Goal: Task Accomplishment & Management: Complete application form

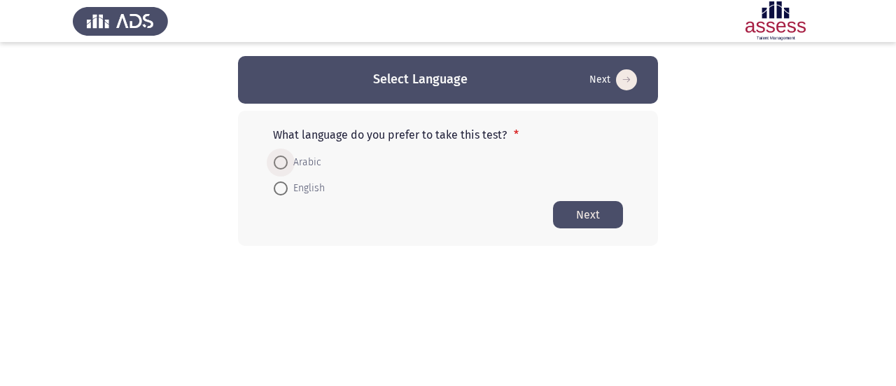
click at [280, 163] on span at bounding box center [281, 162] width 14 height 14
click at [280, 163] on input "Arabic" at bounding box center [281, 162] width 14 height 14
radio input "true"
click at [575, 213] on button "Next" at bounding box center [588, 213] width 70 height 27
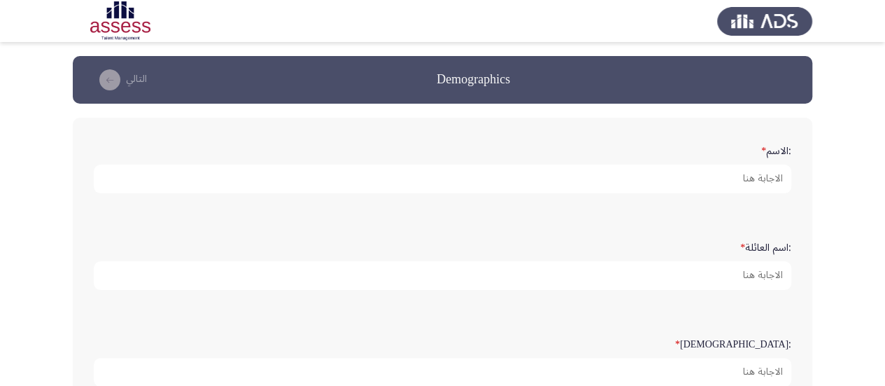
drag, startPoint x: 575, startPoint y: 213, endPoint x: 543, endPoint y: 184, distance: 43.1
click at [543, 184] on div ":الاسم *" at bounding box center [443, 166] width 712 height 97
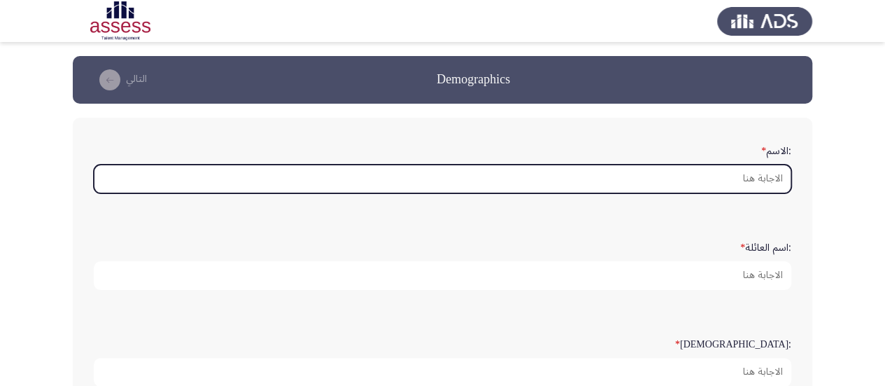
click at [543, 184] on input ":الاسم *" at bounding box center [443, 178] width 698 height 29
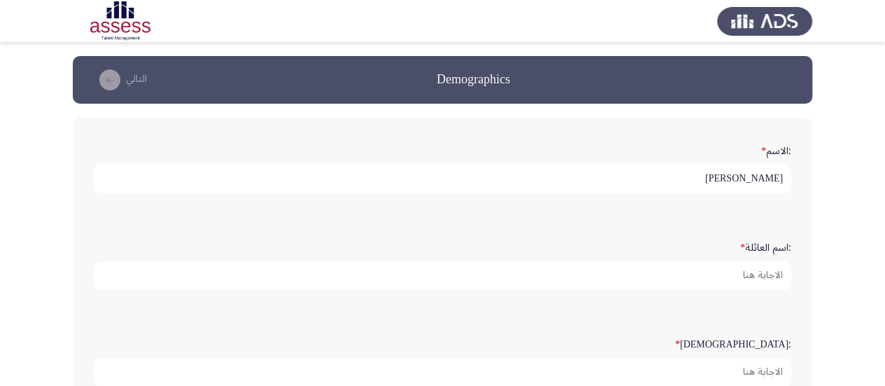
type input "[PERSON_NAME]"
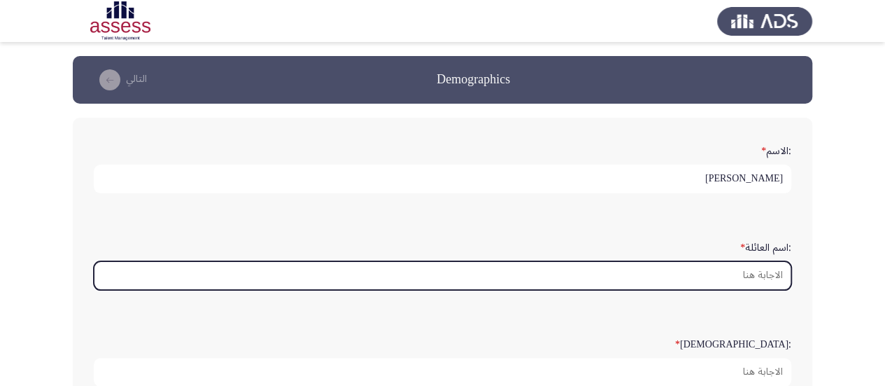
click at [631, 279] on input ":اسم العائلة *" at bounding box center [443, 275] width 698 height 29
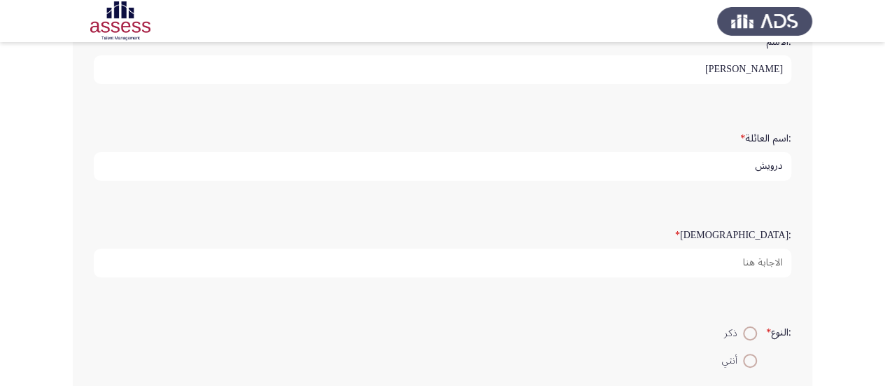
scroll to position [111, 0]
type input "درويش"
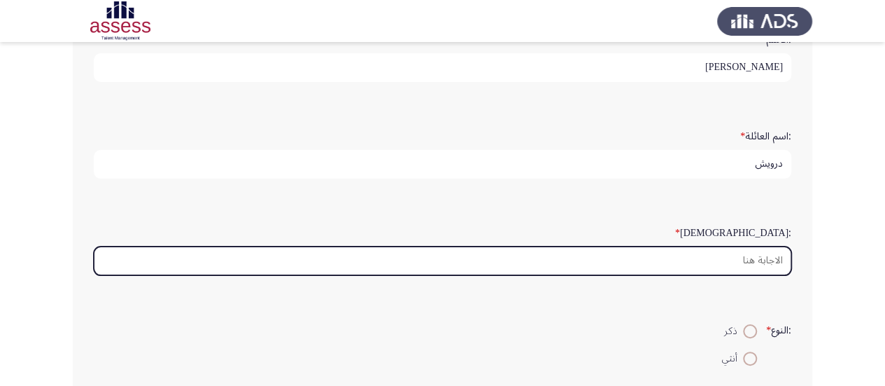
click at [727, 259] on input ":السن *" at bounding box center [443, 260] width 698 height 29
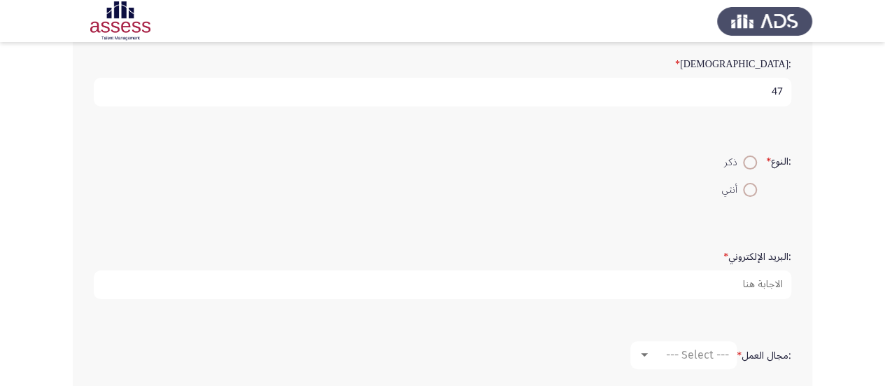
scroll to position [297, 0]
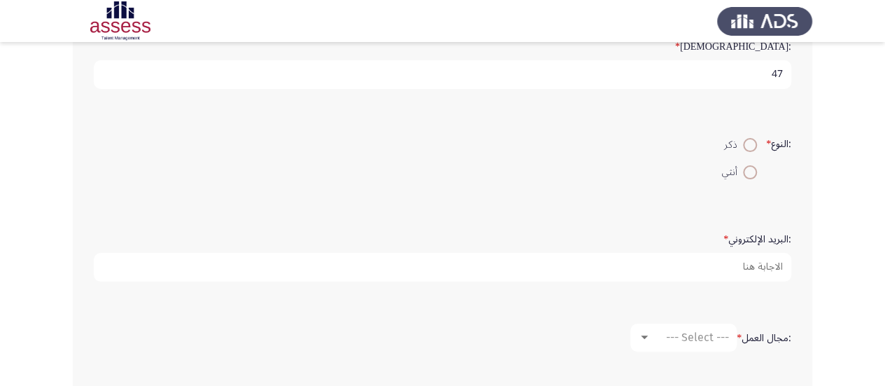
type input "47"
click at [748, 145] on span at bounding box center [750, 145] width 14 height 14
click at [748, 145] on input "ذكر" at bounding box center [750, 145] width 14 height 14
radio input "true"
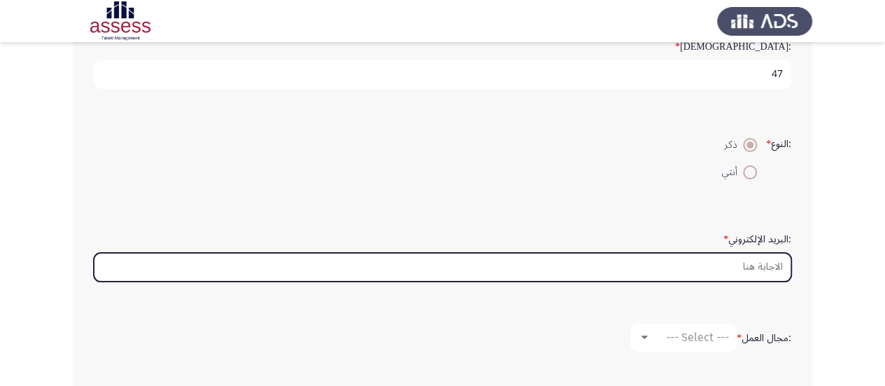
click at [622, 269] on input ":البريد الإلكتروني *" at bounding box center [443, 267] width 698 height 29
type input "M"
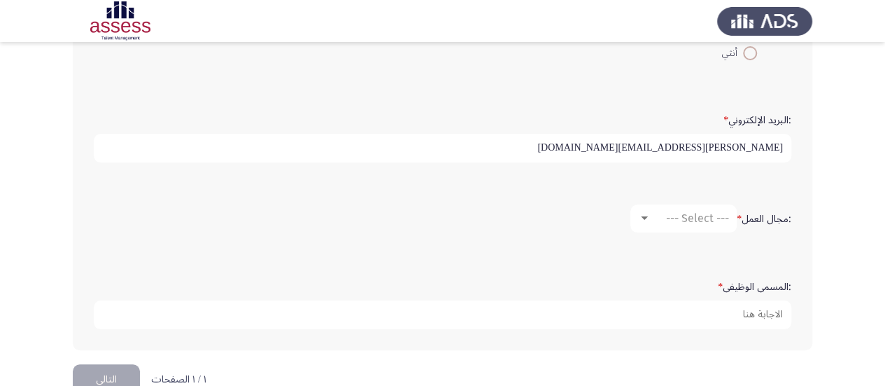
scroll to position [420, 0]
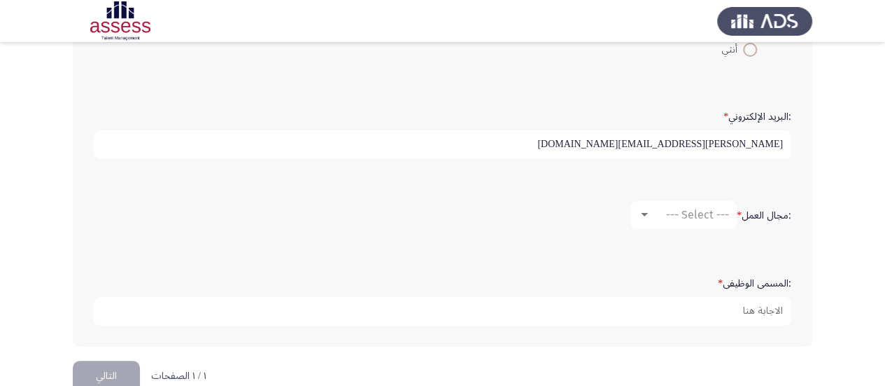
type input "[PERSON_NAME][EMAIL_ADDRESS][DOMAIN_NAME]"
click at [643, 213] on div at bounding box center [644, 214] width 7 height 3
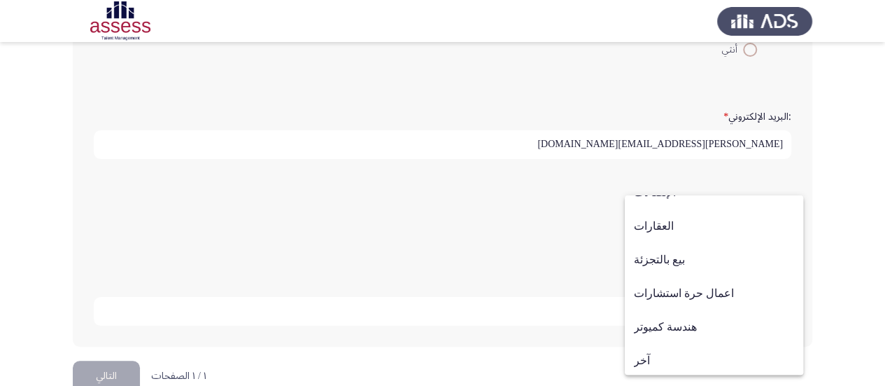
scroll to position [459, 0]
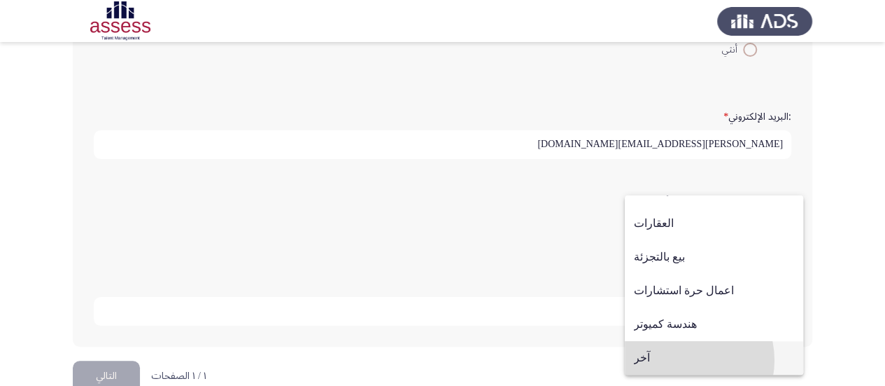
click at [680, 360] on span "آخر" at bounding box center [714, 358] width 160 height 34
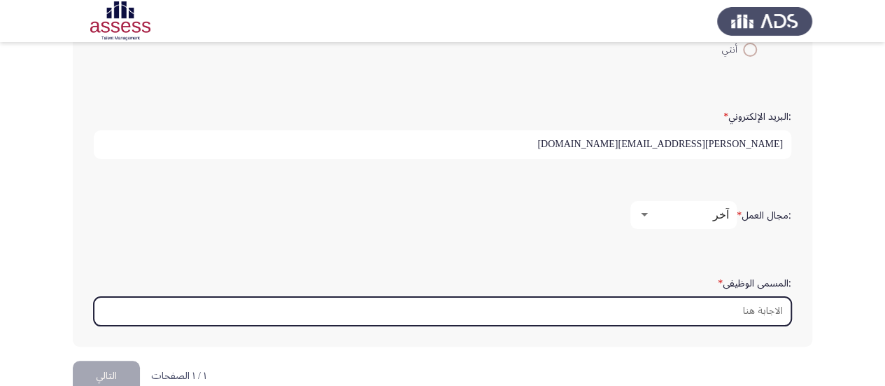
click at [700, 306] on input ":المسمى الوظيفى *" at bounding box center [443, 311] width 698 height 29
type input "l"
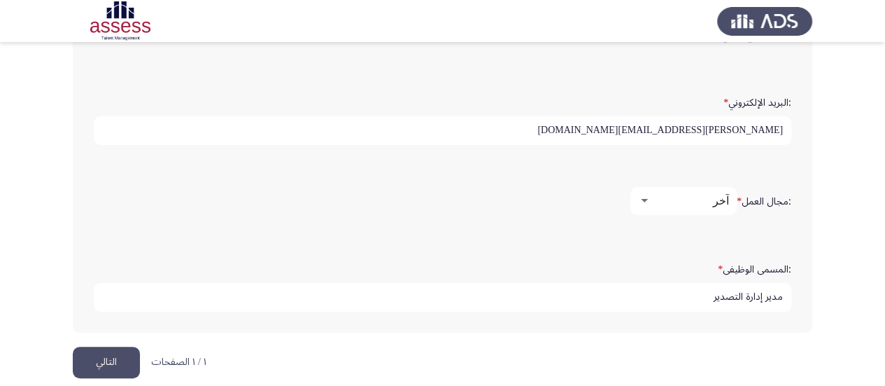
scroll to position [447, 0]
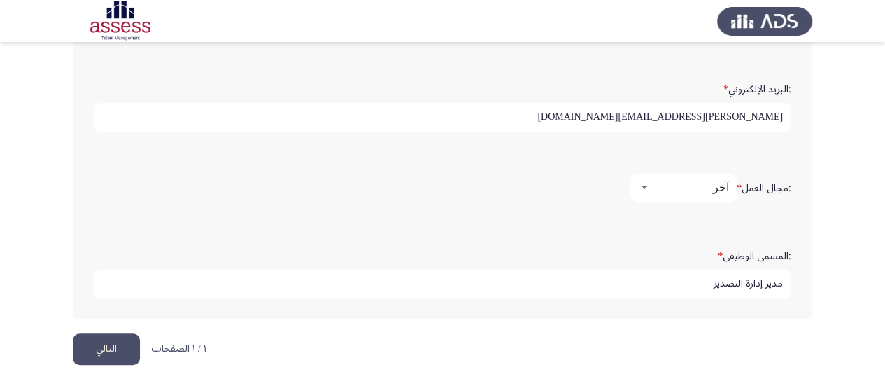
type input "مدير إدارة التصدير"
click at [88, 346] on button "التالي" at bounding box center [106, 348] width 67 height 31
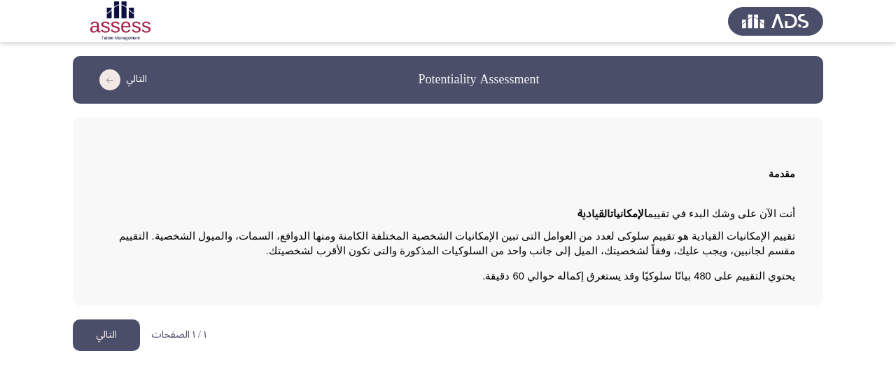
click at [113, 337] on button "التالي" at bounding box center [106, 334] width 67 height 31
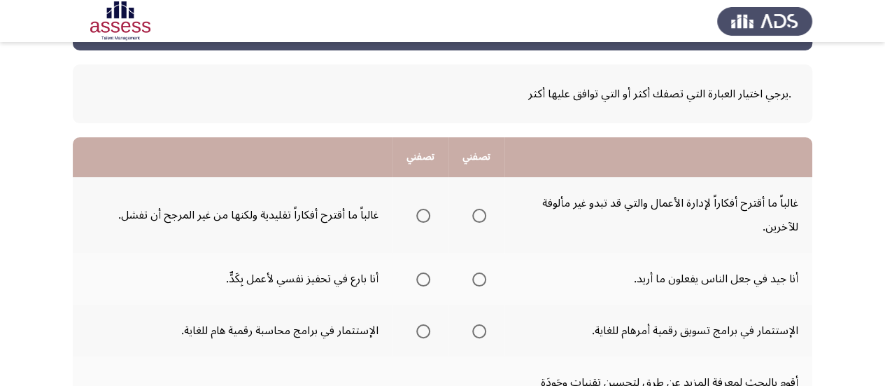
scroll to position [56, 0]
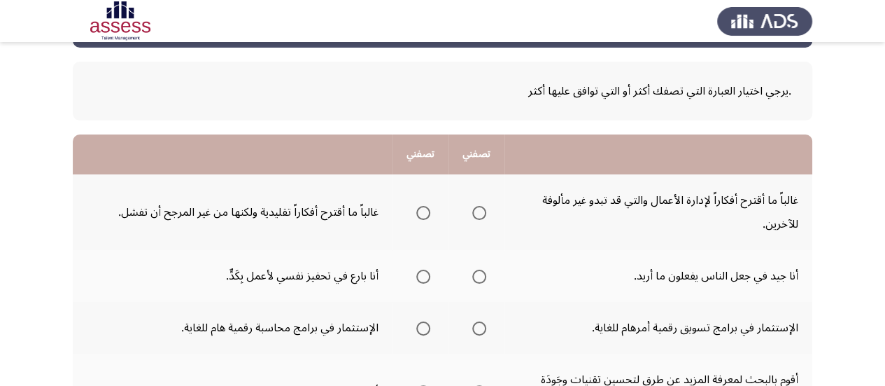
click at [479, 214] on span "Select an option" at bounding box center [479, 213] width 14 height 14
click at [479, 214] on input "Select an option" at bounding box center [479, 213] width 14 height 14
click at [475, 276] on span "Select an option" at bounding box center [479, 276] width 14 height 14
click at [475, 276] on input "Select an option" at bounding box center [479, 276] width 14 height 14
click at [480, 328] on span "Select an option" at bounding box center [479, 328] width 14 height 14
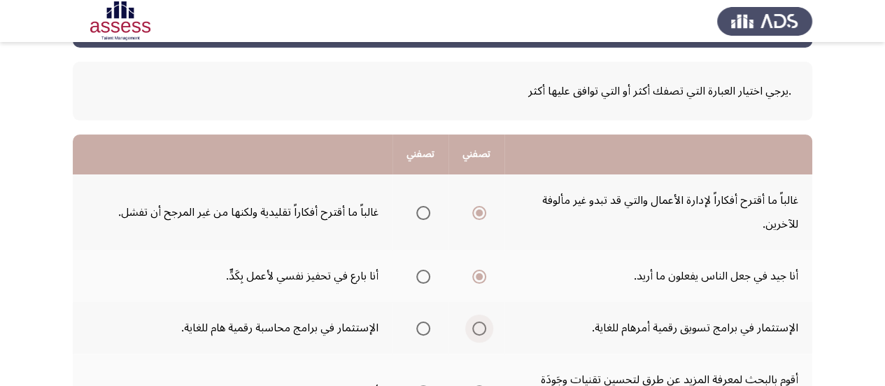
click at [480, 328] on input "Select an option" at bounding box center [479, 328] width 14 height 14
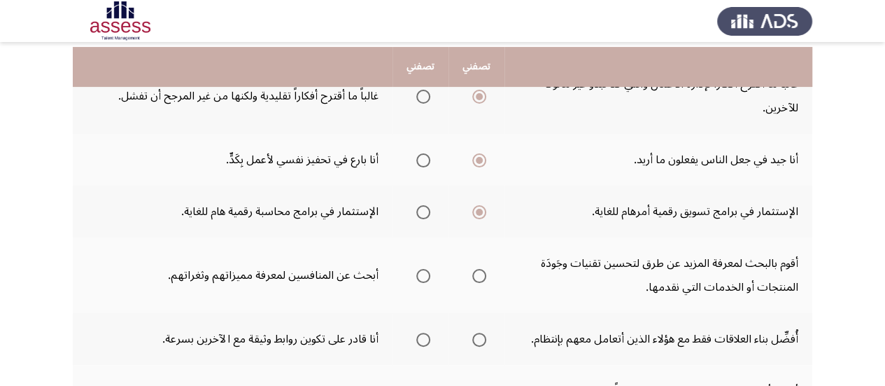
scroll to position [177, 0]
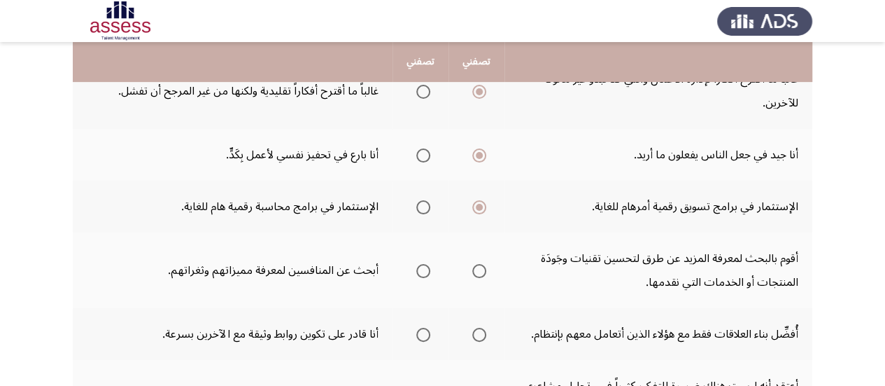
click at [478, 271] on span "Select an option" at bounding box center [479, 271] width 14 height 14
click at [478, 271] on input "Select an option" at bounding box center [479, 271] width 14 height 14
click at [422, 337] on span "Select an option" at bounding box center [423, 335] width 14 height 14
click at [422, 337] on input "Select an option" at bounding box center [423, 335] width 14 height 14
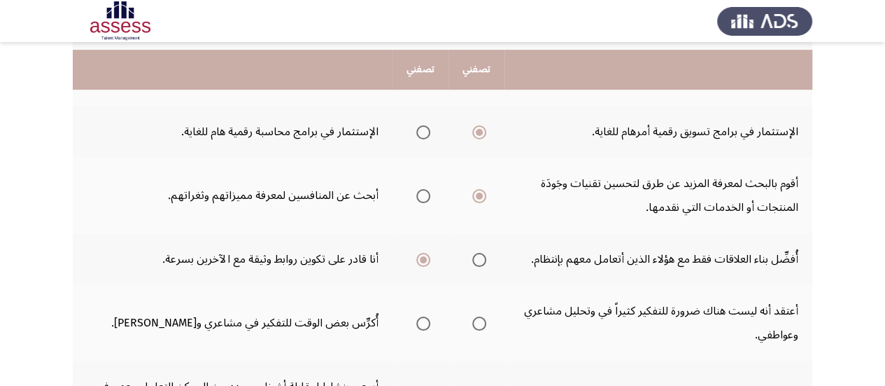
scroll to position [261, 0]
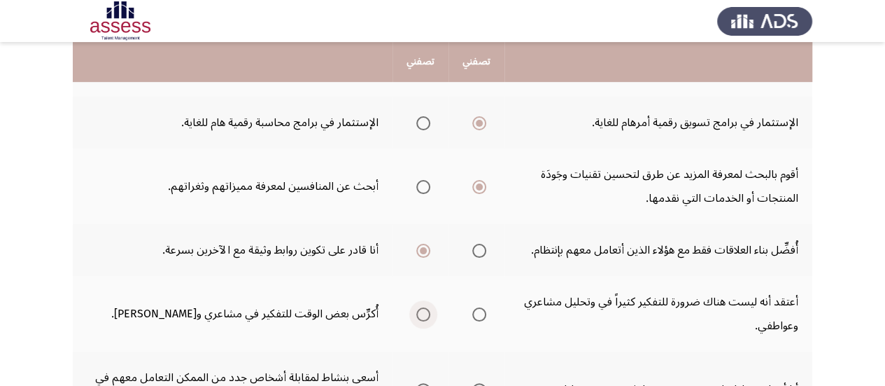
click at [423, 318] on span "Select an option" at bounding box center [423, 314] width 14 height 14
click at [423, 318] on input "Select an option" at bounding box center [423, 314] width 14 height 14
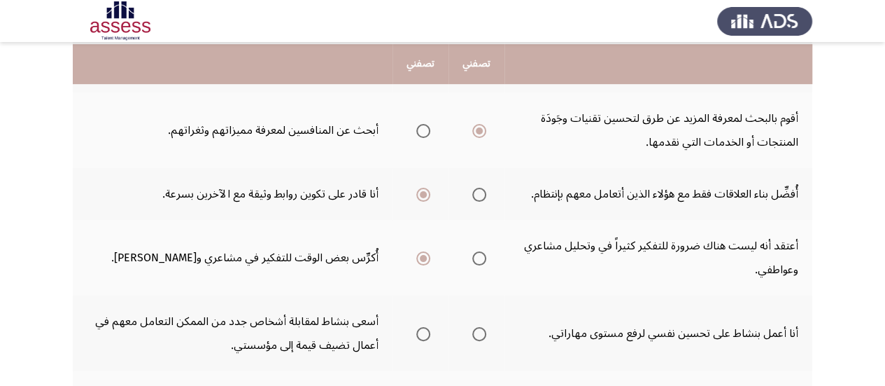
scroll to position [345, 0]
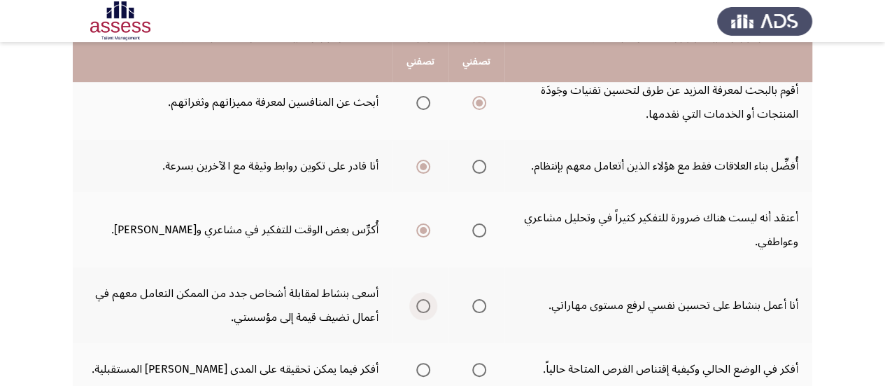
click at [426, 310] on span "Select an option" at bounding box center [423, 306] width 14 height 14
click at [426, 310] on input "Select an option" at bounding box center [423, 306] width 14 height 14
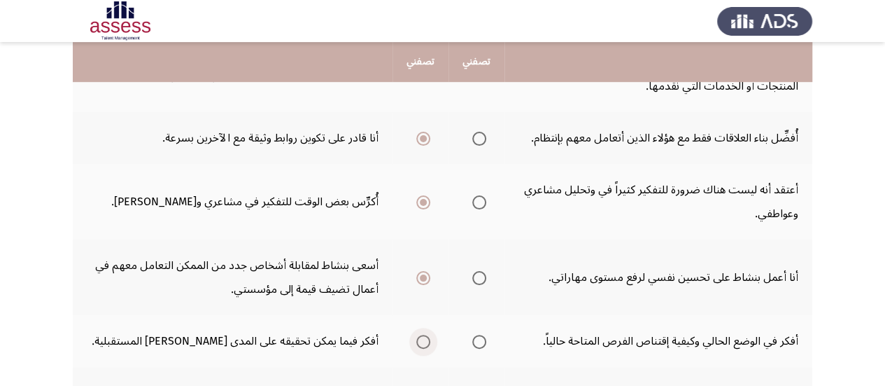
click at [423, 344] on span "Select an option" at bounding box center [423, 342] width 14 height 14
click at [423, 344] on input "Select an option" at bounding box center [423, 342] width 14 height 14
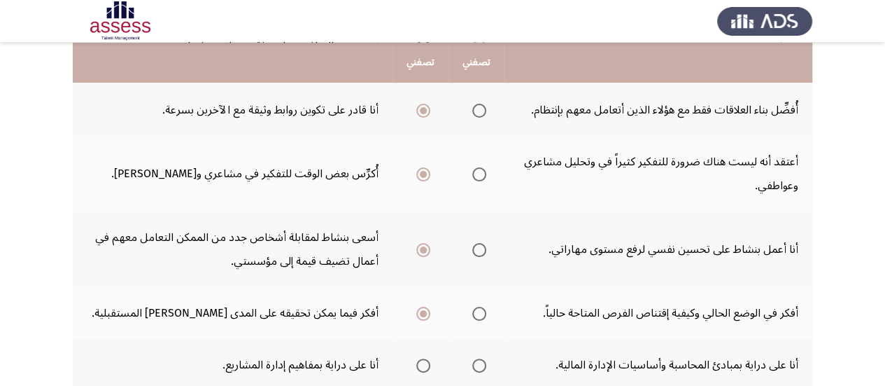
scroll to position [429, 0]
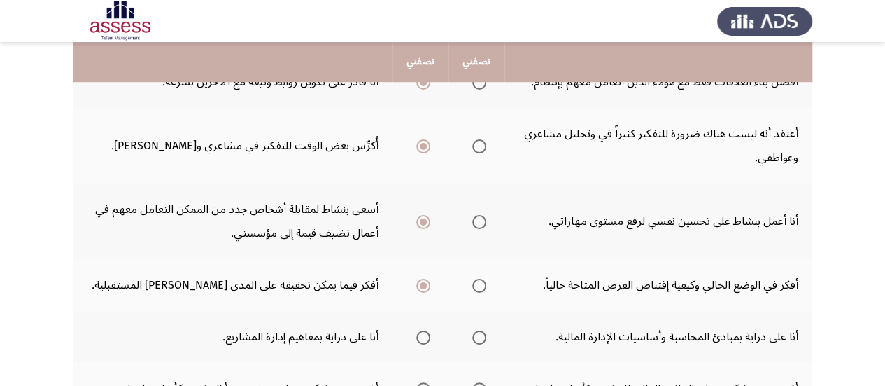
click at [430, 339] on th at bounding box center [421, 337] width 56 height 52
click at [424, 338] on span "Select an option" at bounding box center [423, 337] width 14 height 14
click at [424, 338] on input "Select an option" at bounding box center [423, 337] width 14 height 14
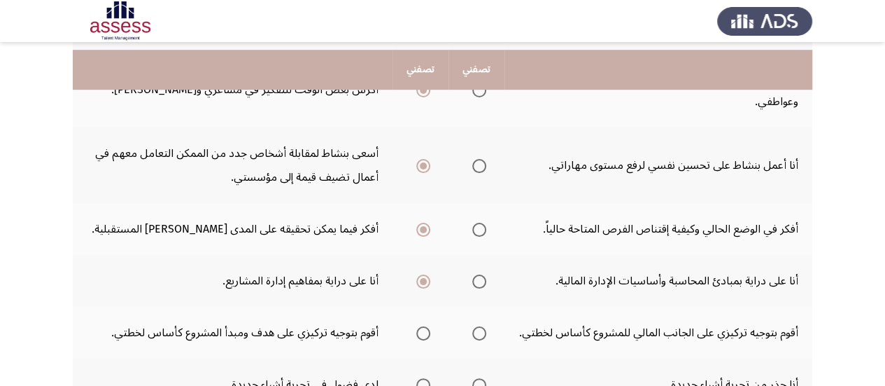
scroll to position [513, 0]
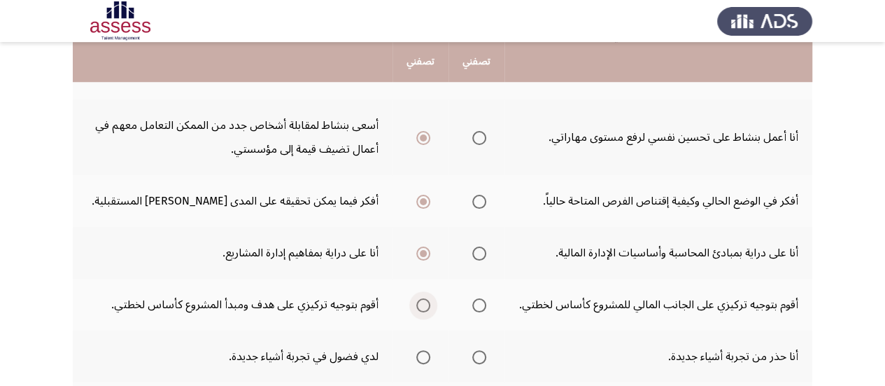
click at [421, 303] on span "Select an option" at bounding box center [423, 305] width 14 height 14
click at [421, 303] on input "Select an option" at bounding box center [423, 305] width 14 height 14
click at [423, 356] on span "Select an option" at bounding box center [423, 357] width 14 height 14
click at [423, 356] on input "Select an option" at bounding box center [423, 357] width 14 height 14
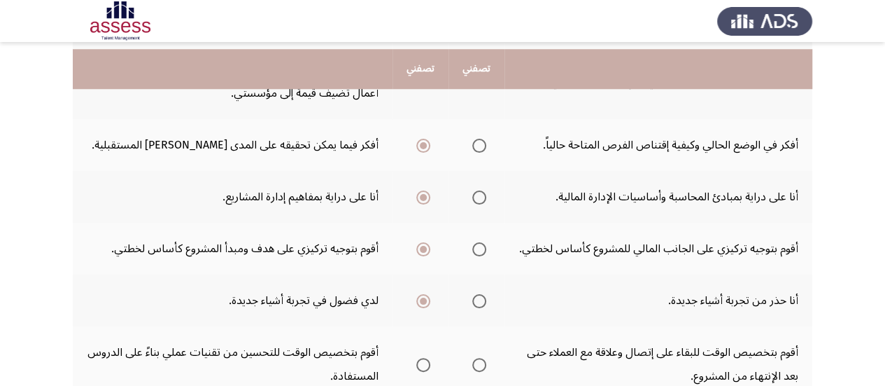
scroll to position [597, 0]
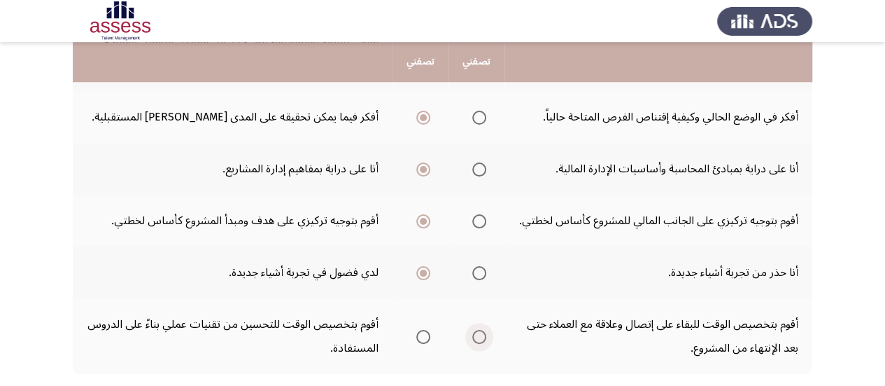
click at [480, 342] on span "Select an option" at bounding box center [479, 337] width 14 height 14
click at [480, 342] on input "Select an option" at bounding box center [479, 337] width 14 height 14
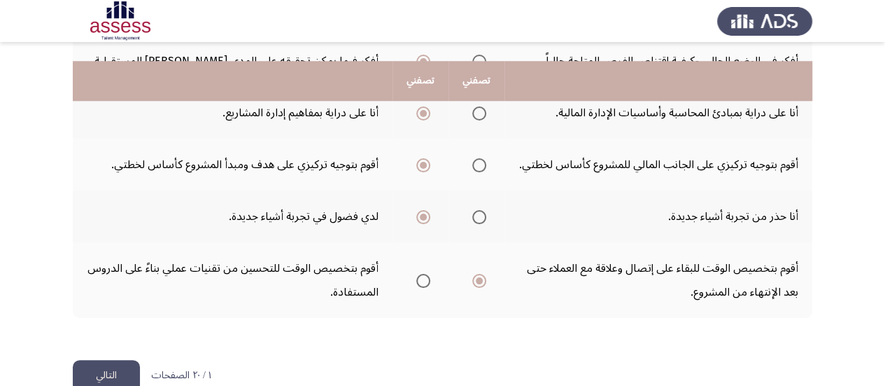
scroll to position [681, 0]
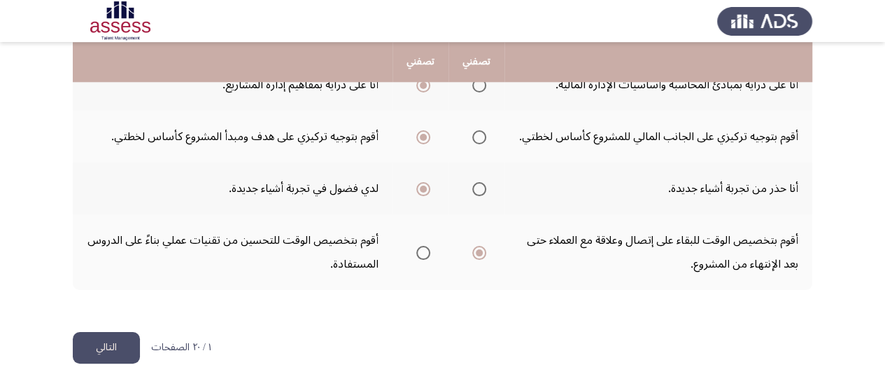
click at [99, 349] on button "التالي" at bounding box center [106, 347] width 67 height 31
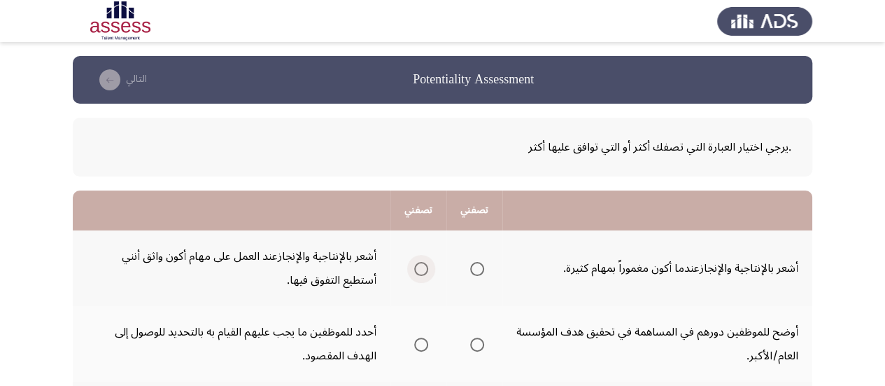
click at [413, 267] on label "Select an option" at bounding box center [419, 269] width 20 height 14
click at [414, 267] on input "Select an option" at bounding box center [421, 269] width 14 height 14
click at [484, 344] on span "Select an option" at bounding box center [477, 344] width 14 height 14
click at [484, 344] on input "Select an option" at bounding box center [477, 344] width 14 height 14
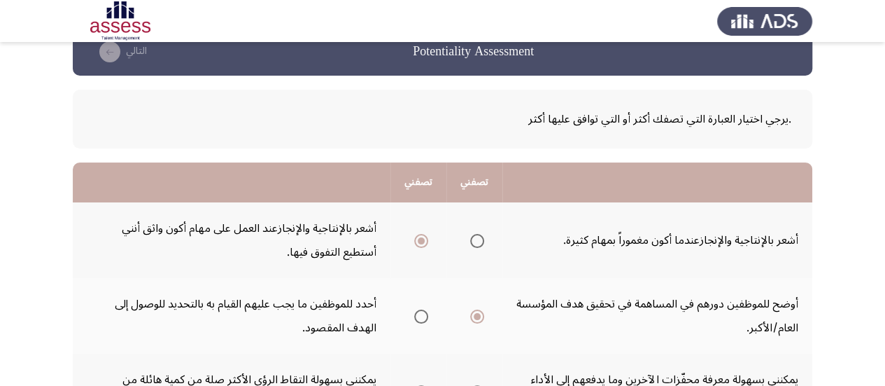
scroll to position [56, 0]
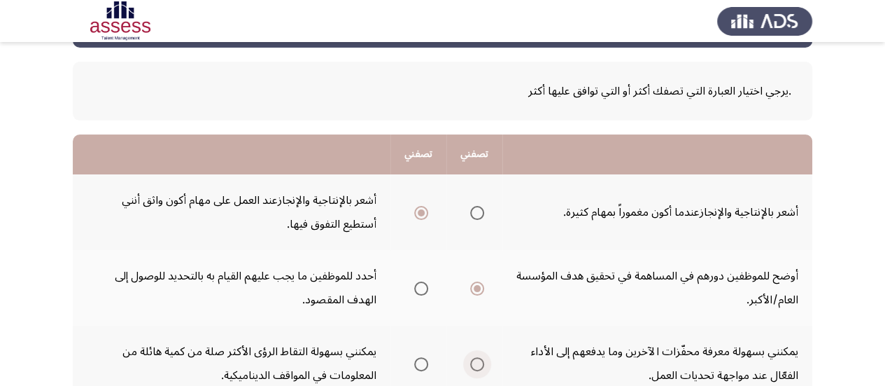
click at [480, 363] on span "Select an option" at bounding box center [477, 364] width 14 height 14
click at [480, 363] on input "Select an option" at bounding box center [477, 364] width 14 height 14
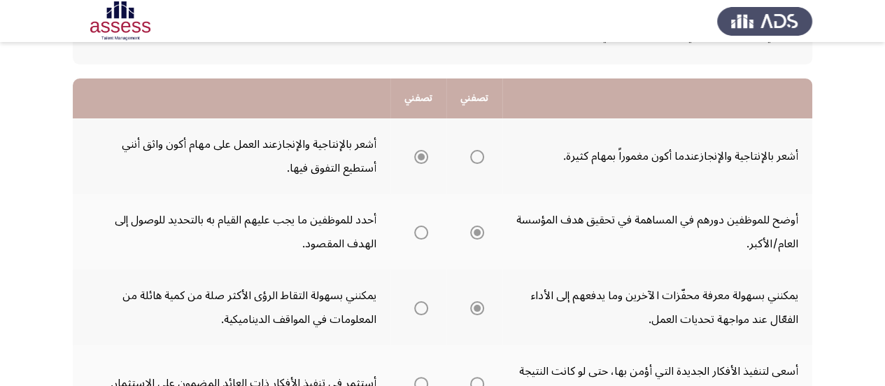
scroll to position [140, 0]
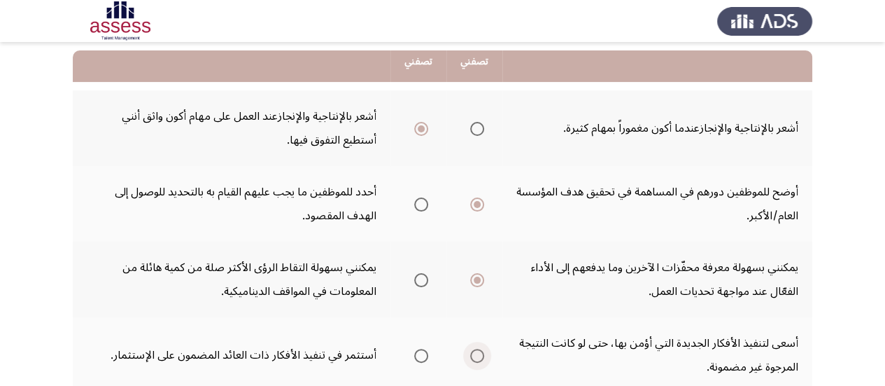
click at [480, 357] on span "Select an option" at bounding box center [477, 356] width 14 height 14
click at [480, 357] on input "Select an option" at bounding box center [477, 356] width 14 height 14
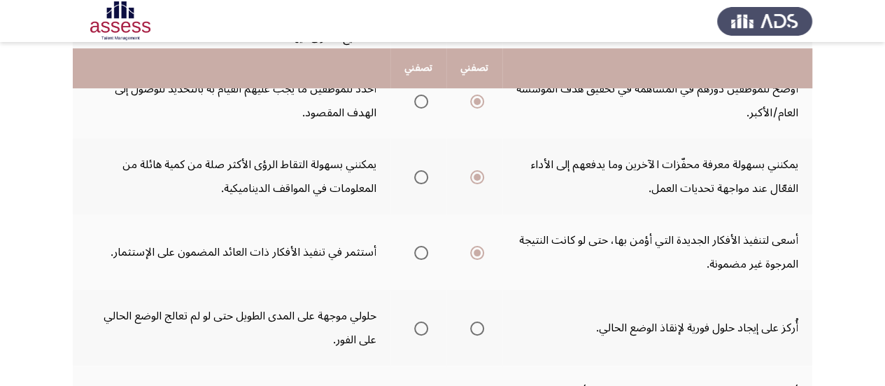
scroll to position [252, 0]
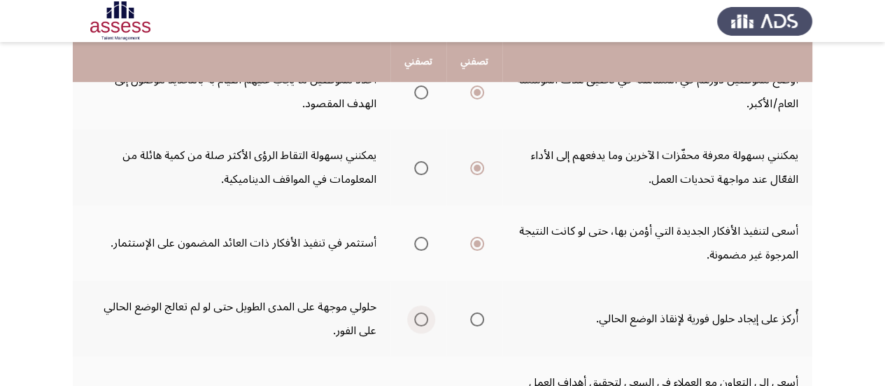
click at [422, 321] on span "Select an option" at bounding box center [421, 319] width 14 height 14
click at [422, 321] on input "Select an option" at bounding box center [421, 319] width 14 height 14
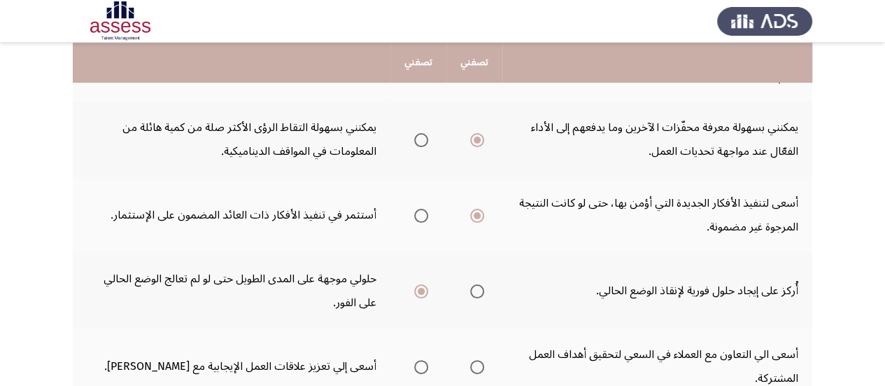
scroll to position [308, 0]
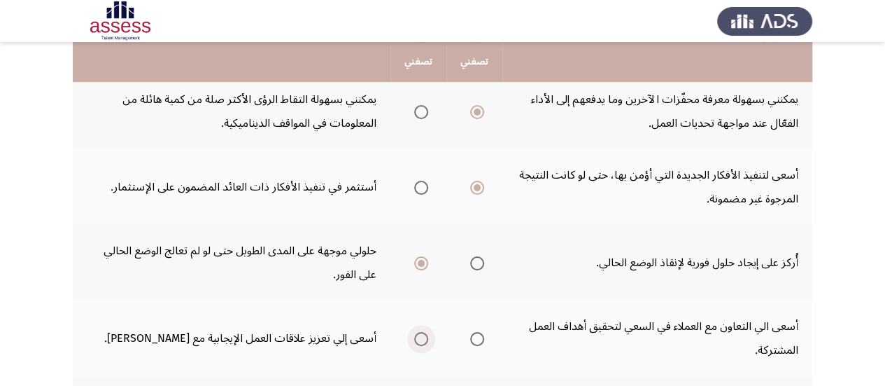
click at [421, 340] on span "Select an option" at bounding box center [421, 339] width 14 height 14
click at [421, 340] on input "Select an option" at bounding box center [421, 339] width 14 height 14
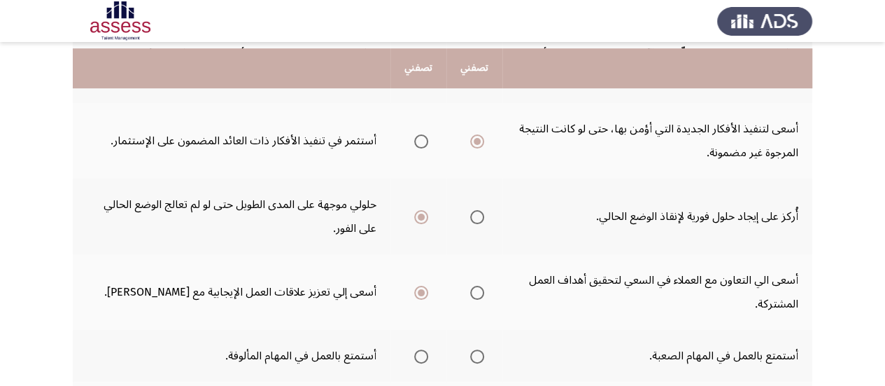
scroll to position [364, 0]
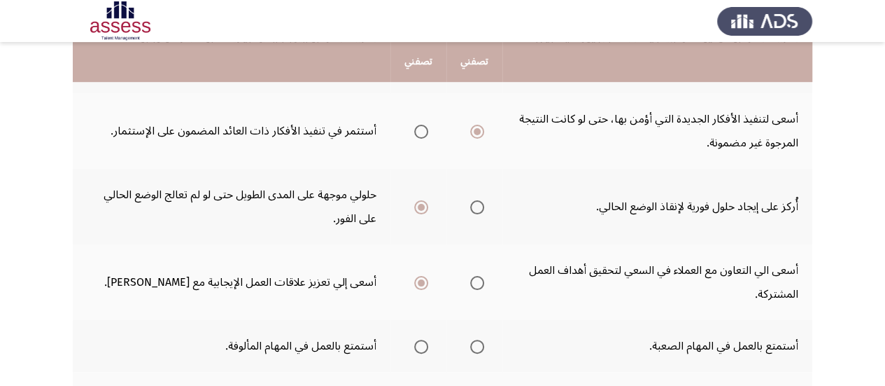
click at [488, 346] on th at bounding box center [475, 346] width 56 height 52
click at [484, 347] on span "Select an option" at bounding box center [477, 346] width 14 height 14
click at [484, 347] on input "Select an option" at bounding box center [477, 346] width 14 height 14
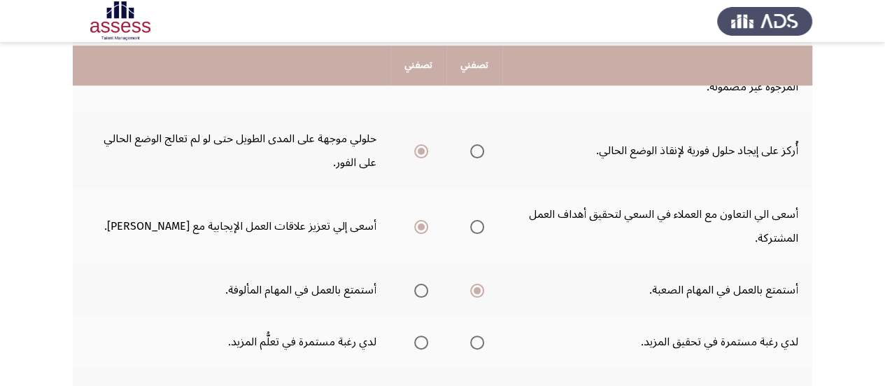
scroll to position [448, 0]
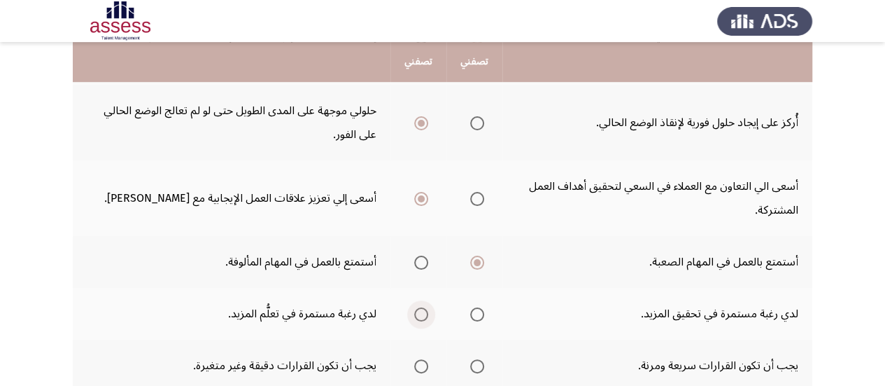
click at [421, 313] on span "Select an option" at bounding box center [421, 314] width 14 height 14
click at [421, 313] on input "Select an option" at bounding box center [421, 314] width 14 height 14
click at [480, 364] on span "Select an option" at bounding box center [477, 366] width 14 height 14
click at [480, 364] on input "Select an option" at bounding box center [477, 366] width 14 height 14
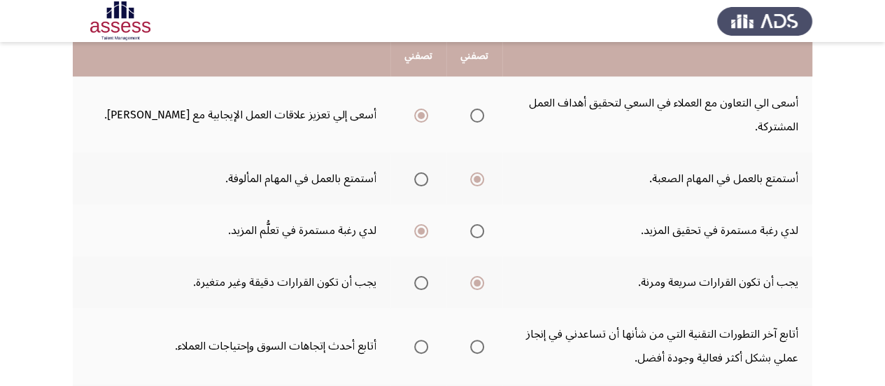
scroll to position [532, 0]
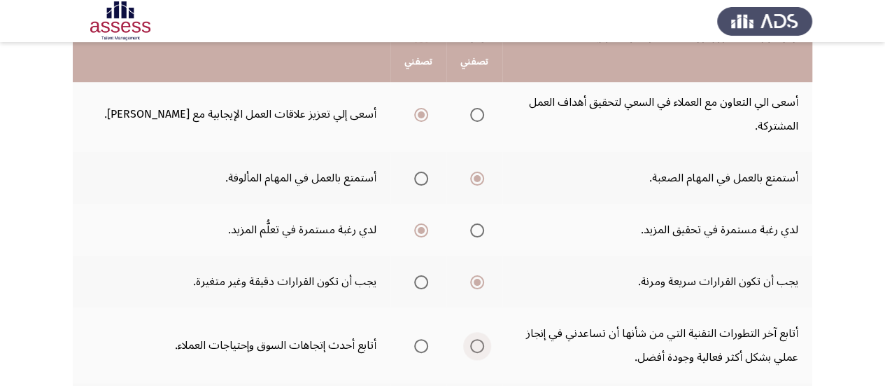
click at [480, 344] on span "Select an option" at bounding box center [477, 346] width 14 height 14
click at [480, 344] on input "Select an option" at bounding box center [477, 346] width 14 height 14
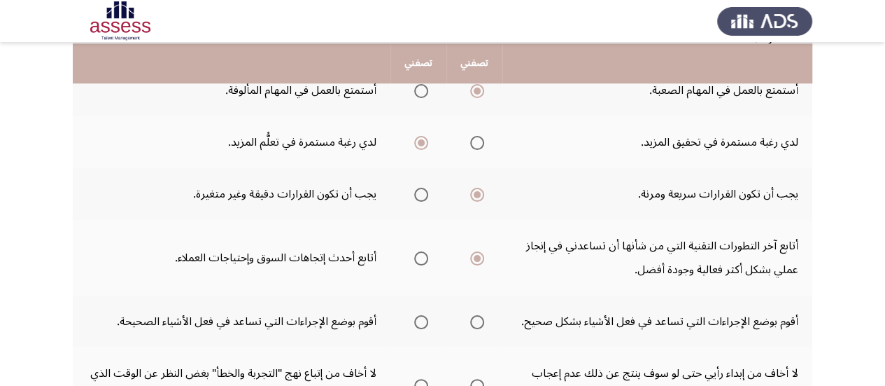
scroll to position [621, 0]
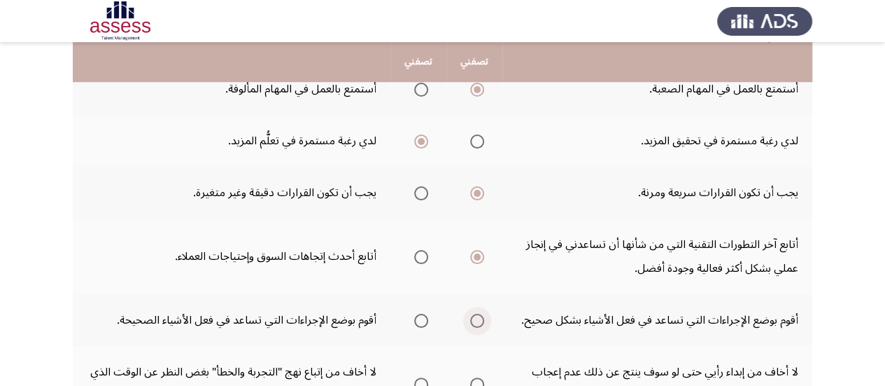
click at [480, 320] on span "Select an option" at bounding box center [477, 321] width 14 height 14
click at [480, 320] on input "Select an option" at bounding box center [477, 321] width 14 height 14
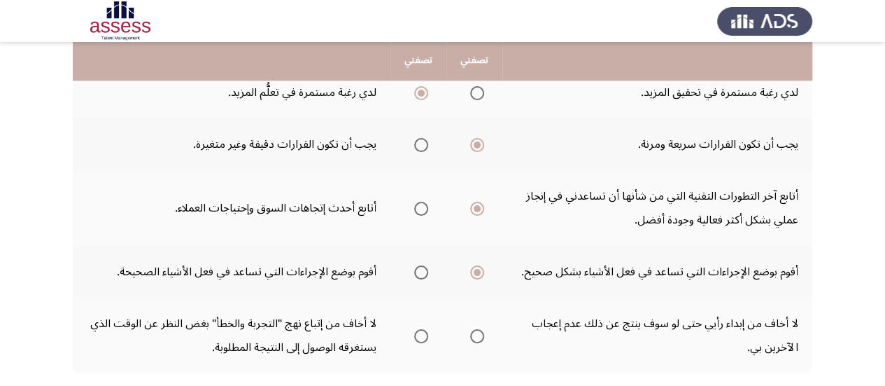
scroll to position [675, 0]
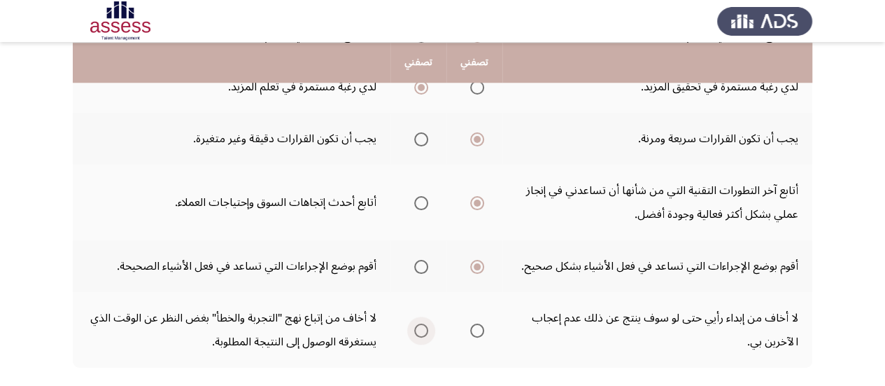
click at [421, 333] on span "Select an option" at bounding box center [421, 330] width 14 height 14
click at [421, 333] on input "Select an option" at bounding box center [421, 330] width 14 height 14
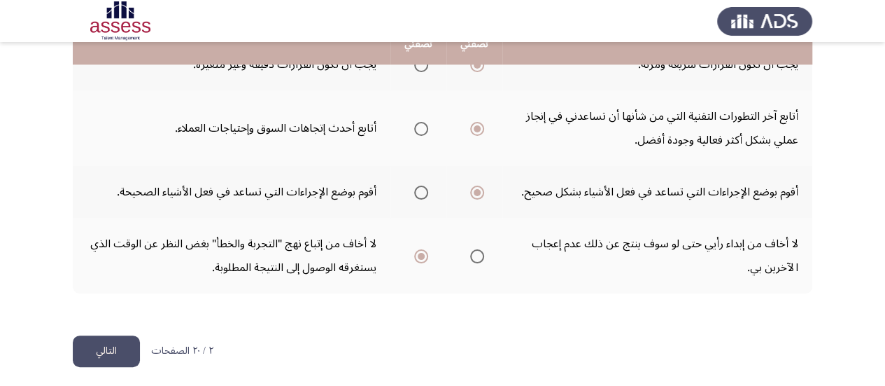
scroll to position [754, 0]
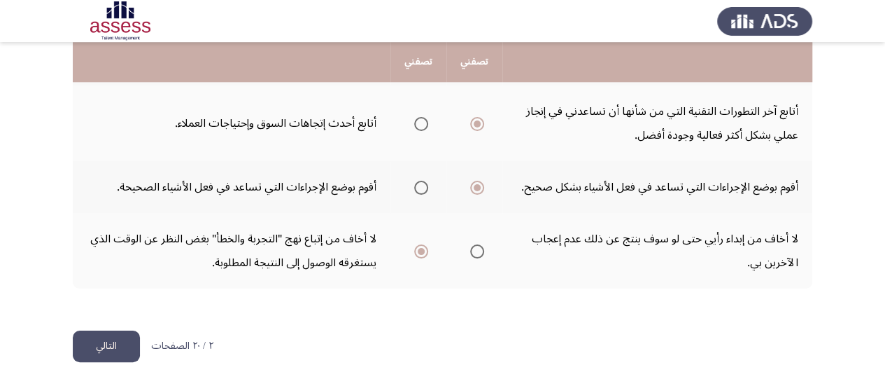
click at [109, 343] on button "التالي" at bounding box center [106, 345] width 67 height 31
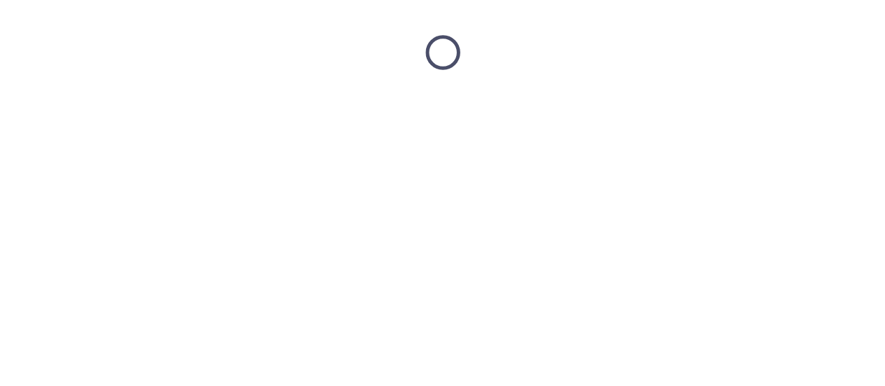
scroll to position [0, 0]
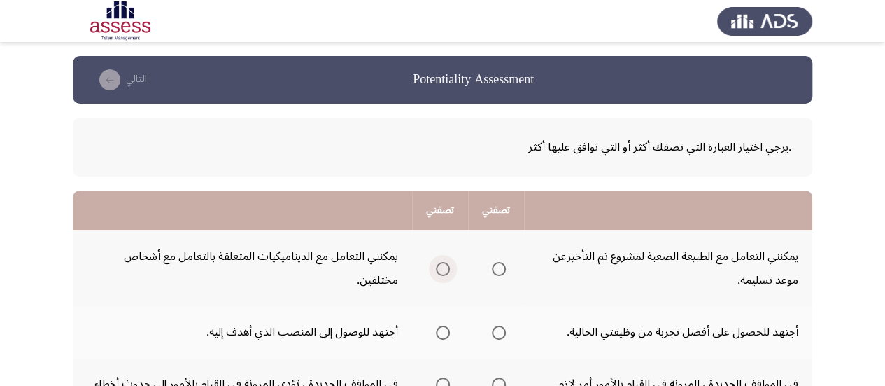
click at [444, 269] on span "Select an option" at bounding box center [443, 269] width 14 height 14
click at [444, 269] on input "Select an option" at bounding box center [443, 269] width 14 height 14
click at [501, 333] on span "Select an option" at bounding box center [499, 332] width 14 height 14
click at [501, 333] on input "Select an option" at bounding box center [499, 332] width 14 height 14
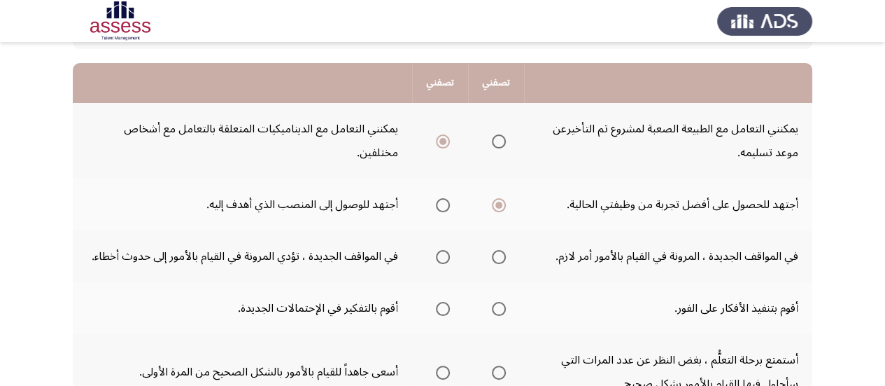
scroll to position [129, 0]
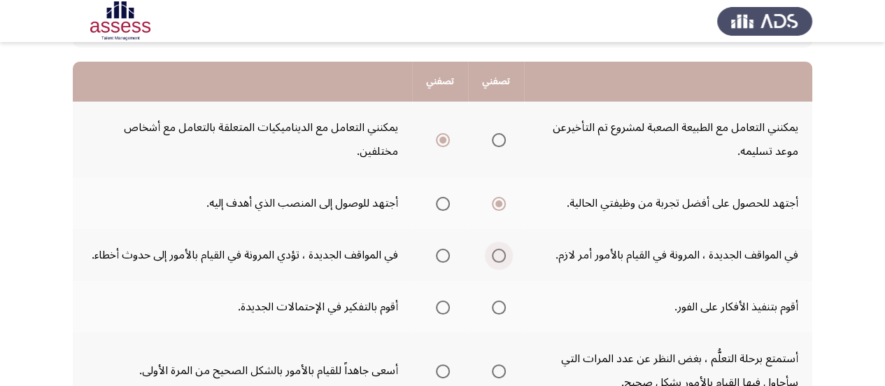
click at [497, 256] on span "Select an option" at bounding box center [499, 255] width 14 height 14
click at [497, 256] on input "Select an option" at bounding box center [499, 255] width 14 height 14
click at [440, 307] on span "Select an option" at bounding box center [443, 307] width 14 height 14
click at [440, 307] on input "Select an option" at bounding box center [443, 307] width 14 height 14
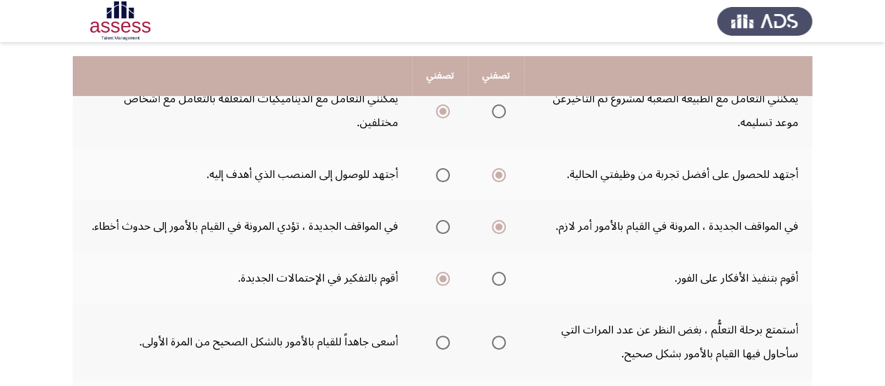
scroll to position [185, 0]
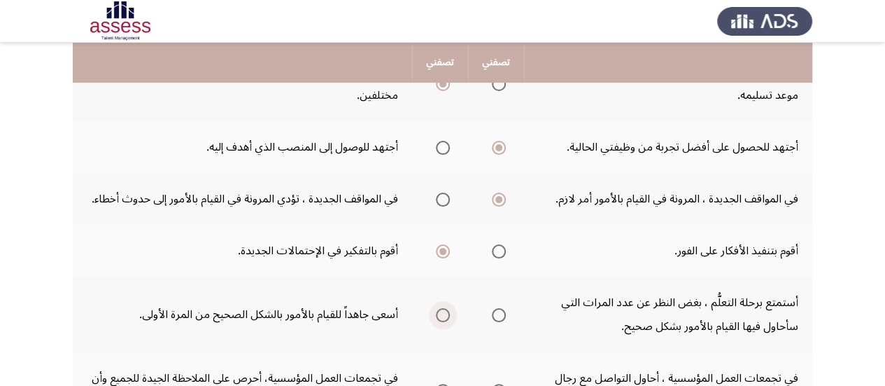
click at [447, 314] on span "Select an option" at bounding box center [443, 315] width 14 height 14
click at [447, 314] on input "Select an option" at bounding box center [443, 315] width 14 height 14
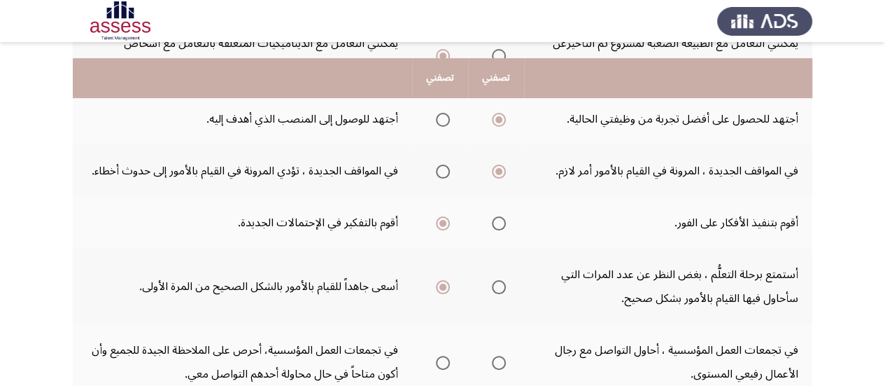
scroll to position [241, 0]
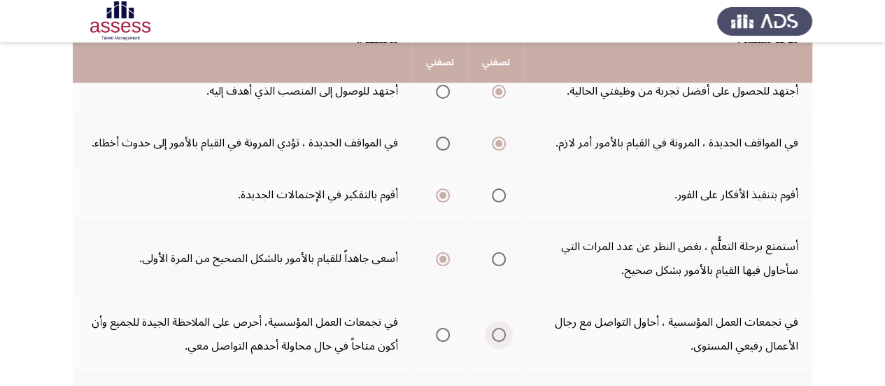
click at [500, 338] on span "Select an option" at bounding box center [499, 335] width 14 height 14
click at [500, 338] on input "Select an option" at bounding box center [499, 335] width 14 height 14
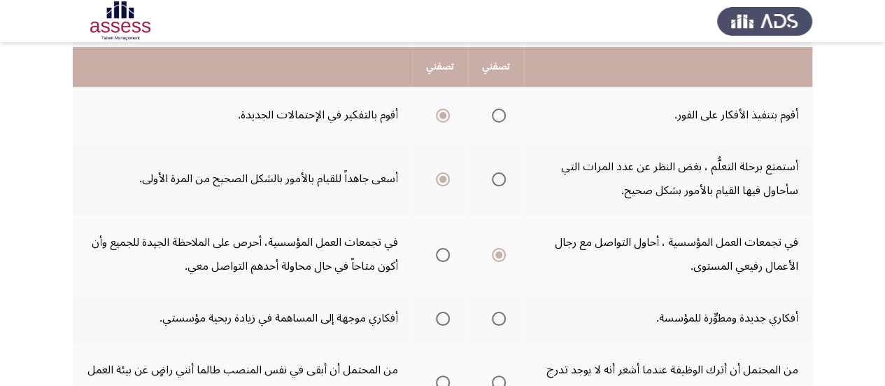
scroll to position [325, 0]
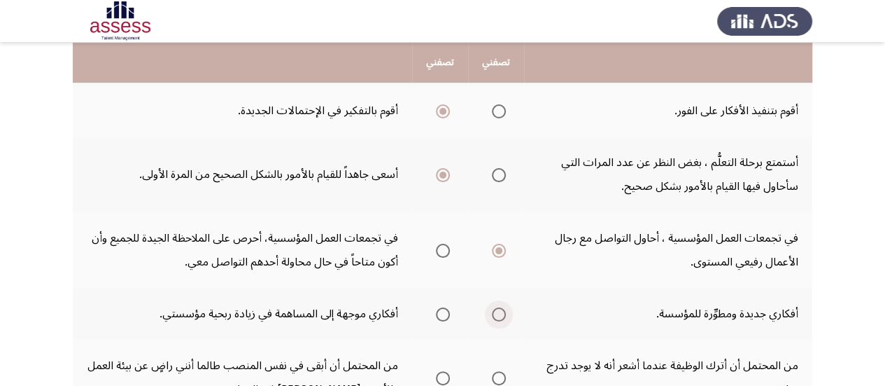
click at [503, 311] on span "Select an option" at bounding box center [499, 314] width 14 height 14
click at [503, 311] on input "Select an option" at bounding box center [499, 314] width 14 height 14
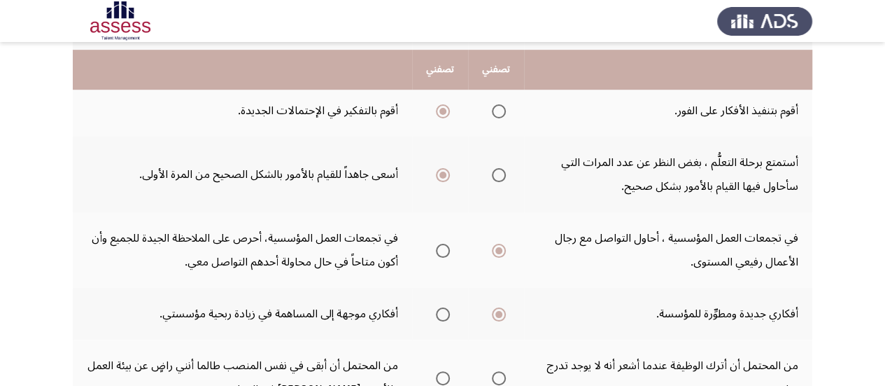
scroll to position [353, 0]
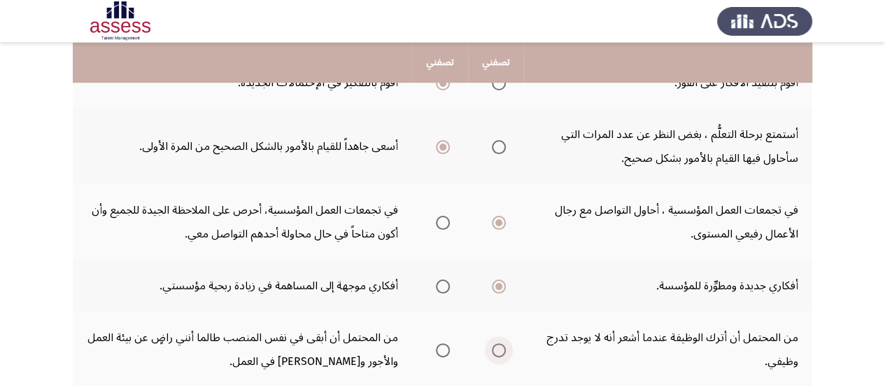
click at [497, 350] on span "Select an option" at bounding box center [499, 350] width 14 height 14
click at [497, 350] on input "Select an option" at bounding box center [499, 350] width 14 height 14
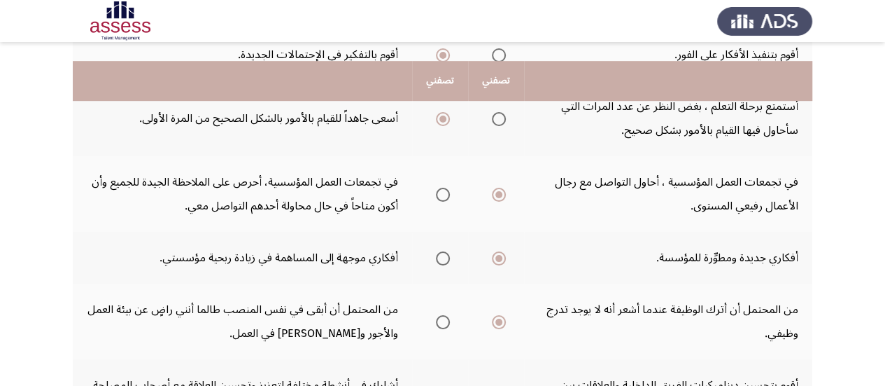
scroll to position [409, 0]
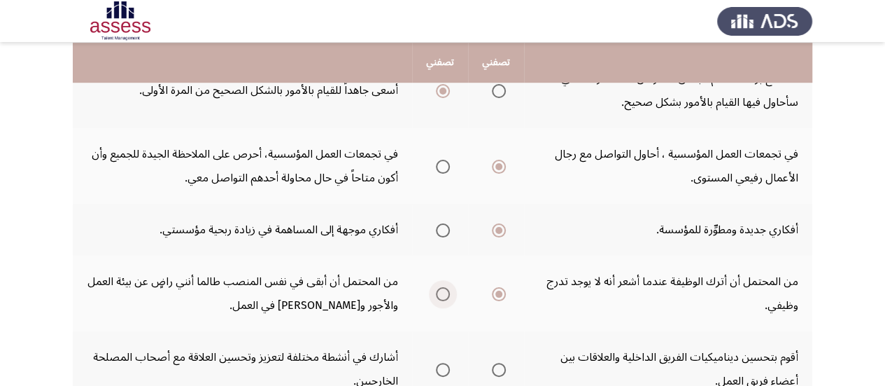
click at [442, 293] on span "Select an option" at bounding box center [443, 294] width 14 height 14
click at [442, 293] on input "Select an option" at bounding box center [443, 294] width 14 height 14
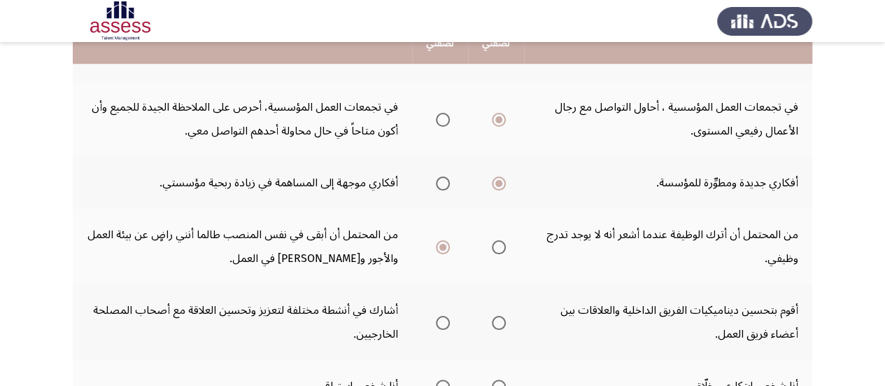
scroll to position [465, 0]
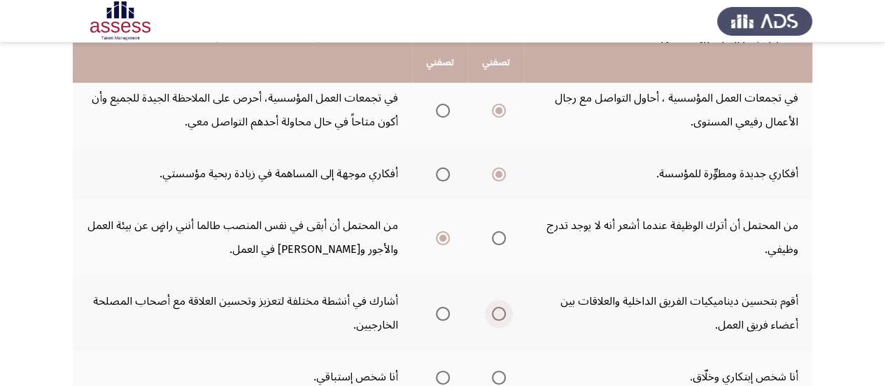
click at [503, 314] on span "Select an option" at bounding box center [499, 314] width 14 height 14
click at [503, 314] on input "Select an option" at bounding box center [499, 314] width 14 height 14
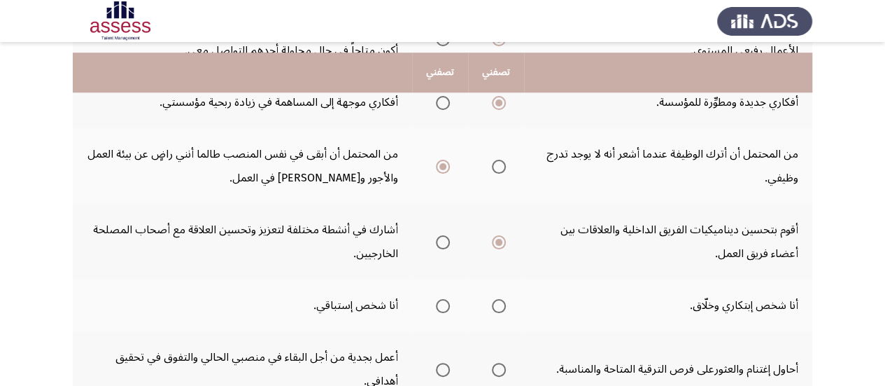
scroll to position [549, 0]
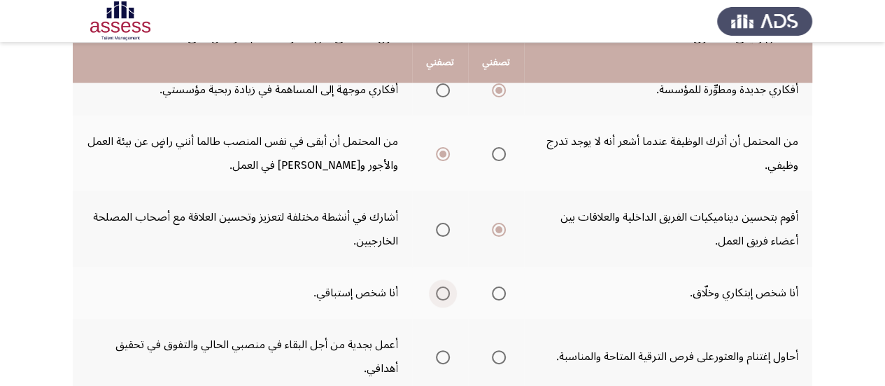
click at [441, 295] on span "Select an option" at bounding box center [443, 293] width 14 height 14
click at [441, 295] on input "Select an option" at bounding box center [443, 293] width 14 height 14
click at [503, 363] on span "Select an option" at bounding box center [499, 357] width 14 height 14
click at [503, 363] on input "Select an option" at bounding box center [499, 357] width 14 height 14
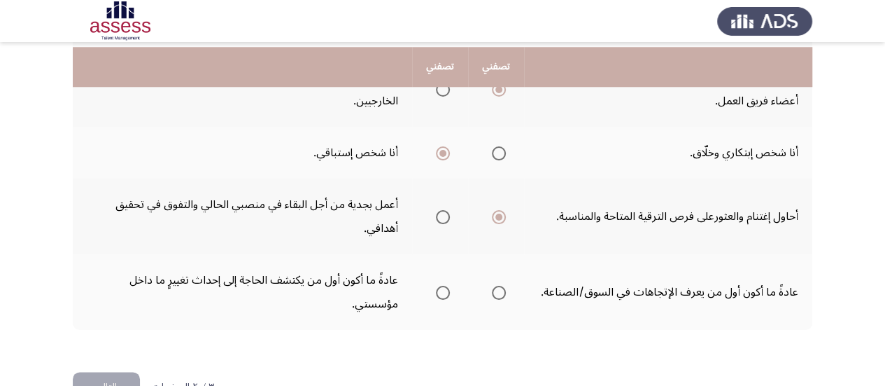
scroll to position [717, 0]
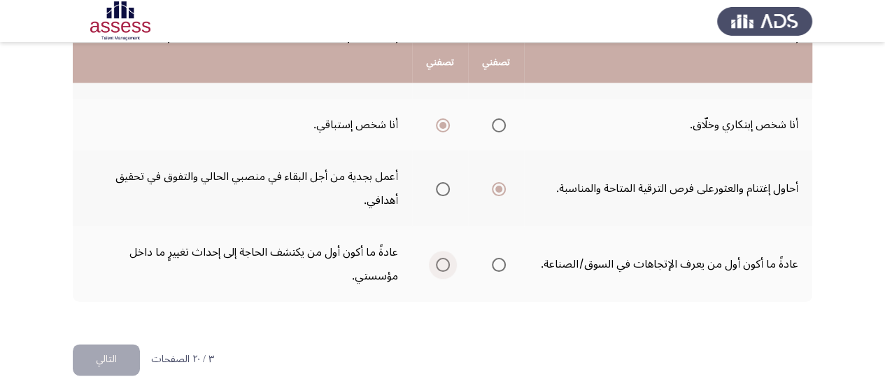
click at [442, 267] on span "Select an option" at bounding box center [443, 265] width 14 height 14
click at [442, 267] on input "Select an option" at bounding box center [443, 265] width 14 height 14
click at [101, 358] on button "التالي" at bounding box center [106, 359] width 67 height 31
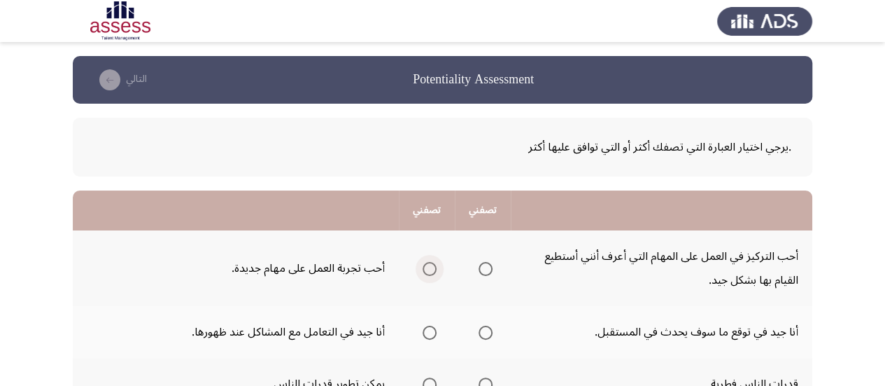
click at [432, 269] on span "Select an option" at bounding box center [430, 269] width 14 height 14
click at [432, 269] on input "Select an option" at bounding box center [430, 269] width 14 height 14
click at [487, 335] on span "Select an option" at bounding box center [486, 332] width 14 height 14
click at [487, 335] on input "Select an option" at bounding box center [486, 332] width 14 height 14
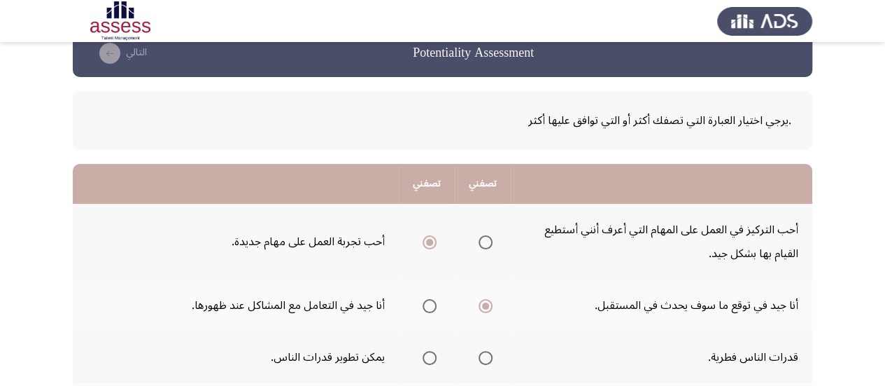
scroll to position [28, 0]
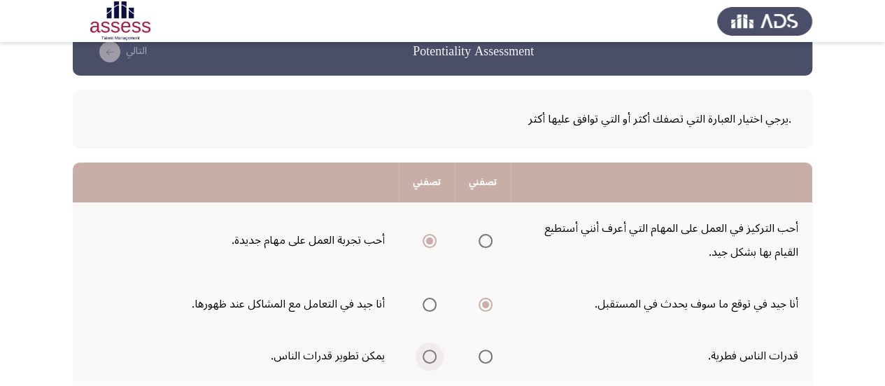
click at [430, 354] on span "Select an option" at bounding box center [430, 356] width 14 height 14
click at [430, 354] on input "Select an option" at bounding box center [430, 356] width 14 height 14
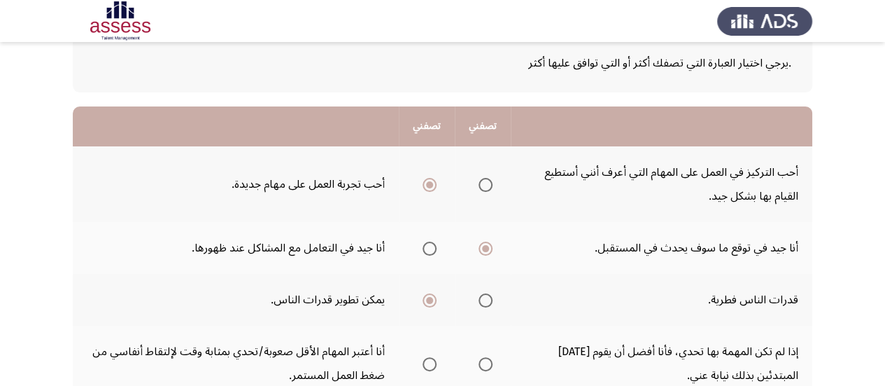
scroll to position [112, 0]
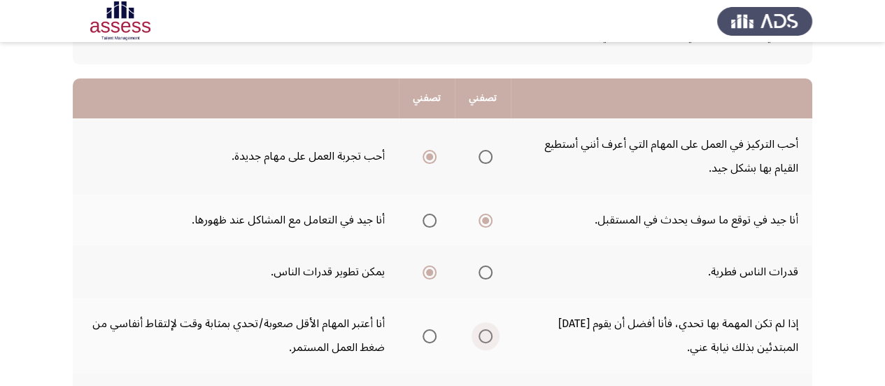
click at [490, 338] on span "Select an option" at bounding box center [486, 336] width 14 height 14
click at [490, 338] on input "Select an option" at bounding box center [486, 336] width 14 height 14
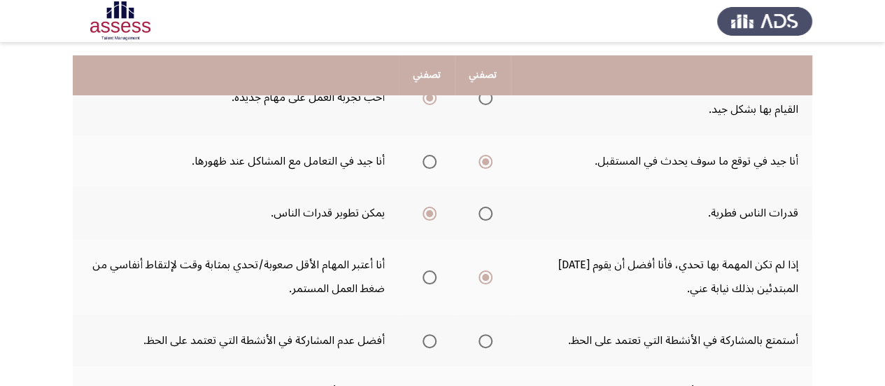
scroll to position [196, 0]
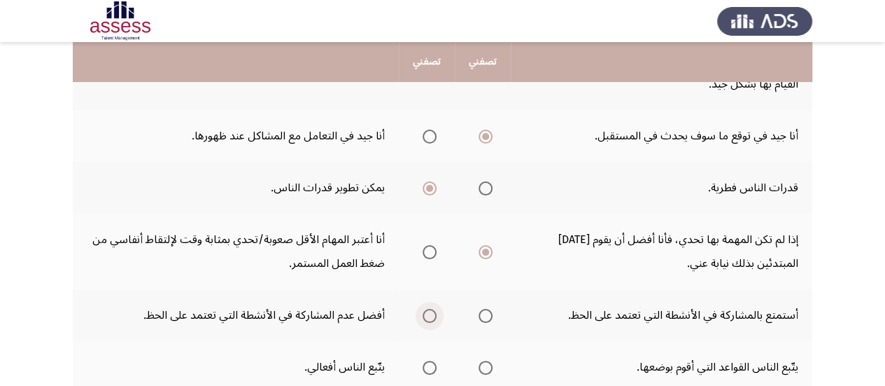
click at [432, 314] on span "Select an option" at bounding box center [430, 316] width 14 height 14
click at [432, 314] on input "Select an option" at bounding box center [430, 316] width 14 height 14
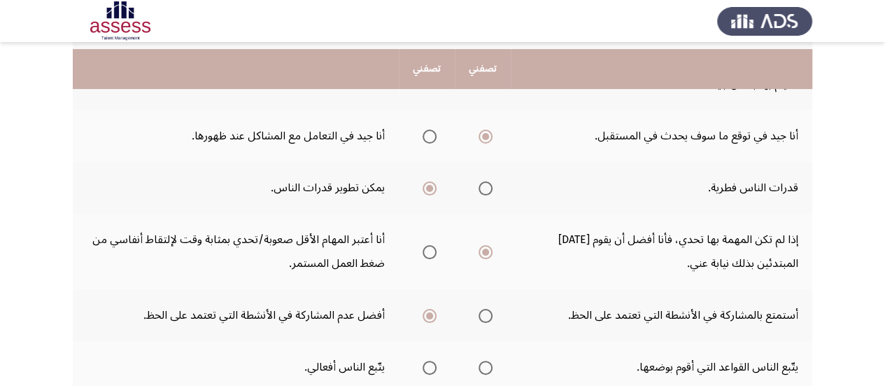
scroll to position [224, 0]
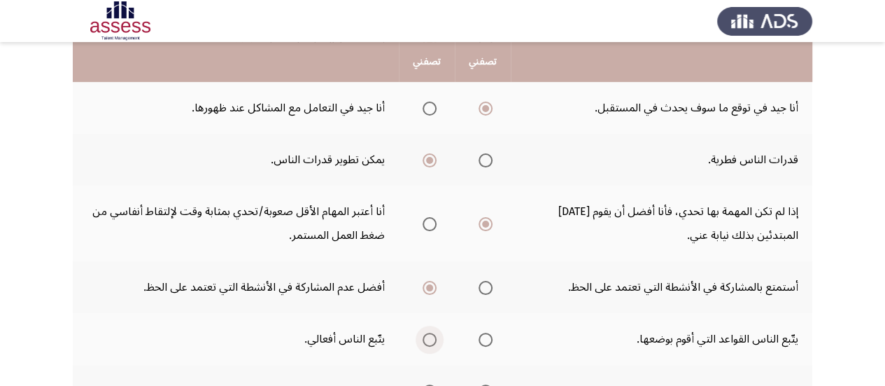
click at [431, 339] on span "Select an option" at bounding box center [430, 339] width 14 height 14
click at [431, 339] on input "Select an option" at bounding box center [430, 339] width 14 height 14
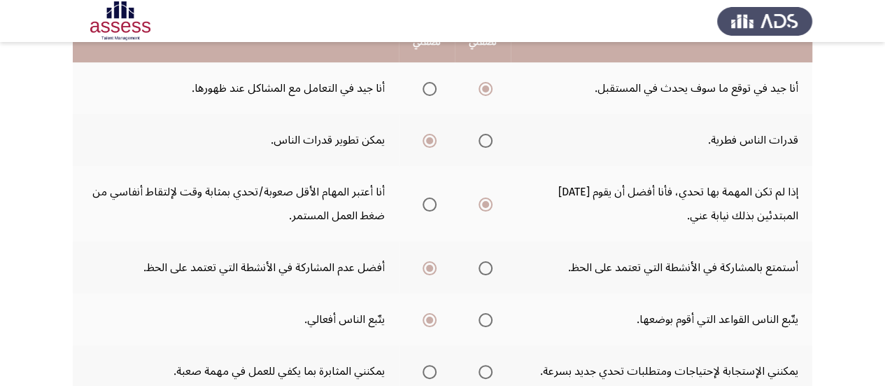
scroll to position [252, 0]
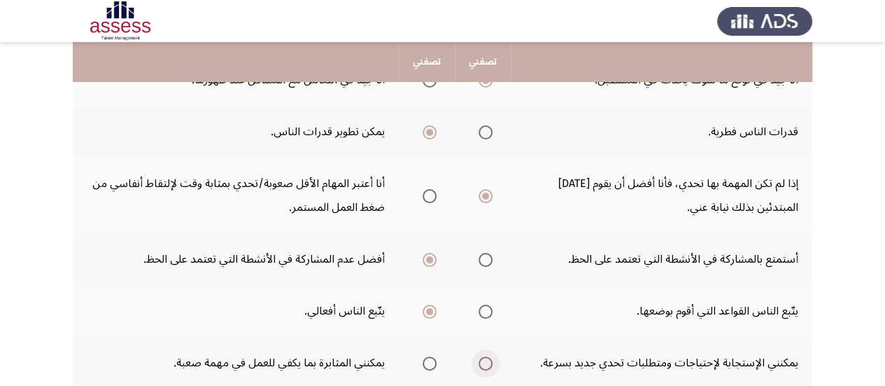
click at [489, 364] on span "Select an option" at bounding box center [486, 363] width 14 height 14
click at [489, 364] on input "Select an option" at bounding box center [486, 363] width 14 height 14
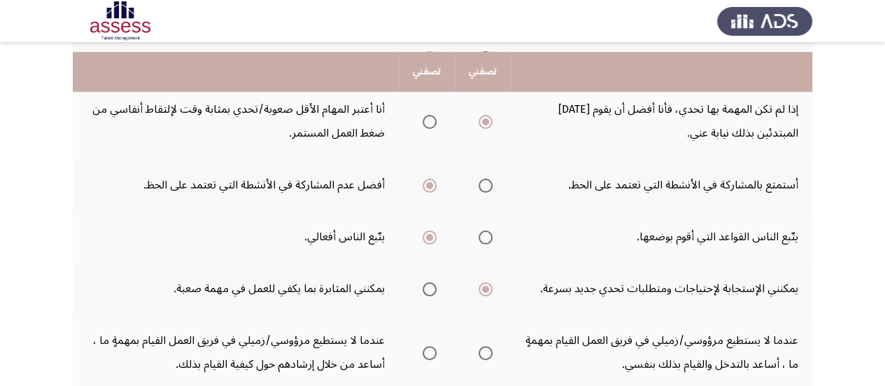
scroll to position [336, 0]
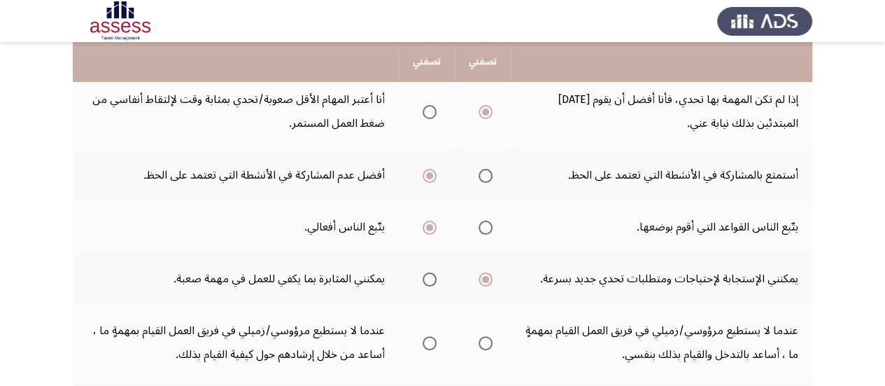
click at [486, 350] on mat-radio-group "Select an option" at bounding box center [483, 342] width 20 height 24
click at [486, 343] on span "Select an option" at bounding box center [486, 343] width 0 height 0
click at [486, 342] on input "Select an option" at bounding box center [486, 343] width 14 height 14
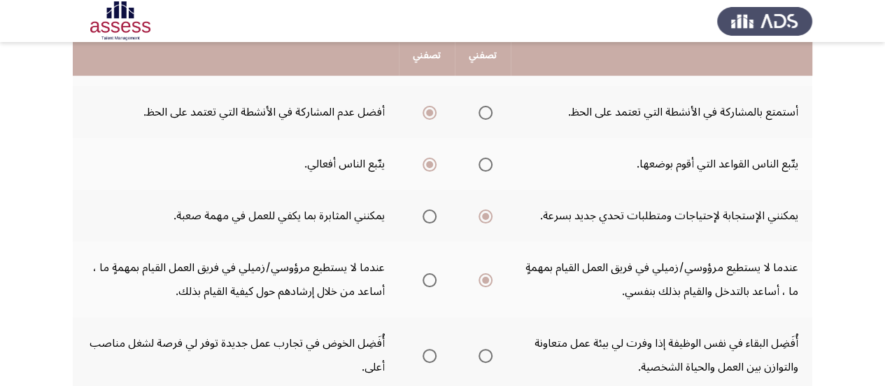
scroll to position [420, 0]
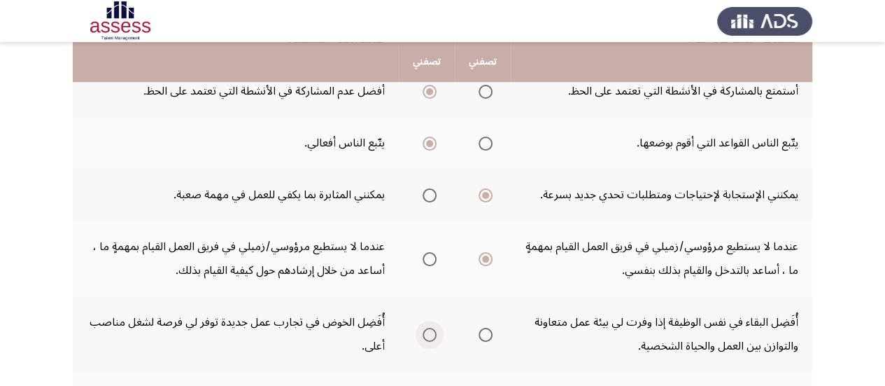
click at [432, 335] on span "Select an option" at bounding box center [430, 335] width 14 height 14
click at [432, 335] on input "Select an option" at bounding box center [430, 335] width 14 height 14
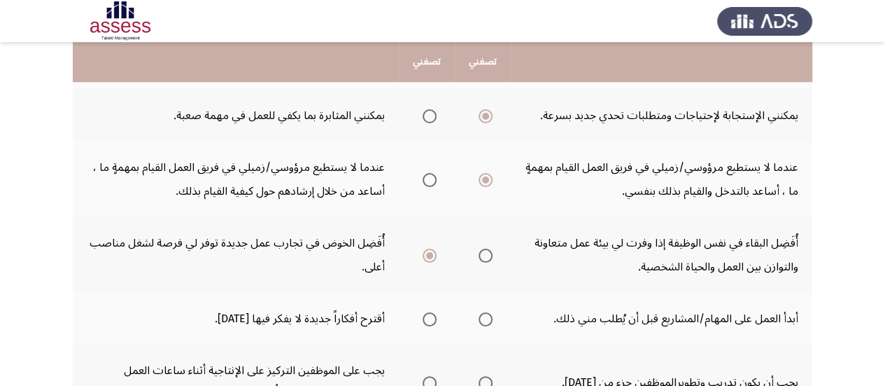
scroll to position [500, 0]
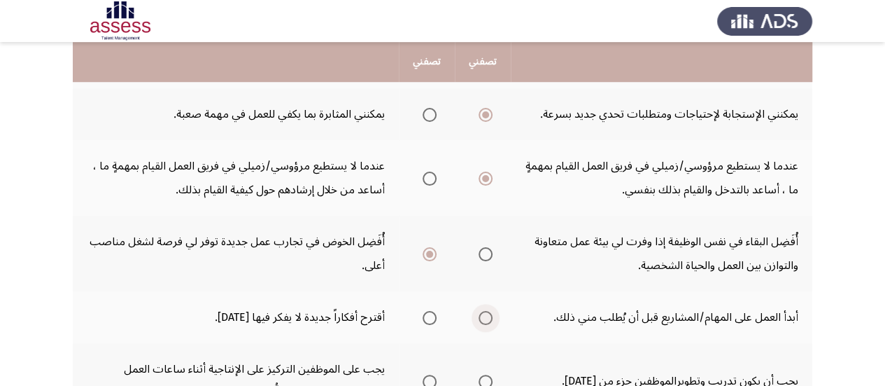
click at [489, 316] on span "Select an option" at bounding box center [486, 318] width 14 height 14
click at [489, 316] on input "Select an option" at bounding box center [486, 318] width 14 height 14
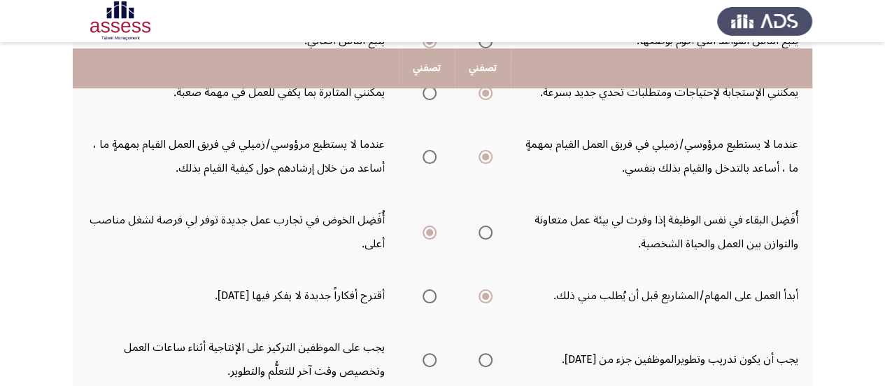
scroll to position [528, 0]
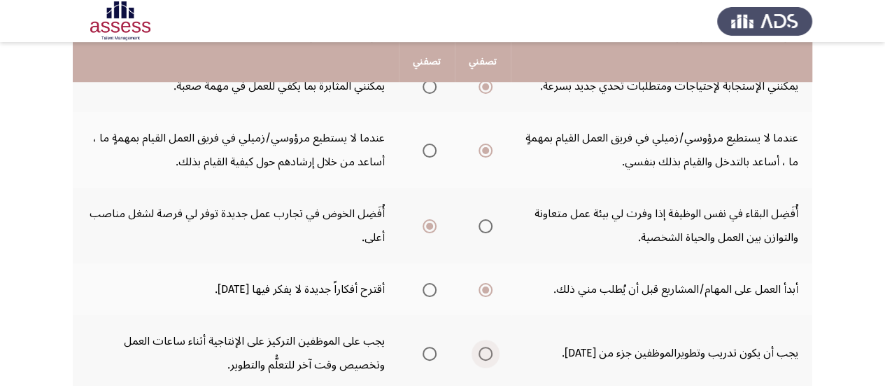
click at [487, 354] on span "Select an option" at bounding box center [486, 353] width 14 height 14
click at [487, 354] on input "Select an option" at bounding box center [486, 353] width 14 height 14
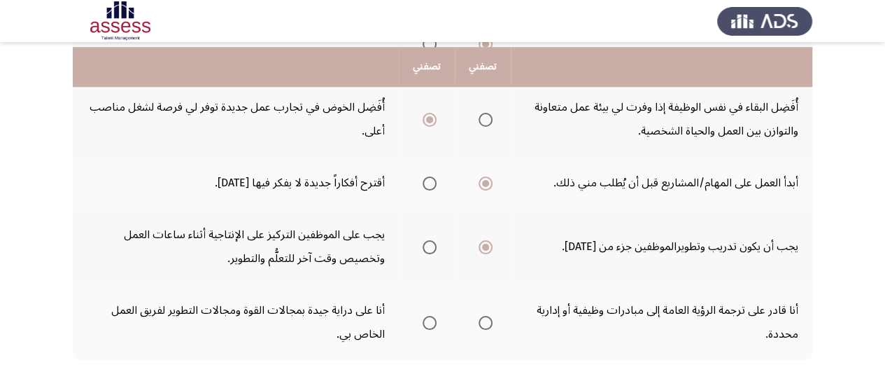
scroll to position [640, 0]
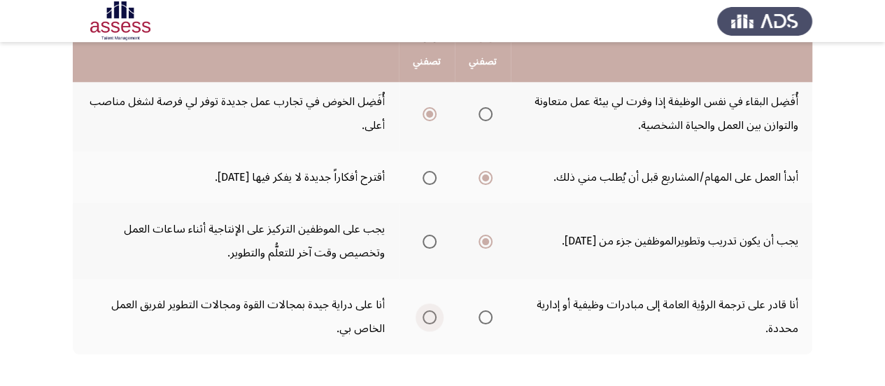
click at [430, 315] on span "Select an option" at bounding box center [430, 317] width 14 height 14
click at [430, 315] on input "Select an option" at bounding box center [430, 317] width 14 height 14
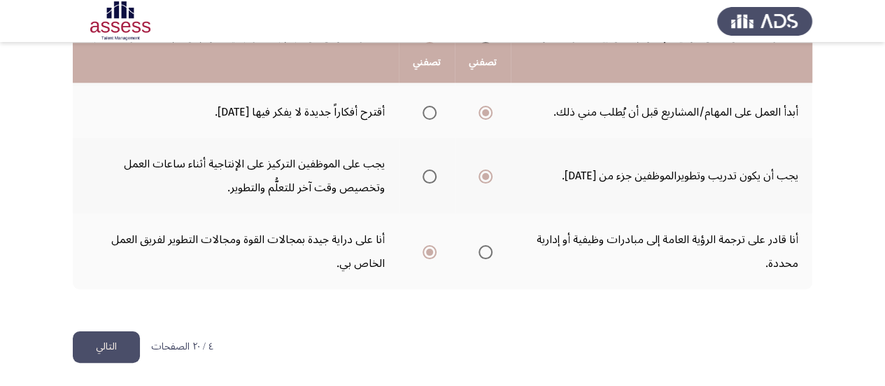
scroll to position [706, 0]
click at [104, 344] on button "التالي" at bounding box center [106, 345] width 67 height 31
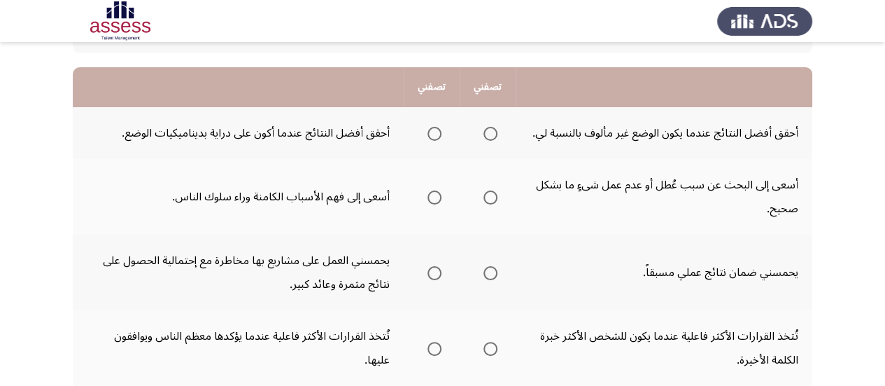
scroll to position [127, 0]
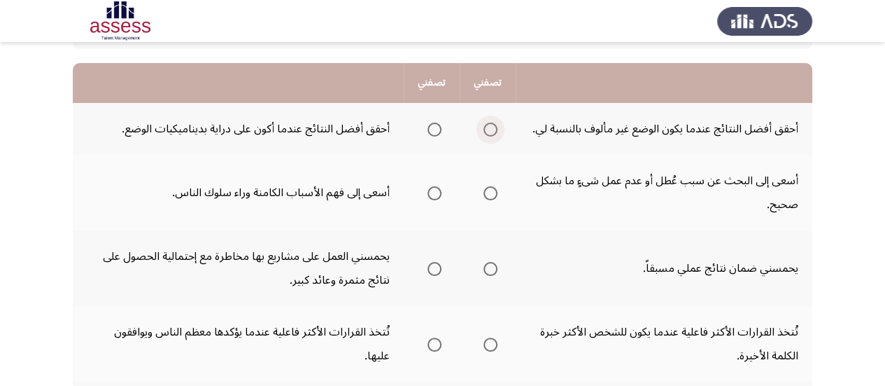
click at [489, 132] on span "Select an option" at bounding box center [491, 129] width 14 height 14
click at [489, 132] on input "Select an option" at bounding box center [491, 129] width 14 height 14
click at [433, 195] on span "Select an option" at bounding box center [435, 193] width 14 height 14
click at [433, 195] on input "Select an option" at bounding box center [435, 193] width 14 height 14
click at [434, 267] on span "Select an option" at bounding box center [435, 269] width 14 height 14
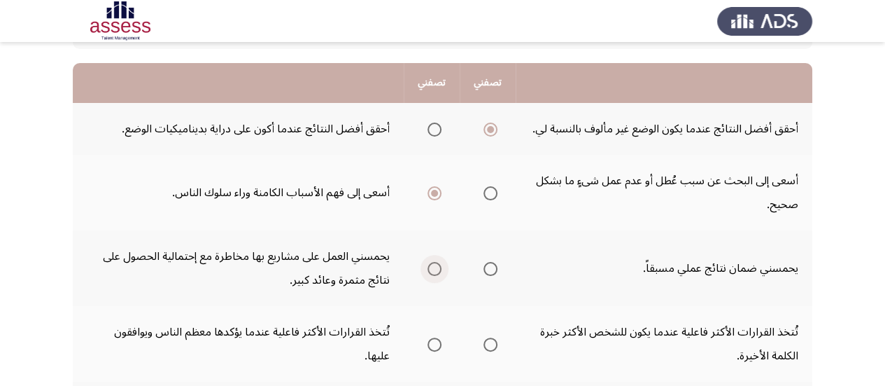
click at [434, 267] on input "Select an option" at bounding box center [435, 269] width 14 height 14
click at [435, 346] on span "Select an option" at bounding box center [435, 344] width 14 height 14
click at [435, 346] on input "Select an option" at bounding box center [435, 344] width 14 height 14
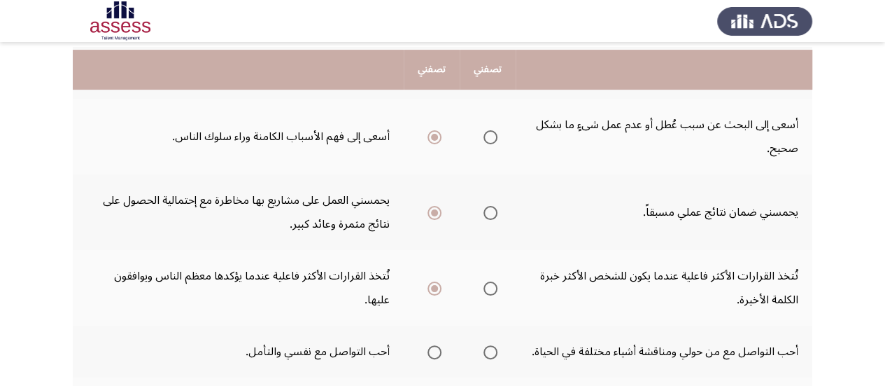
scroll to position [211, 0]
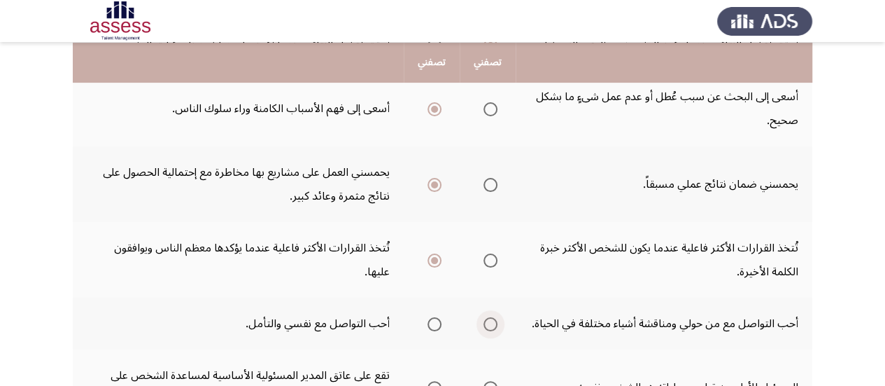
click at [493, 328] on span "Select an option" at bounding box center [491, 324] width 14 height 14
click at [493, 328] on input "Select an option" at bounding box center [491, 324] width 14 height 14
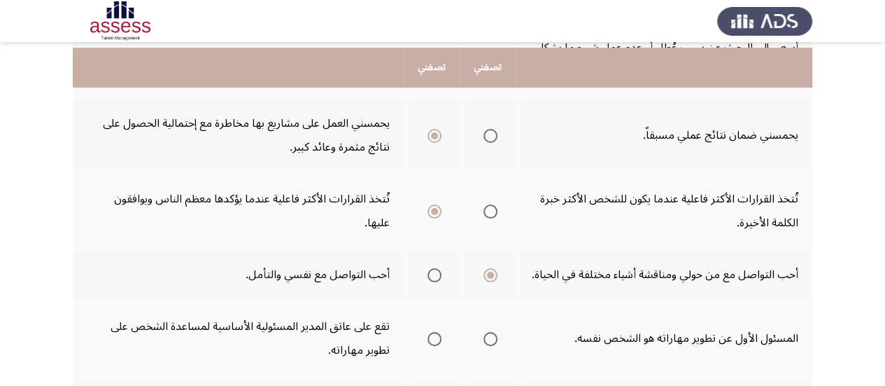
scroll to position [267, 0]
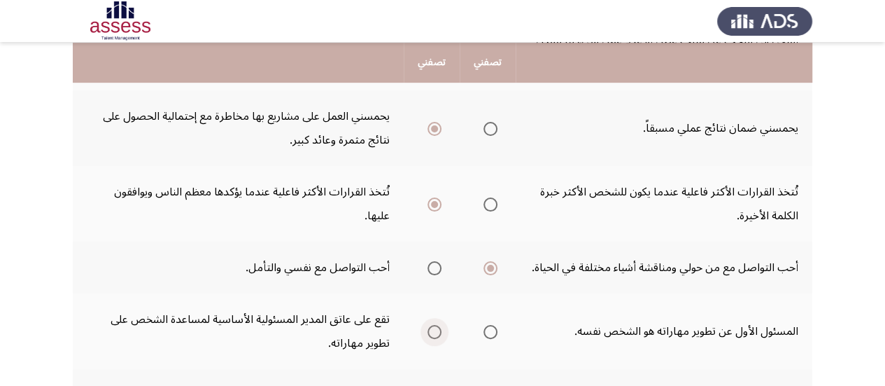
click at [433, 334] on span "Select an option" at bounding box center [435, 332] width 14 height 14
click at [433, 334] on input "Select an option" at bounding box center [435, 332] width 14 height 14
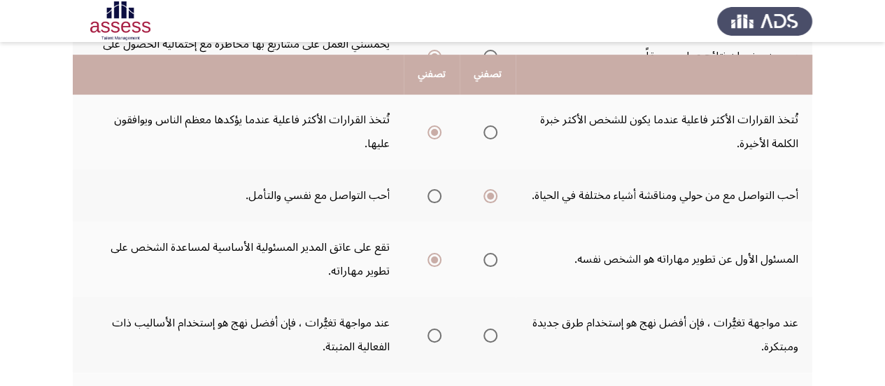
scroll to position [351, 0]
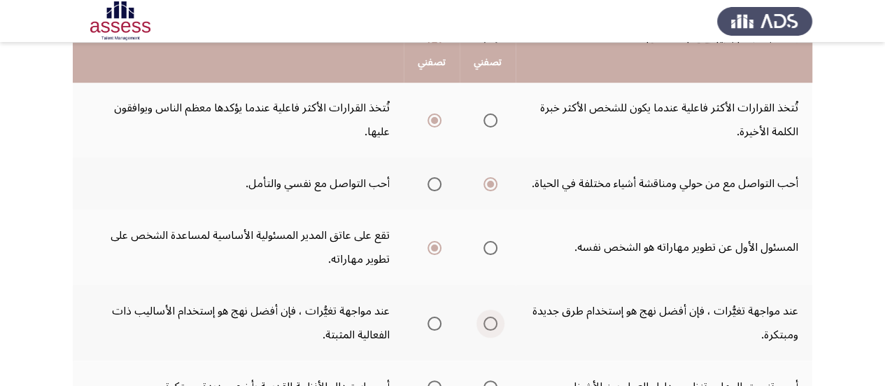
click at [490, 325] on span "Select an option" at bounding box center [491, 323] width 14 height 14
click at [490, 325] on input "Select an option" at bounding box center [491, 323] width 14 height 14
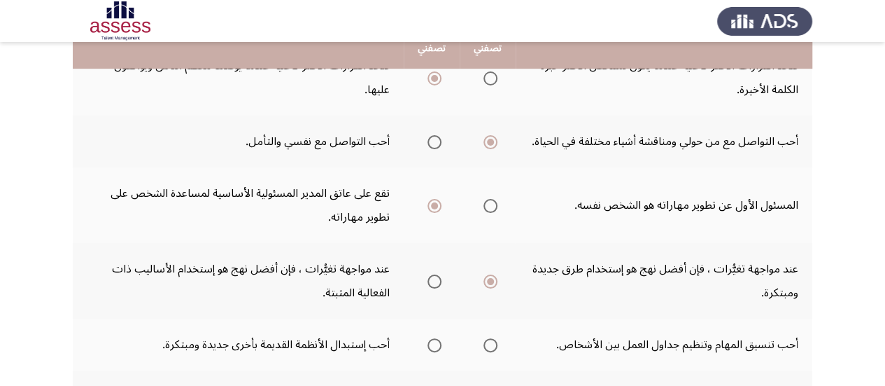
scroll to position [407, 0]
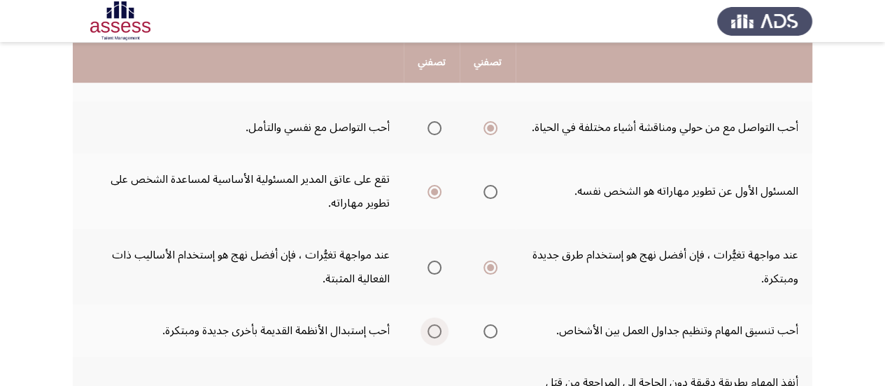
click at [440, 332] on span "Select an option" at bounding box center [435, 331] width 14 height 14
click at [440, 332] on input "Select an option" at bounding box center [435, 331] width 14 height 14
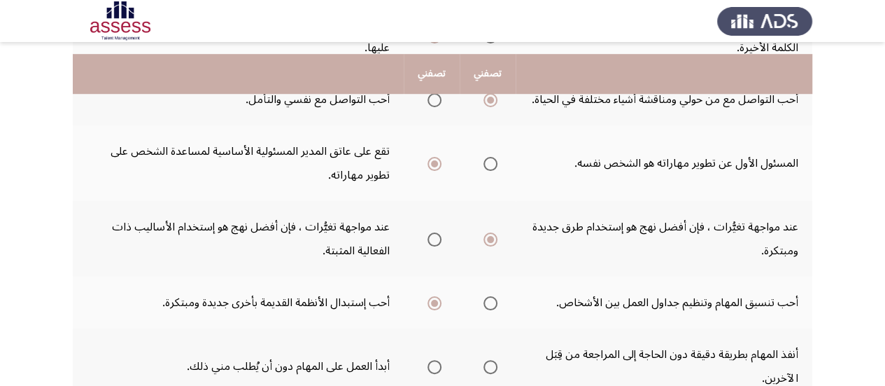
scroll to position [463, 0]
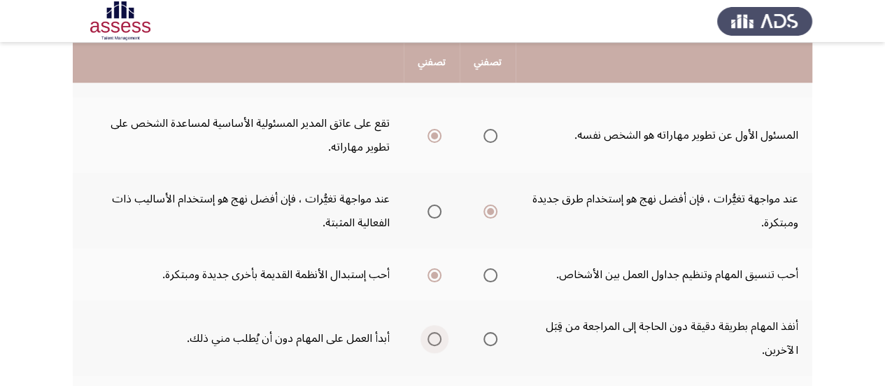
click at [432, 342] on span "Select an option" at bounding box center [435, 339] width 14 height 14
click at [432, 342] on input "Select an option" at bounding box center [435, 339] width 14 height 14
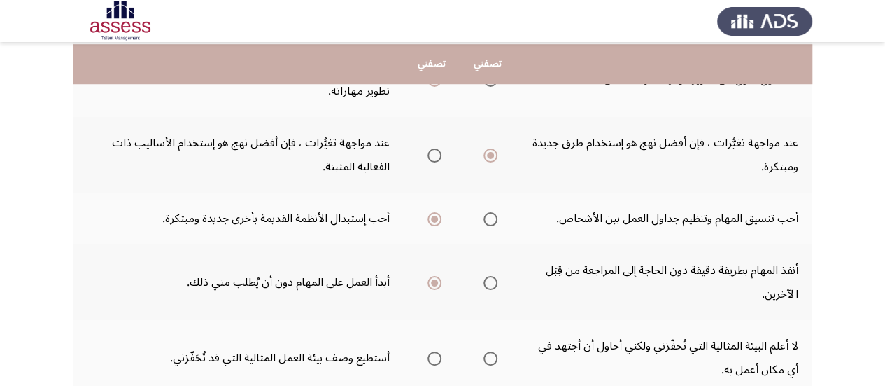
scroll to position [547, 0]
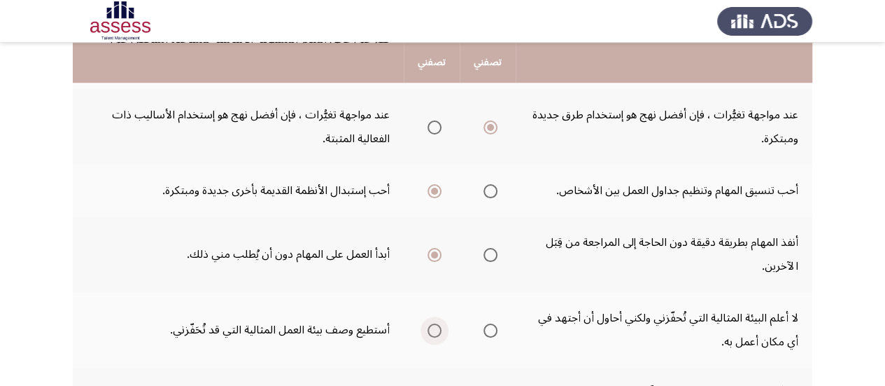
click at [435, 330] on span "Select an option" at bounding box center [435, 330] width 14 height 14
click at [435, 330] on input "Select an option" at bounding box center [435, 330] width 14 height 14
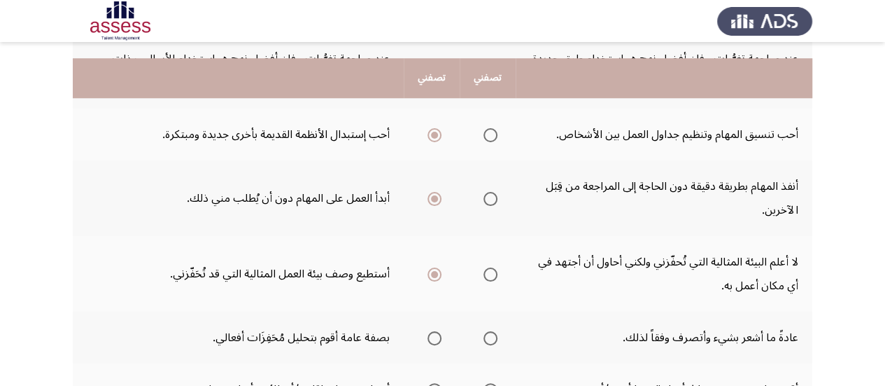
scroll to position [631, 0]
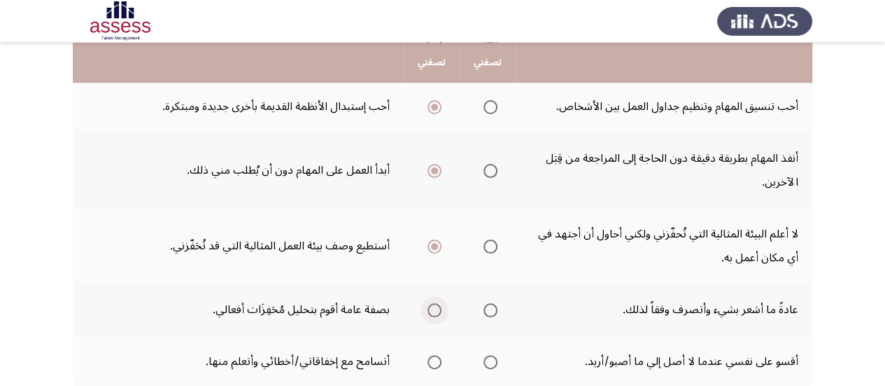
click at [433, 310] on span "Select an option" at bounding box center [435, 310] width 14 height 14
click at [433, 310] on input "Select an option" at bounding box center [435, 310] width 14 height 14
click at [433, 361] on span "Select an option" at bounding box center [435, 362] width 14 height 14
click at [433, 361] on input "Select an option" at bounding box center [435, 362] width 14 height 14
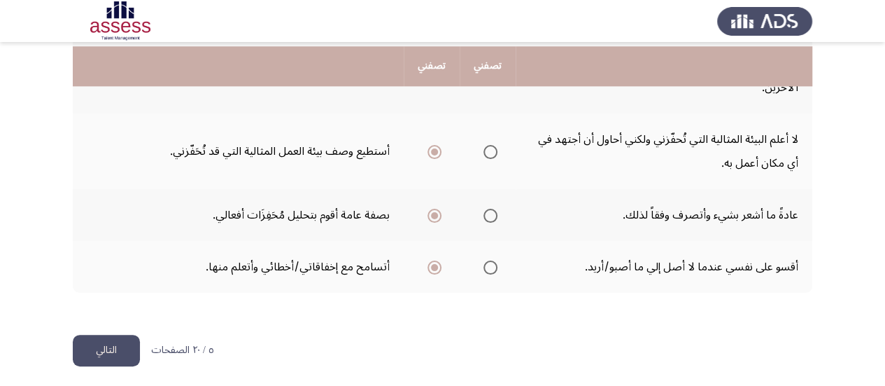
scroll to position [730, 0]
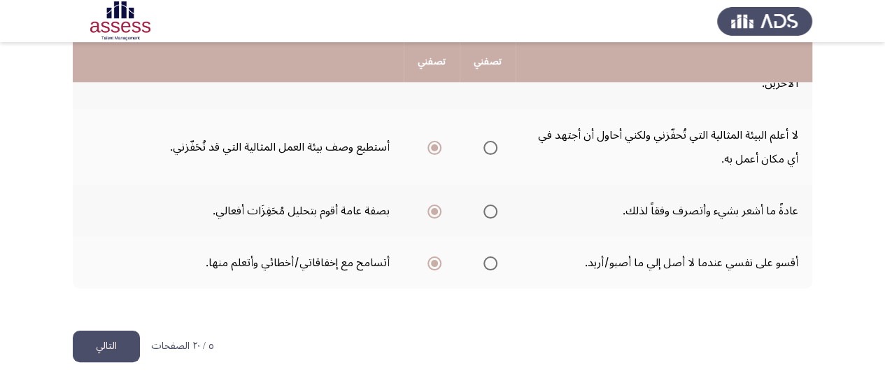
click at [104, 344] on button "التالي" at bounding box center [106, 345] width 67 height 31
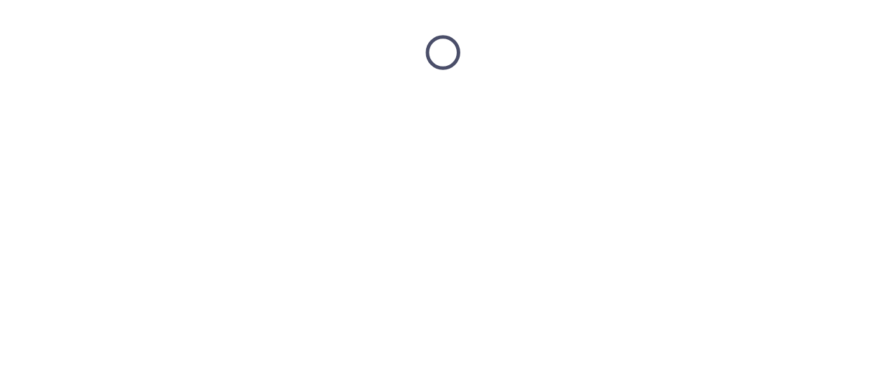
scroll to position [0, 0]
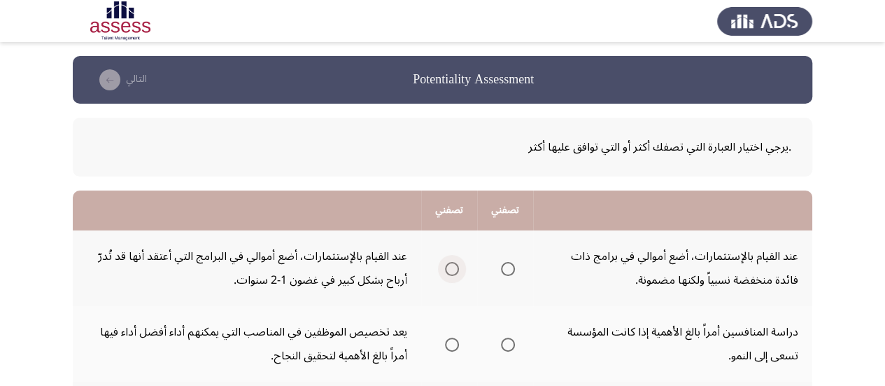
click at [451, 265] on span "Select an option" at bounding box center [452, 269] width 14 height 14
click at [451, 265] on input "Select an option" at bounding box center [452, 269] width 14 height 14
click at [454, 345] on span "Select an option" at bounding box center [452, 344] width 14 height 14
click at [454, 345] on input "Select an option" at bounding box center [452, 344] width 14 height 14
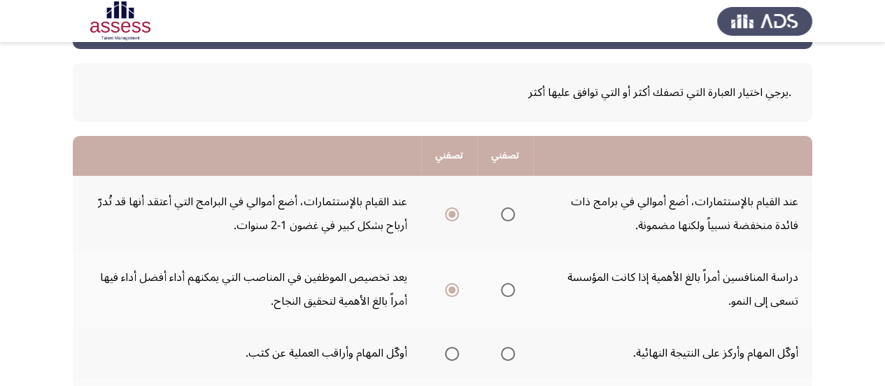
scroll to position [56, 0]
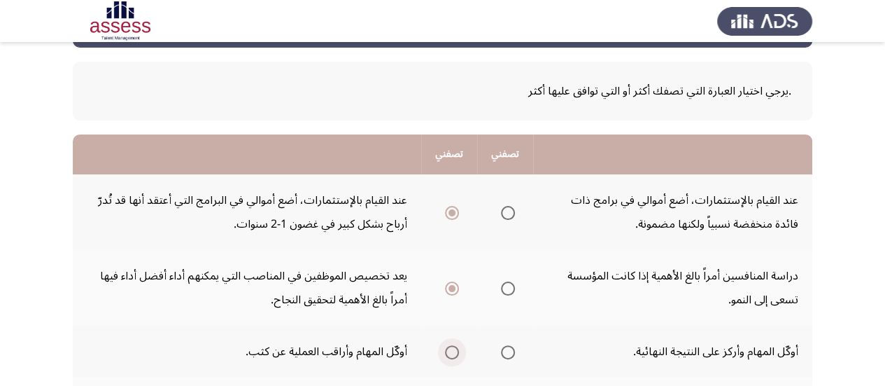
click at [458, 353] on span "Select an option" at bounding box center [452, 352] width 14 height 14
click at [458, 353] on input "Select an option" at bounding box center [452, 352] width 14 height 14
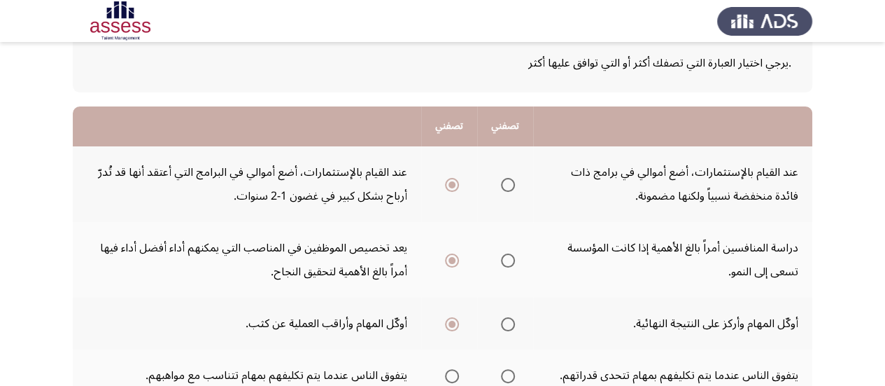
scroll to position [112, 0]
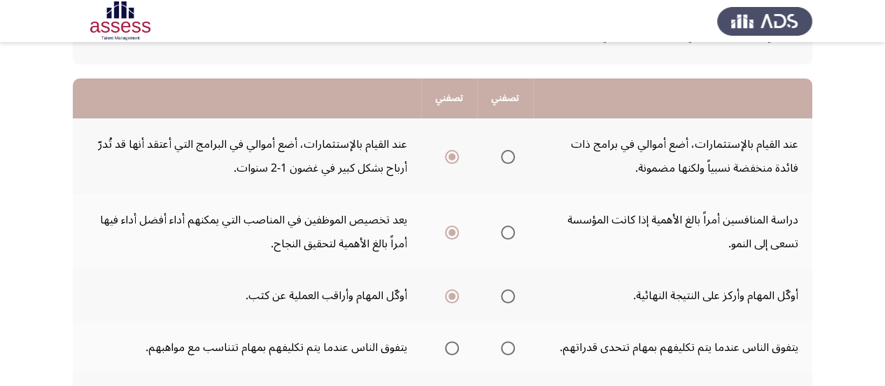
click at [510, 350] on span "Select an option" at bounding box center [508, 348] width 14 height 14
click at [510, 350] on input "Select an option" at bounding box center [508, 348] width 14 height 14
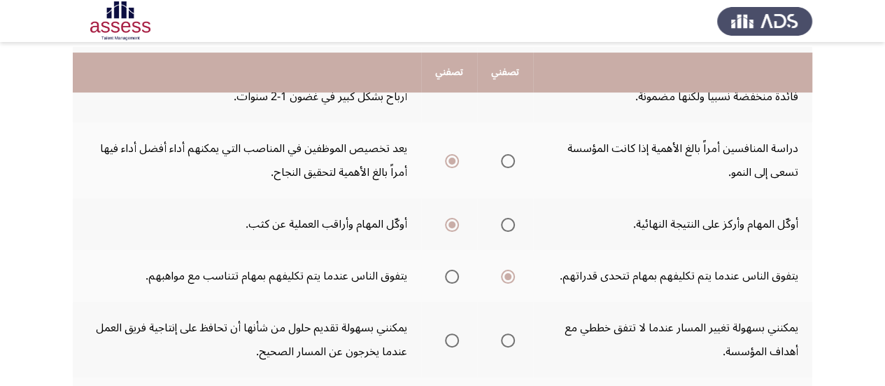
scroll to position [196, 0]
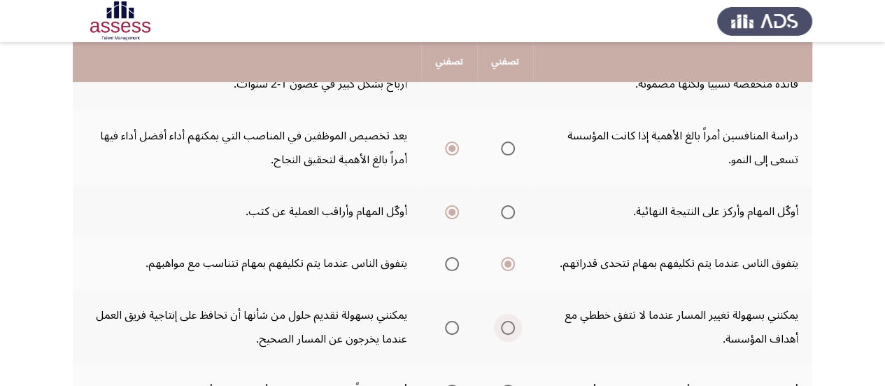
click at [507, 332] on span "Select an option" at bounding box center [508, 328] width 14 height 14
click at [507, 332] on input "Select an option" at bounding box center [508, 328] width 14 height 14
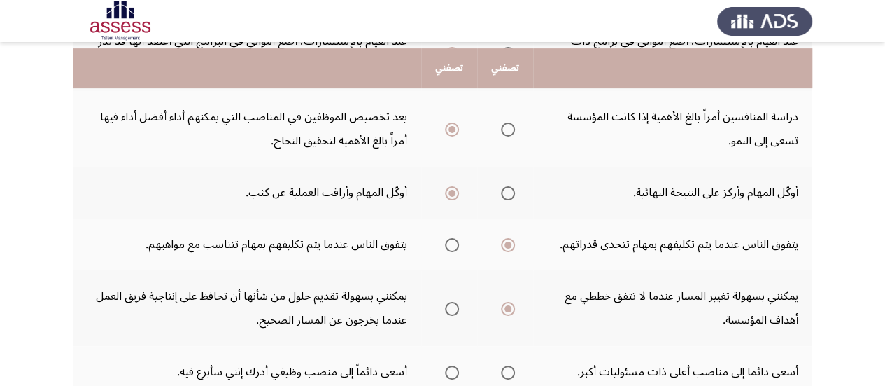
scroll to position [224, 0]
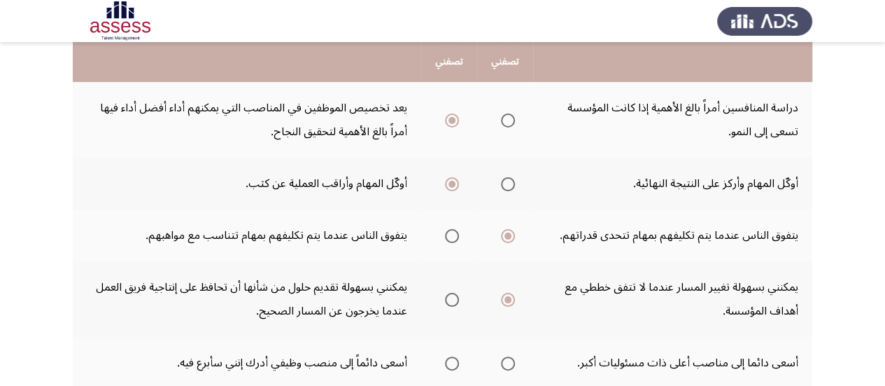
click at [508, 363] on span "Select an option" at bounding box center [508, 363] width 14 height 14
click at [508, 363] on input "Select an option" at bounding box center [508, 363] width 14 height 14
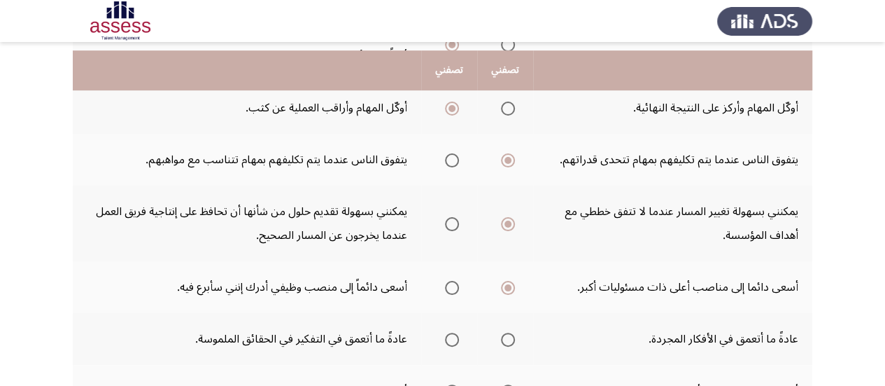
scroll to position [308, 0]
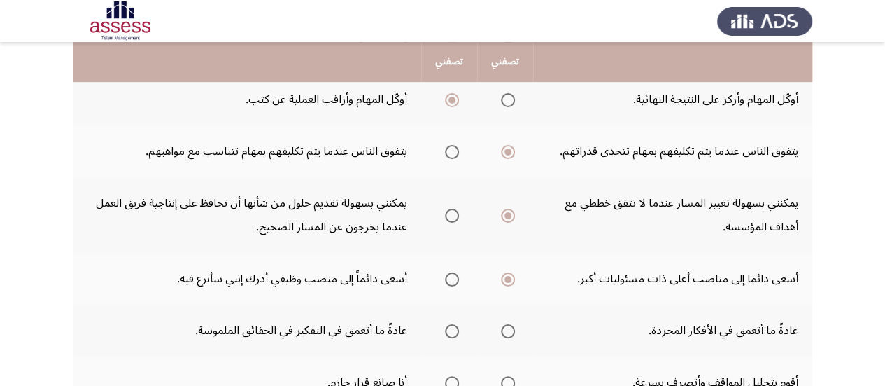
click at [510, 331] on span "Select an option" at bounding box center [508, 331] width 14 height 14
click at [510, 331] on input "Select an option" at bounding box center [508, 331] width 14 height 14
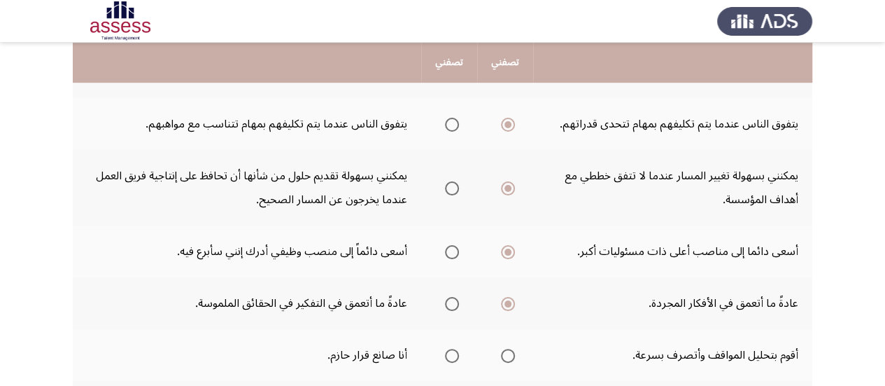
scroll to position [336, 0]
click at [458, 356] on span "Select an option" at bounding box center [452, 355] width 14 height 14
click at [458, 356] on input "Select an option" at bounding box center [452, 355] width 14 height 14
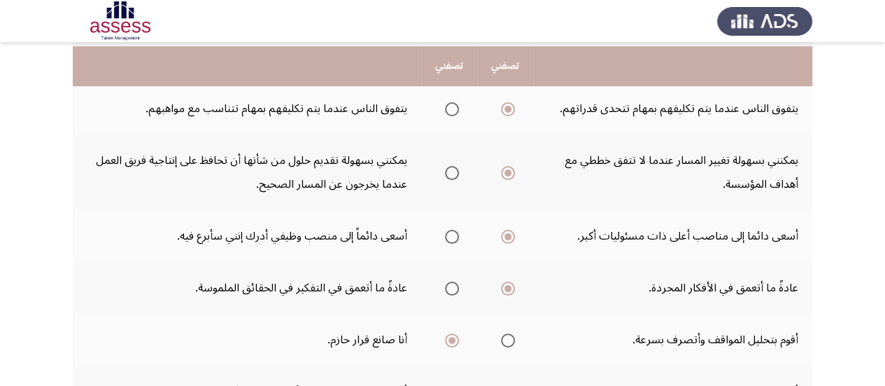
scroll to position [364, 0]
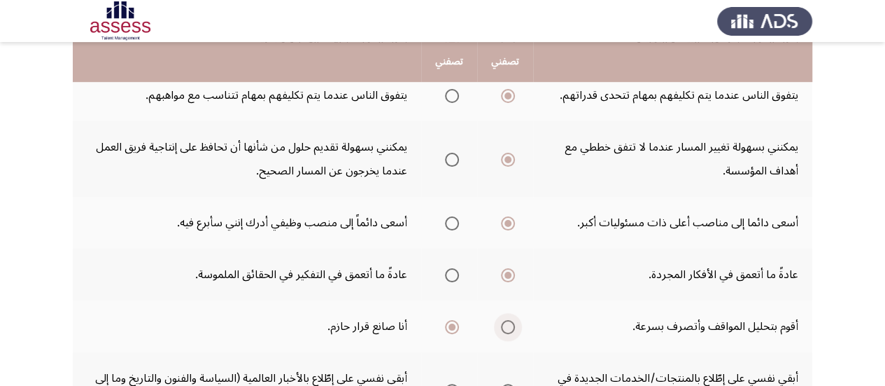
click at [512, 328] on span "Select an option" at bounding box center [508, 327] width 14 height 14
click at [512, 328] on input "Select an option" at bounding box center [508, 327] width 14 height 14
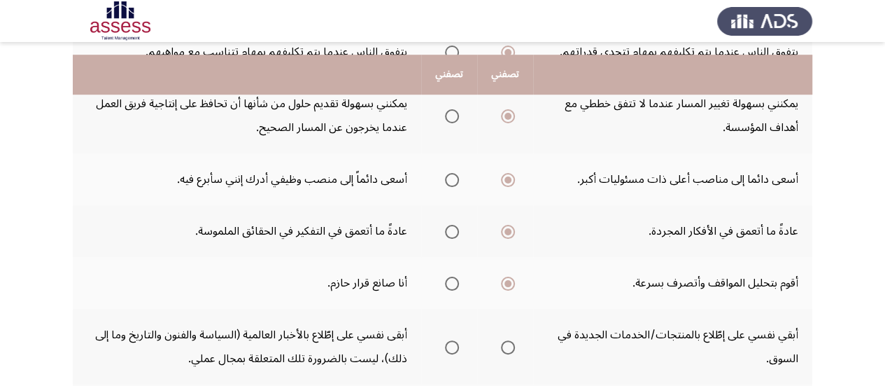
scroll to position [420, 0]
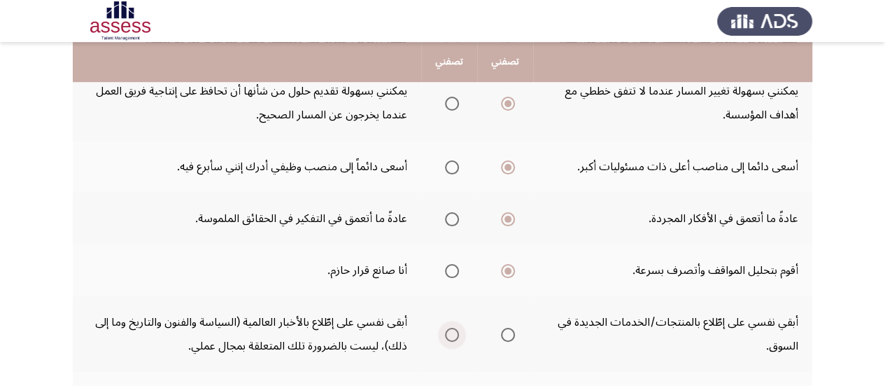
click at [458, 335] on span "Select an option" at bounding box center [452, 335] width 14 height 14
click at [458, 335] on input "Select an option" at bounding box center [452, 335] width 14 height 14
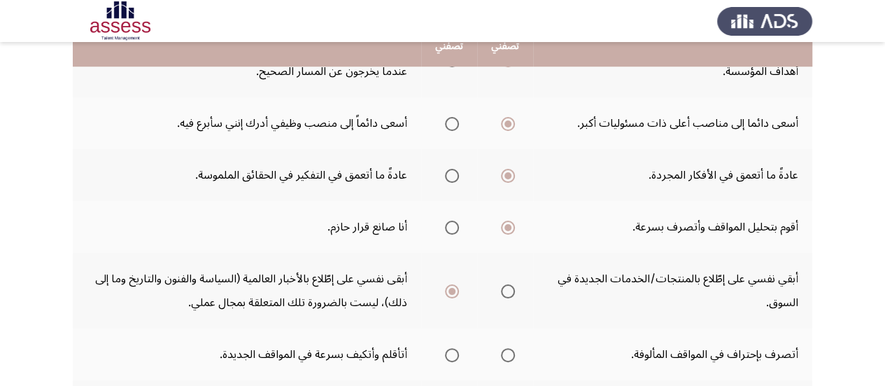
scroll to position [476, 0]
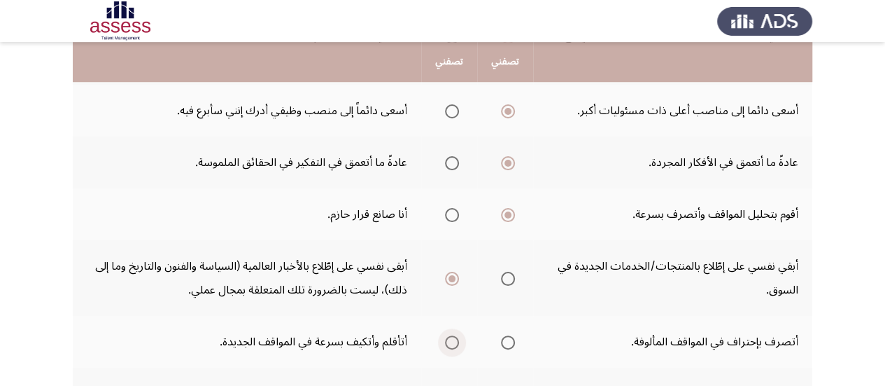
click at [453, 342] on span "Select an option" at bounding box center [452, 342] width 14 height 14
click at [453, 342] on input "Select an option" at bounding box center [452, 342] width 14 height 14
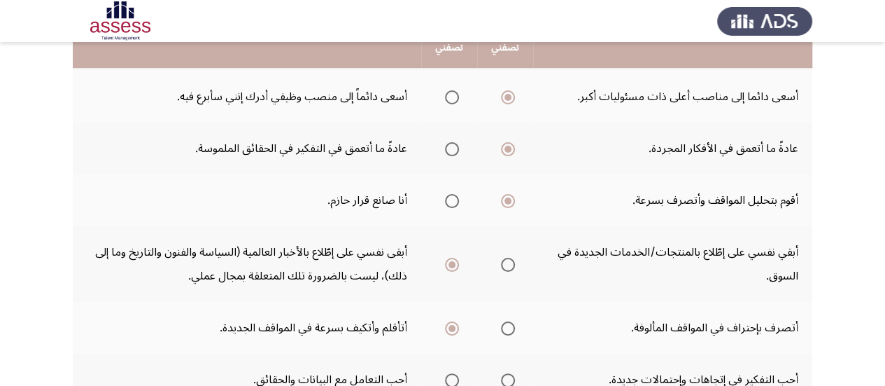
scroll to position [504, 0]
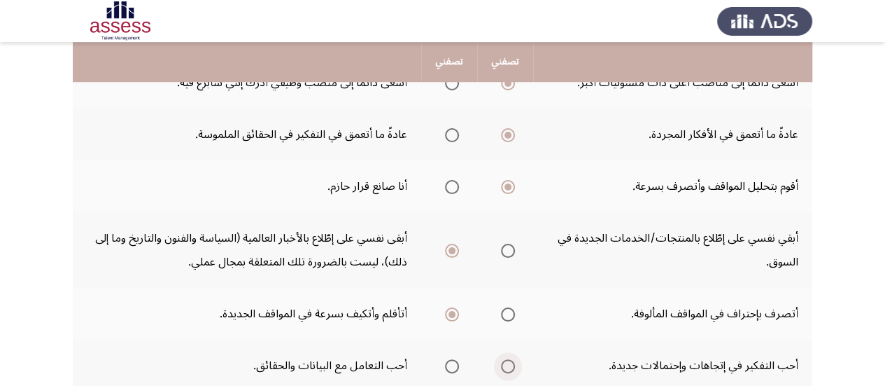
click at [504, 367] on span "Select an option" at bounding box center [508, 366] width 14 height 14
click at [504, 367] on input "Select an option" at bounding box center [508, 366] width 14 height 14
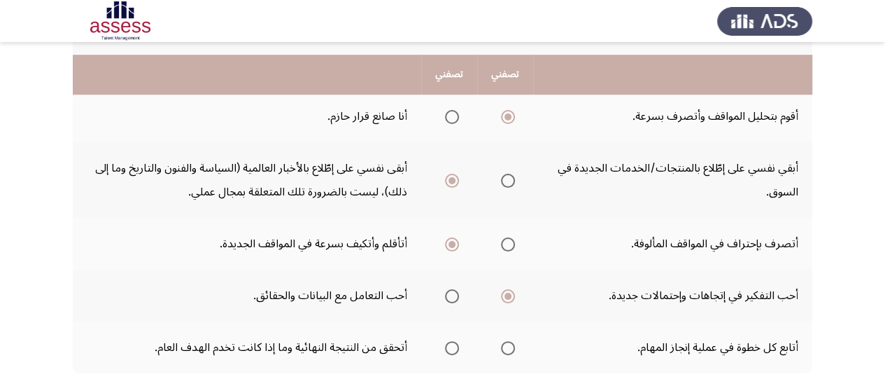
scroll to position [588, 0]
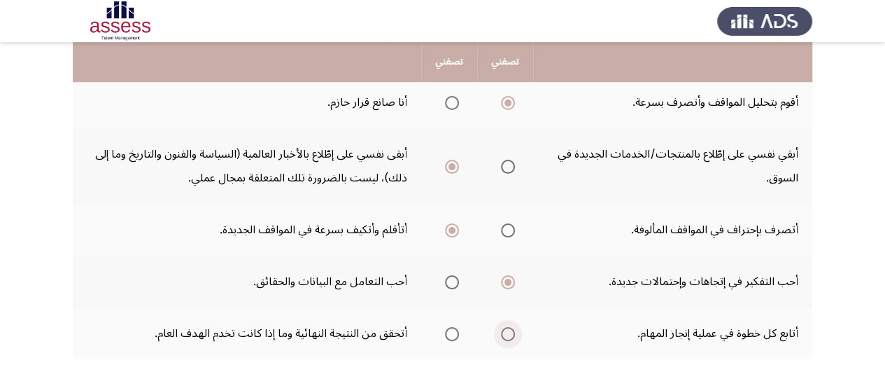
click at [509, 331] on span "Select an option" at bounding box center [508, 334] width 14 height 14
click at [509, 331] on input "Select an option" at bounding box center [508, 334] width 14 height 14
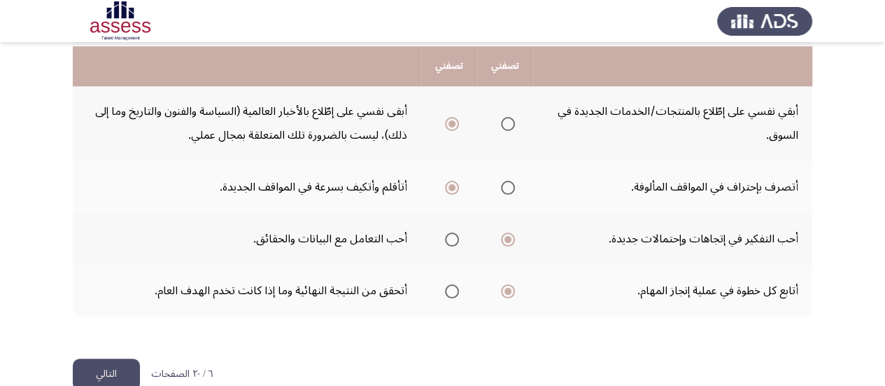
scroll to position [644, 0]
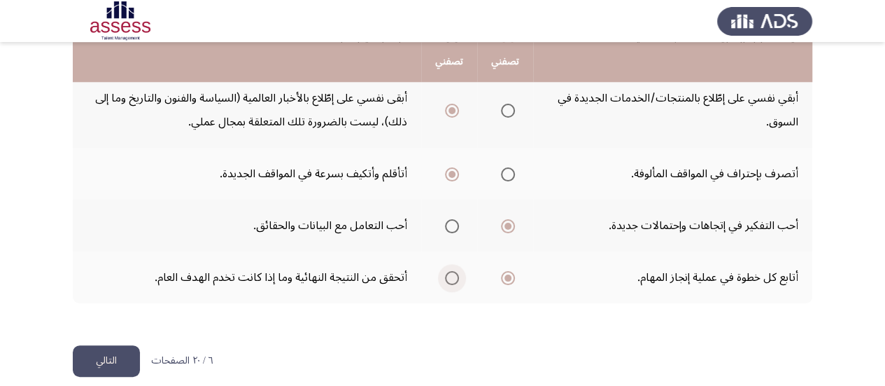
click at [454, 282] on span "Select an option" at bounding box center [452, 278] width 14 height 14
click at [454, 282] on input "Select an option" at bounding box center [452, 278] width 14 height 14
click at [109, 358] on button "التالي" at bounding box center [106, 360] width 67 height 31
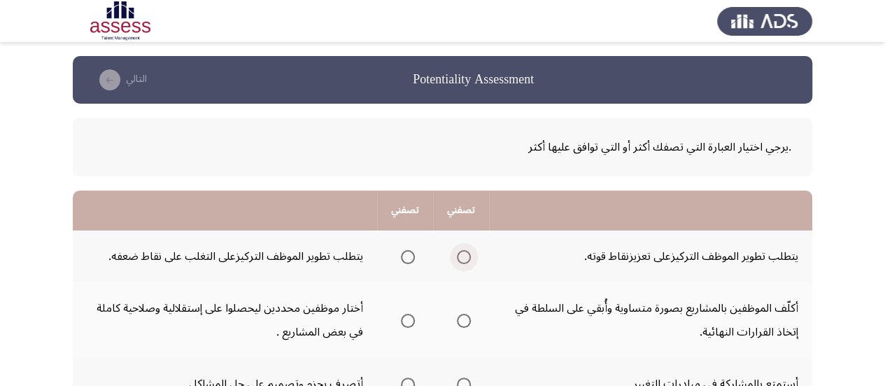
click at [468, 260] on span "Select an option" at bounding box center [464, 257] width 14 height 14
click at [468, 260] on input "Select an option" at bounding box center [464, 257] width 14 height 14
click at [411, 321] on span "Select an option" at bounding box center [408, 321] width 14 height 14
click at [411, 321] on input "Select an option" at bounding box center [408, 321] width 14 height 14
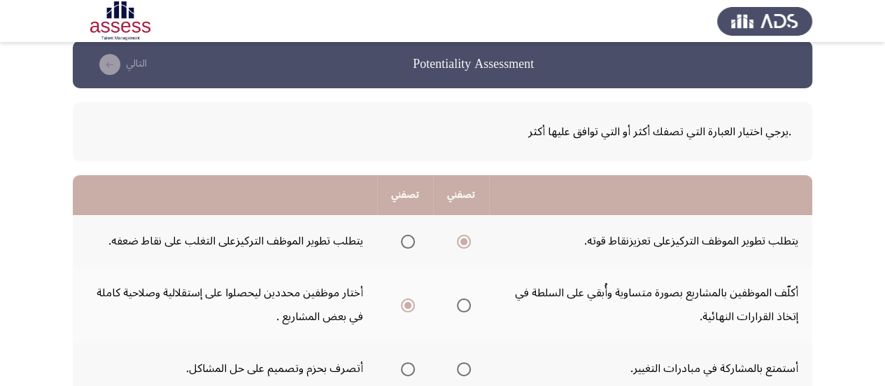
scroll to position [28, 0]
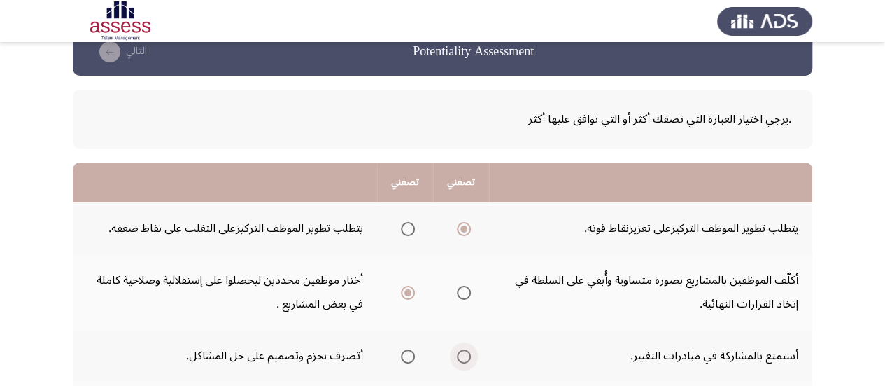
click at [462, 354] on span "Select an option" at bounding box center [464, 356] width 14 height 14
click at [462, 354] on input "Select an option" at bounding box center [464, 356] width 14 height 14
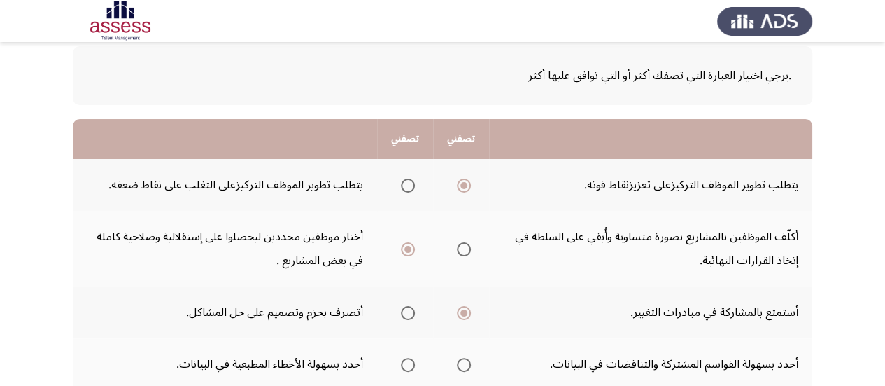
scroll to position [84, 0]
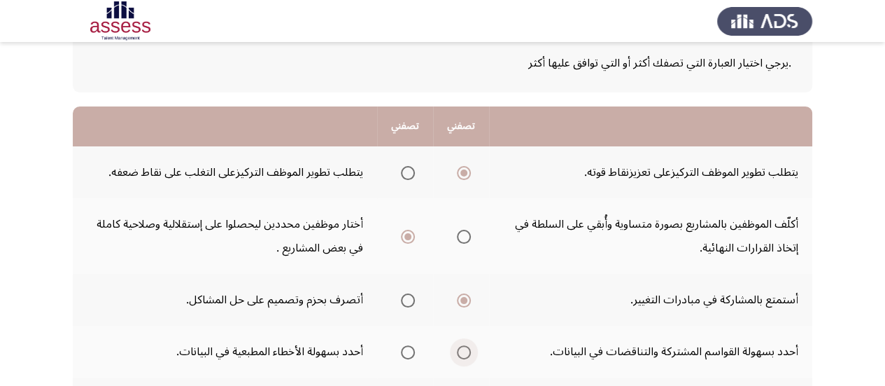
click at [465, 355] on span "Select an option" at bounding box center [464, 352] width 14 height 14
click at [465, 355] on input "Select an option" at bounding box center [464, 352] width 14 height 14
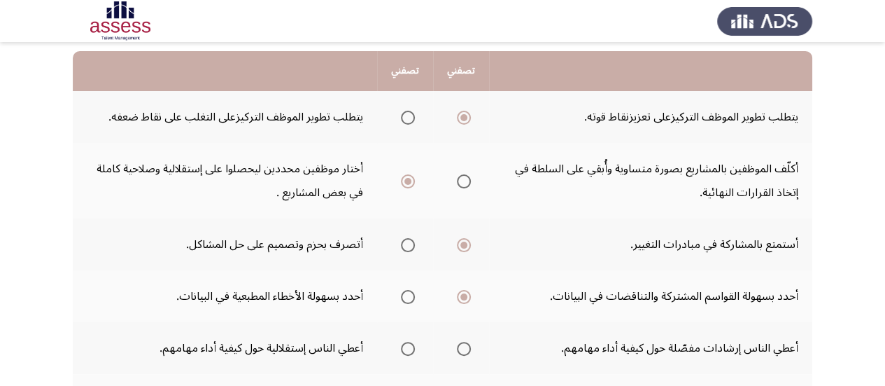
scroll to position [140, 0]
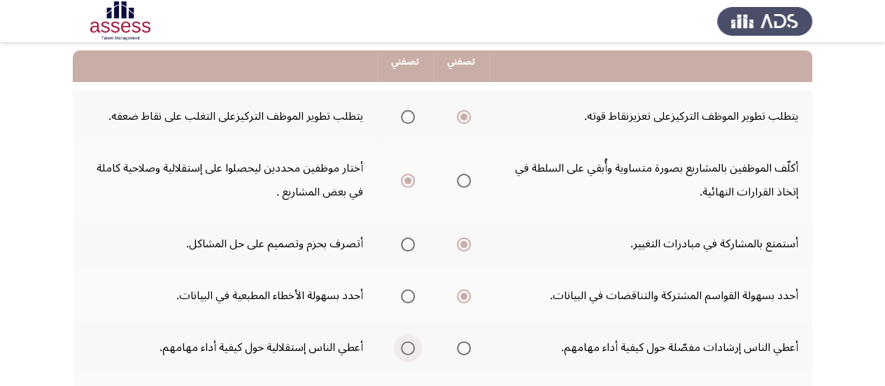
click at [406, 348] on span "Select an option" at bounding box center [408, 348] width 14 height 14
click at [406, 348] on input "Select an option" at bounding box center [408, 348] width 14 height 14
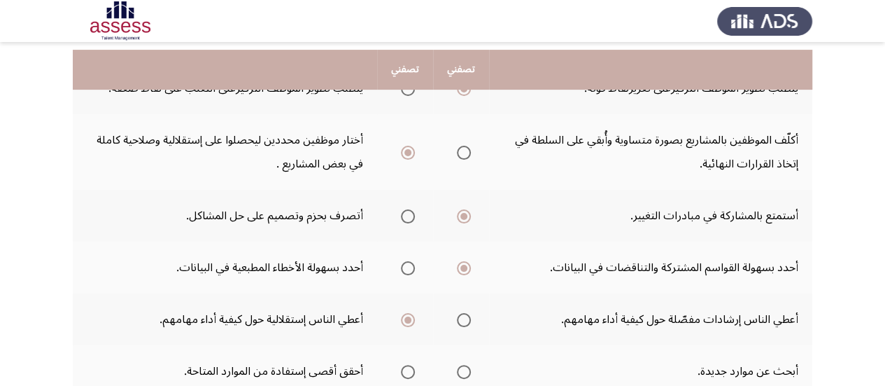
scroll to position [196, 0]
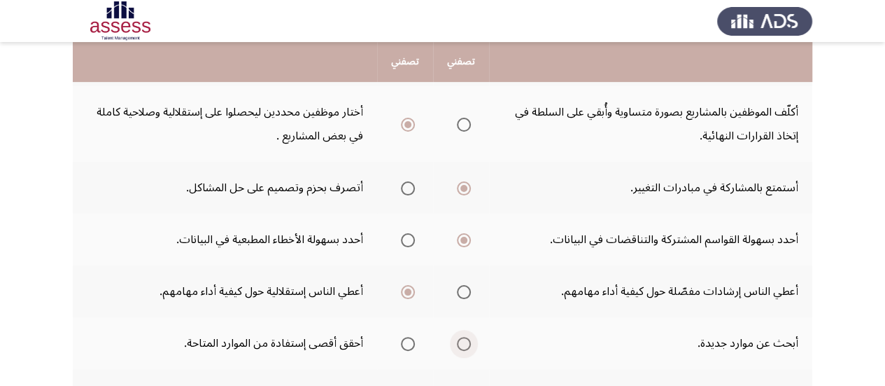
click at [470, 346] on span "Select an option" at bounding box center [464, 344] width 14 height 14
click at [470, 346] on input "Select an option" at bounding box center [464, 344] width 14 height 14
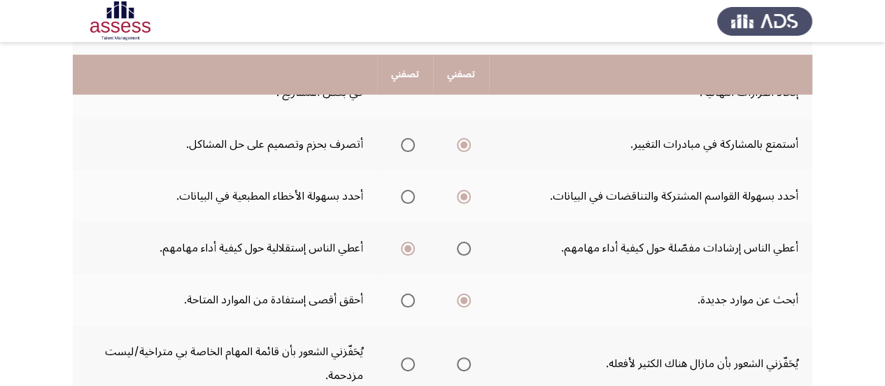
scroll to position [252, 0]
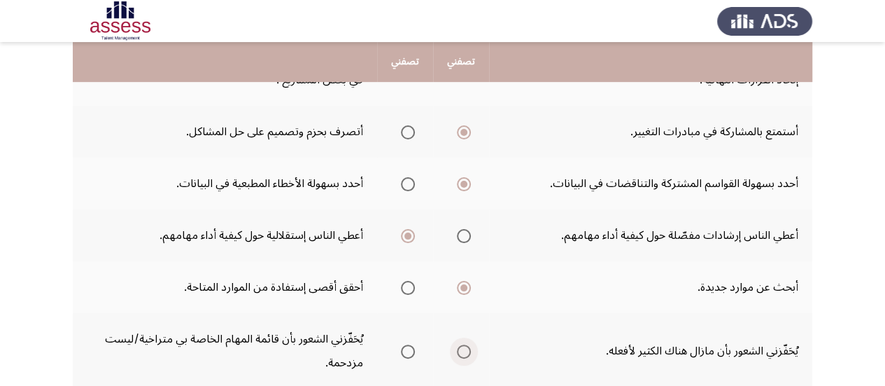
click at [464, 351] on span "Select an option" at bounding box center [464, 351] width 14 height 14
click at [464, 351] on input "Select an option" at bounding box center [464, 351] width 14 height 14
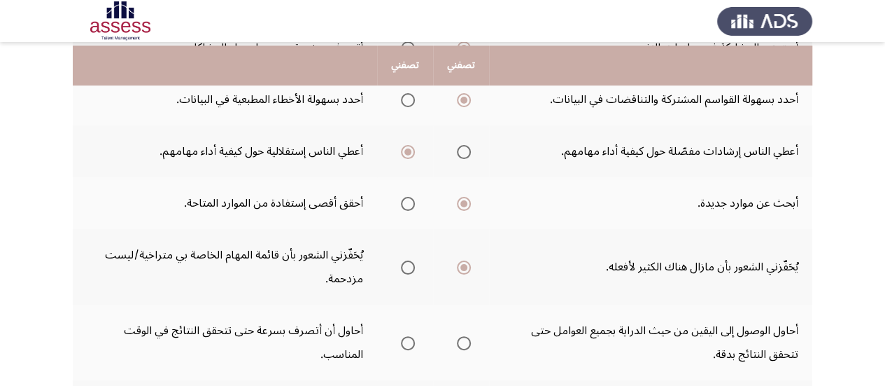
scroll to position [364, 0]
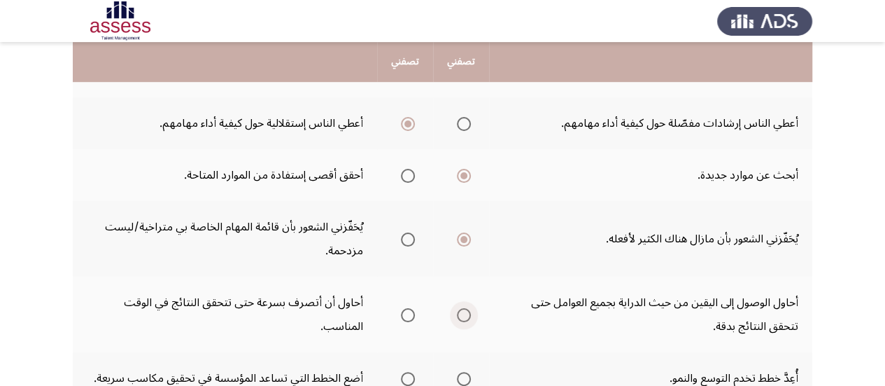
click at [464, 320] on span "Select an option" at bounding box center [464, 315] width 14 height 14
click at [464, 320] on input "Select an option" at bounding box center [464, 315] width 14 height 14
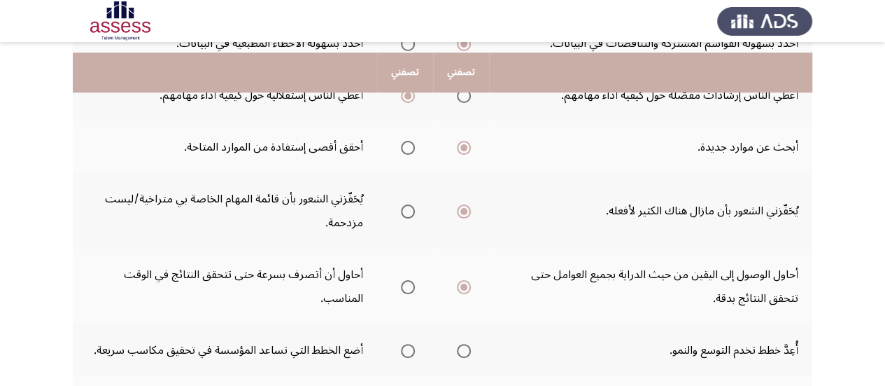
scroll to position [420, 0]
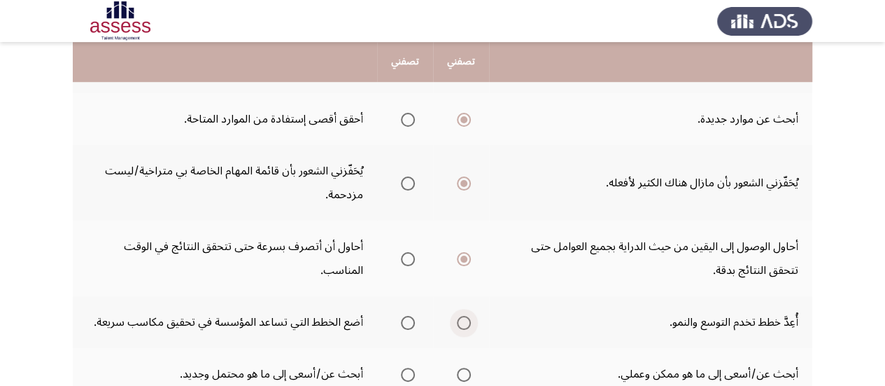
click at [461, 325] on span "Select an option" at bounding box center [464, 323] width 14 height 14
click at [461, 325] on input "Select an option" at bounding box center [464, 323] width 14 height 14
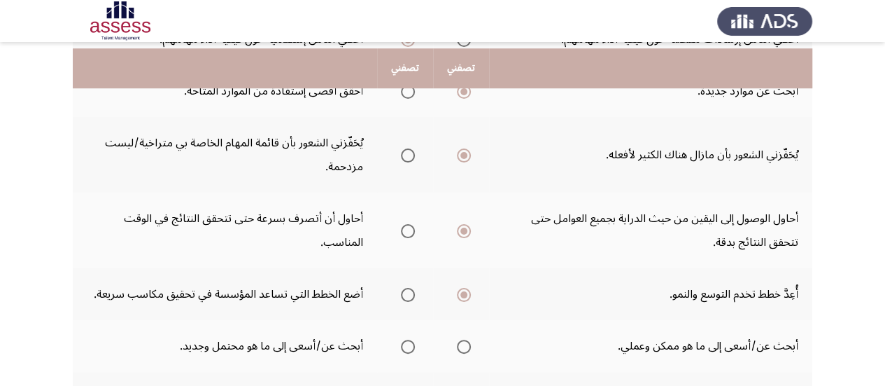
scroll to position [476, 0]
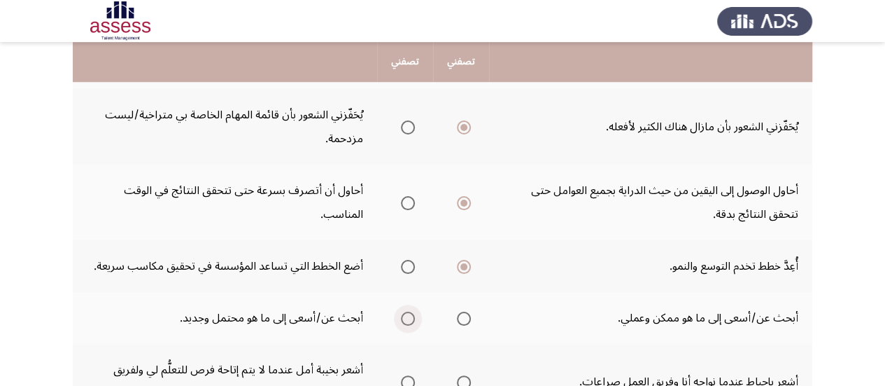
click at [412, 318] on span "Select an option" at bounding box center [408, 318] width 14 height 14
click at [412, 318] on input "Select an option" at bounding box center [408, 318] width 14 height 14
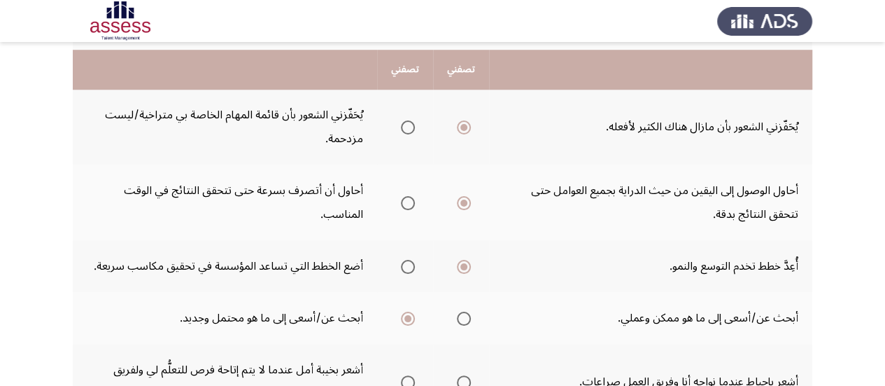
scroll to position [504, 0]
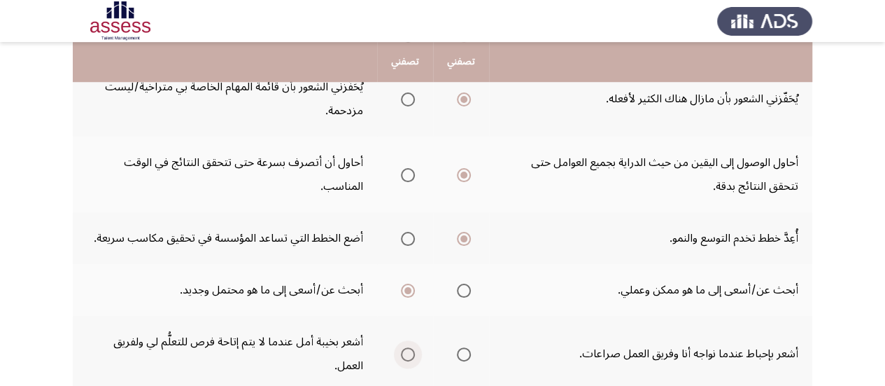
click at [406, 355] on span "Select an option" at bounding box center [408, 354] width 14 height 14
click at [406, 355] on input "Select an option" at bounding box center [408, 354] width 14 height 14
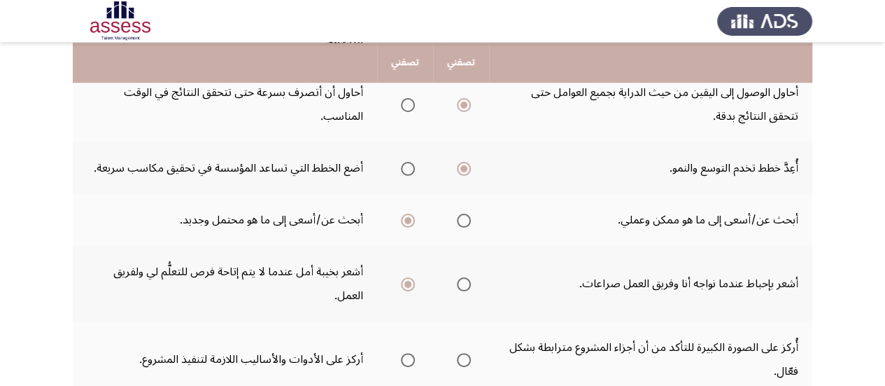
scroll to position [588, 0]
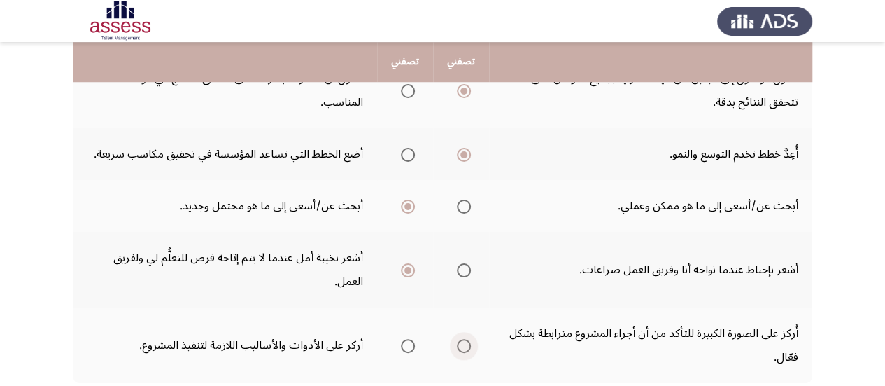
click at [467, 346] on span "Select an option" at bounding box center [464, 346] width 14 height 14
click at [467, 346] on input "Select an option" at bounding box center [464, 346] width 14 height 14
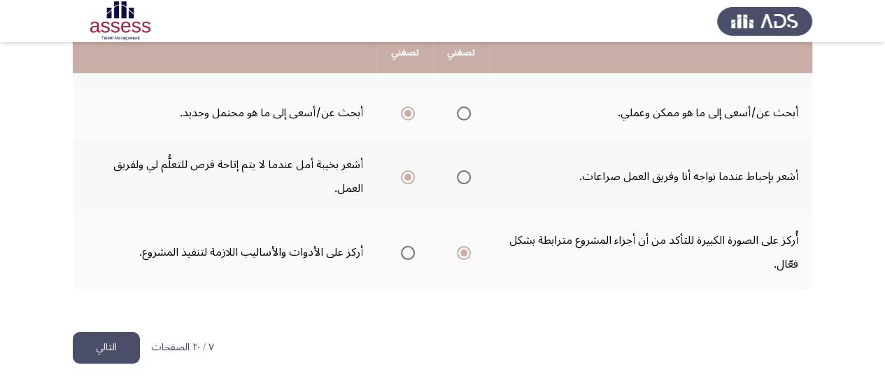
scroll to position [682, 0]
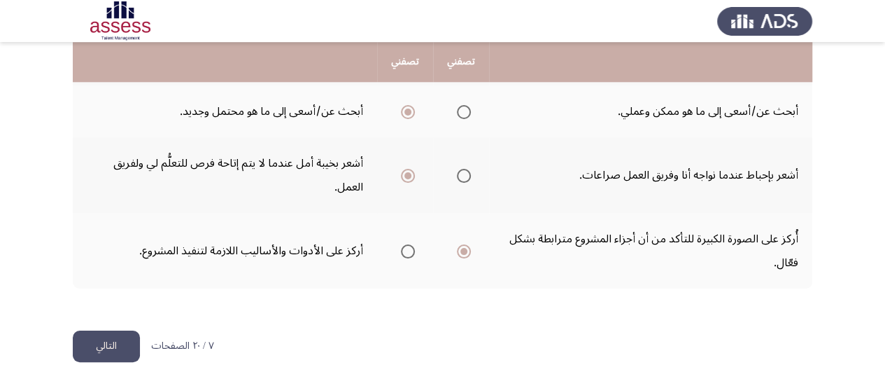
click at [106, 342] on button "التالي" at bounding box center [106, 345] width 67 height 31
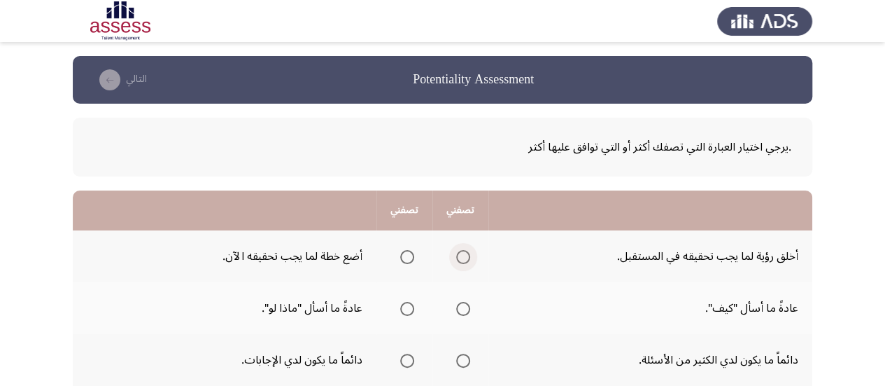
click at [468, 259] on span "Select an option" at bounding box center [463, 257] width 14 height 14
click at [468, 259] on input "Select an option" at bounding box center [463, 257] width 14 height 14
click at [405, 308] on span "Select an option" at bounding box center [407, 309] width 14 height 14
click at [405, 308] on input "Select an option" at bounding box center [407, 309] width 14 height 14
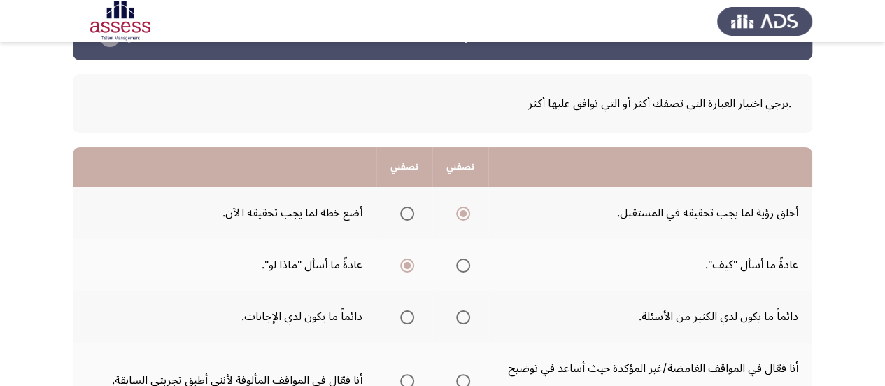
scroll to position [56, 0]
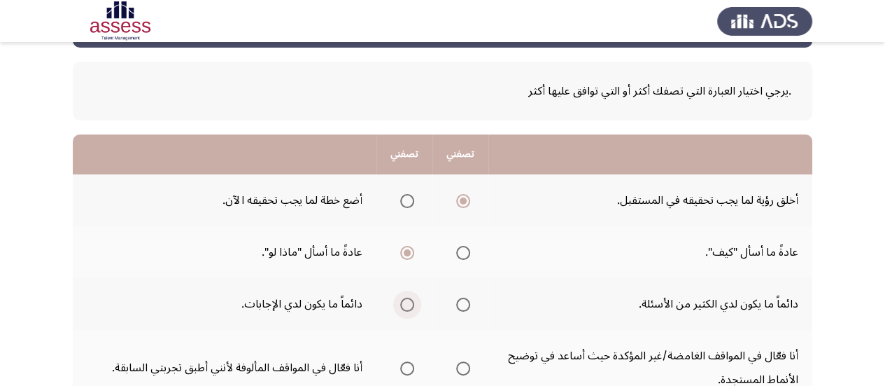
click at [407, 304] on span "Select an option" at bounding box center [407, 304] width 14 height 14
click at [407, 304] on input "Select an option" at bounding box center [407, 304] width 14 height 14
click at [461, 306] on span "Select an option" at bounding box center [463, 304] width 14 height 14
click at [461, 306] on input "Select an option" at bounding box center [463, 304] width 14 height 14
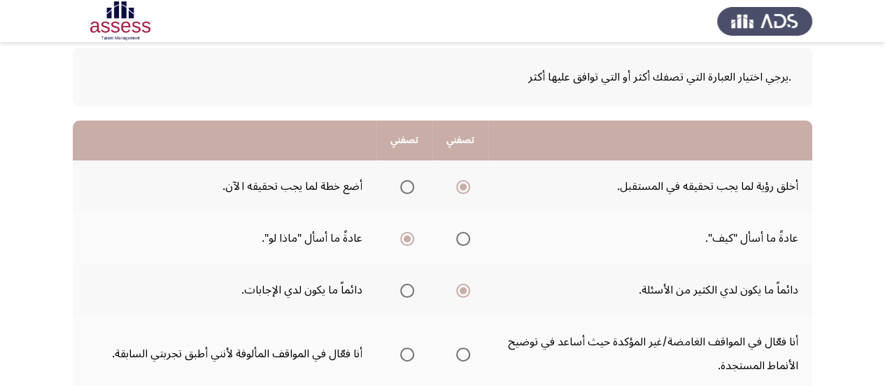
scroll to position [84, 0]
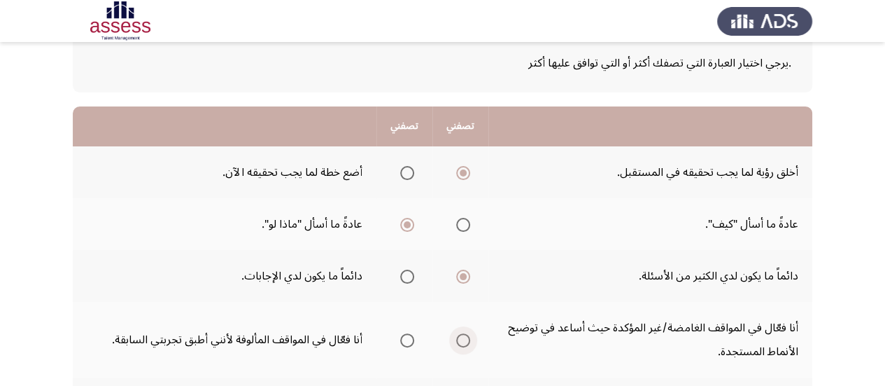
click at [462, 342] on span "Select an option" at bounding box center [463, 340] width 14 height 14
click at [462, 342] on input "Select an option" at bounding box center [463, 340] width 14 height 14
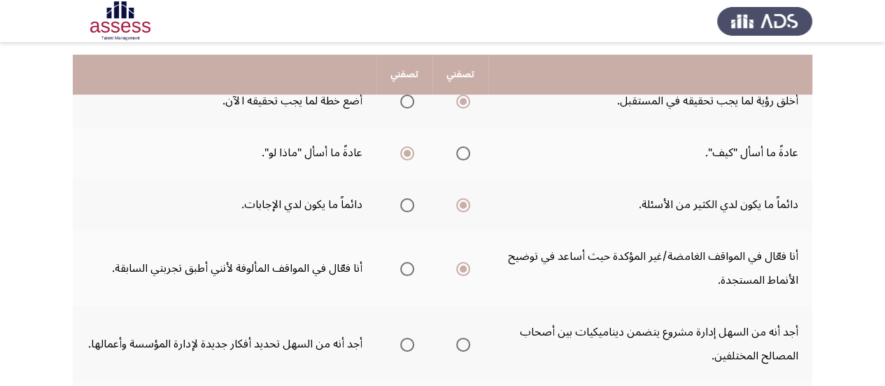
scroll to position [168, 0]
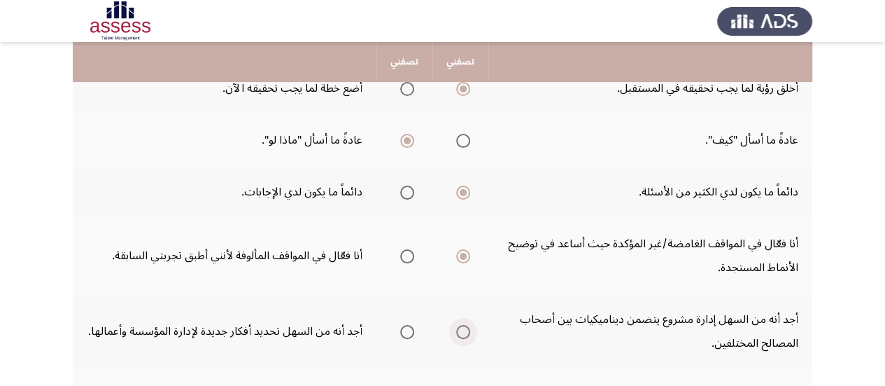
click at [463, 335] on span "Select an option" at bounding box center [463, 332] width 14 height 14
click at [463, 335] on input "Select an option" at bounding box center [463, 332] width 14 height 14
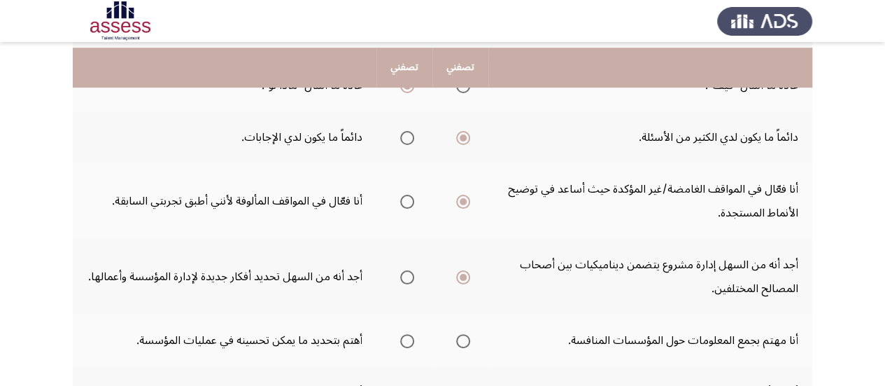
scroll to position [252, 0]
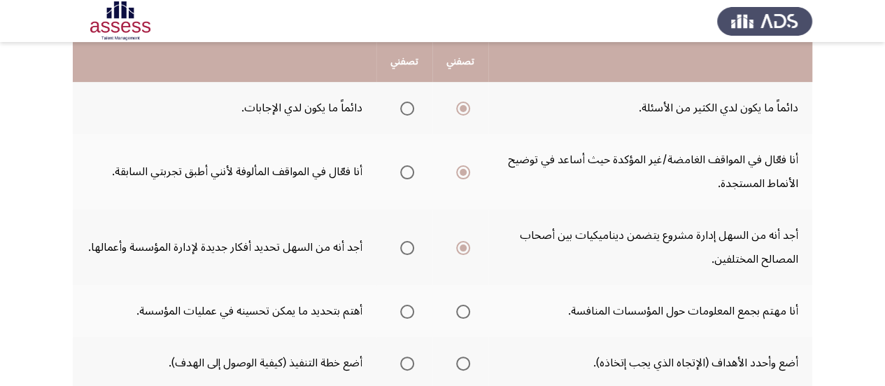
click at [404, 312] on span "Select an option" at bounding box center [407, 311] width 14 height 14
click at [404, 312] on input "Select an option" at bounding box center [407, 311] width 14 height 14
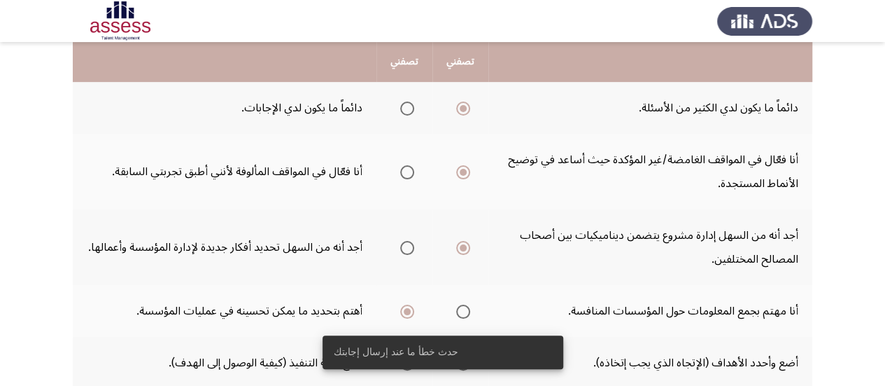
click at [491, 301] on td "أنا مهتم بجمع المعلومات حول المؤسسات المنافسة." at bounding box center [651, 311] width 324 height 52
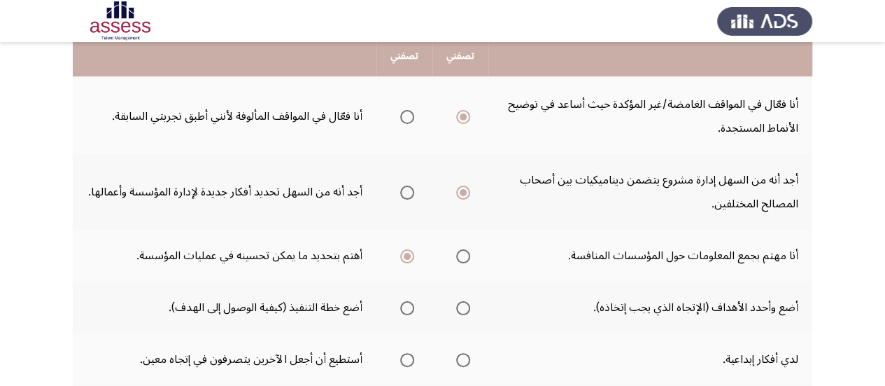
scroll to position [308, 0]
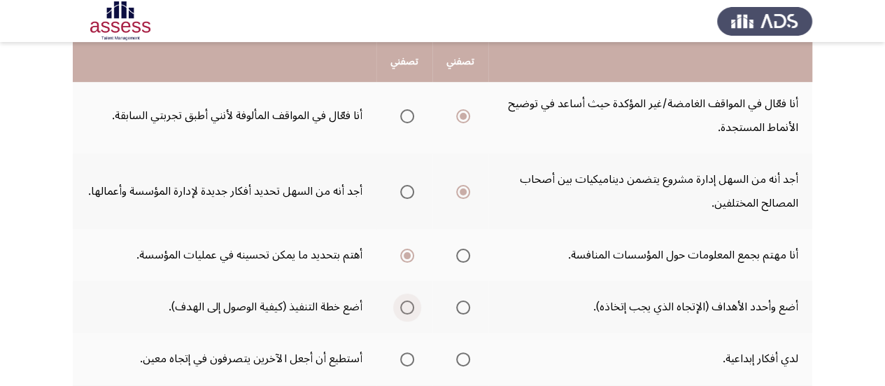
click at [410, 309] on span "Select an option" at bounding box center [407, 307] width 14 height 14
click at [410, 309] on input "Select an option" at bounding box center [407, 307] width 14 height 14
click at [402, 357] on span "Select an option" at bounding box center [407, 359] width 14 height 14
click at [402, 357] on input "Select an option" at bounding box center [407, 359] width 14 height 14
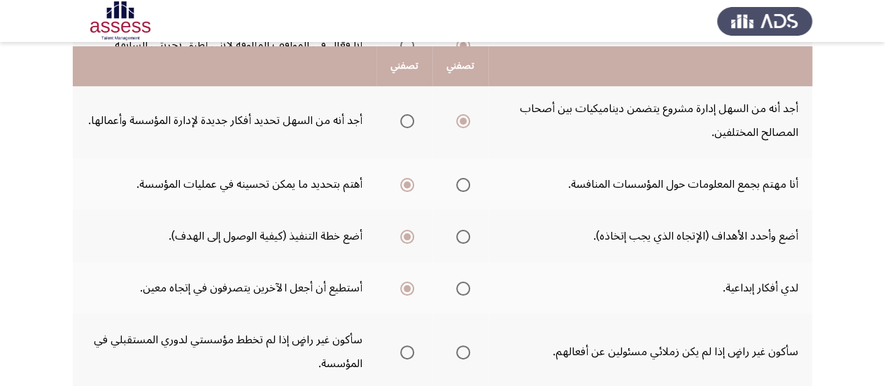
scroll to position [392, 0]
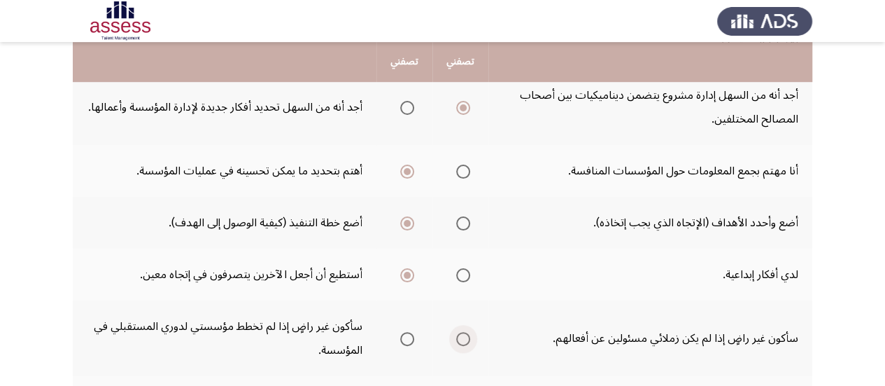
click at [463, 337] on span "Select an option" at bounding box center [463, 339] width 14 height 14
click at [463, 337] on input "Select an option" at bounding box center [463, 339] width 14 height 14
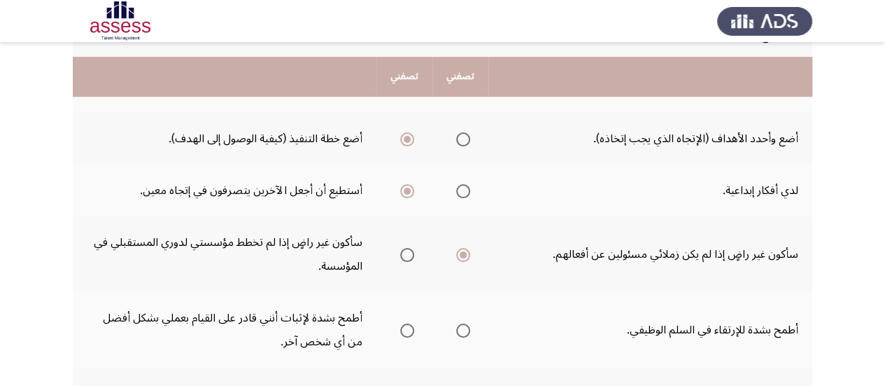
scroll to position [504, 0]
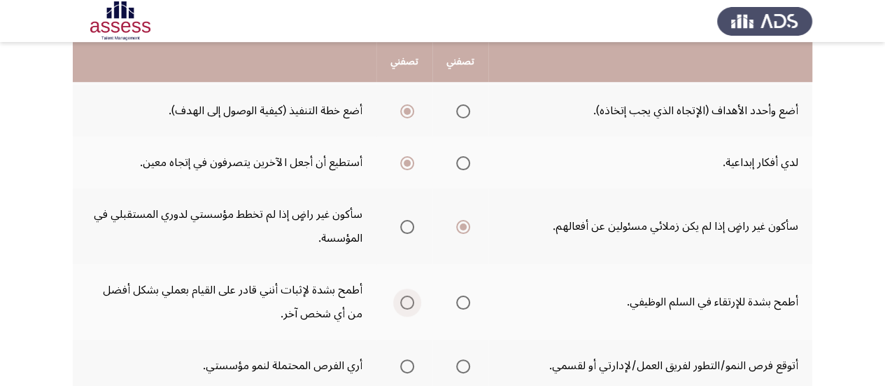
click at [405, 303] on span "Select an option" at bounding box center [407, 302] width 14 height 14
click at [405, 303] on input "Select an option" at bounding box center [407, 302] width 14 height 14
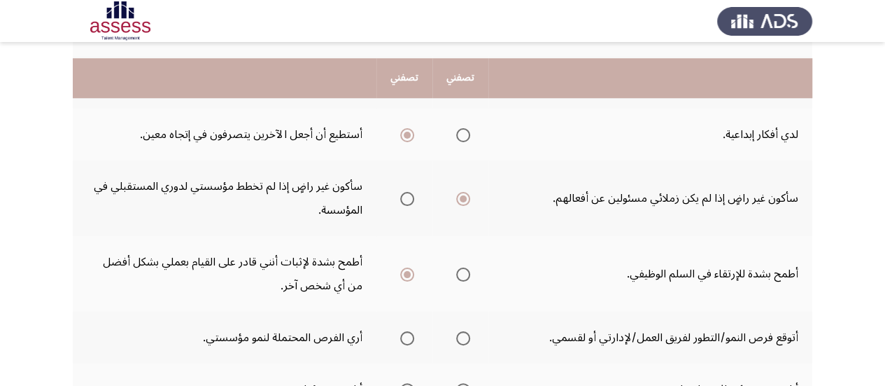
scroll to position [560, 0]
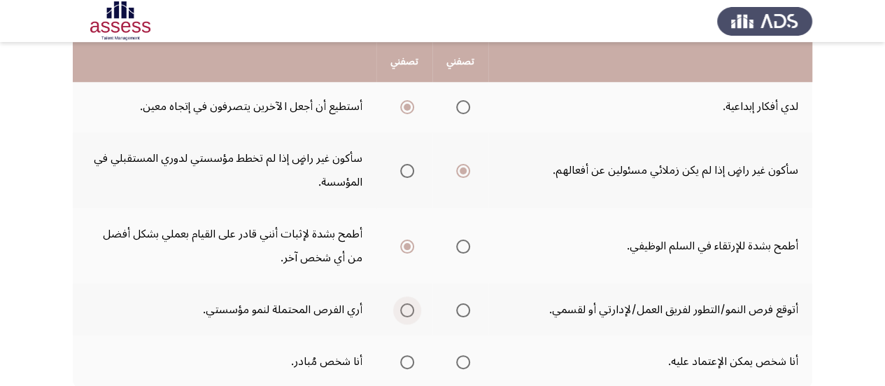
click at [409, 314] on span "Select an option" at bounding box center [407, 310] width 14 height 14
click at [409, 314] on input "Select an option" at bounding box center [407, 310] width 14 height 14
click at [402, 365] on span "Select an option" at bounding box center [407, 362] width 14 height 14
click at [402, 365] on input "Select an option" at bounding box center [407, 362] width 14 height 14
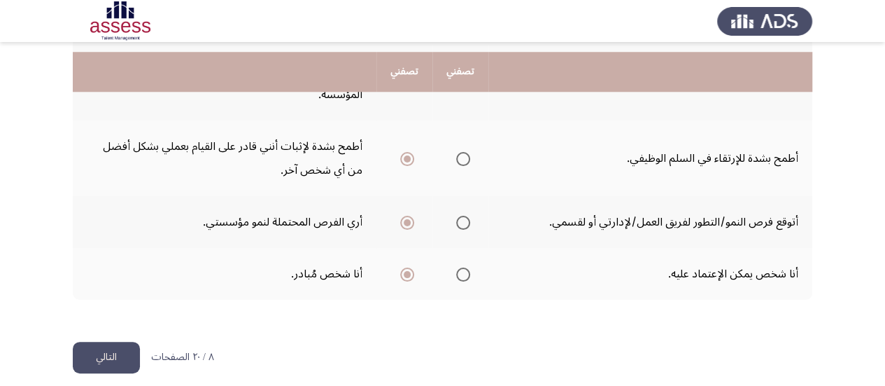
scroll to position [659, 0]
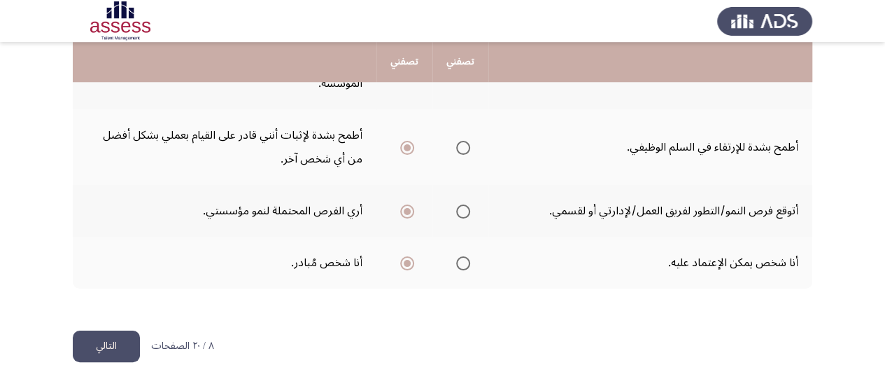
click at [99, 345] on button "التالي" at bounding box center [106, 345] width 67 height 31
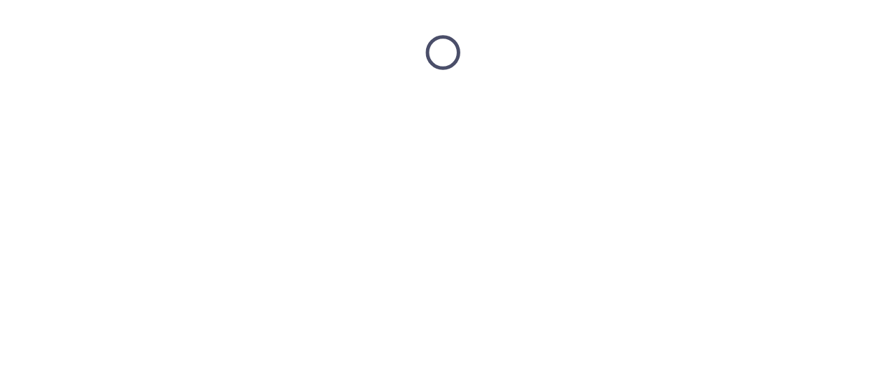
scroll to position [0, 0]
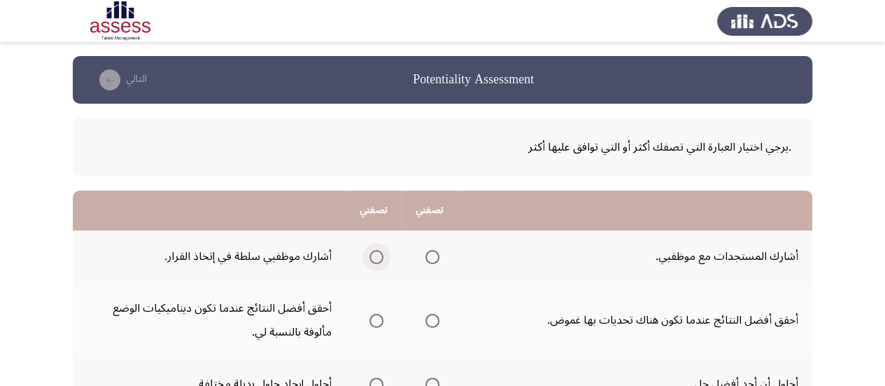
click at [379, 258] on span "Select an option" at bounding box center [377, 257] width 14 height 14
click at [379, 258] on input "Select an option" at bounding box center [377, 257] width 14 height 14
click at [436, 324] on span "Select an option" at bounding box center [433, 321] width 14 height 14
click at [436, 324] on input "Select an option" at bounding box center [433, 321] width 14 height 14
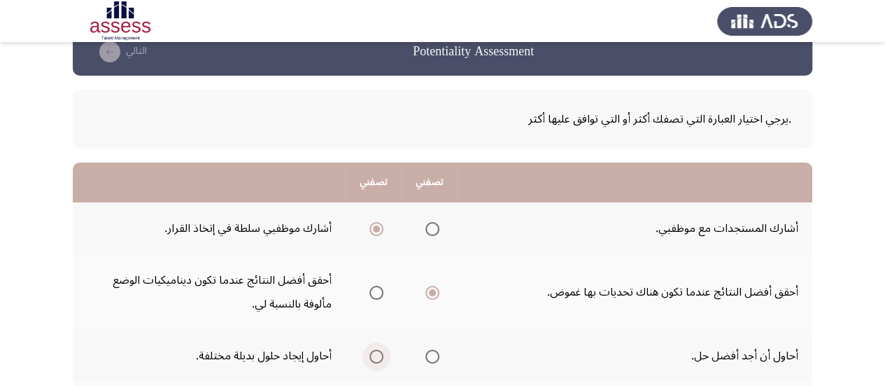
click at [382, 356] on span "Select an option" at bounding box center [377, 356] width 14 height 14
click at [382, 356] on input "Select an option" at bounding box center [377, 356] width 14 height 14
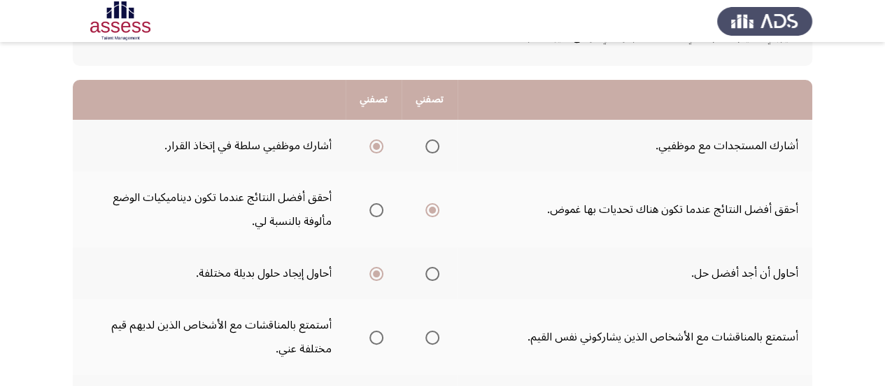
scroll to position [112, 0]
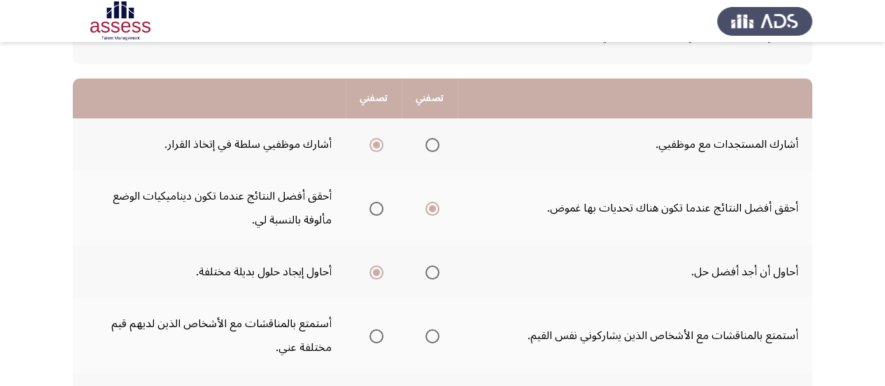
click at [380, 339] on span "Select an option" at bounding box center [377, 336] width 14 height 14
click at [380, 339] on input "Select an option" at bounding box center [377, 336] width 14 height 14
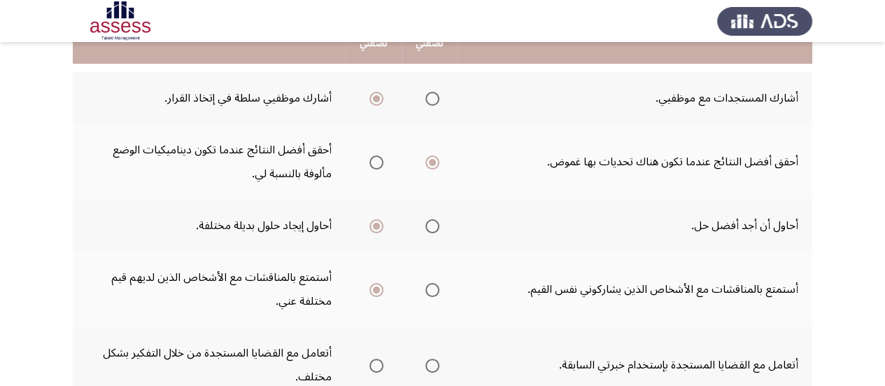
scroll to position [168, 0]
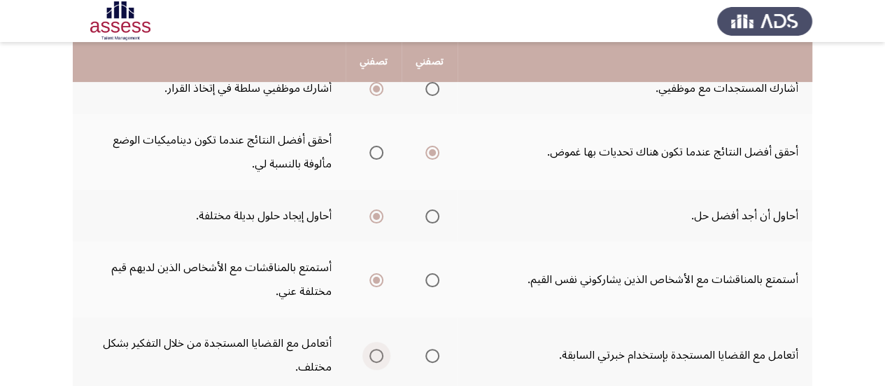
click at [375, 355] on span "Select an option" at bounding box center [377, 356] width 14 height 14
click at [375, 355] on input "Select an option" at bounding box center [377, 356] width 14 height 14
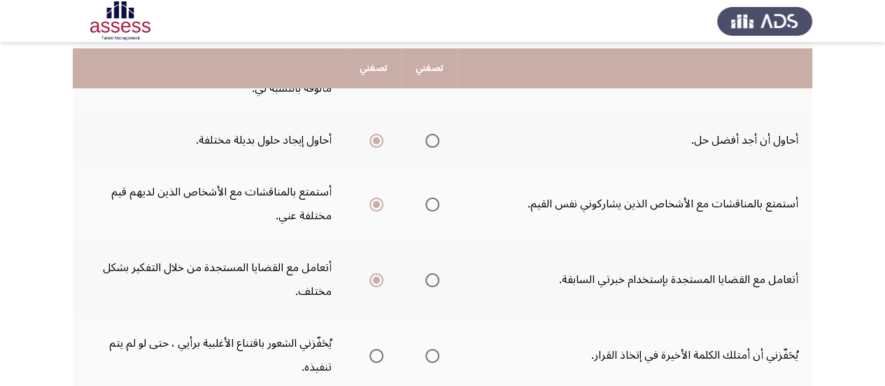
scroll to position [252, 0]
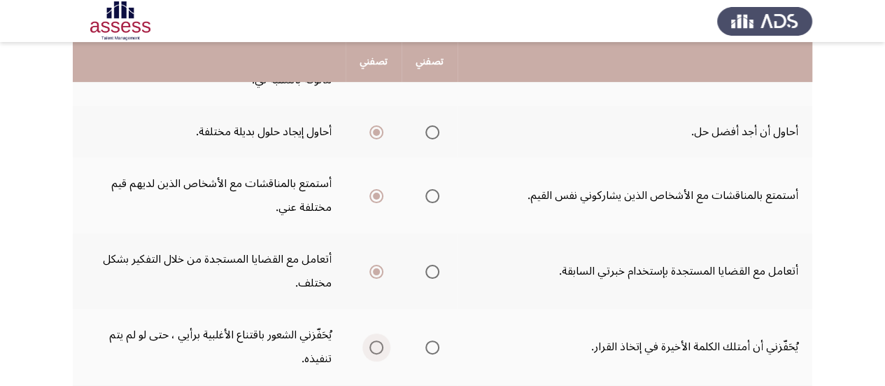
click at [376, 346] on span "Select an option" at bounding box center [377, 347] width 14 height 14
click at [376, 346] on input "Select an option" at bounding box center [377, 347] width 14 height 14
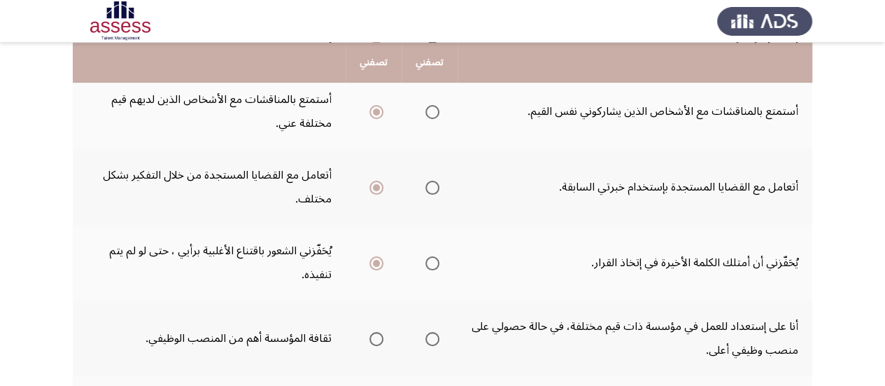
scroll to position [364, 0]
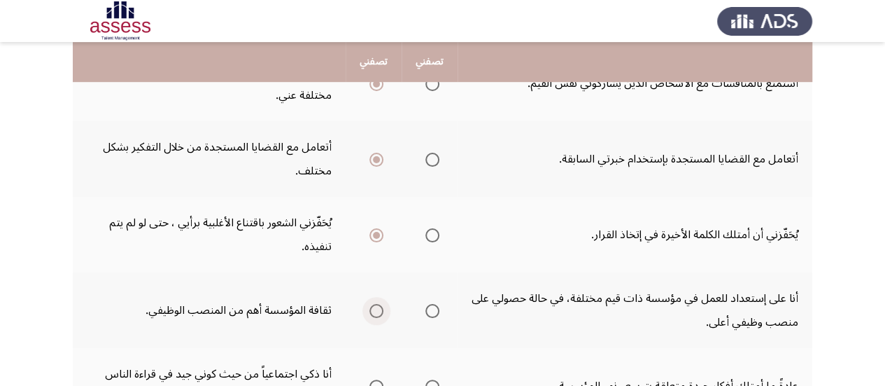
click at [377, 315] on span "Select an option" at bounding box center [377, 311] width 14 height 14
click at [377, 315] on input "Select an option" at bounding box center [377, 311] width 14 height 14
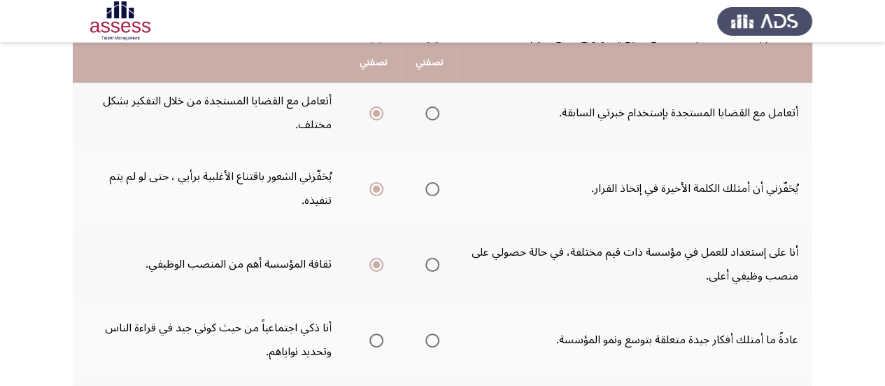
scroll to position [420, 0]
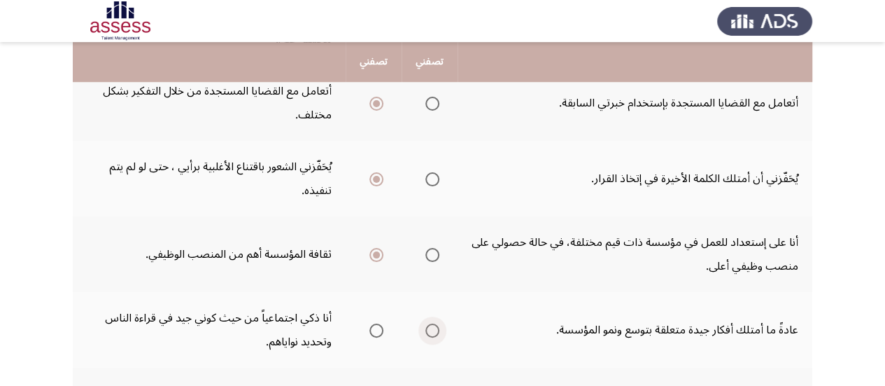
click at [431, 332] on span "Select an option" at bounding box center [433, 330] width 14 height 14
click at [431, 332] on input "Select an option" at bounding box center [433, 330] width 14 height 14
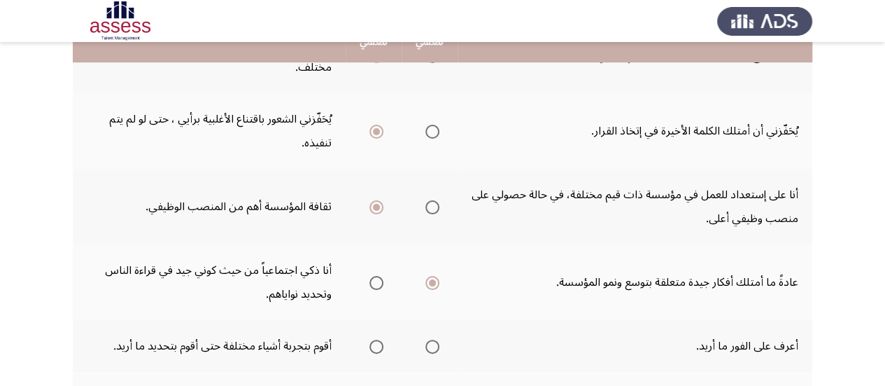
scroll to position [476, 0]
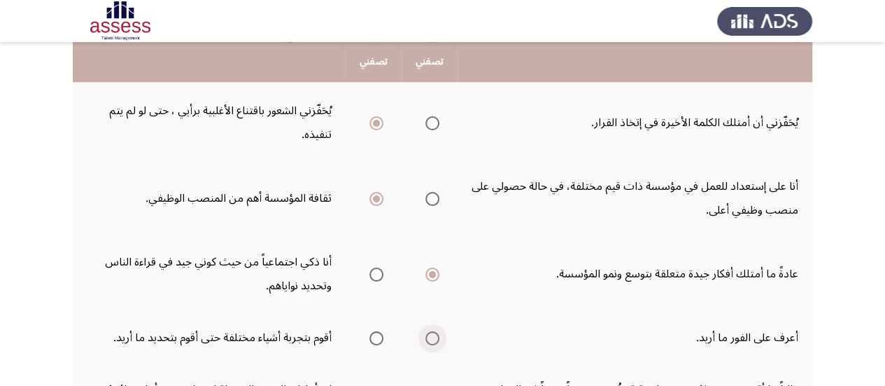
click at [433, 337] on span "Select an option" at bounding box center [433, 338] width 14 height 14
click at [433, 337] on input "Select an option" at bounding box center [433, 338] width 14 height 14
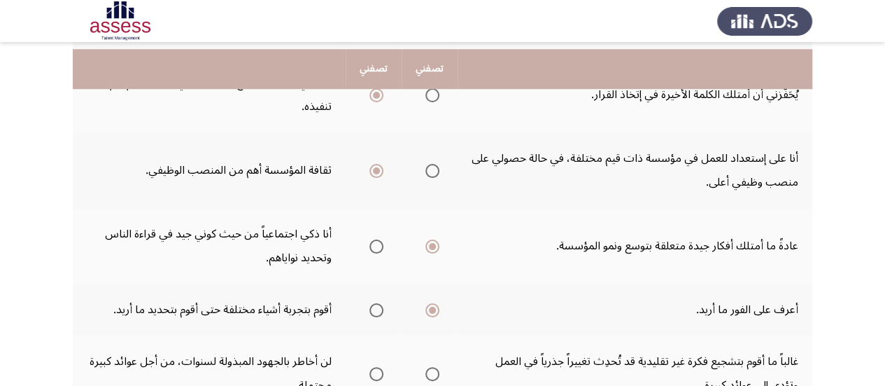
scroll to position [532, 0]
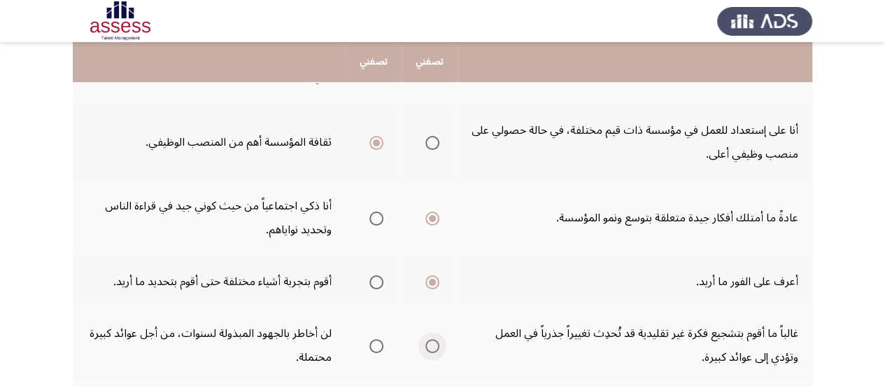
click at [430, 346] on span "Select an option" at bounding box center [433, 346] width 14 height 14
click at [430, 346] on input "Select an option" at bounding box center [433, 346] width 14 height 14
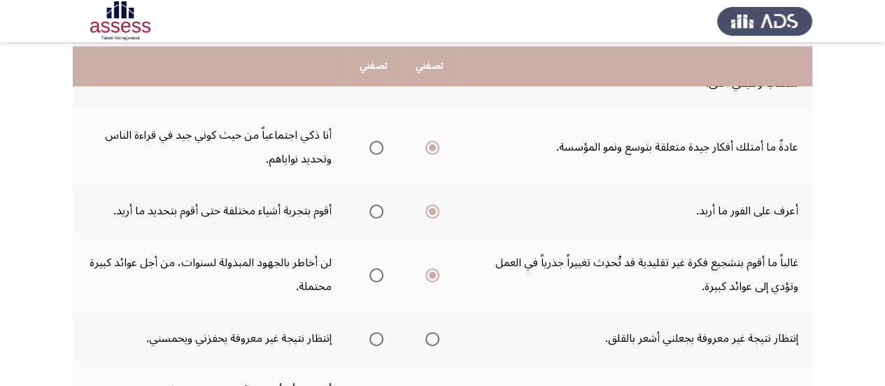
scroll to position [616, 0]
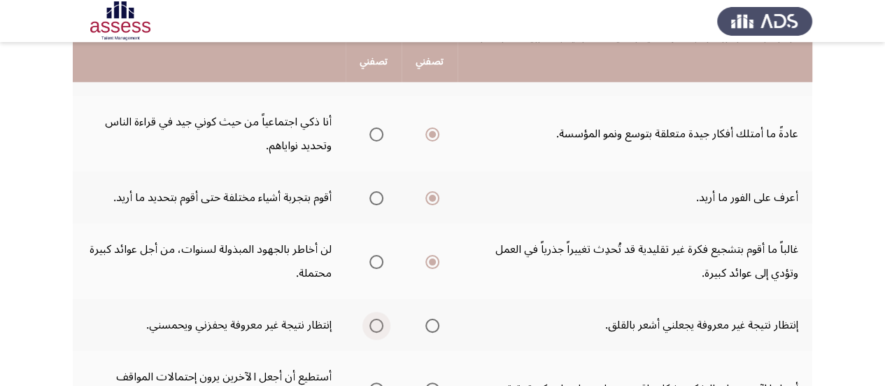
click at [377, 328] on span "Select an option" at bounding box center [377, 325] width 14 height 14
click at [377, 328] on input "Select an option" at bounding box center [377, 325] width 14 height 14
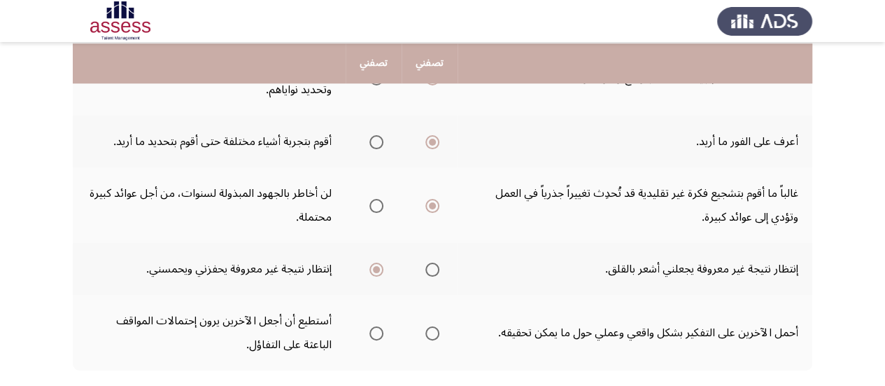
scroll to position [700, 0]
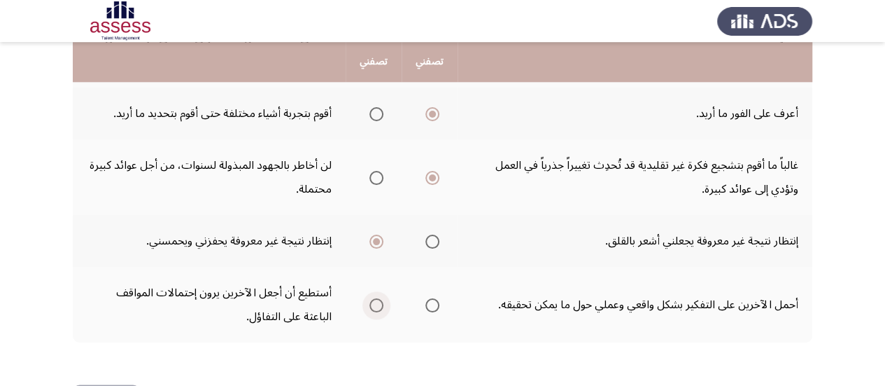
click at [379, 309] on span "Select an option" at bounding box center [377, 305] width 14 height 14
click at [379, 309] on input "Select an option" at bounding box center [377, 305] width 14 height 14
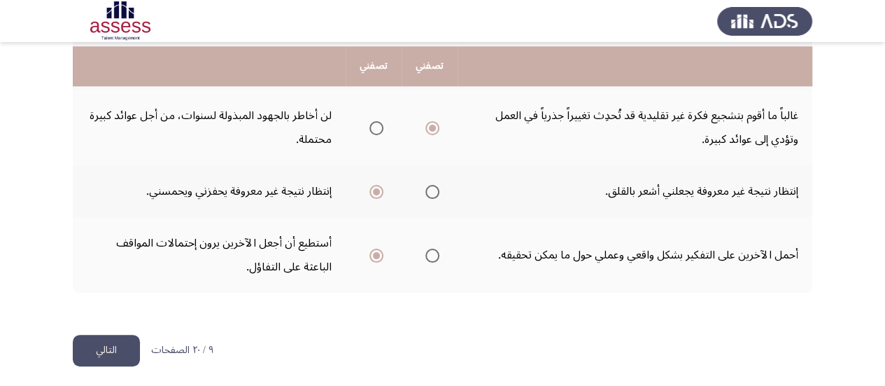
scroll to position [754, 0]
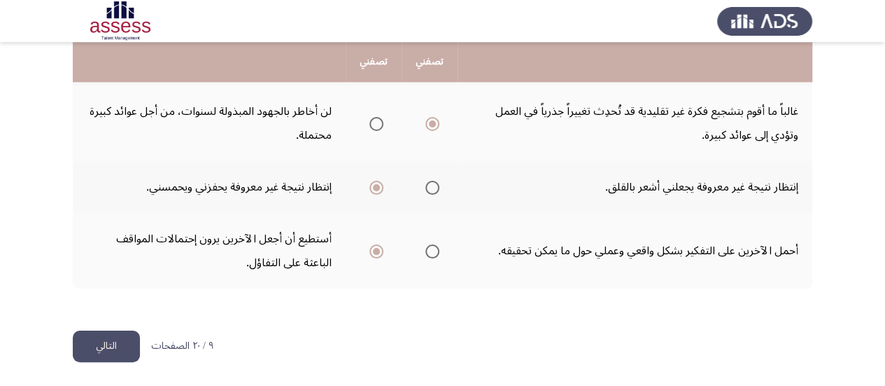
click at [107, 347] on button "التالي" at bounding box center [106, 345] width 67 height 31
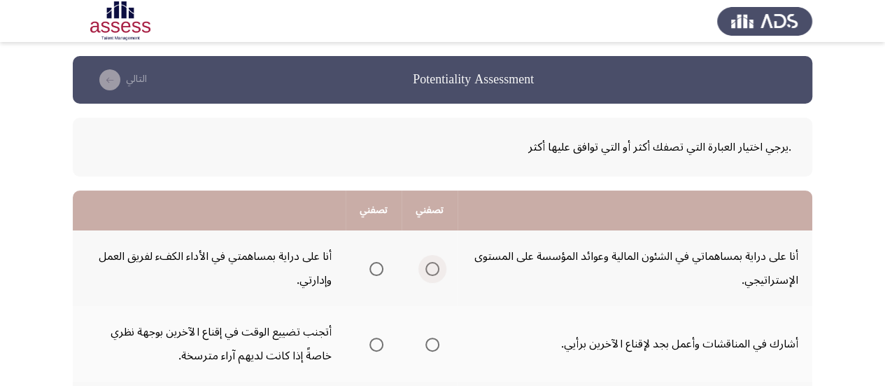
click at [434, 271] on span "Select an option" at bounding box center [433, 269] width 14 height 14
click at [434, 271] on input "Select an option" at bounding box center [433, 269] width 14 height 14
click at [433, 350] on span "Select an option" at bounding box center [433, 344] width 14 height 14
click at [433, 350] on input "Select an option" at bounding box center [433, 344] width 14 height 14
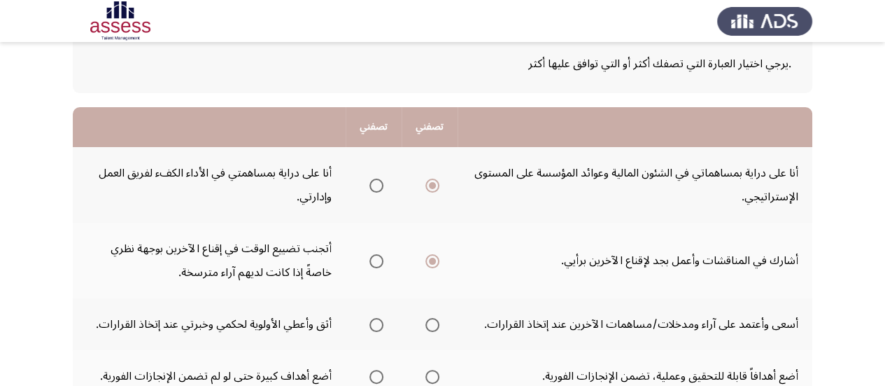
scroll to position [84, 0]
click at [433, 325] on span "Select an option" at bounding box center [433, 324] width 14 height 14
click at [433, 325] on input "Select an option" at bounding box center [433, 324] width 14 height 14
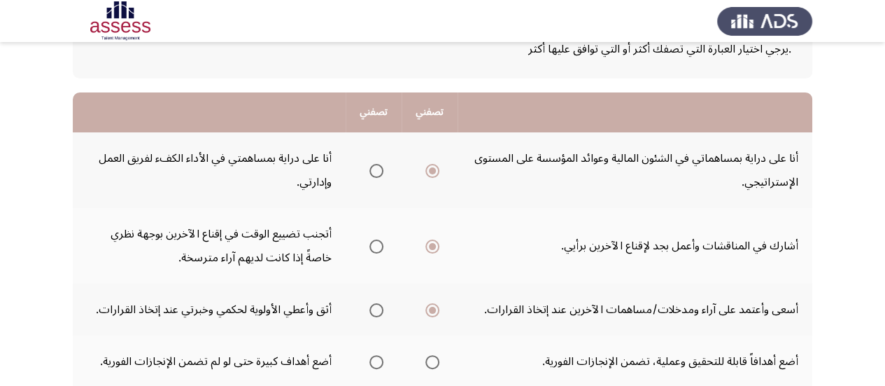
scroll to position [112, 0]
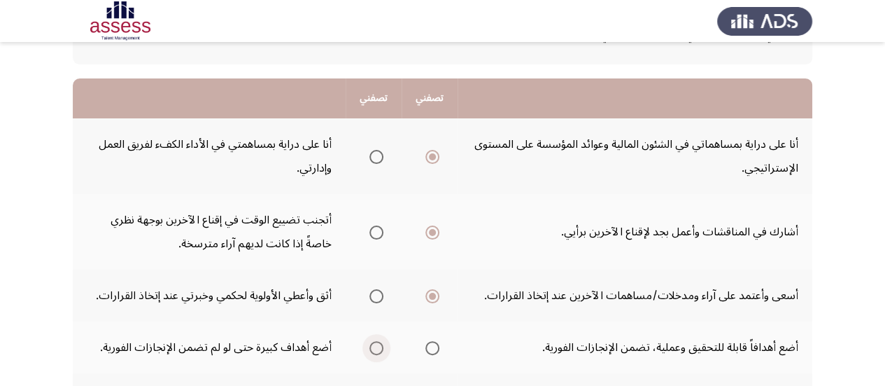
click at [377, 348] on span "Select an option" at bounding box center [377, 348] width 14 height 14
click at [377, 348] on input "Select an option" at bounding box center [377, 348] width 14 height 14
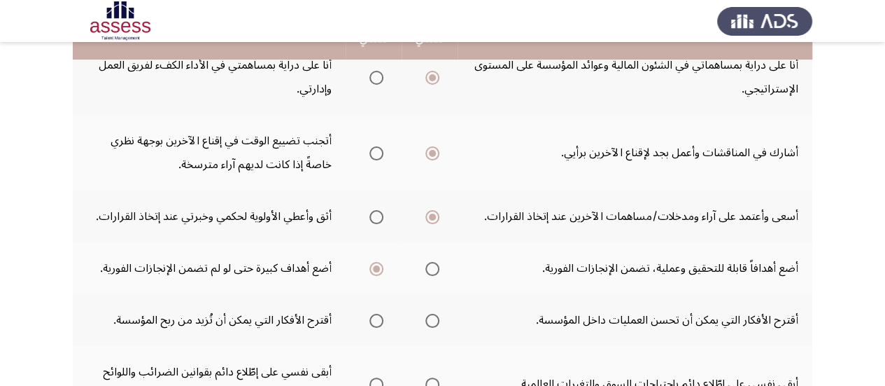
scroll to position [196, 0]
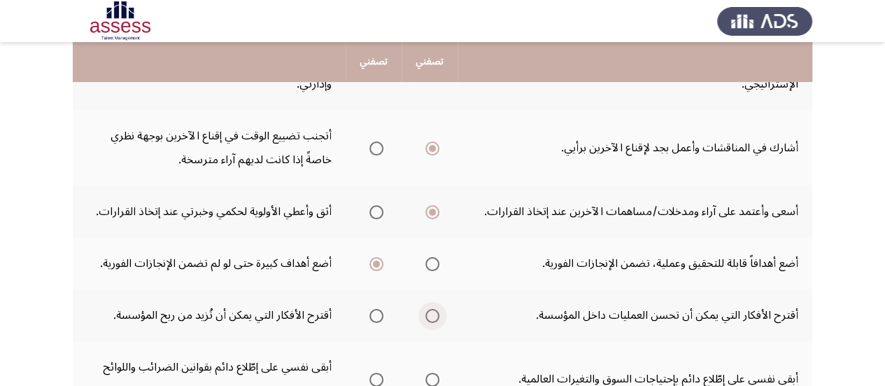
click at [431, 316] on span "Select an option" at bounding box center [433, 316] width 14 height 14
click at [431, 316] on input "Select an option" at bounding box center [433, 316] width 14 height 14
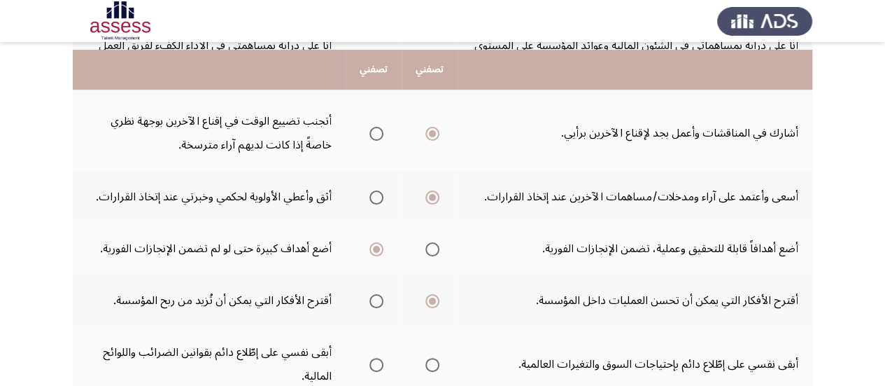
scroll to position [224, 0]
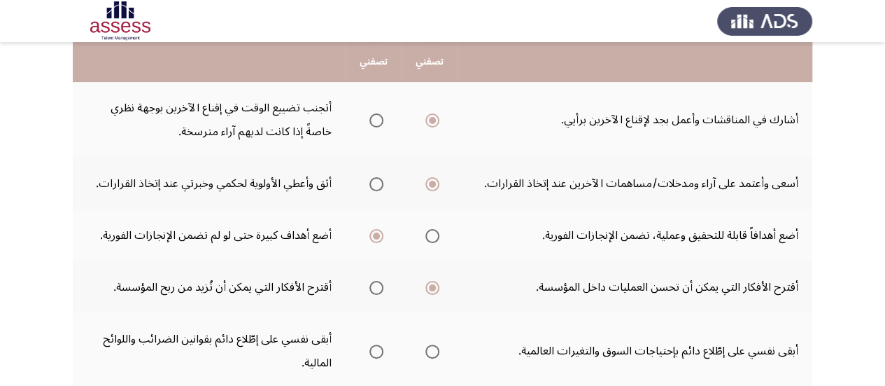
click at [436, 353] on span "Select an option" at bounding box center [433, 351] width 14 height 14
click at [436, 353] on input "Select an option" at bounding box center [433, 351] width 14 height 14
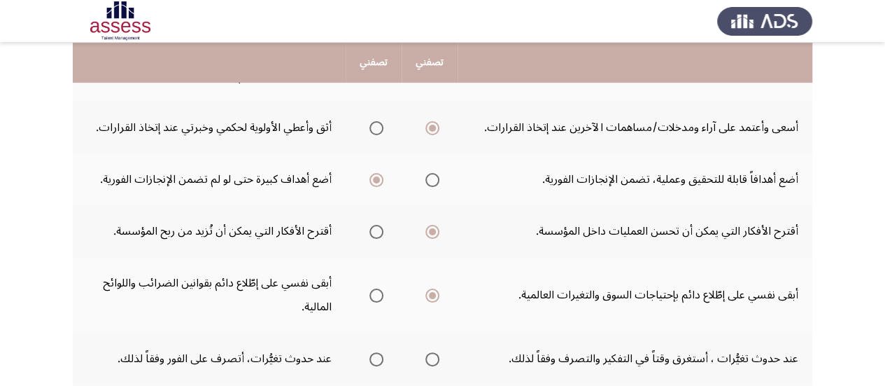
scroll to position [308, 0]
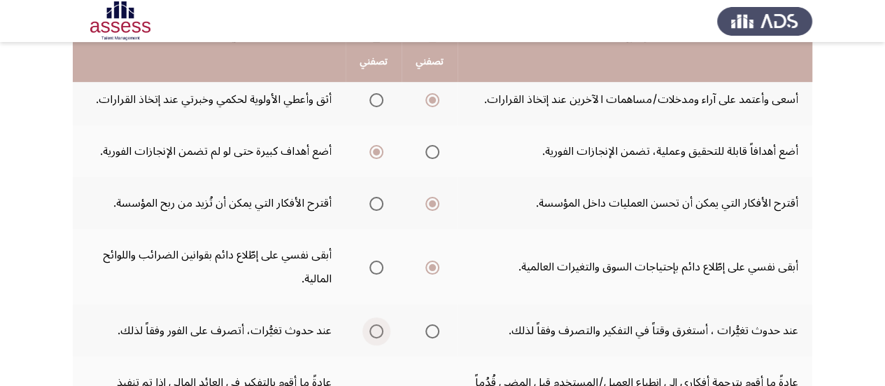
click at [378, 335] on span "Select an option" at bounding box center [377, 331] width 14 height 14
click at [378, 335] on input "Select an option" at bounding box center [377, 331] width 14 height 14
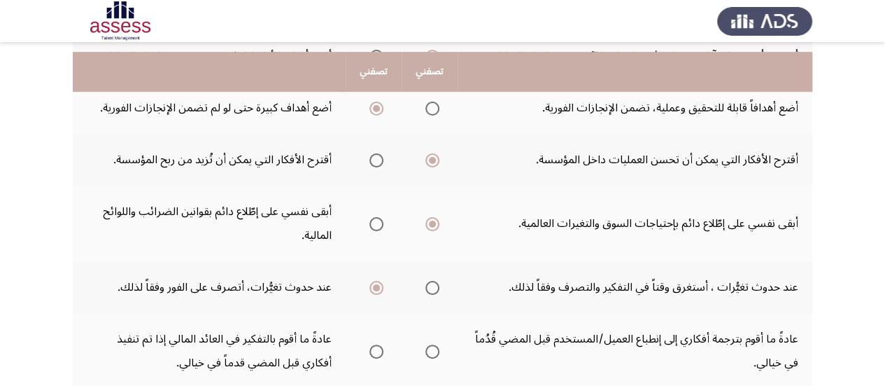
scroll to position [364, 0]
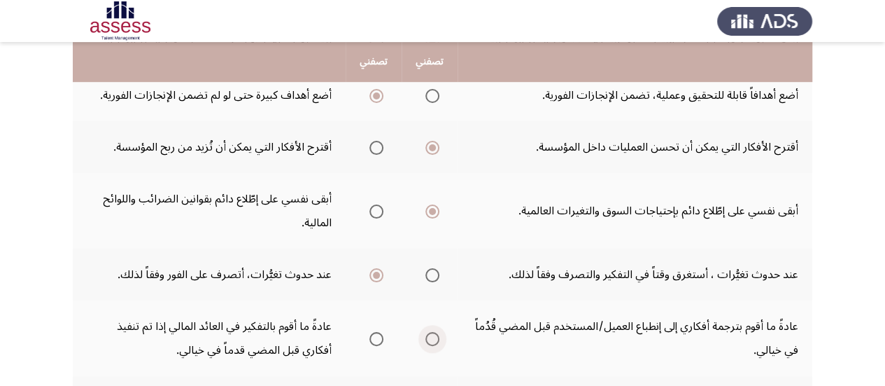
click at [433, 342] on span "Select an option" at bounding box center [433, 339] width 14 height 14
click at [433, 342] on input "Select an option" at bounding box center [433, 339] width 14 height 14
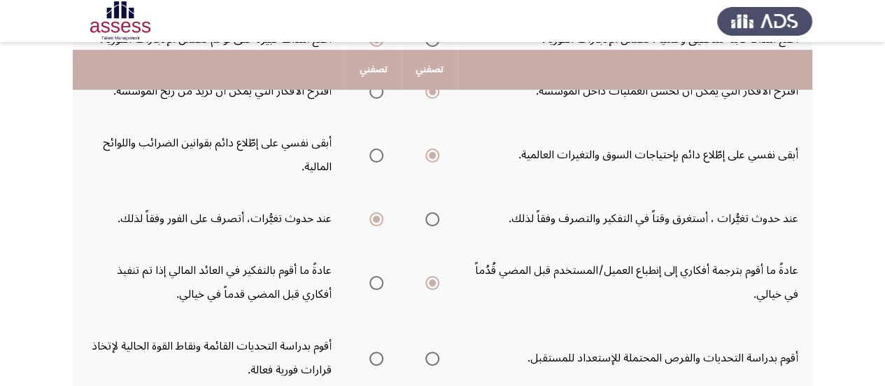
scroll to position [448, 0]
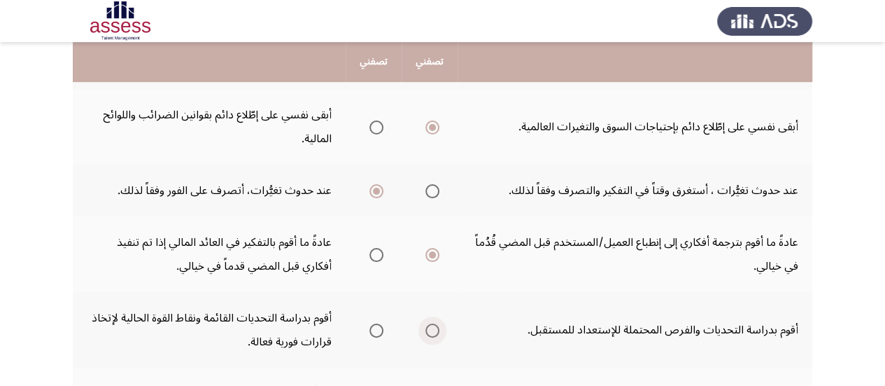
click at [433, 332] on span "Select an option" at bounding box center [433, 330] width 14 height 14
click at [433, 332] on input "Select an option" at bounding box center [433, 330] width 14 height 14
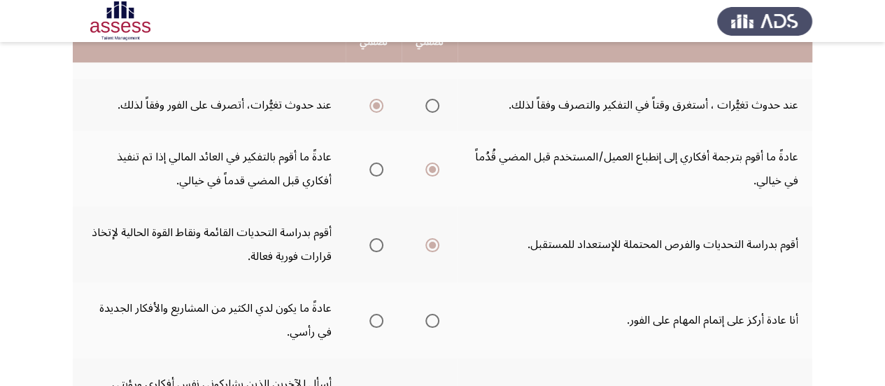
scroll to position [541, 0]
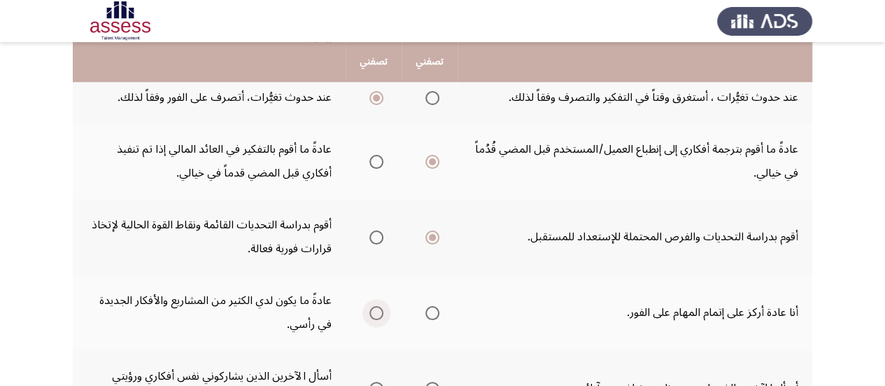
click at [379, 317] on span "Select an option" at bounding box center [377, 313] width 14 height 14
click at [379, 317] on input "Select an option" at bounding box center [377, 313] width 14 height 14
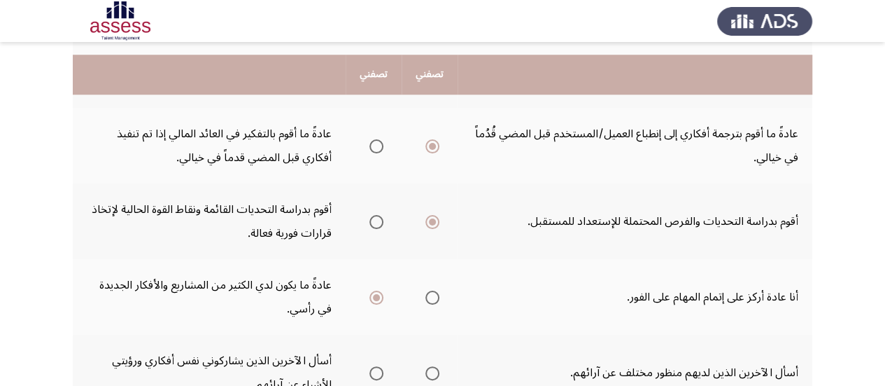
scroll to position [569, 0]
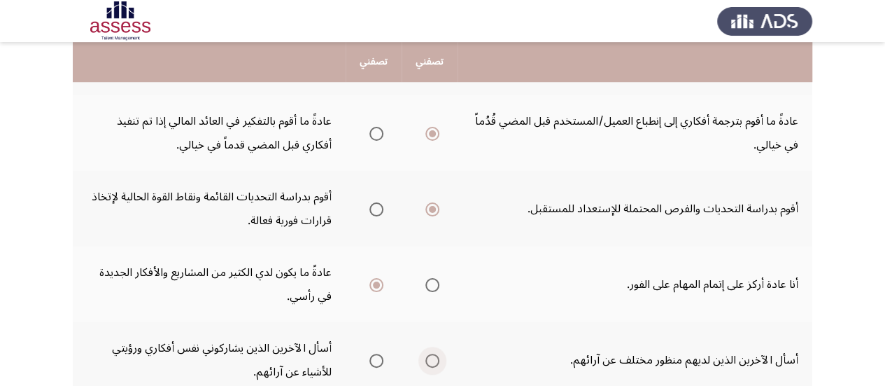
click at [433, 359] on span "Select an option" at bounding box center [433, 360] width 14 height 14
click at [433, 359] on input "Select an option" at bounding box center [433, 360] width 14 height 14
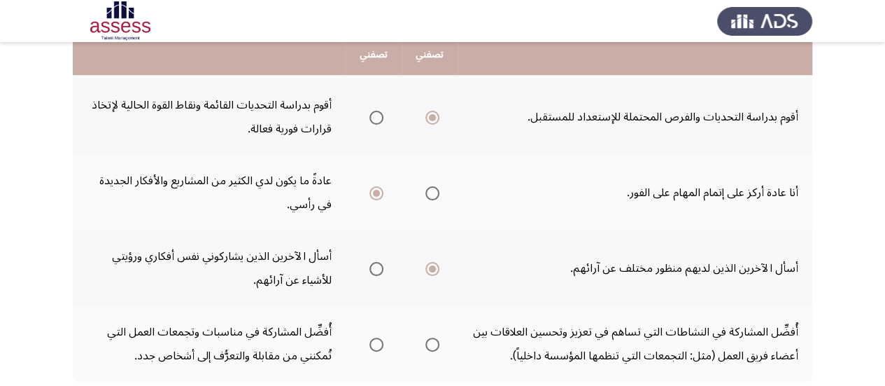
scroll to position [681, 0]
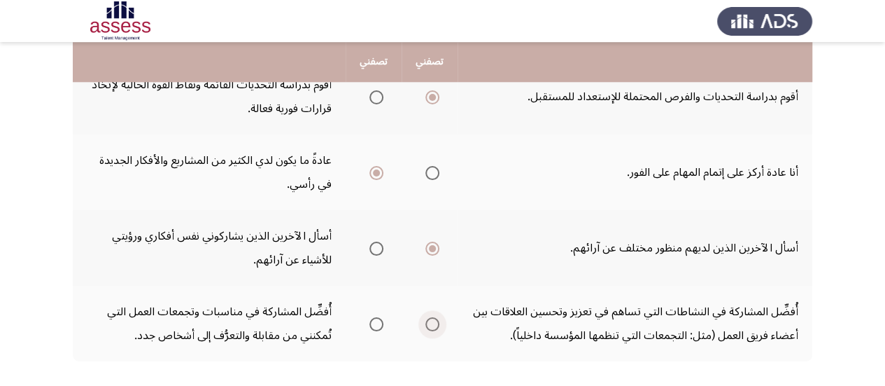
click at [434, 327] on span "Select an option" at bounding box center [433, 324] width 14 height 14
click at [434, 327] on input "Select an option" at bounding box center [433, 324] width 14 height 14
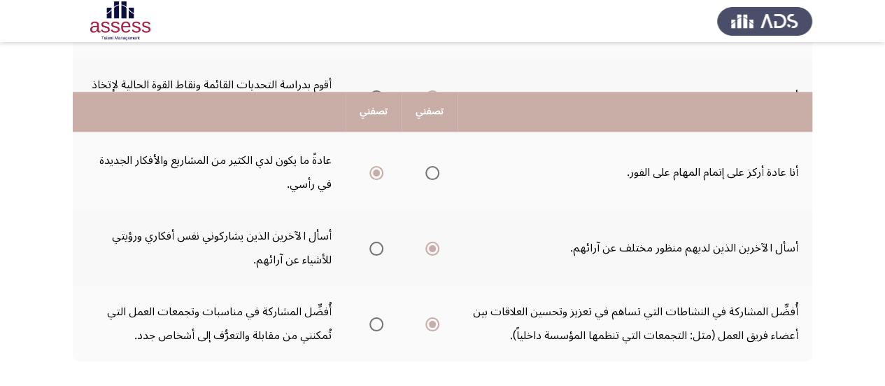
scroll to position [754, 0]
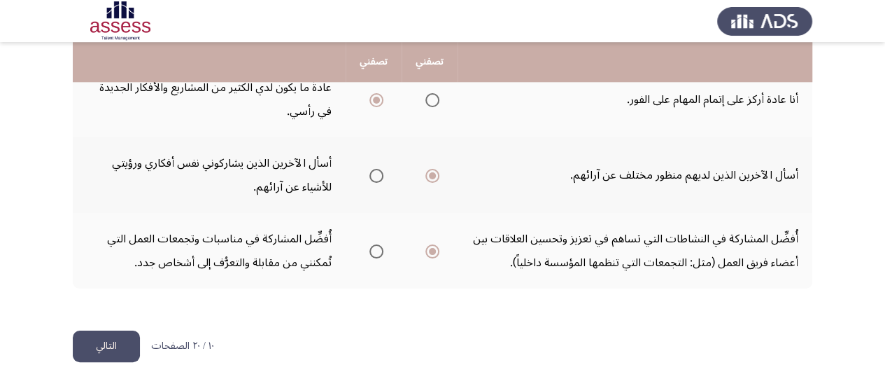
click at [113, 350] on button "التالي" at bounding box center [106, 345] width 67 height 31
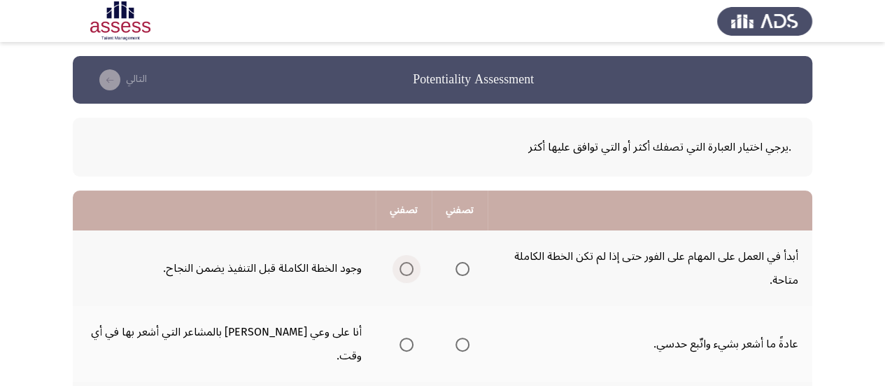
click at [407, 269] on span "Select an option" at bounding box center [407, 269] width 14 height 14
click at [407, 269] on input "Select an option" at bounding box center [407, 269] width 14 height 14
click at [410, 337] on span "Select an option" at bounding box center [407, 344] width 14 height 14
click at [410, 337] on input "Select an option" at bounding box center [407, 344] width 14 height 14
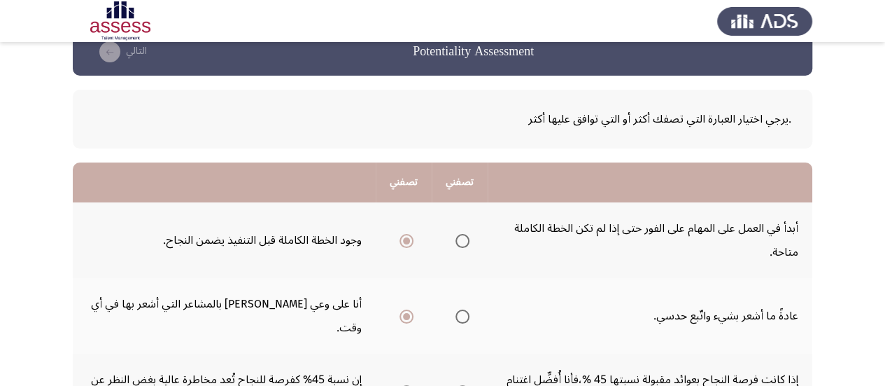
scroll to position [56, 0]
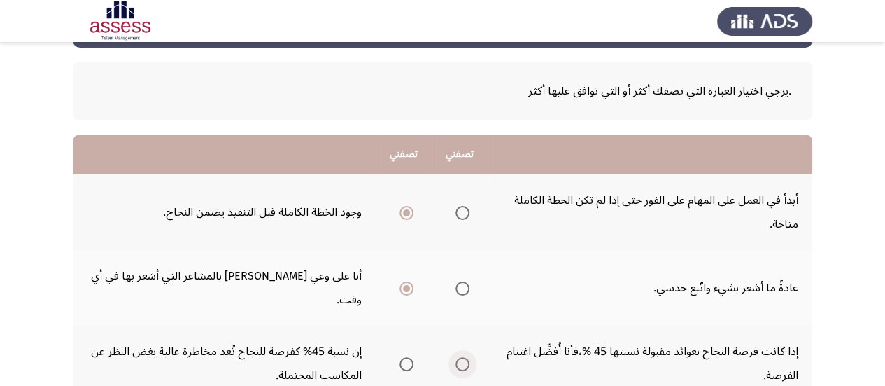
click at [466, 357] on span "Select an option" at bounding box center [463, 364] width 14 height 14
click at [466, 357] on input "Select an option" at bounding box center [463, 364] width 14 height 14
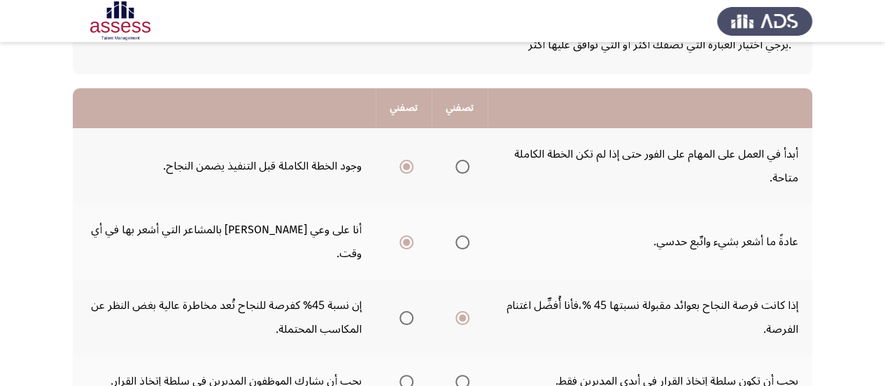
scroll to position [112, 0]
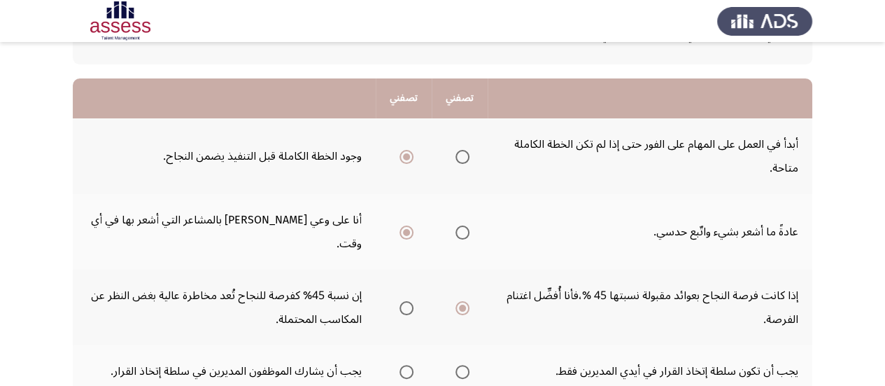
click at [411, 365] on span "Select an option" at bounding box center [407, 372] width 14 height 14
click at [411, 365] on input "Select an option" at bounding box center [407, 372] width 14 height 14
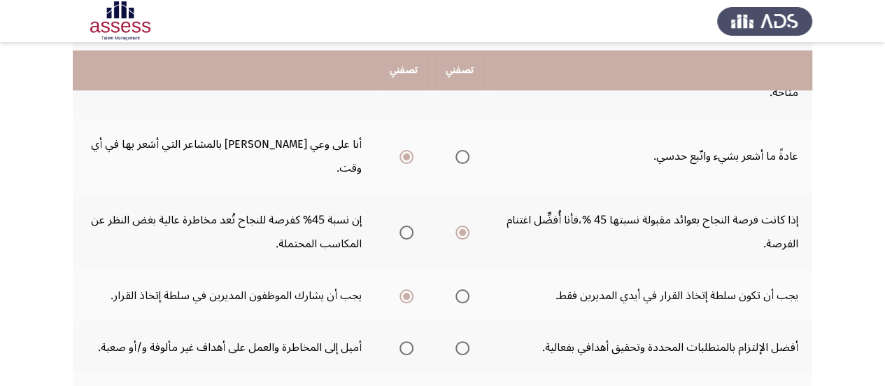
scroll to position [196, 0]
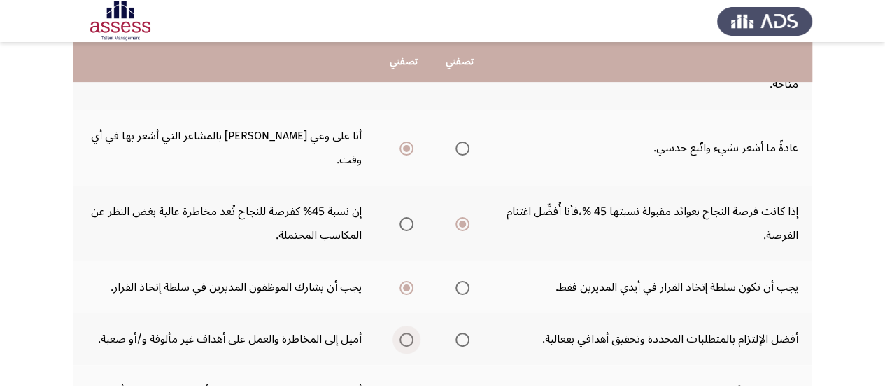
click at [412, 332] on span "Select an option" at bounding box center [407, 339] width 14 height 14
click at [412, 332] on input "Select an option" at bounding box center [407, 339] width 14 height 14
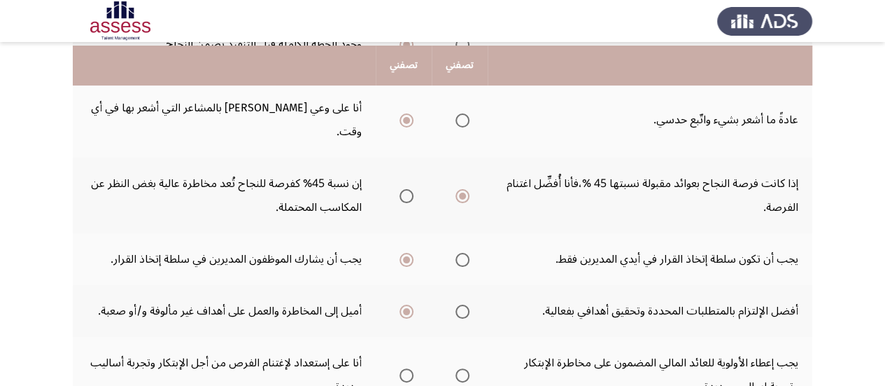
scroll to position [252, 0]
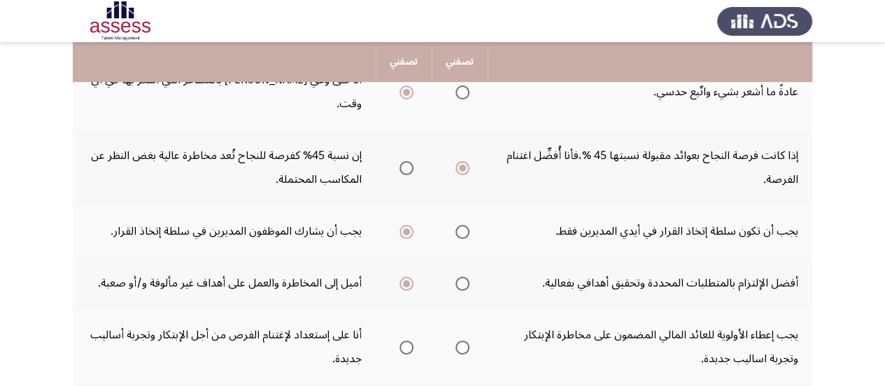
click at [409, 340] on span "Select an option" at bounding box center [407, 347] width 14 height 14
click at [409, 340] on input "Select an option" at bounding box center [407, 347] width 14 height 14
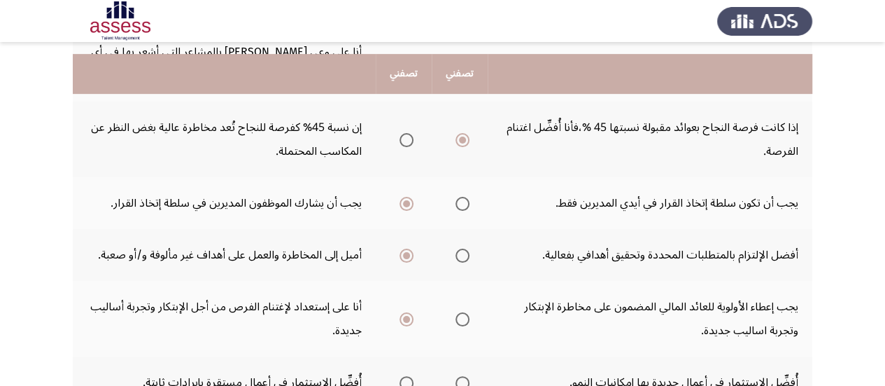
scroll to position [308, 0]
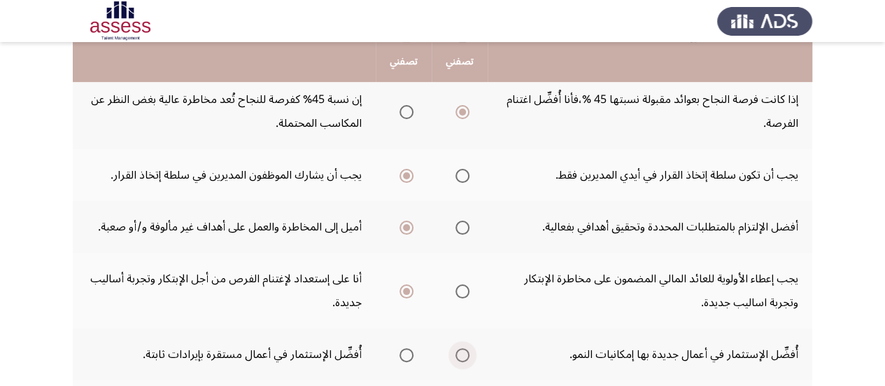
click at [464, 348] on span "Select an option" at bounding box center [463, 355] width 14 height 14
click at [464, 348] on input "Select an option" at bounding box center [463, 355] width 14 height 14
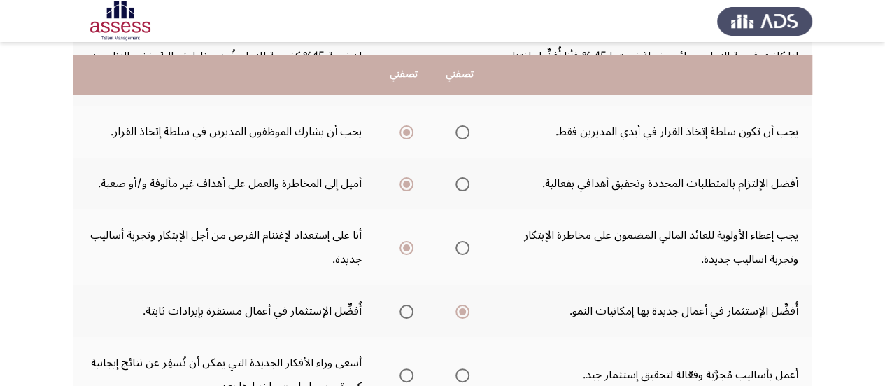
scroll to position [364, 0]
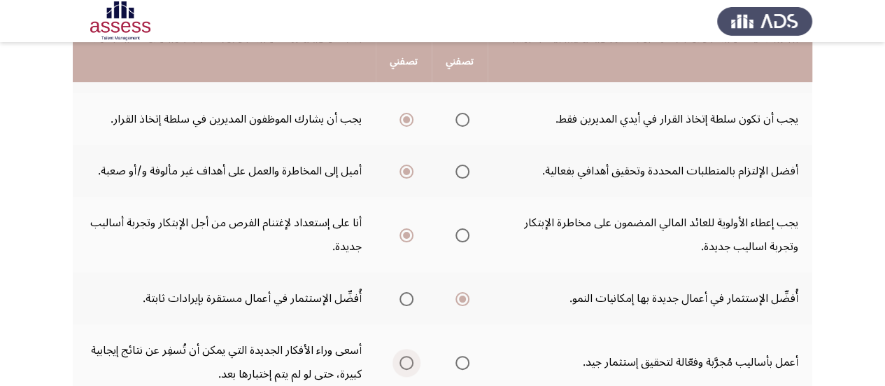
click at [409, 356] on span "Select an option" at bounding box center [407, 363] width 14 height 14
click at [409, 356] on input "Select an option" at bounding box center [407, 363] width 14 height 14
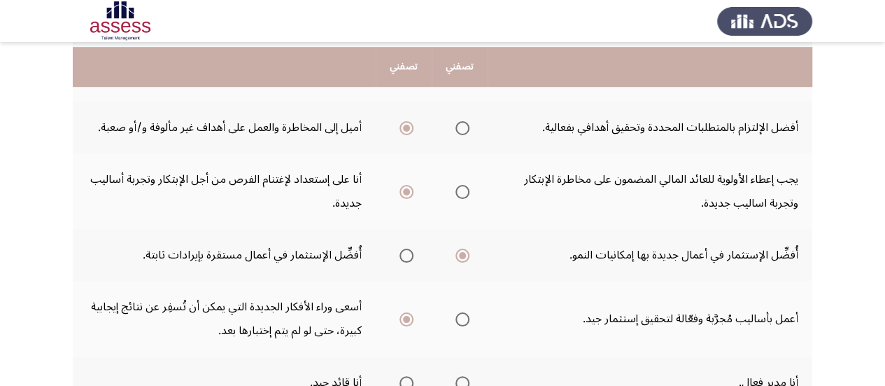
scroll to position [420, 0]
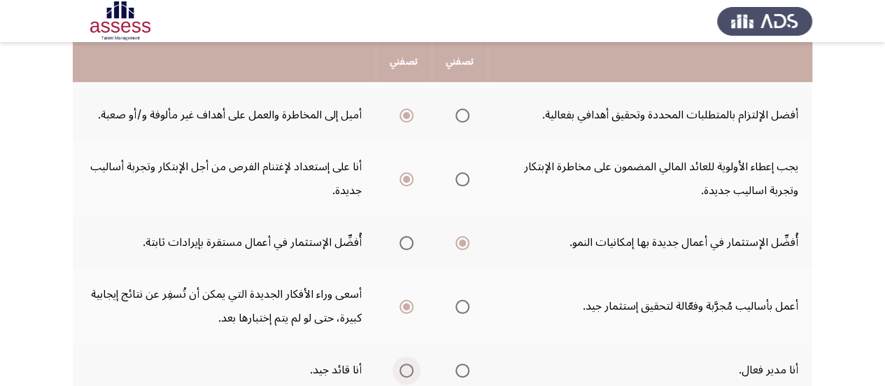
click at [405, 363] on span "Select an option" at bounding box center [407, 370] width 14 height 14
click at [405, 363] on input "Select an option" at bounding box center [407, 370] width 14 height 14
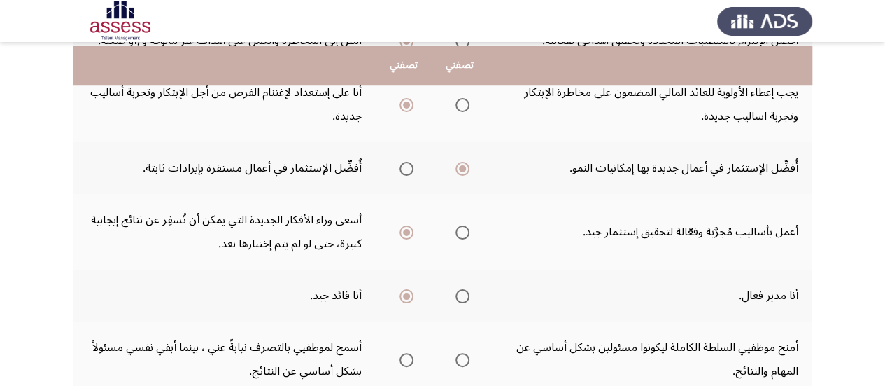
scroll to position [504, 0]
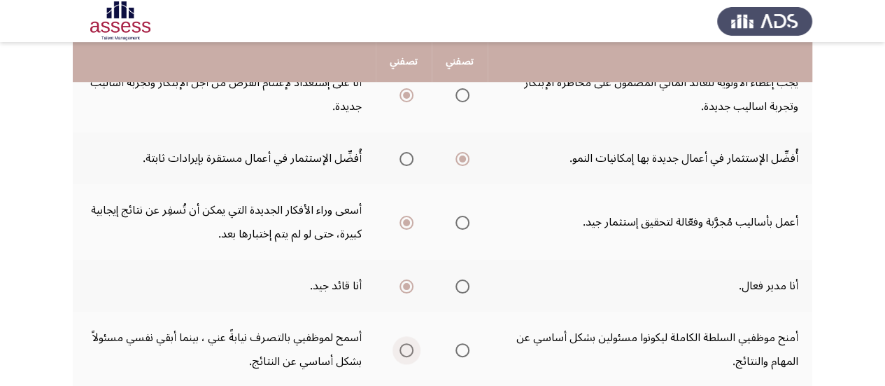
click at [409, 343] on span "Select an option" at bounding box center [407, 350] width 14 height 14
click at [409, 343] on input "Select an option" at bounding box center [407, 350] width 14 height 14
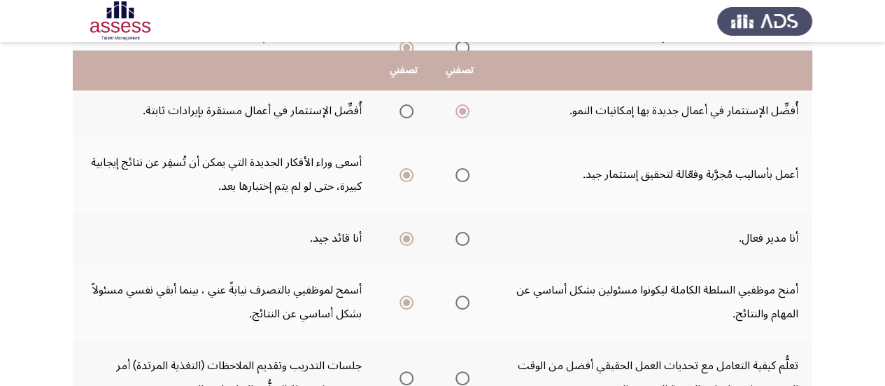
scroll to position [560, 0]
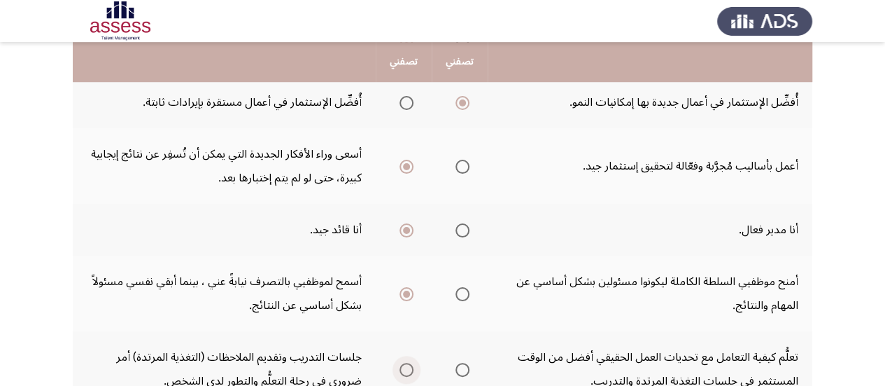
click at [407, 363] on span "Select an option" at bounding box center [407, 370] width 14 height 14
click at [407, 363] on input "Select an option" at bounding box center [407, 370] width 14 height 14
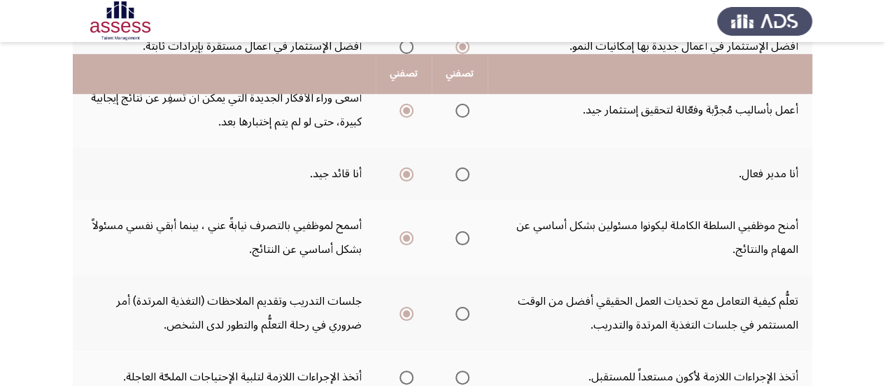
scroll to position [644, 0]
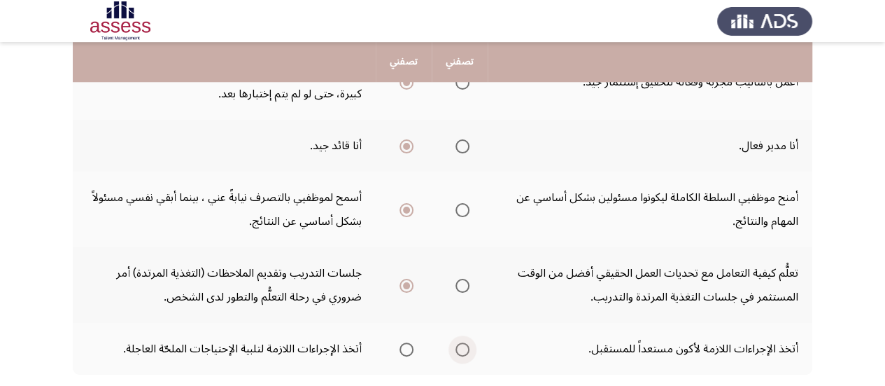
click at [466, 342] on span "Select an option" at bounding box center [463, 349] width 14 height 14
click at [466, 342] on input "Select an option" at bounding box center [463, 349] width 14 height 14
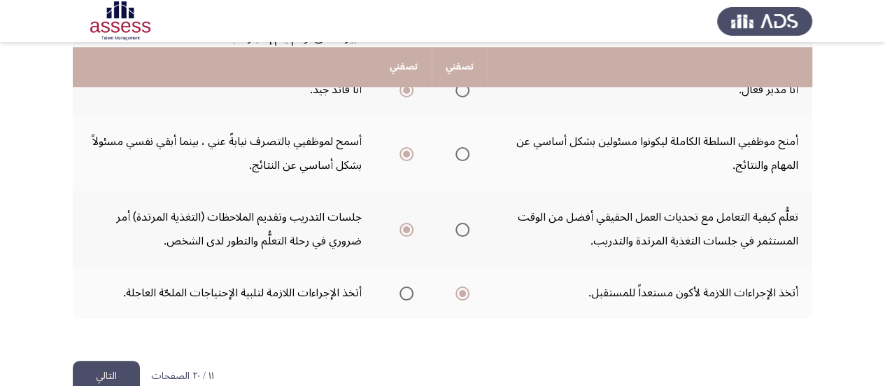
scroll to position [706, 0]
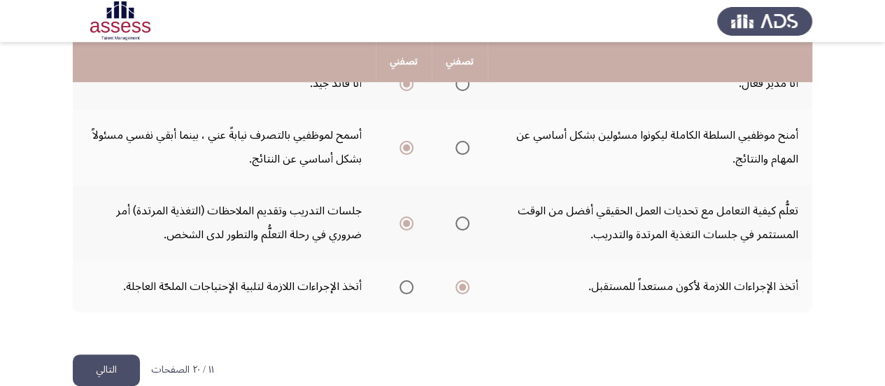
click at [98, 354] on button "التالي" at bounding box center [106, 369] width 67 height 31
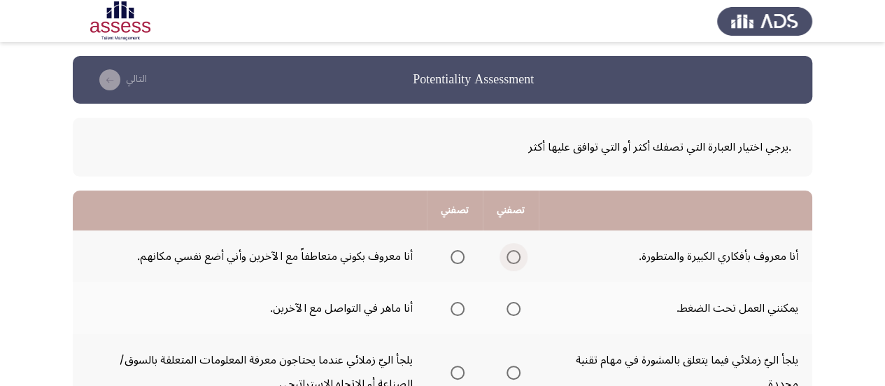
click at [514, 258] on span "Select an option" at bounding box center [514, 257] width 14 height 14
click at [514, 258] on input "Select an option" at bounding box center [514, 257] width 14 height 14
click at [458, 310] on span "Select an option" at bounding box center [458, 309] width 14 height 14
click at [458, 310] on input "Select an option" at bounding box center [458, 309] width 14 height 14
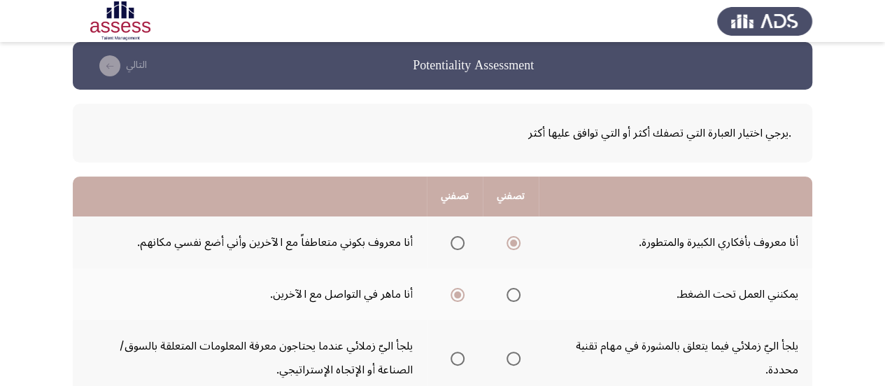
scroll to position [28, 0]
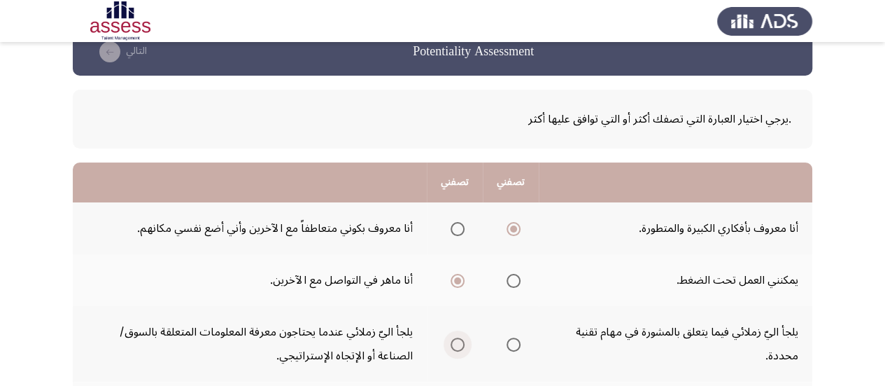
click at [459, 347] on span "Select an option" at bounding box center [458, 344] width 14 height 14
click at [459, 347] on input "Select an option" at bounding box center [458, 344] width 14 height 14
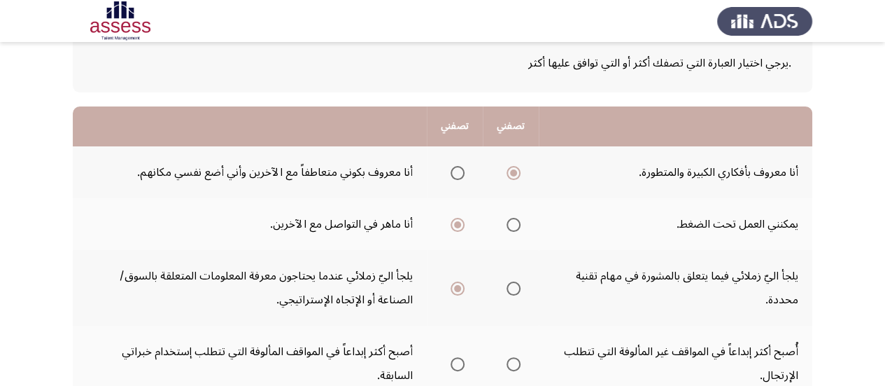
scroll to position [112, 0]
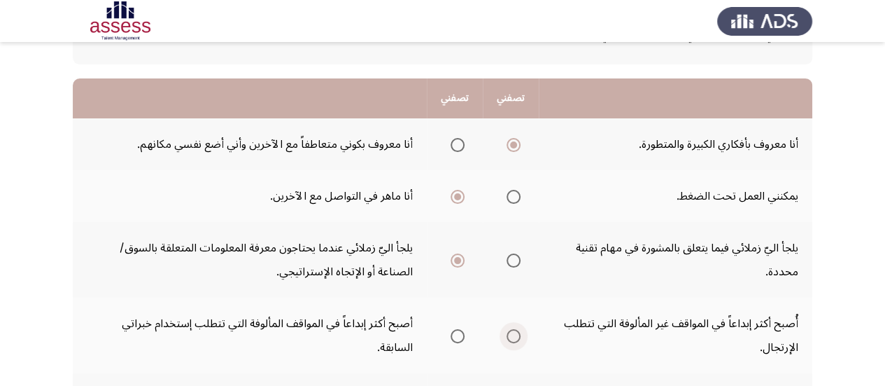
click at [516, 339] on span "Select an option" at bounding box center [514, 336] width 14 height 14
click at [516, 339] on input "Select an option" at bounding box center [514, 336] width 14 height 14
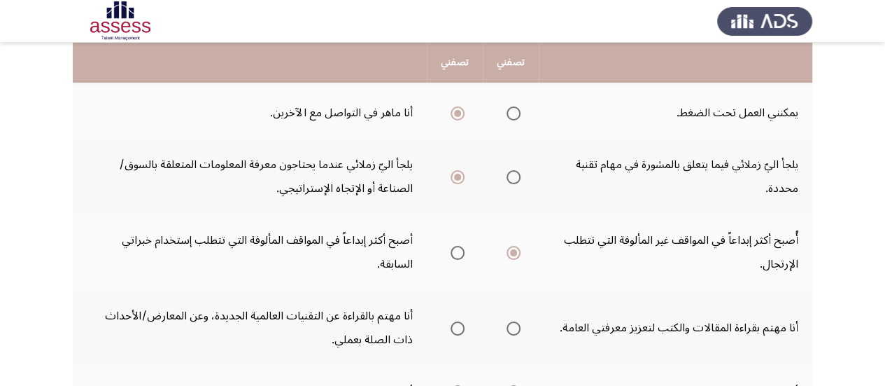
scroll to position [196, 0]
click at [461, 331] on span "Select an option" at bounding box center [458, 328] width 14 height 14
click at [461, 331] on input "Select an option" at bounding box center [458, 328] width 14 height 14
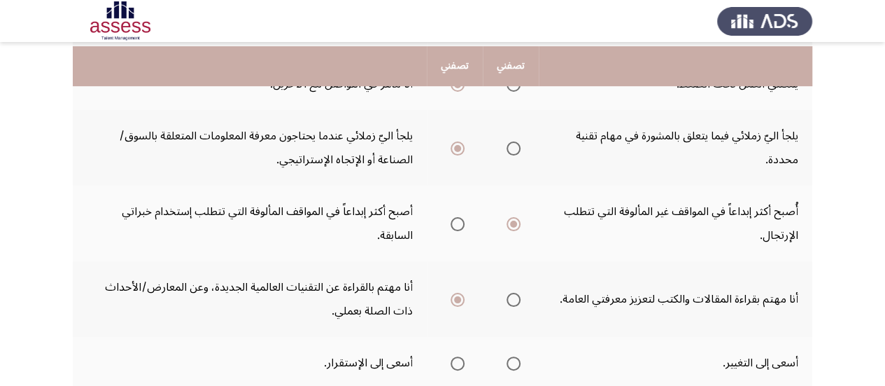
scroll to position [252, 0]
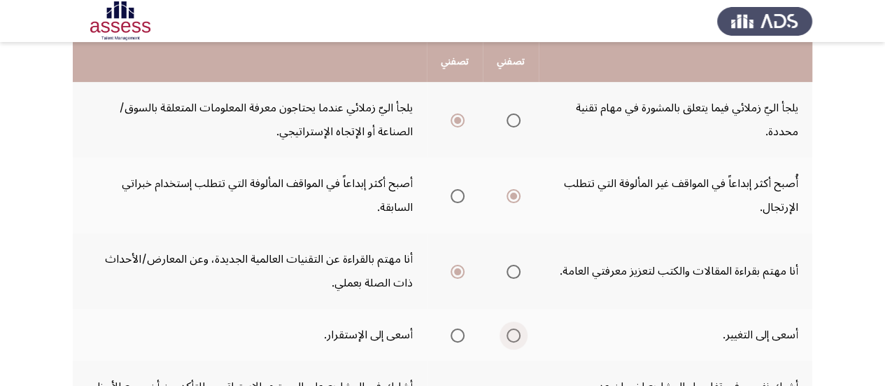
click at [517, 339] on span "Select an option" at bounding box center [514, 335] width 14 height 14
click at [517, 339] on input "Select an option" at bounding box center [514, 335] width 14 height 14
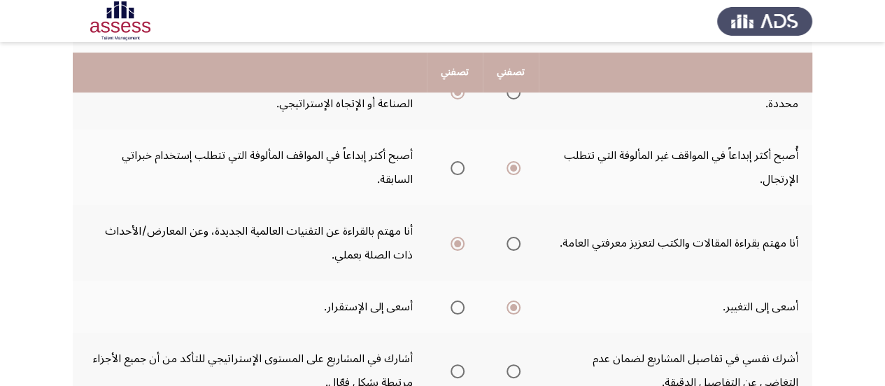
scroll to position [308, 0]
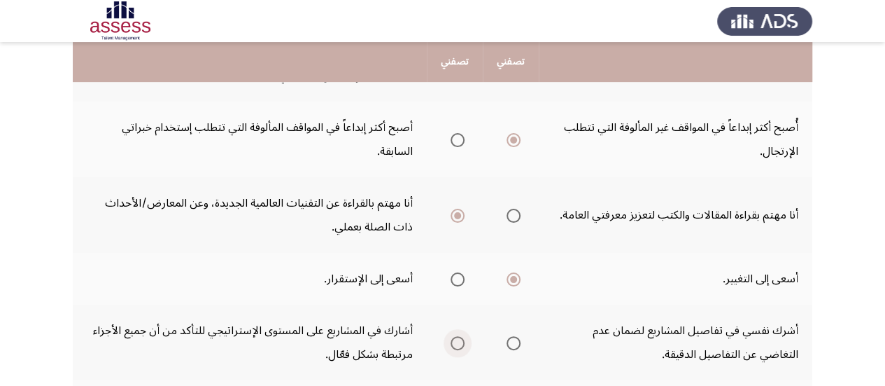
click at [456, 344] on span "Select an option" at bounding box center [458, 343] width 14 height 14
click at [456, 344] on input "Select an option" at bounding box center [458, 343] width 14 height 14
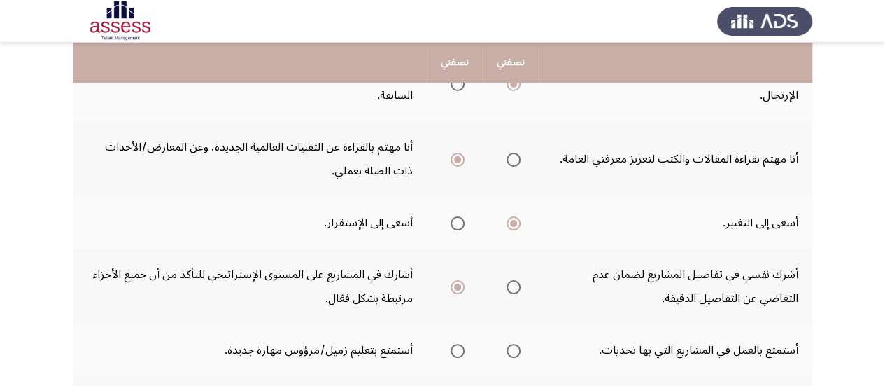
scroll to position [392, 0]
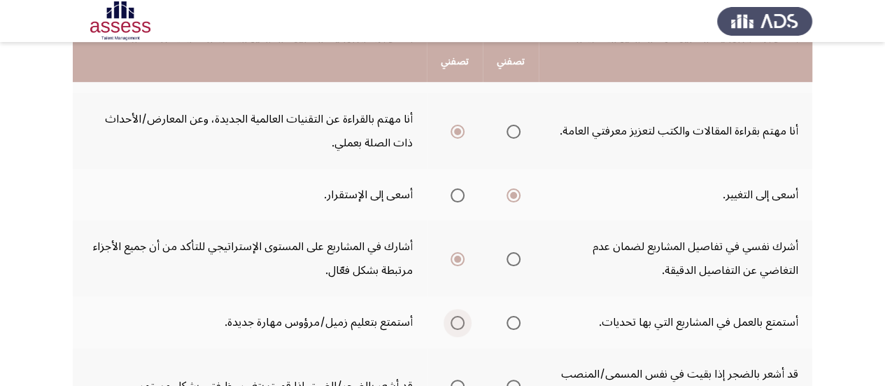
click at [462, 325] on span "Select an option" at bounding box center [458, 323] width 14 height 14
click at [462, 325] on input "Select an option" at bounding box center [458, 323] width 14 height 14
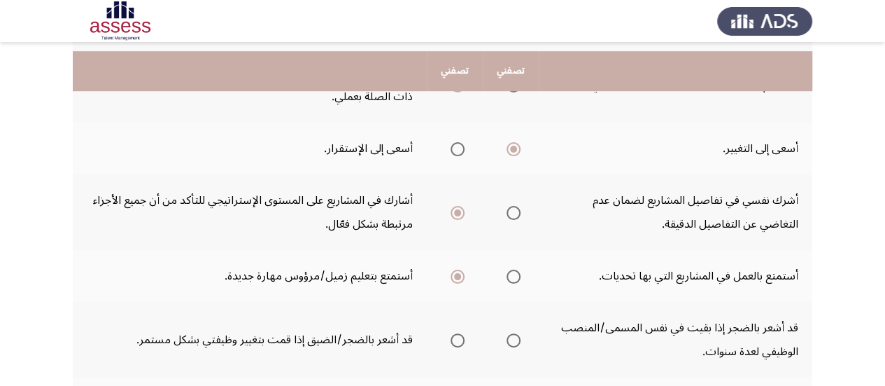
scroll to position [448, 0]
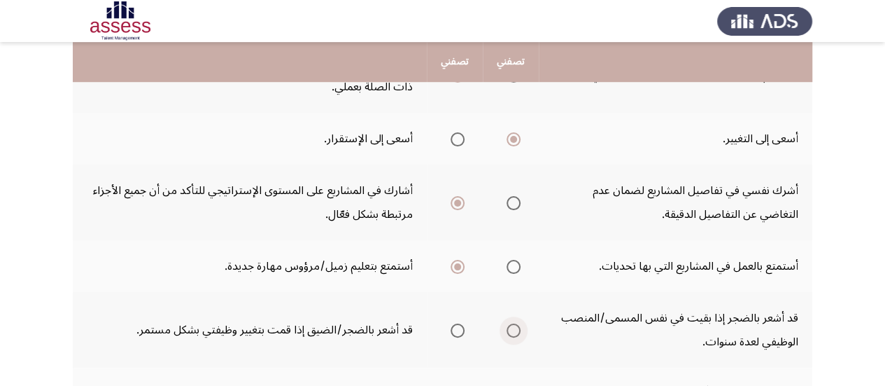
click at [519, 334] on span "Select an option" at bounding box center [514, 330] width 14 height 14
click at [519, 334] on input "Select an option" at bounding box center [514, 330] width 14 height 14
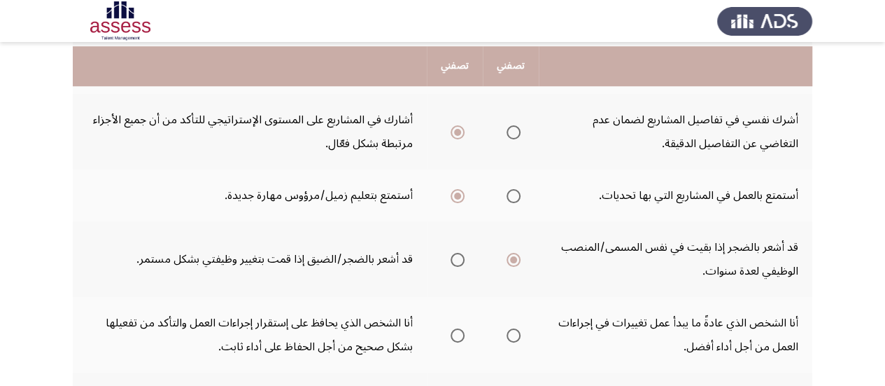
scroll to position [532, 0]
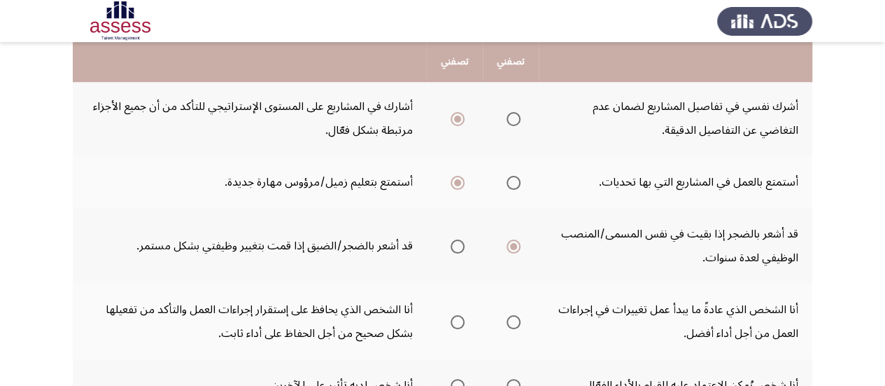
click at [514, 325] on span "Select an option" at bounding box center [514, 322] width 14 height 14
click at [514, 325] on input "Select an option" at bounding box center [514, 322] width 14 height 14
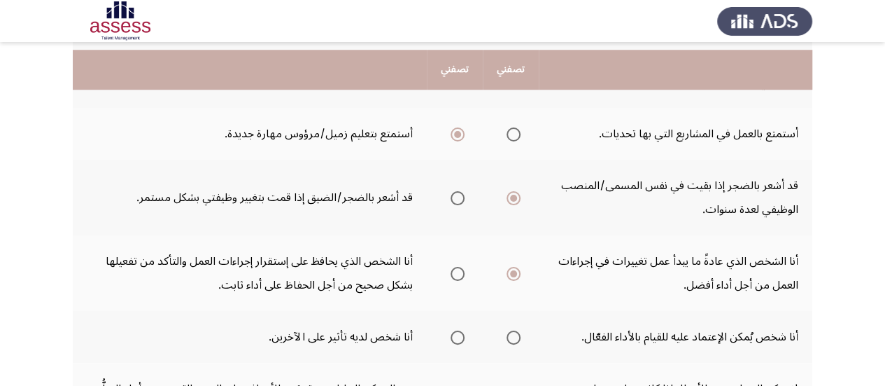
scroll to position [588, 0]
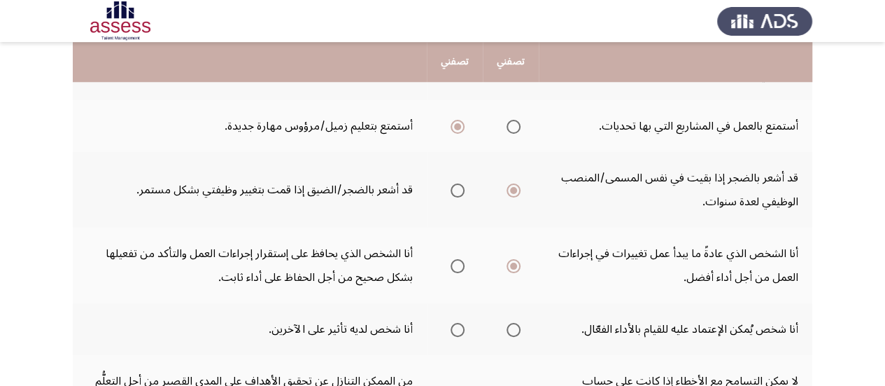
click at [463, 332] on span "Select an option" at bounding box center [458, 330] width 14 height 14
click at [463, 332] on input "Select an option" at bounding box center [458, 330] width 14 height 14
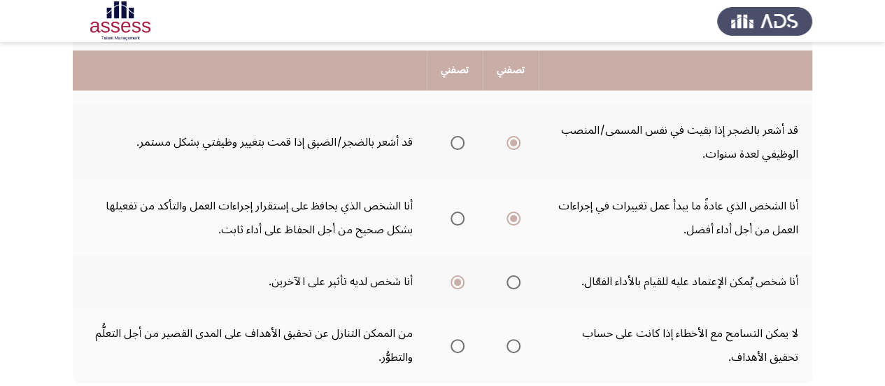
scroll to position [644, 0]
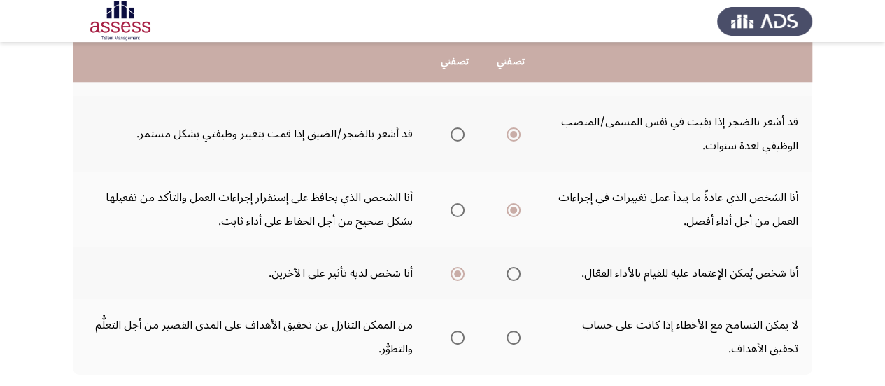
click at [458, 338] on span "Select an option" at bounding box center [458, 337] width 14 height 14
click at [458, 338] on input "Select an option" at bounding box center [458, 337] width 14 height 14
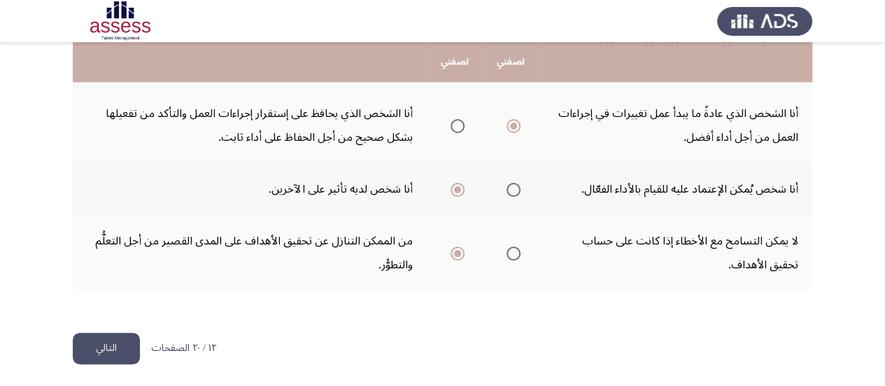
scroll to position [730, 0]
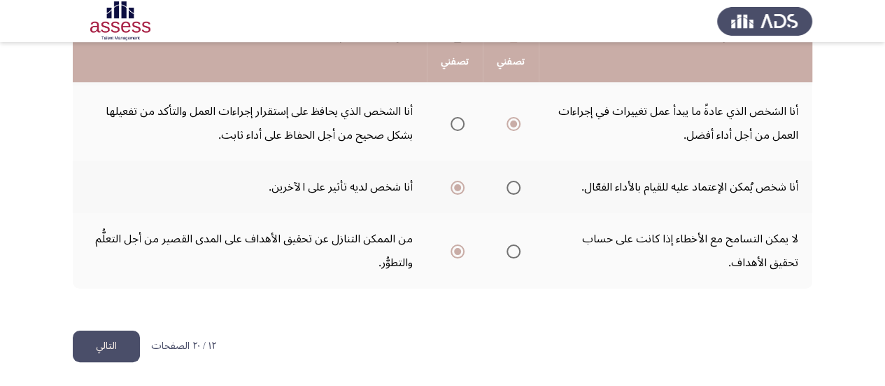
click at [115, 348] on button "التالي" at bounding box center [106, 345] width 67 height 31
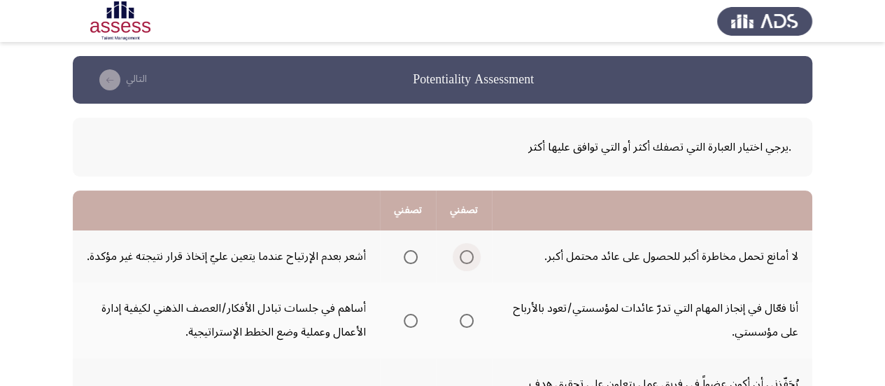
click at [463, 255] on span "Select an option" at bounding box center [467, 257] width 14 height 14
click at [463, 255] on input "Select an option" at bounding box center [467, 257] width 14 height 14
click at [410, 321] on span "Select an option" at bounding box center [411, 321] width 14 height 14
click at [410, 321] on input "Select an option" at bounding box center [411, 321] width 14 height 14
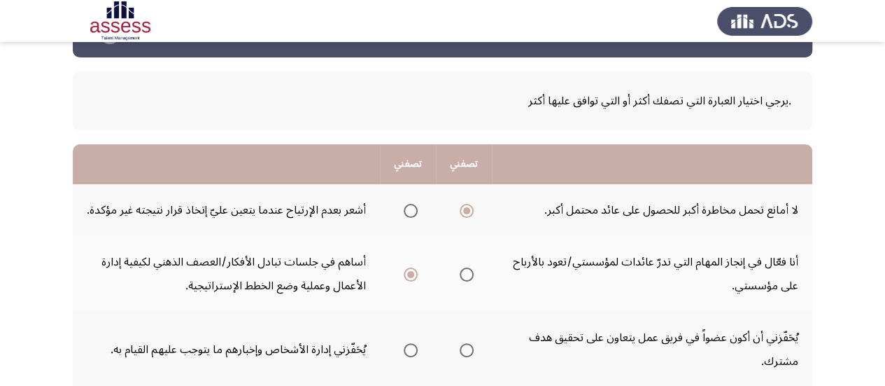
scroll to position [56, 0]
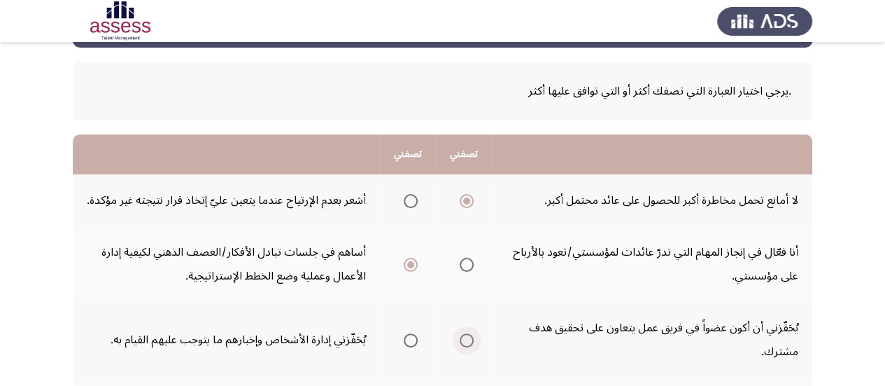
click at [469, 343] on span "Select an option" at bounding box center [467, 340] width 14 height 14
click at [469, 343] on input "Select an option" at bounding box center [467, 340] width 14 height 14
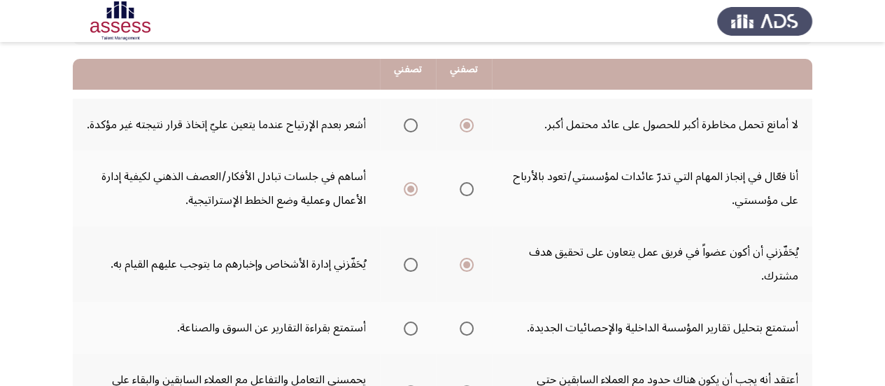
scroll to position [140, 0]
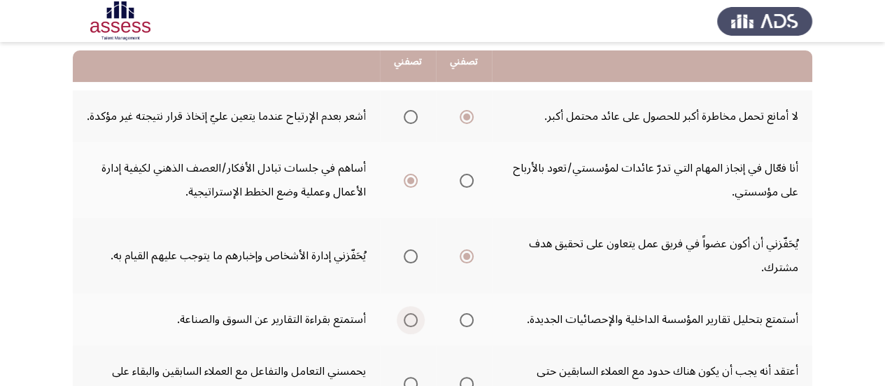
click at [416, 325] on span "Select an option" at bounding box center [411, 320] width 14 height 14
click at [416, 325] on input "Select an option" at bounding box center [411, 320] width 14 height 14
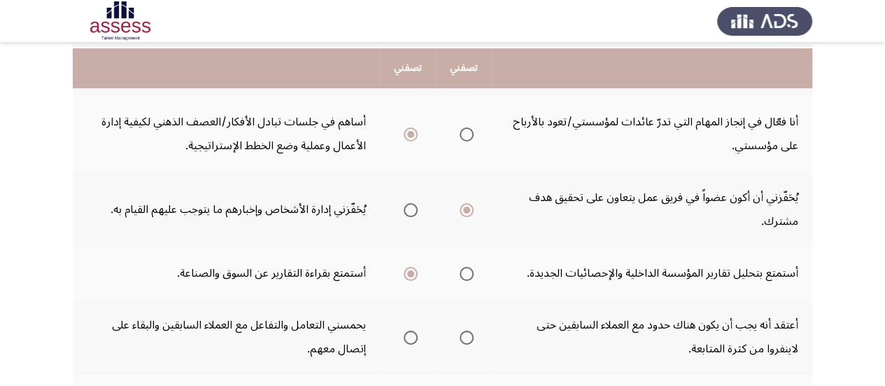
scroll to position [196, 0]
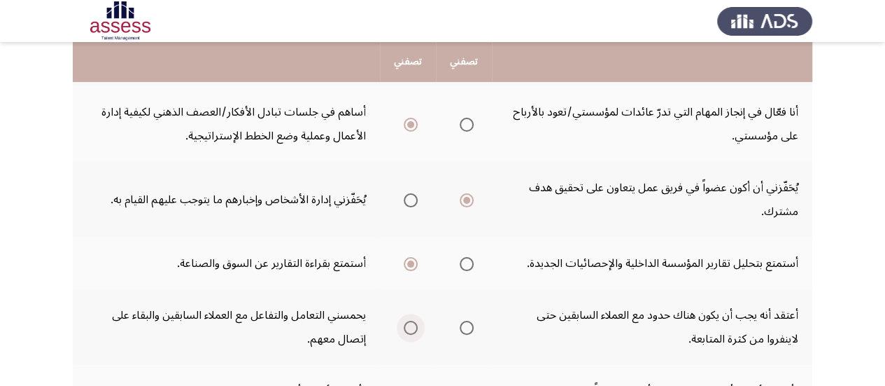
click at [411, 334] on span "Select an option" at bounding box center [411, 328] width 14 height 14
click at [411, 334] on input "Select an option" at bounding box center [411, 328] width 14 height 14
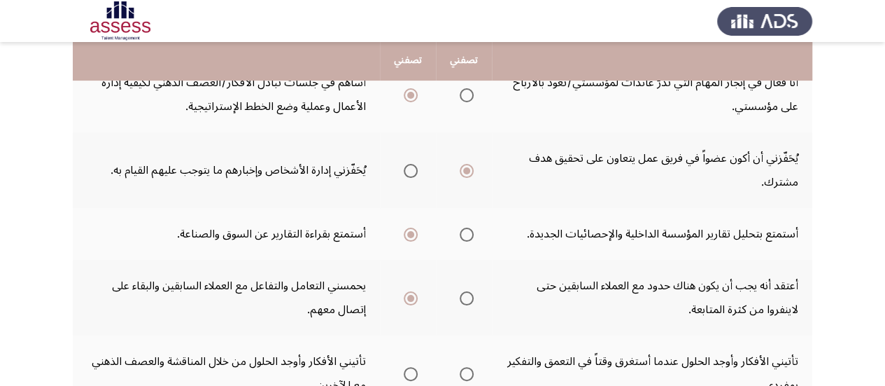
scroll to position [252, 0]
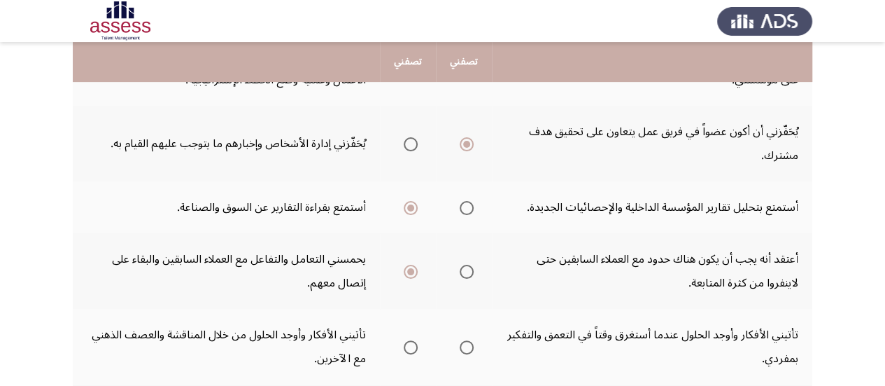
click at [412, 351] on span "Select an option" at bounding box center [411, 347] width 14 height 14
click at [412, 351] on input "Select an option" at bounding box center [411, 347] width 14 height 14
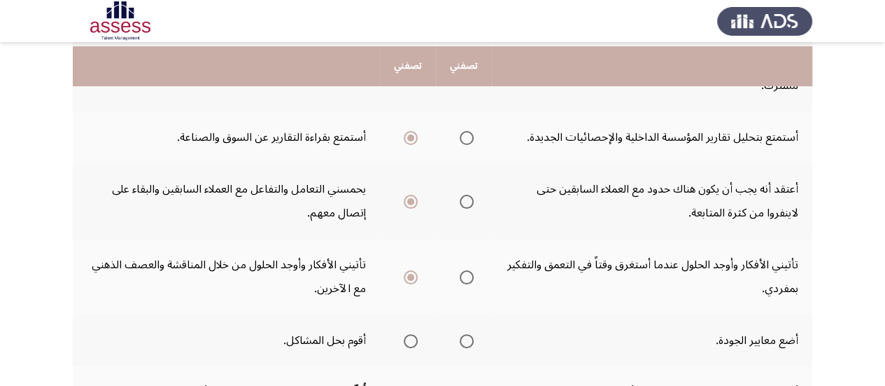
scroll to position [336, 0]
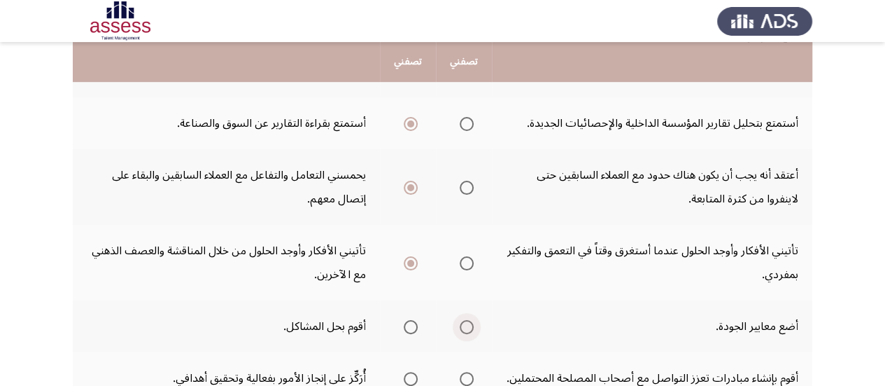
click at [463, 332] on span "Select an option" at bounding box center [467, 327] width 14 height 14
click at [463, 332] on input "Select an option" at bounding box center [467, 327] width 14 height 14
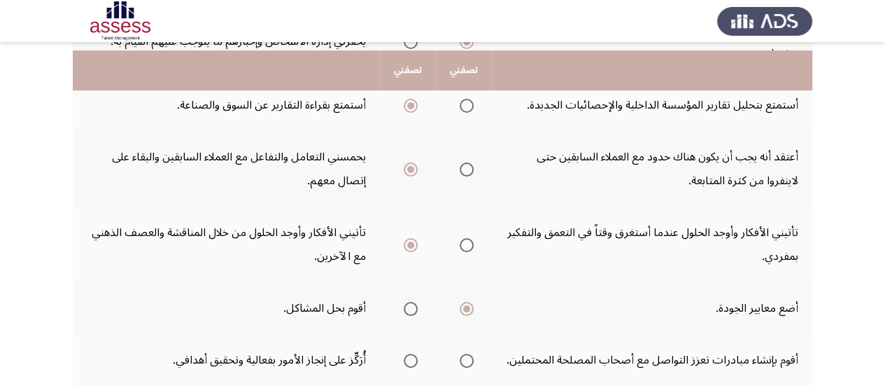
scroll to position [364, 0]
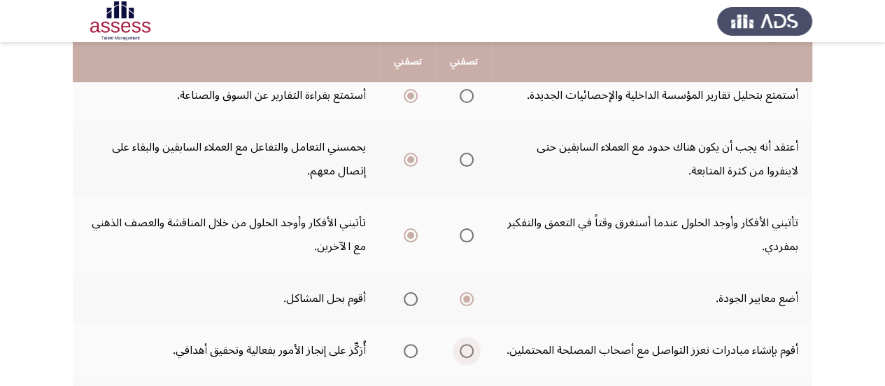
click at [466, 355] on span "Select an option" at bounding box center [467, 351] width 14 height 14
click at [466, 355] on input "Select an option" at bounding box center [467, 351] width 14 height 14
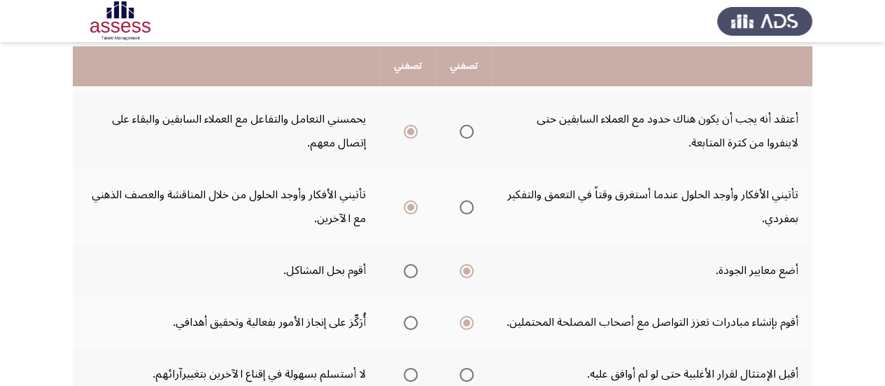
scroll to position [420, 0]
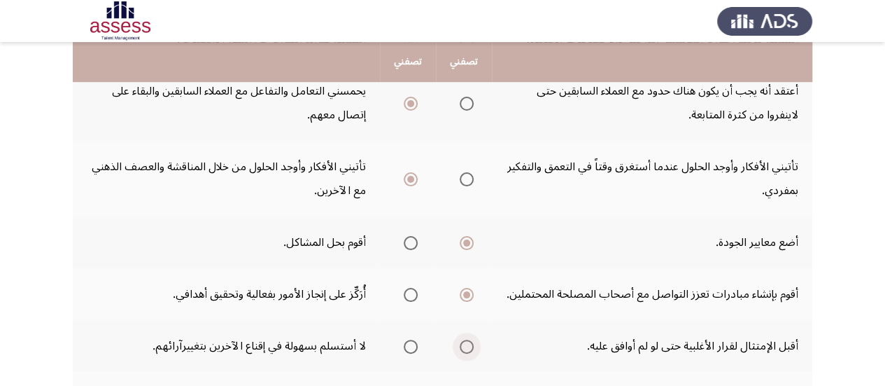
click at [468, 349] on span "Select an option" at bounding box center [467, 346] width 14 height 14
click at [468, 349] on input "Select an option" at bounding box center [467, 346] width 14 height 14
click at [412, 349] on span "Select an option" at bounding box center [411, 346] width 14 height 14
click at [412, 349] on input "Select an option" at bounding box center [411, 346] width 14 height 14
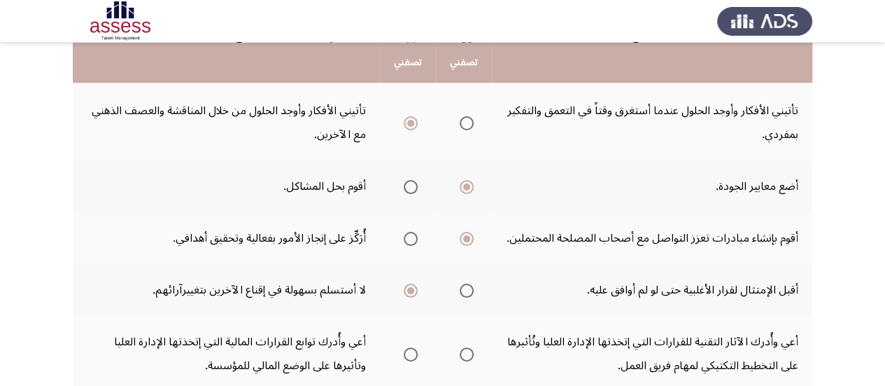
scroll to position [504, 0]
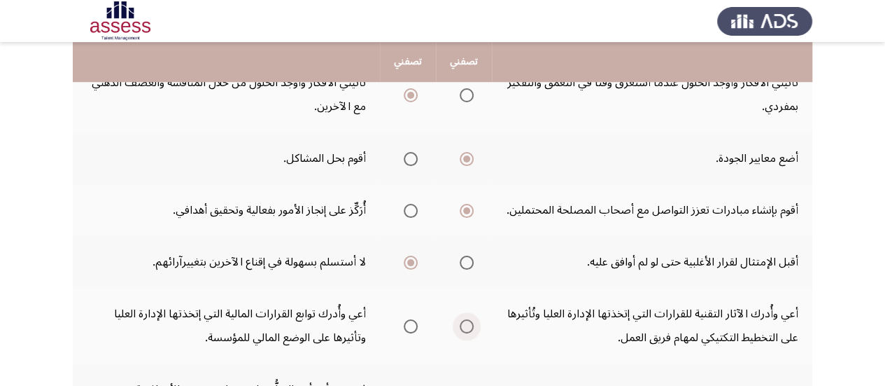
click at [470, 327] on span "Select an option" at bounding box center [467, 326] width 14 height 14
click at [470, 327] on input "Select an option" at bounding box center [467, 326] width 14 height 14
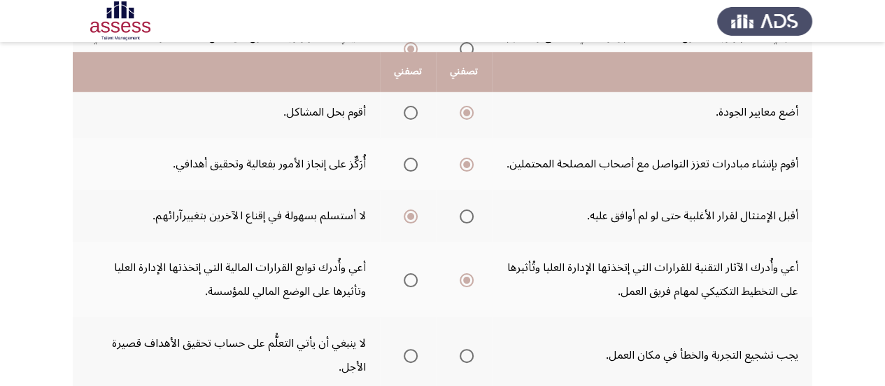
scroll to position [560, 0]
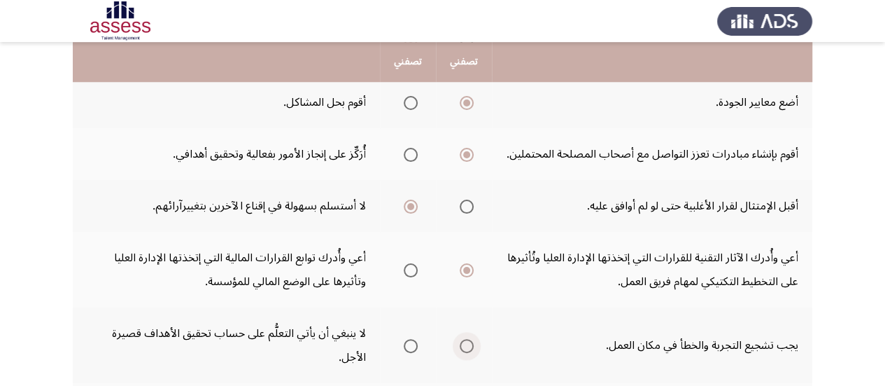
click at [465, 345] on span "Select an option" at bounding box center [467, 346] width 14 height 14
click at [465, 345] on input "Select an option" at bounding box center [467, 346] width 14 height 14
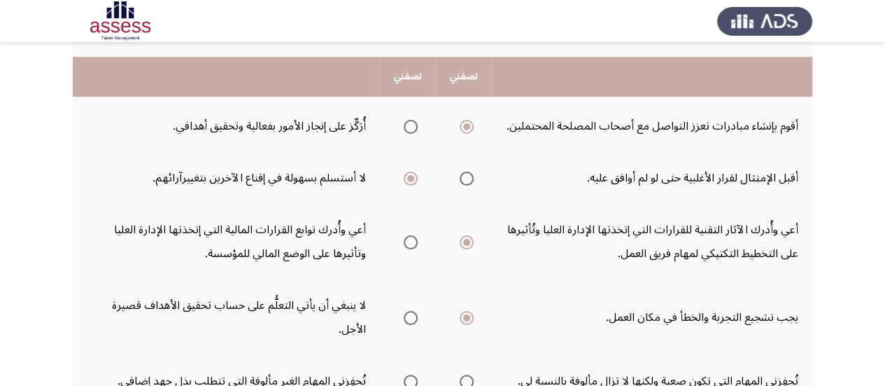
scroll to position [616, 0]
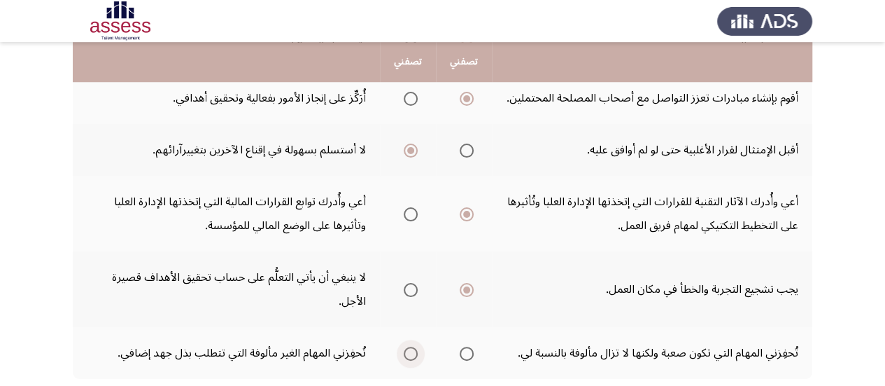
click at [416, 355] on span "Select an option" at bounding box center [411, 353] width 14 height 14
click at [416, 355] on input "Select an option" at bounding box center [411, 353] width 14 height 14
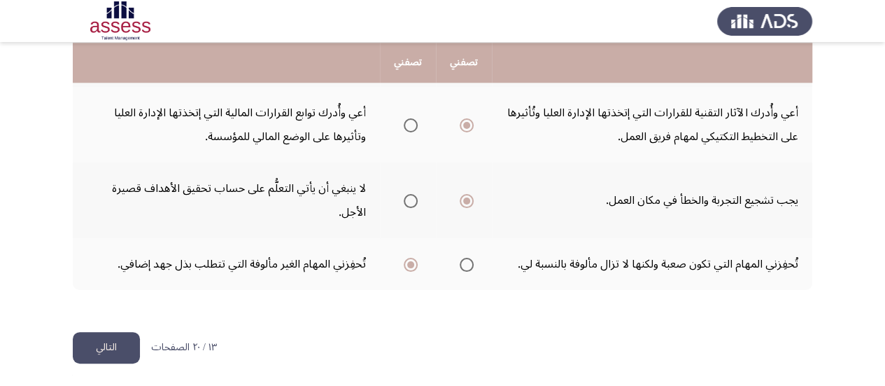
scroll to position [706, 0]
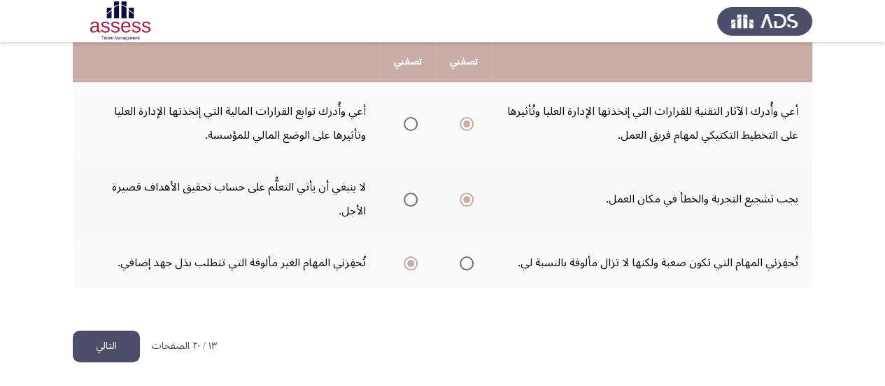
click at [104, 344] on button "التالي" at bounding box center [106, 345] width 67 height 31
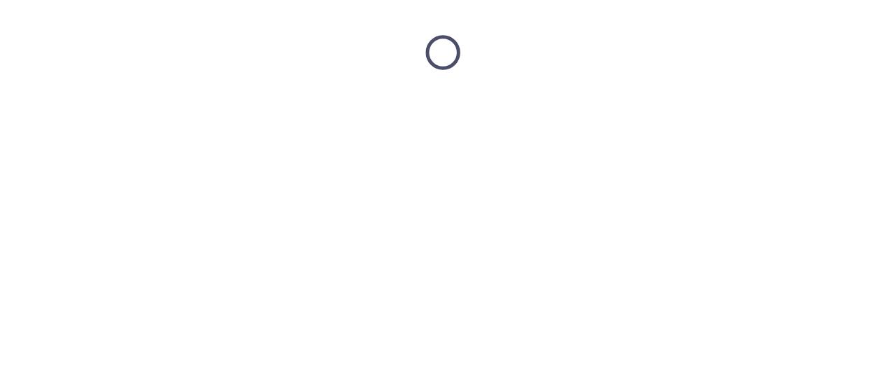
scroll to position [0, 0]
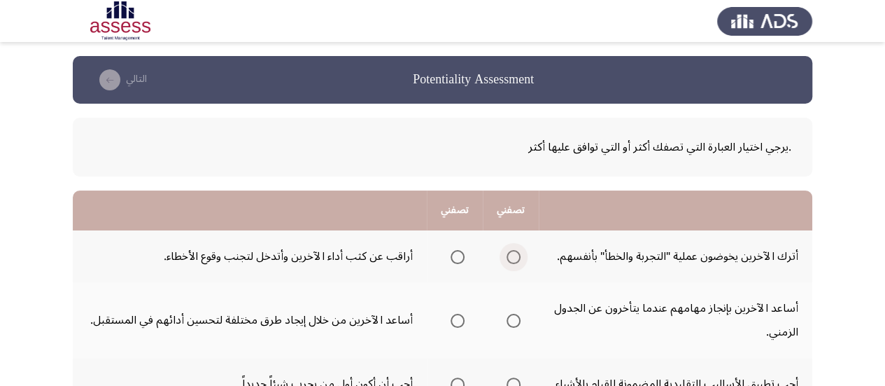
click at [514, 258] on span "Select an option" at bounding box center [514, 257] width 14 height 14
click at [514, 258] on input "Select an option" at bounding box center [514, 257] width 14 height 14
click at [458, 256] on span "Select an option" at bounding box center [458, 257] width 14 height 14
click at [458, 256] on input "Select an option" at bounding box center [458, 257] width 14 height 14
click at [456, 321] on span "Select an option" at bounding box center [458, 321] width 14 height 14
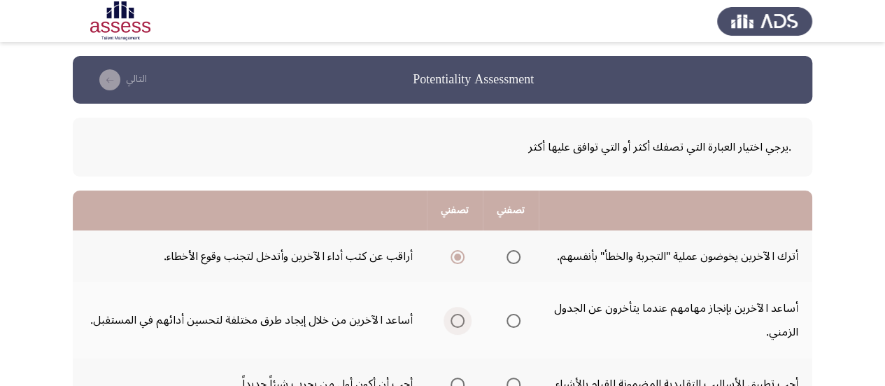
click at [456, 321] on input "Select an option" at bounding box center [458, 321] width 14 height 14
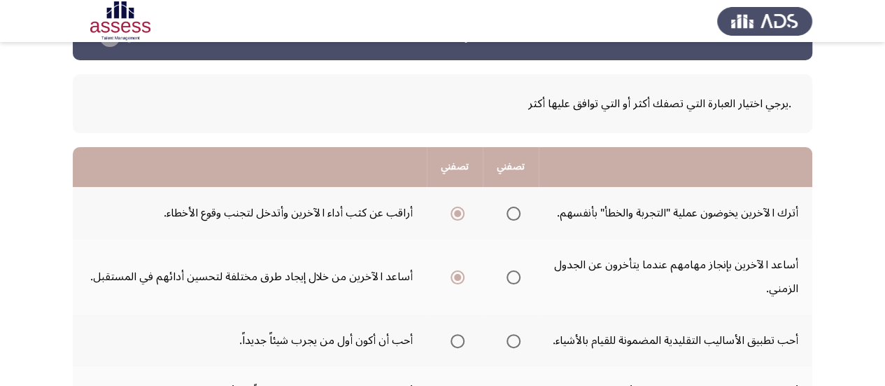
scroll to position [56, 0]
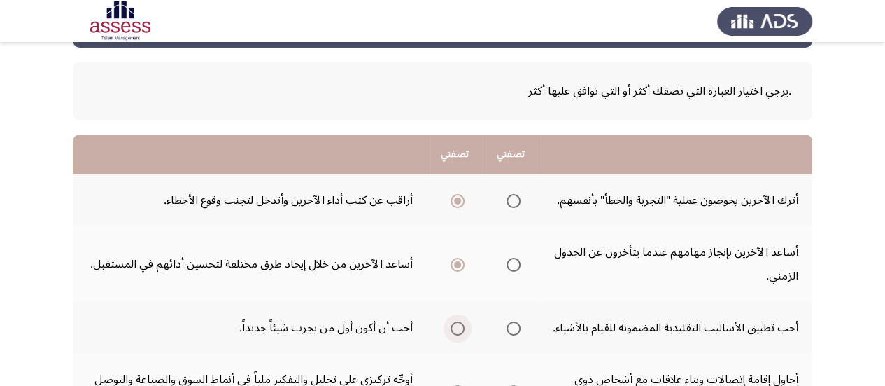
click at [454, 335] on span "Select an option" at bounding box center [458, 328] width 14 height 14
click at [454, 335] on input "Select an option" at bounding box center [458, 328] width 14 height 14
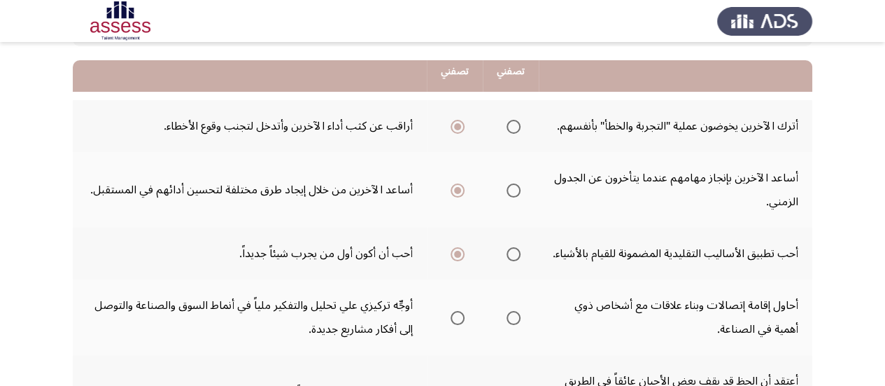
scroll to position [140, 0]
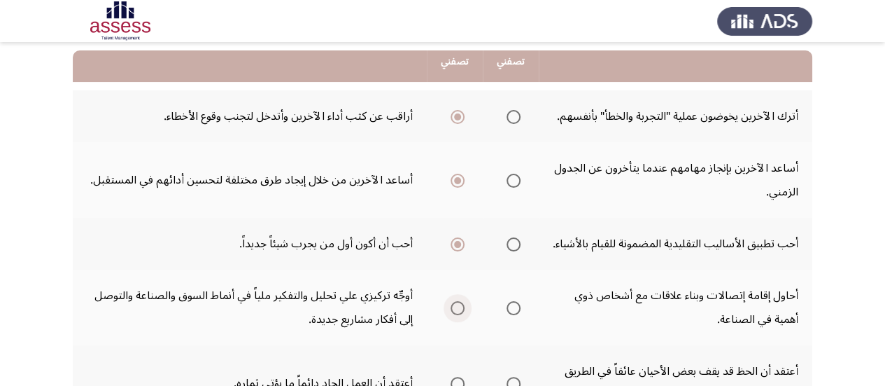
click at [456, 315] on span "Select an option" at bounding box center [458, 308] width 14 height 14
click at [456, 315] on input "Select an option" at bounding box center [458, 308] width 14 height 14
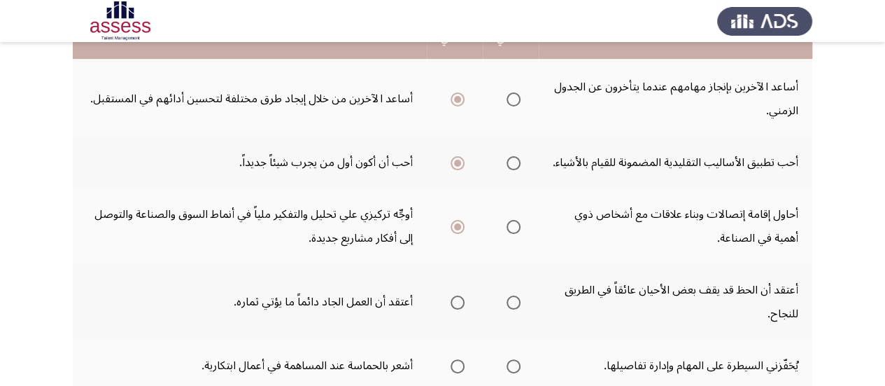
scroll to position [224, 0]
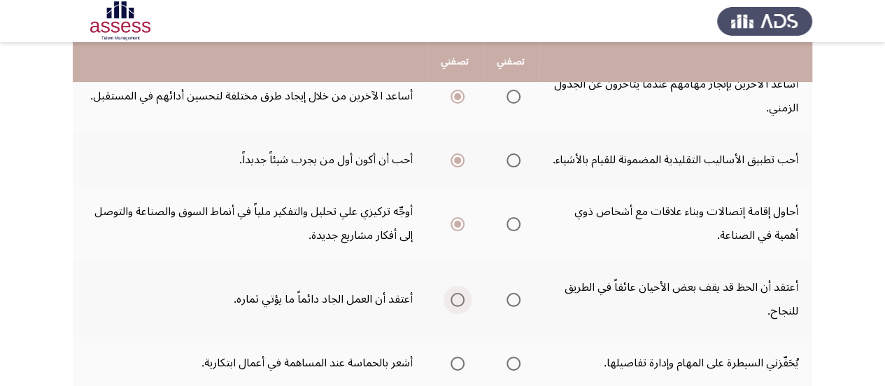
click at [456, 307] on span "Select an option" at bounding box center [458, 300] width 14 height 14
click at [456, 307] on input "Select an option" at bounding box center [458, 300] width 14 height 14
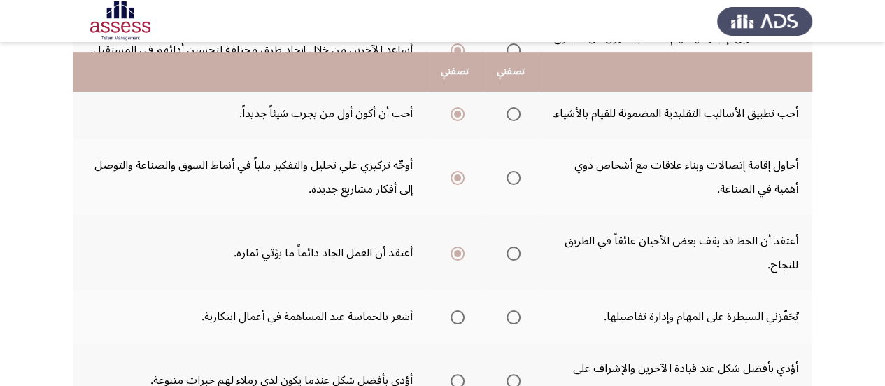
scroll to position [280, 0]
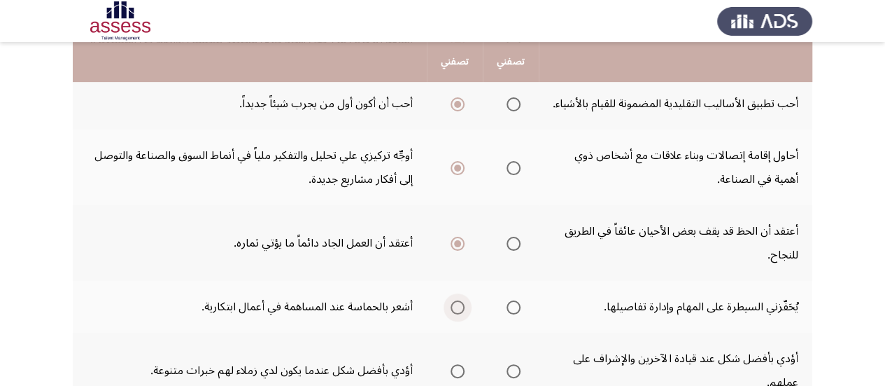
click at [458, 314] on span "Select an option" at bounding box center [458, 307] width 14 height 14
click at [458, 314] on input "Select an option" at bounding box center [458, 307] width 14 height 14
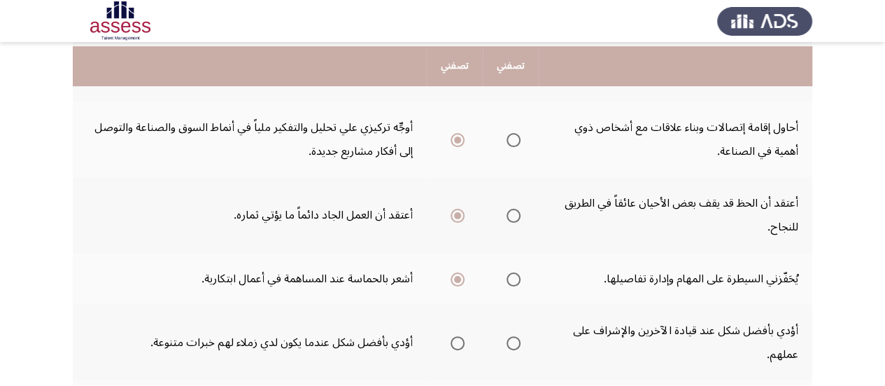
scroll to position [336, 0]
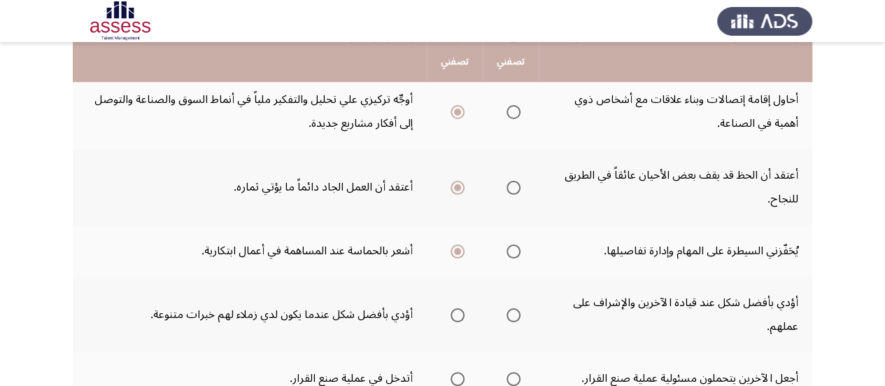
click at [455, 322] on span "Select an option" at bounding box center [458, 315] width 14 height 14
click at [455, 322] on input "Select an option" at bounding box center [458, 315] width 14 height 14
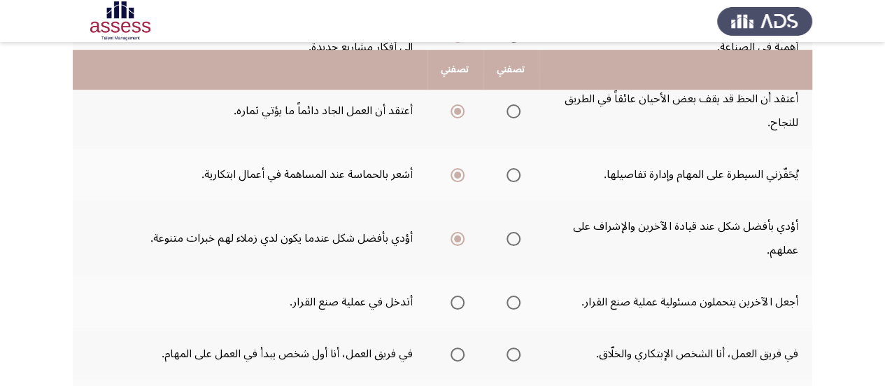
scroll to position [420, 0]
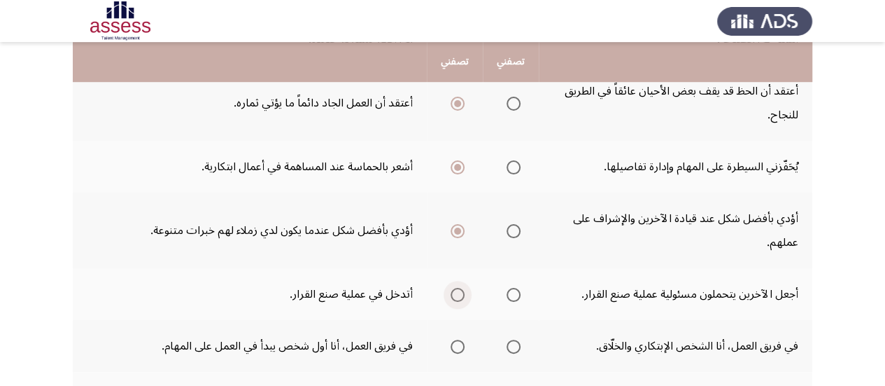
click at [459, 302] on span "Select an option" at bounding box center [458, 295] width 14 height 14
click at [459, 302] on input "Select an option" at bounding box center [458, 295] width 14 height 14
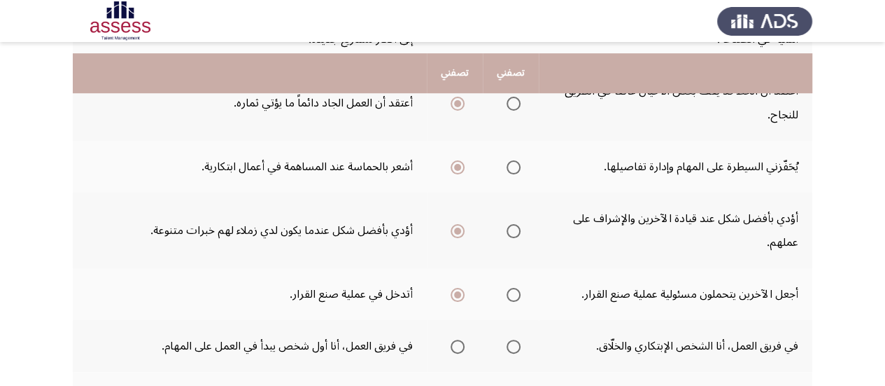
scroll to position [448, 0]
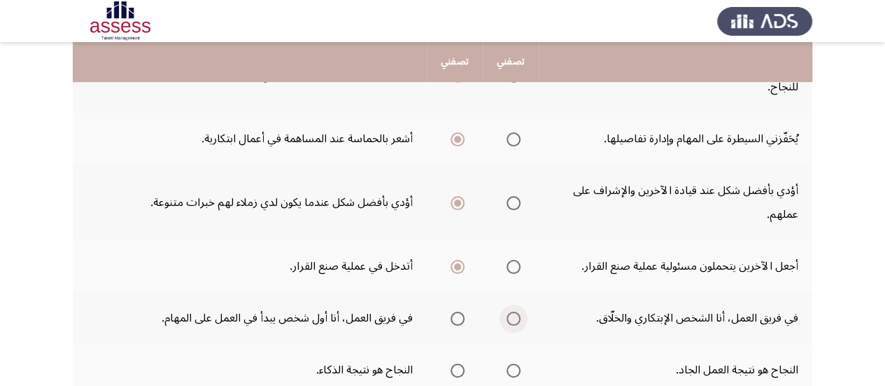
click at [511, 325] on span "Select an option" at bounding box center [514, 318] width 14 height 14
click at [511, 325] on input "Select an option" at bounding box center [514, 318] width 14 height 14
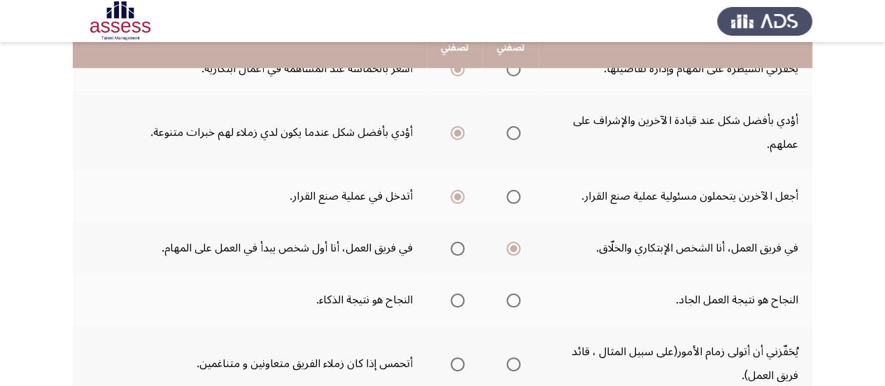
scroll to position [532, 0]
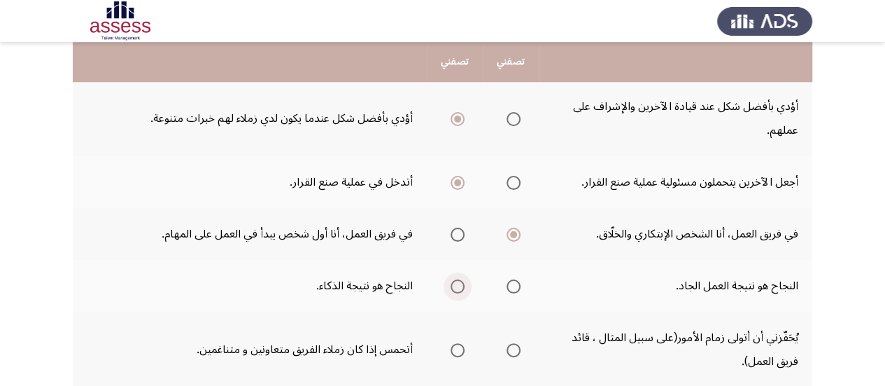
click at [458, 293] on span "Select an option" at bounding box center [458, 286] width 14 height 14
click at [458, 293] on input "Select an option" at bounding box center [458, 286] width 14 height 14
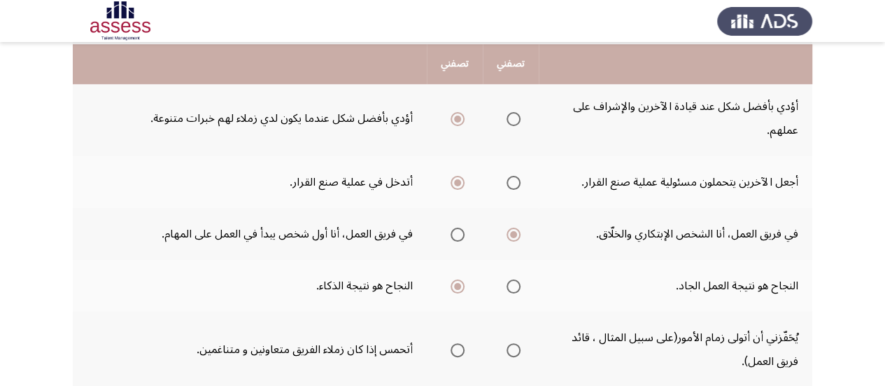
scroll to position [560, 0]
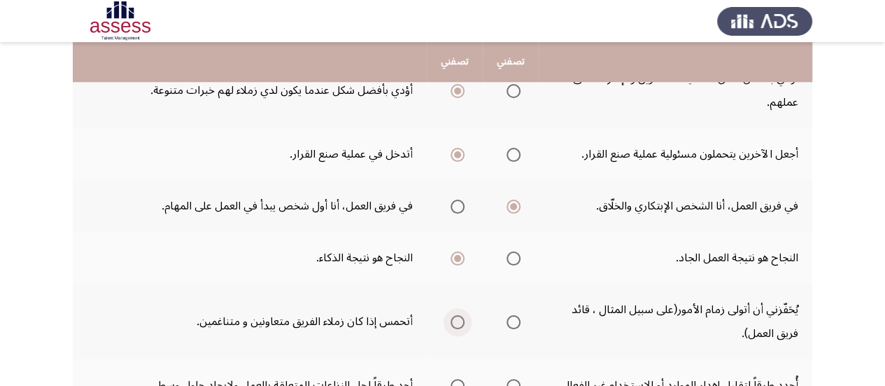
click at [458, 329] on span "Select an option" at bounding box center [458, 322] width 14 height 14
click at [458, 329] on input "Select an option" at bounding box center [458, 322] width 14 height 14
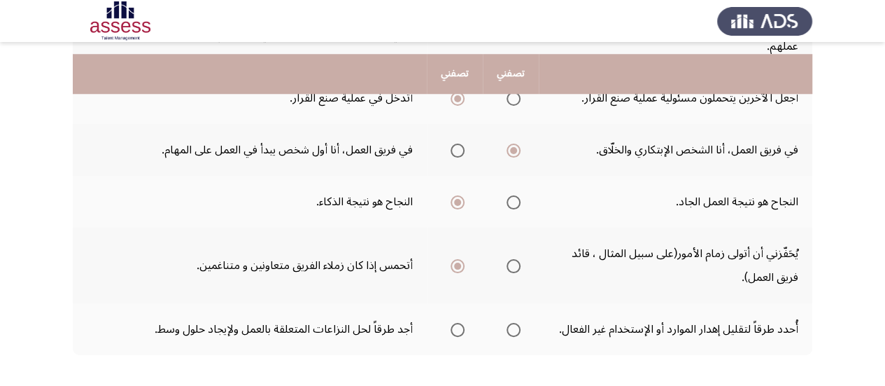
scroll to position [644, 0]
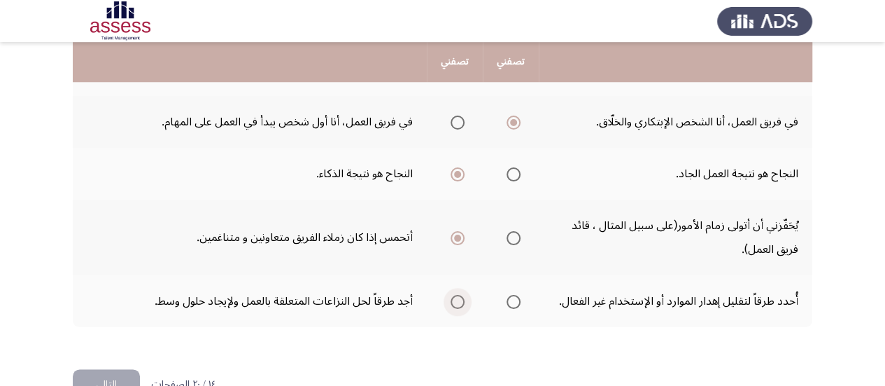
click at [461, 309] on span "Select an option" at bounding box center [458, 302] width 14 height 14
click at [461, 309] on input "Select an option" at bounding box center [458, 302] width 14 height 14
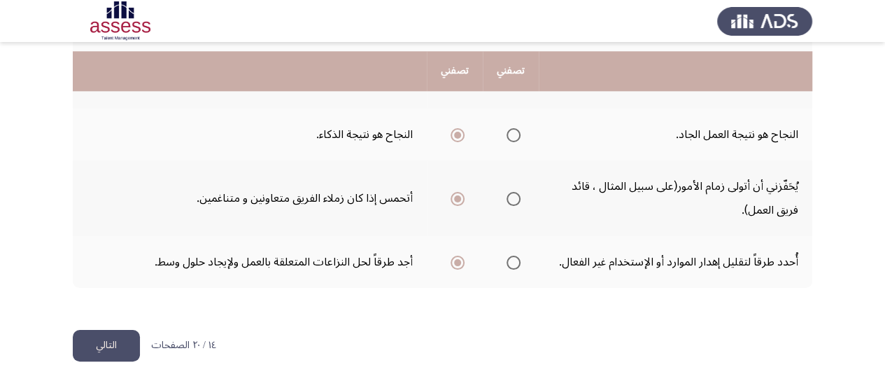
scroll to position [706, 0]
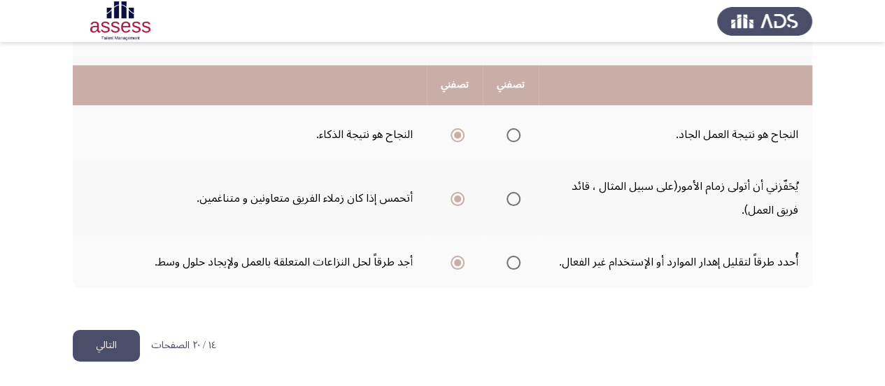
click at [105, 344] on button "التالي" at bounding box center [106, 345] width 67 height 31
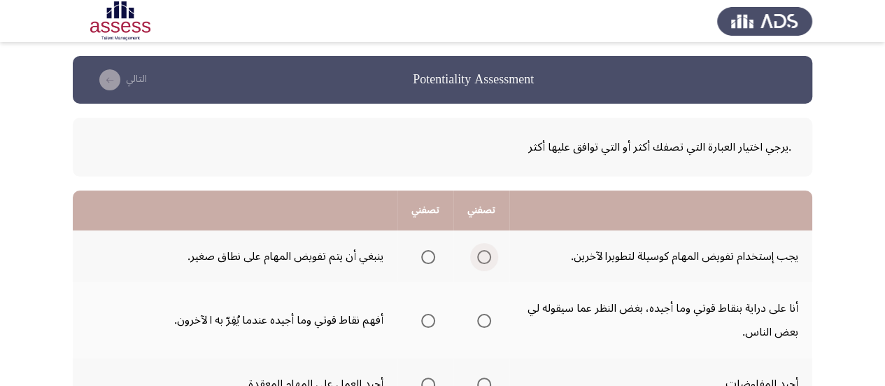
click at [486, 260] on span "Select an option" at bounding box center [484, 257] width 14 height 14
click at [486, 260] on input "Select an option" at bounding box center [484, 257] width 14 height 14
click at [485, 322] on span "Select an option" at bounding box center [484, 321] width 14 height 14
click at [485, 322] on input "Select an option" at bounding box center [484, 321] width 14 height 14
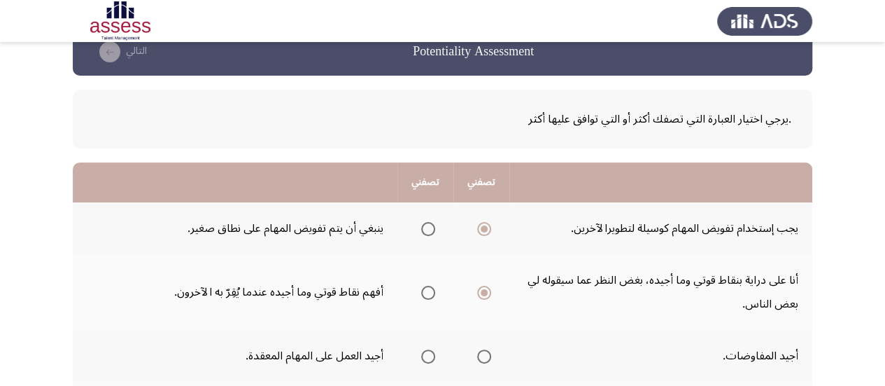
scroll to position [56, 0]
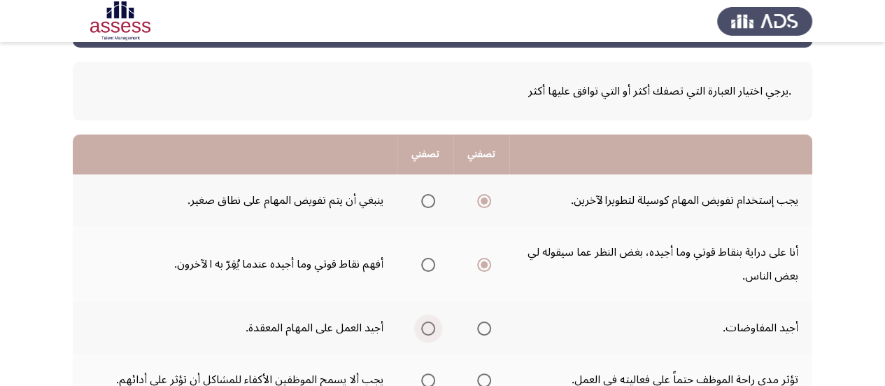
click at [417, 332] on label "Select an option" at bounding box center [426, 328] width 20 height 14
click at [421, 332] on input "Select an option" at bounding box center [428, 328] width 14 height 14
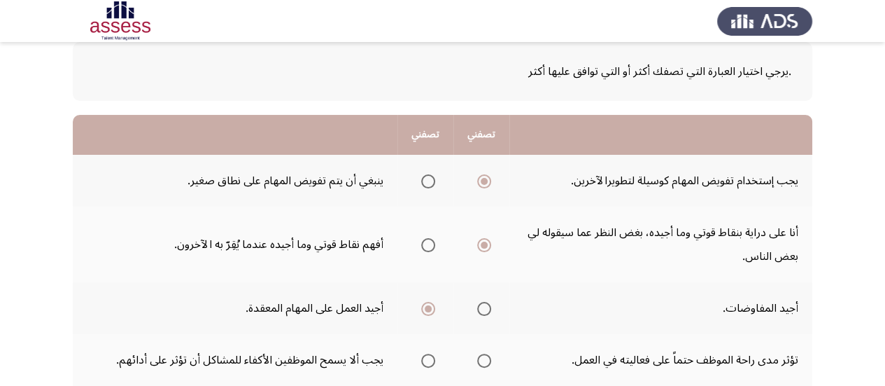
scroll to position [84, 0]
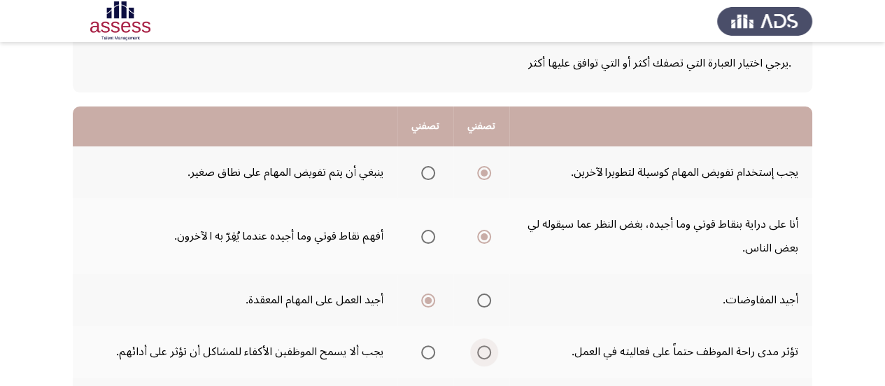
click at [489, 351] on span "Select an option" at bounding box center [484, 352] width 14 height 14
click at [489, 351] on input "Select an option" at bounding box center [484, 352] width 14 height 14
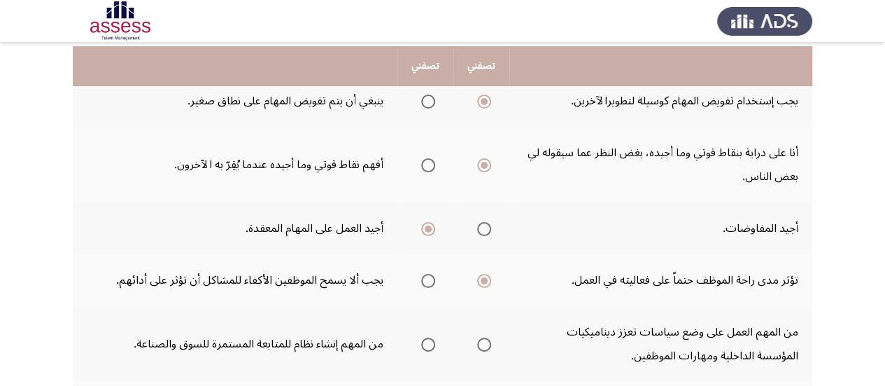
scroll to position [168, 0]
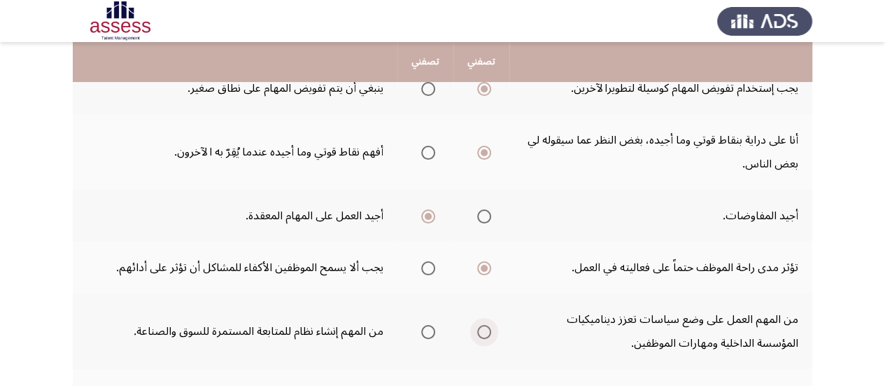
click at [489, 334] on span "Select an option" at bounding box center [484, 332] width 14 height 14
click at [489, 334] on input "Select an option" at bounding box center [484, 332] width 14 height 14
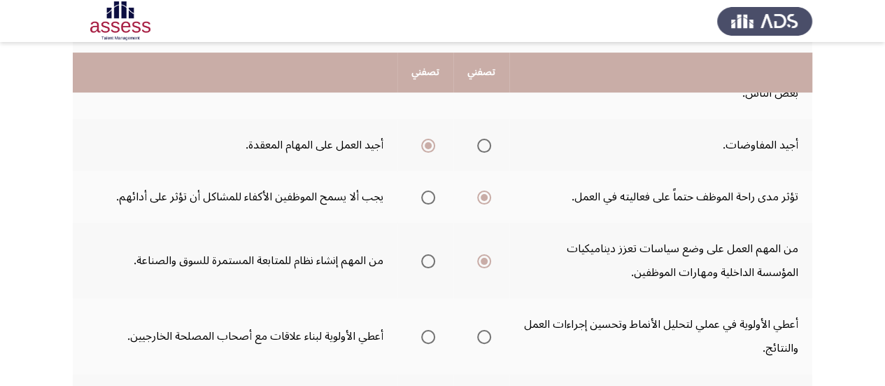
scroll to position [252, 0]
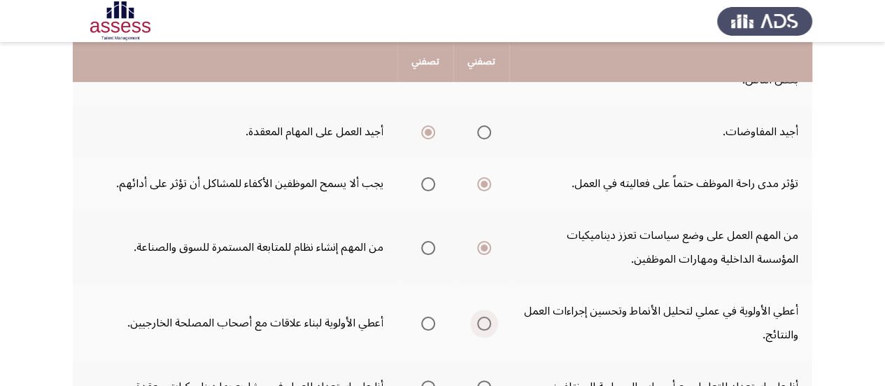
click at [490, 324] on span "Select an option" at bounding box center [484, 323] width 14 height 14
click at [490, 324] on input "Select an option" at bounding box center [484, 323] width 14 height 14
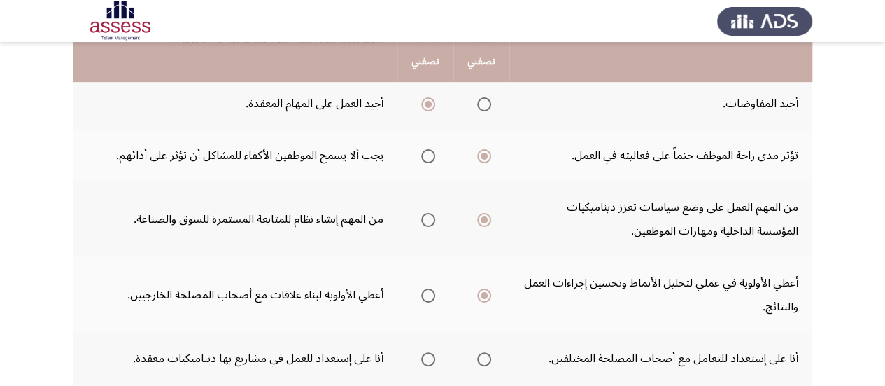
scroll to position [308, 0]
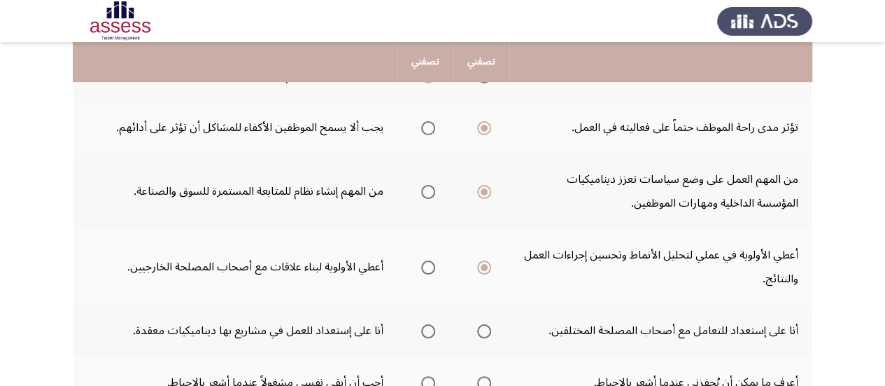
click at [427, 332] on span "Select an option" at bounding box center [428, 331] width 14 height 14
click at [427, 332] on input "Select an option" at bounding box center [428, 331] width 14 height 14
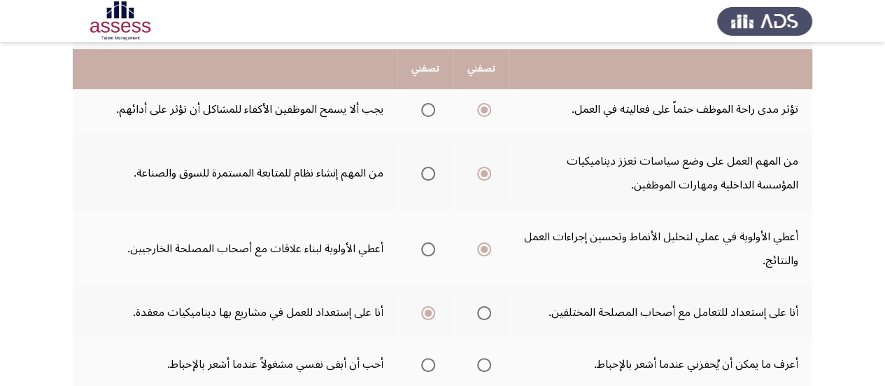
scroll to position [336, 0]
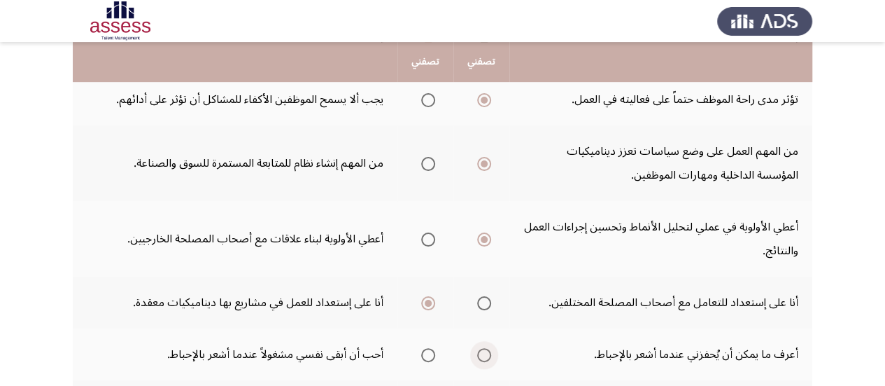
click at [486, 358] on span "Select an option" at bounding box center [484, 355] width 14 height 14
click at [486, 358] on input "Select an option" at bounding box center [484, 355] width 14 height 14
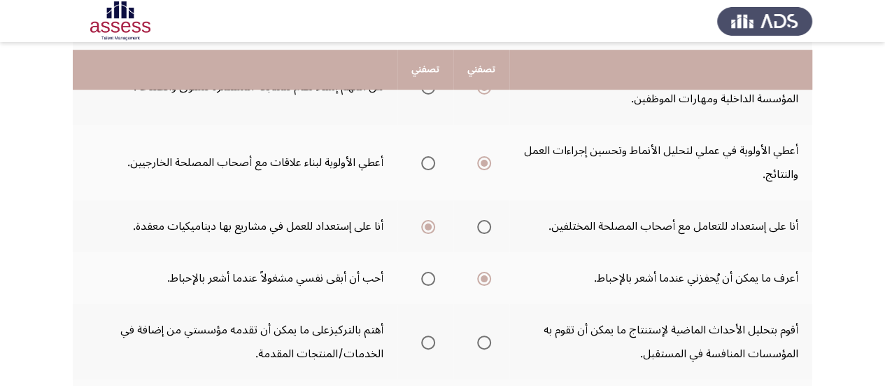
scroll to position [420, 0]
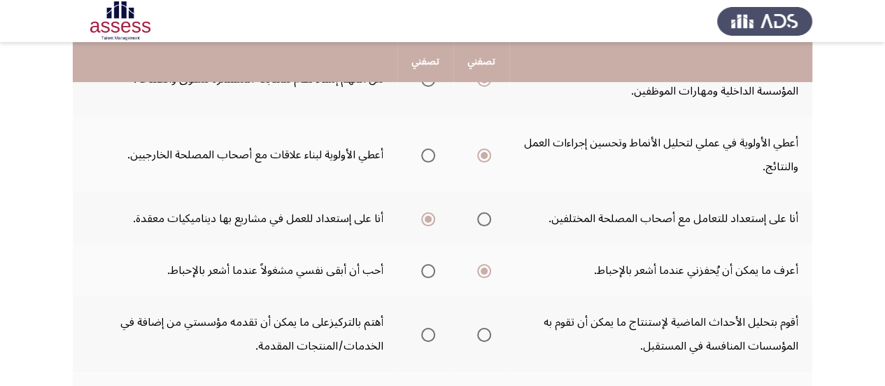
click at [432, 335] on span "Select an option" at bounding box center [428, 335] width 14 height 14
click at [432, 335] on input "Select an option" at bounding box center [428, 335] width 14 height 14
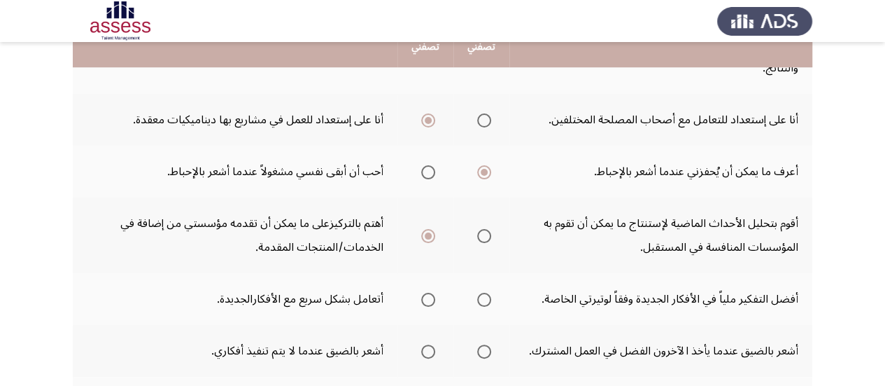
scroll to position [532, 0]
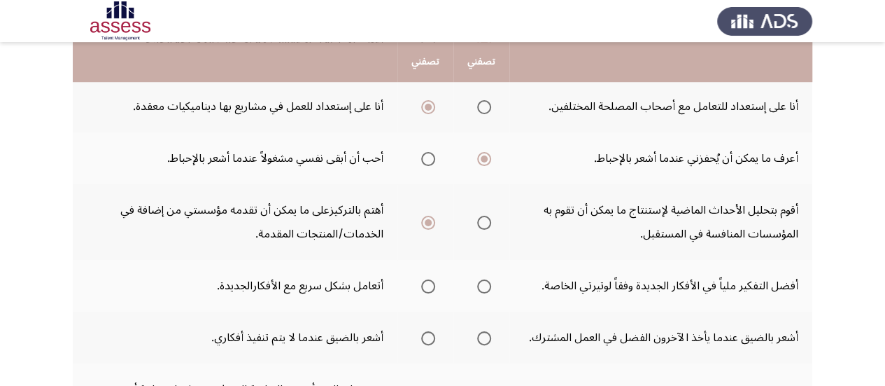
click at [430, 288] on span "Select an option" at bounding box center [428, 286] width 14 height 14
click at [430, 288] on input "Select an option" at bounding box center [428, 286] width 14 height 14
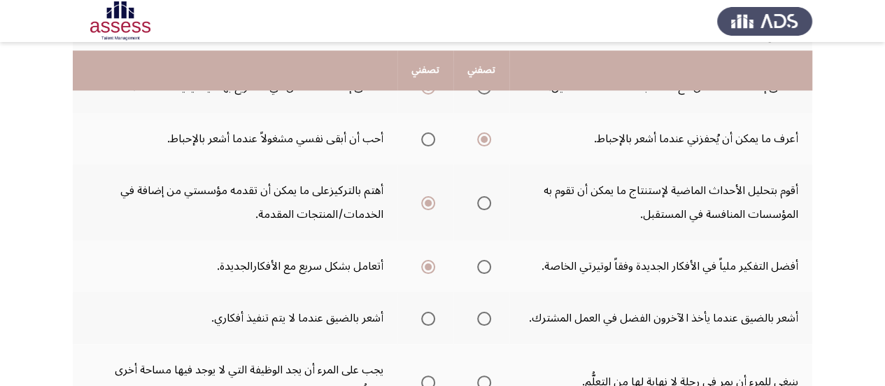
scroll to position [560, 0]
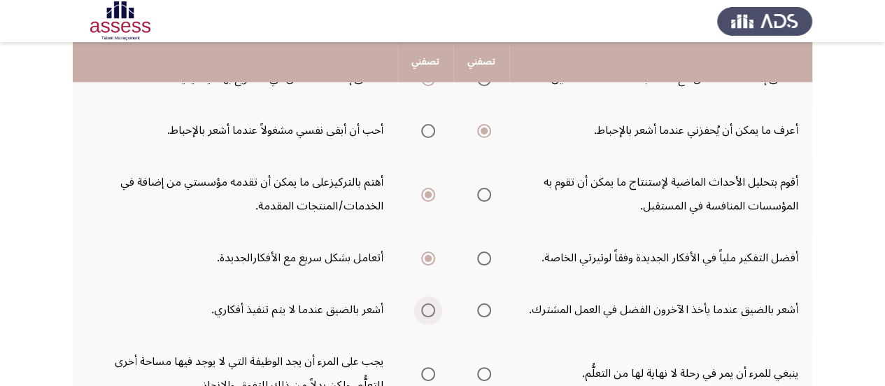
click at [427, 309] on span "Select an option" at bounding box center [428, 310] width 14 height 14
click at [427, 309] on input "Select an option" at bounding box center [428, 310] width 14 height 14
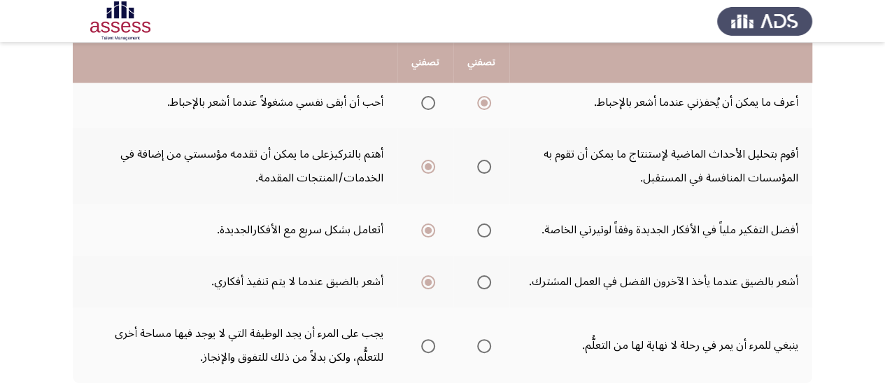
scroll to position [616, 0]
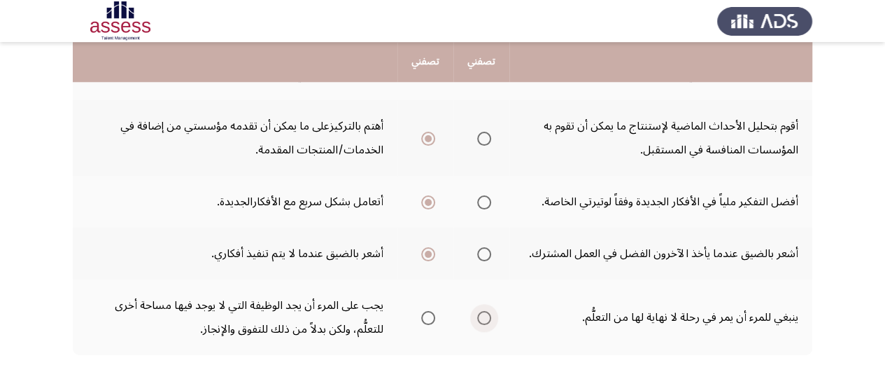
click at [480, 318] on span "Select an option" at bounding box center [484, 318] width 14 height 14
click at [480, 318] on input "Select an option" at bounding box center [484, 318] width 14 height 14
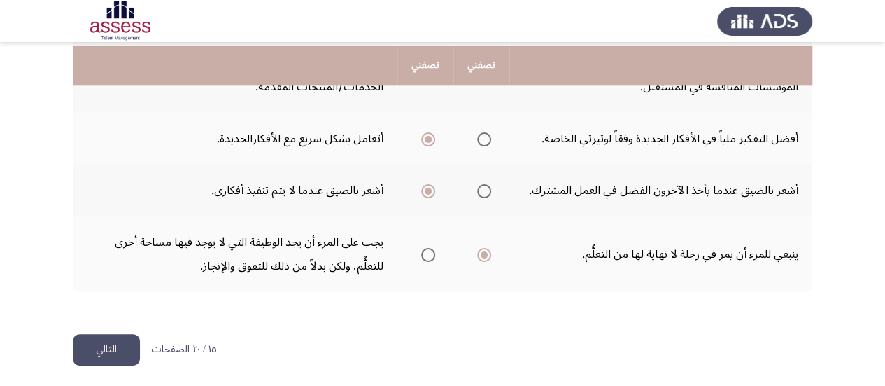
scroll to position [682, 0]
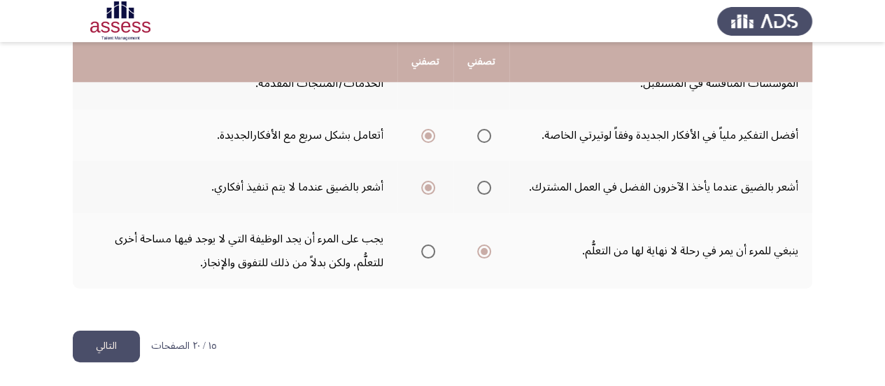
click at [97, 346] on button "التالي" at bounding box center [106, 345] width 67 height 31
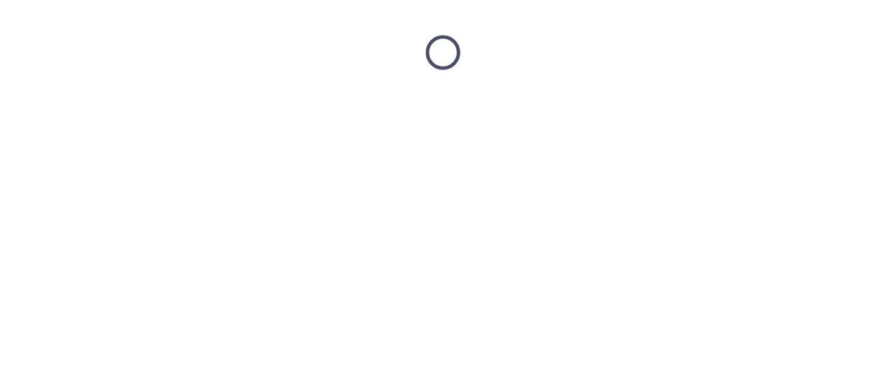
scroll to position [0, 0]
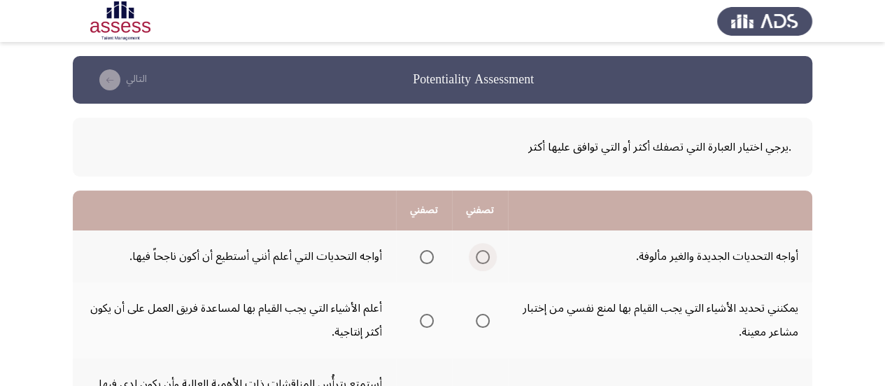
click at [476, 255] on span "Select an option" at bounding box center [483, 257] width 14 height 14
click at [476, 255] on input "Select an option" at bounding box center [483, 257] width 14 height 14
click at [426, 322] on span "Select an option" at bounding box center [427, 321] width 14 height 14
click at [426, 322] on input "Select an option" at bounding box center [427, 321] width 14 height 14
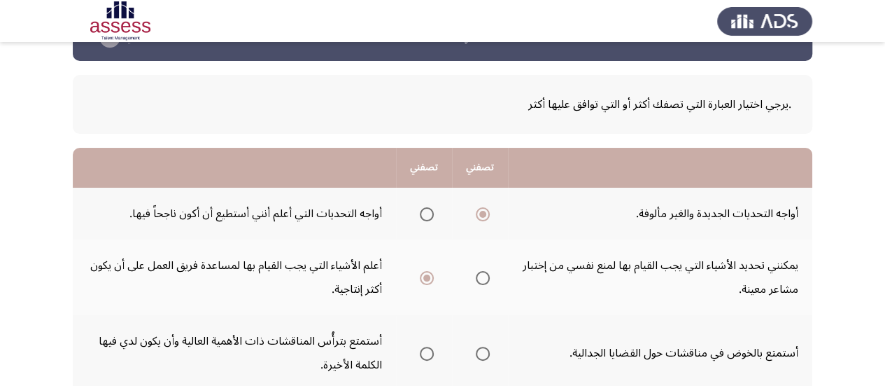
scroll to position [56, 0]
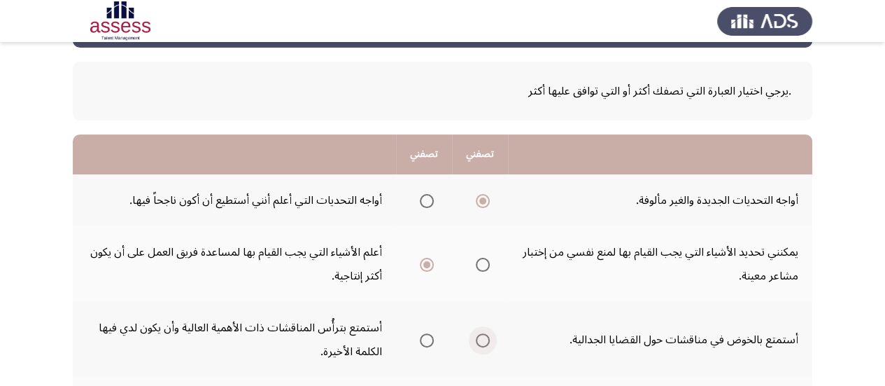
click at [482, 342] on span "Select an option" at bounding box center [483, 340] width 14 height 14
click at [482, 342] on input "Select an option" at bounding box center [483, 340] width 14 height 14
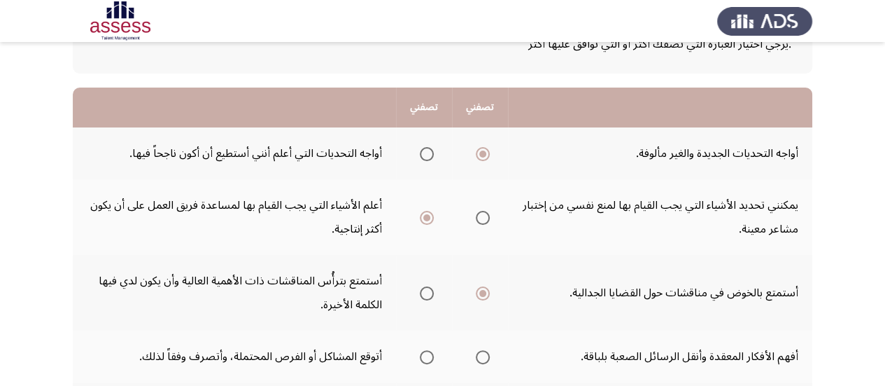
scroll to position [112, 0]
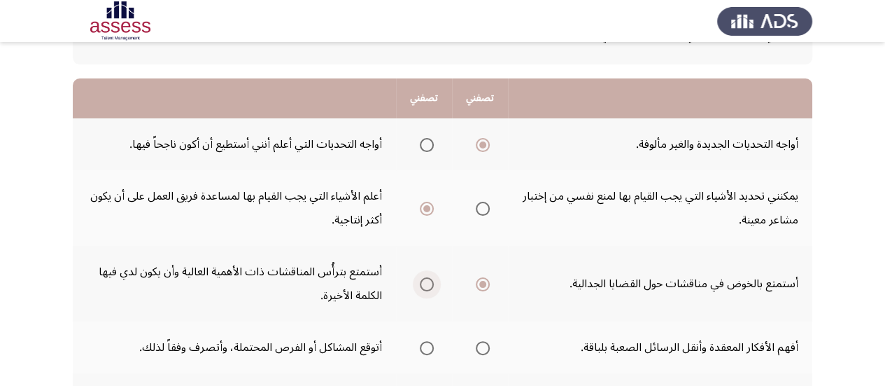
click at [423, 285] on span "Select an option" at bounding box center [427, 284] width 14 height 14
click at [423, 285] on input "Select an option" at bounding box center [427, 284] width 14 height 14
click at [427, 348] on span "Select an option" at bounding box center [427, 348] width 0 height 0
click at [425, 347] on input "Select an option" at bounding box center [427, 348] width 14 height 14
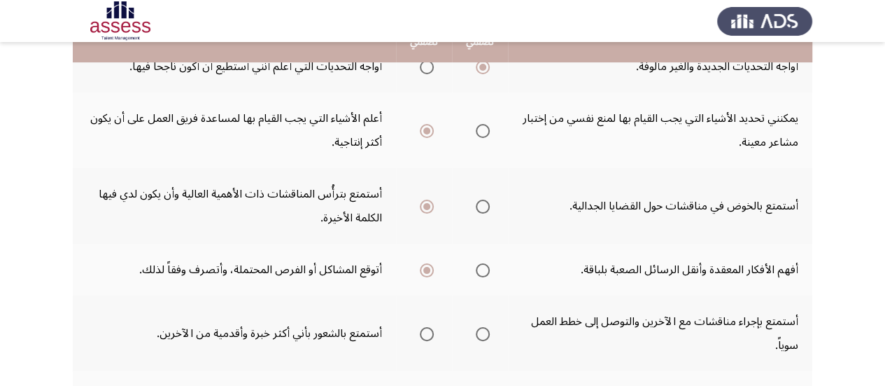
scroll to position [196, 0]
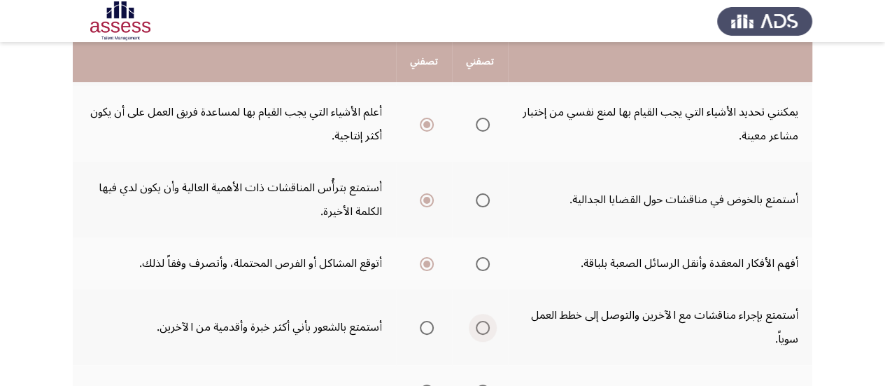
click at [482, 330] on span "Select an option" at bounding box center [483, 328] width 14 height 14
click at [482, 330] on input "Select an option" at bounding box center [483, 328] width 14 height 14
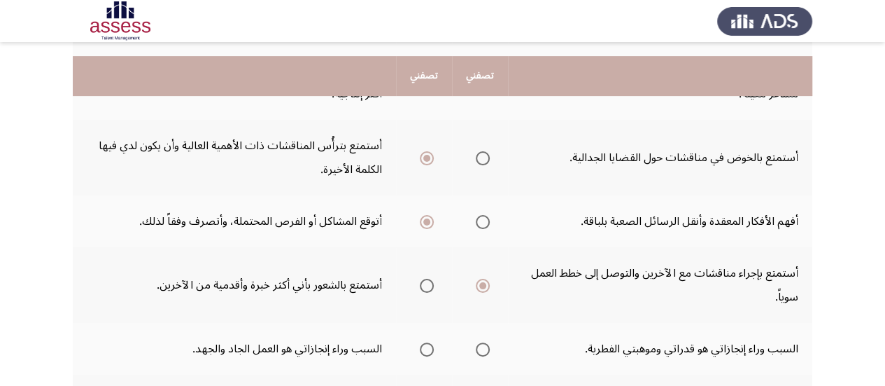
scroll to position [252, 0]
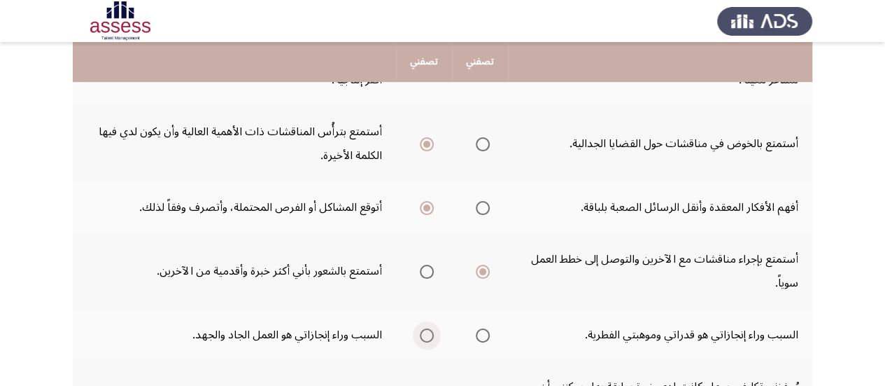
click at [423, 334] on span "Select an option" at bounding box center [427, 335] width 14 height 14
click at [423, 334] on input "Select an option" at bounding box center [427, 335] width 14 height 14
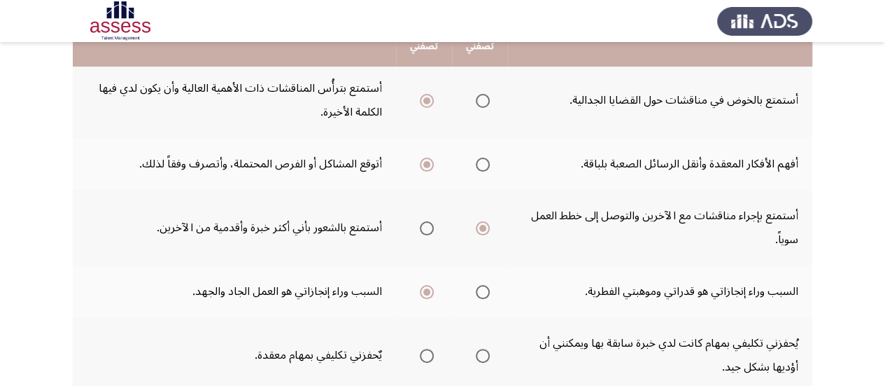
scroll to position [308, 0]
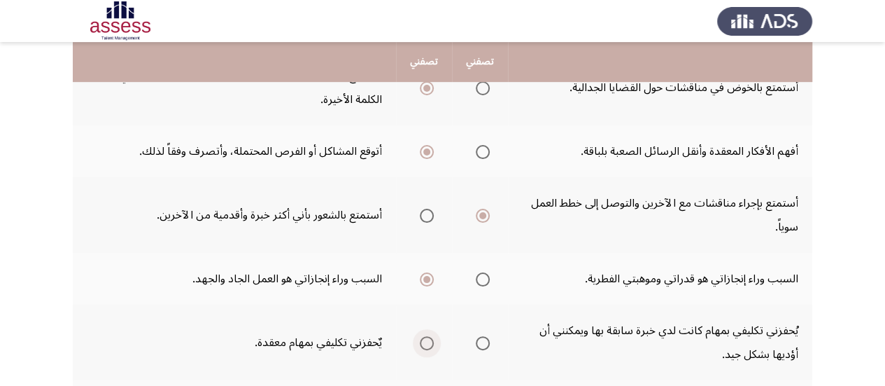
click at [423, 341] on span "Select an option" at bounding box center [427, 343] width 14 height 14
click at [423, 341] on input "Select an option" at bounding box center [427, 343] width 14 height 14
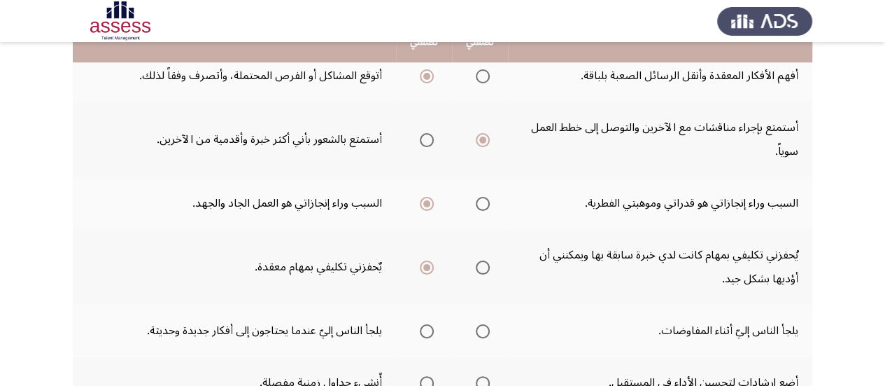
scroll to position [392, 0]
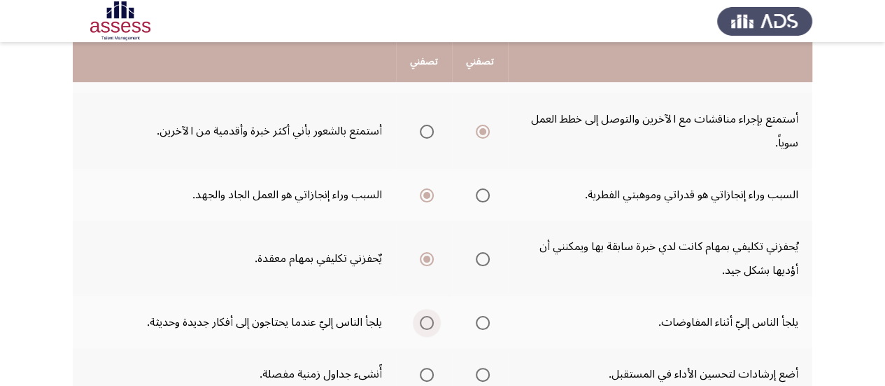
click at [426, 323] on span "Select an option" at bounding box center [427, 323] width 14 height 14
click at [426, 323] on input "Select an option" at bounding box center [427, 323] width 14 height 14
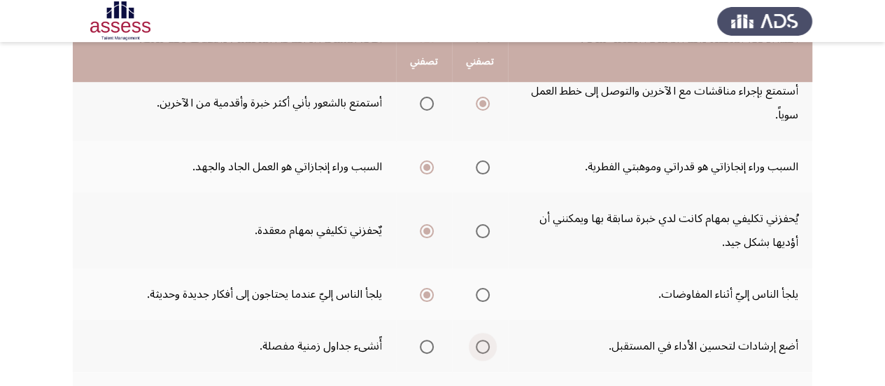
click at [484, 348] on span "Select an option" at bounding box center [483, 346] width 14 height 14
click at [484, 348] on input "Select an option" at bounding box center [483, 346] width 14 height 14
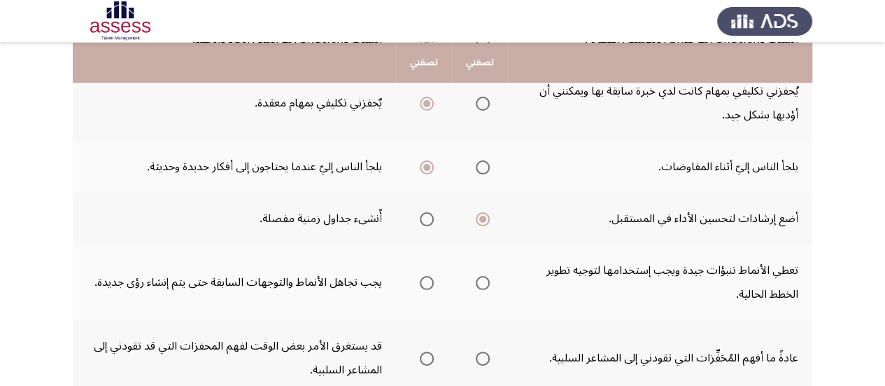
scroll to position [560, 0]
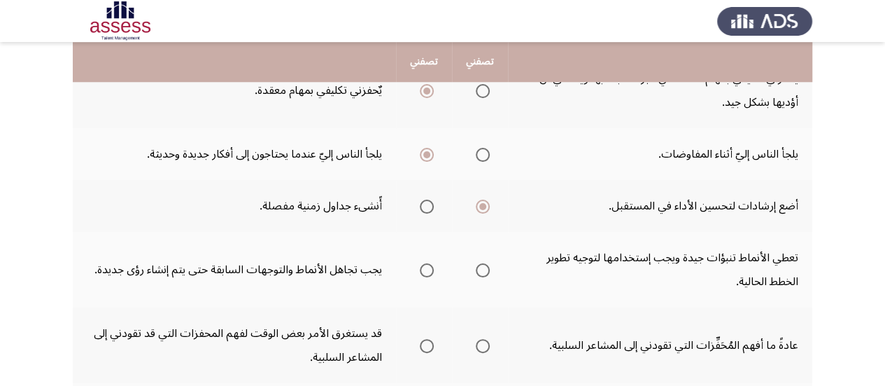
click at [483, 274] on span "Select an option" at bounding box center [483, 270] width 14 height 14
click at [483, 274] on input "Select an option" at bounding box center [483, 270] width 14 height 14
click at [484, 342] on span "Select an option" at bounding box center [483, 346] width 14 height 14
click at [484, 342] on input "Select an option" at bounding box center [483, 346] width 14 height 14
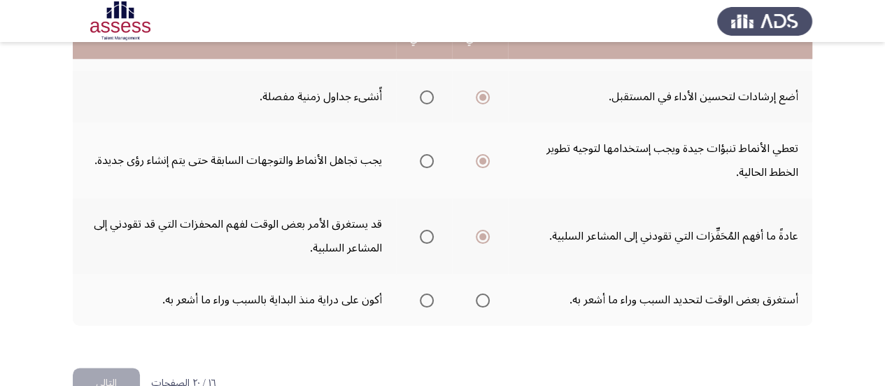
scroll to position [672, 0]
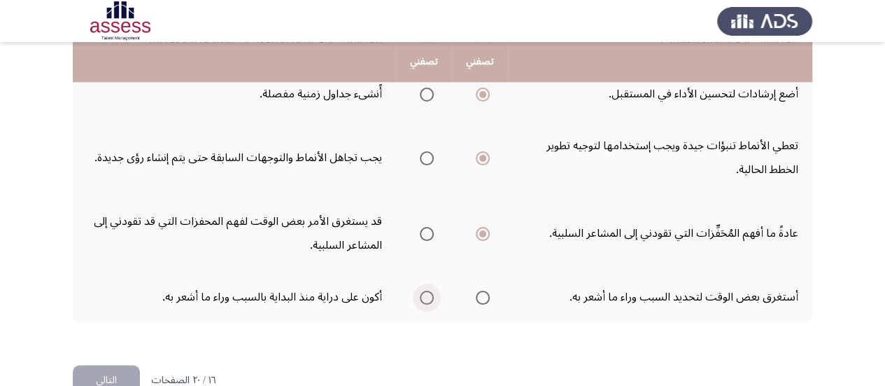
click at [425, 297] on span "Select an option" at bounding box center [427, 297] width 14 height 14
click at [425, 297] on input "Select an option" at bounding box center [427, 297] width 14 height 14
click at [97, 375] on button "التالي" at bounding box center [106, 380] width 67 height 31
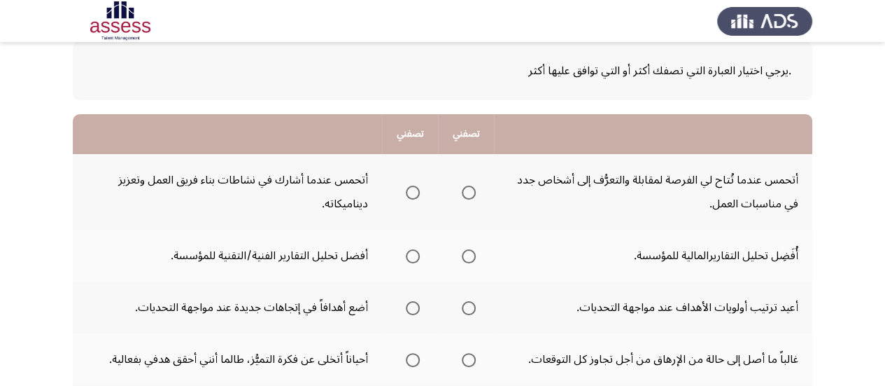
scroll to position [108, 0]
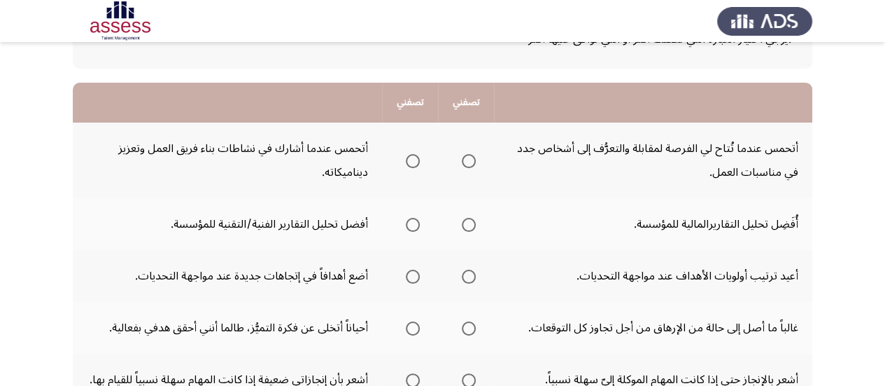
click at [412, 163] on span "Select an option" at bounding box center [413, 161] width 14 height 14
click at [412, 163] on input "Select an option" at bounding box center [413, 161] width 14 height 14
click at [411, 225] on span "Select an option" at bounding box center [413, 225] width 14 height 14
click at [411, 225] on input "Select an option" at bounding box center [413, 225] width 14 height 14
click at [416, 278] on span "Select an option" at bounding box center [413, 276] width 14 height 14
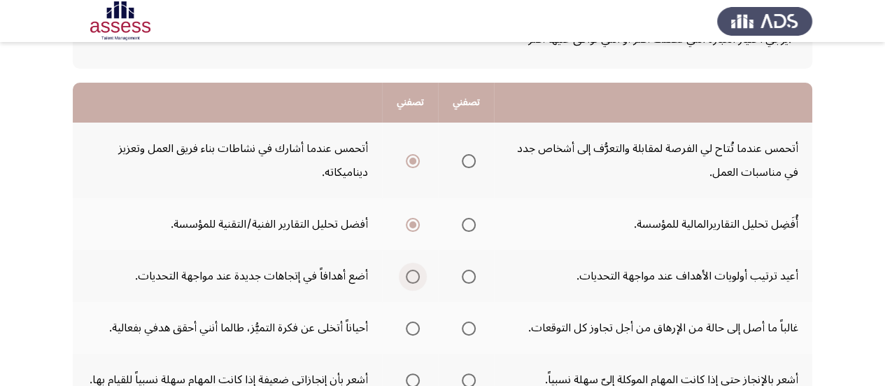
click at [416, 278] on input "Select an option" at bounding box center [413, 276] width 14 height 14
click at [464, 330] on span "Select an option" at bounding box center [469, 328] width 14 height 14
click at [464, 330] on input "Select an option" at bounding box center [469, 328] width 14 height 14
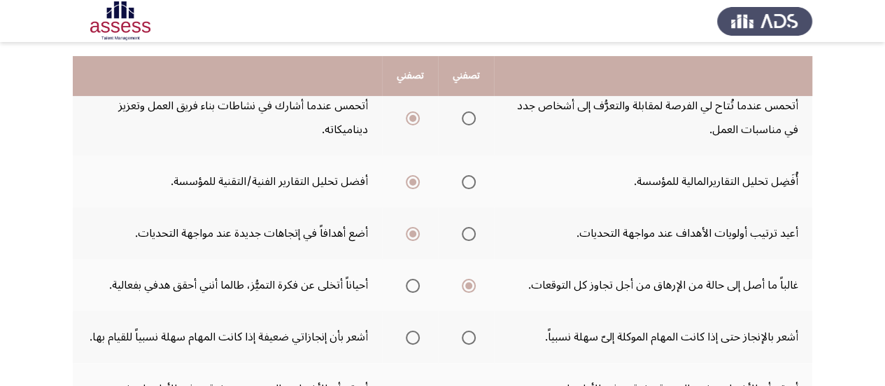
scroll to position [164, 0]
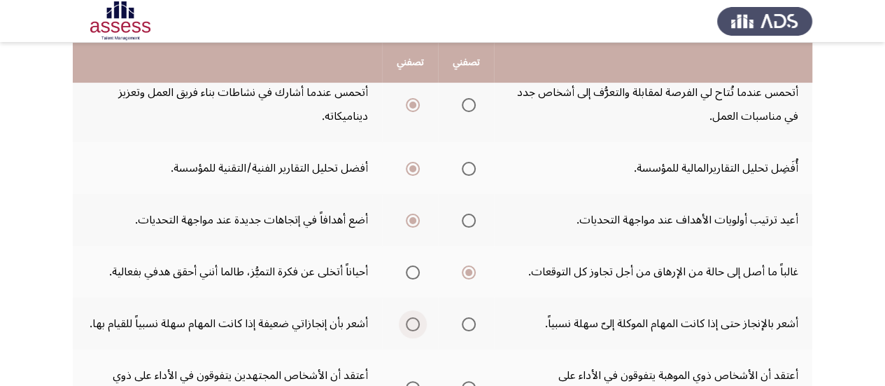
click at [413, 325] on span "Select an option" at bounding box center [413, 324] width 14 height 14
click at [413, 325] on input "Select an option" at bounding box center [413, 324] width 14 height 14
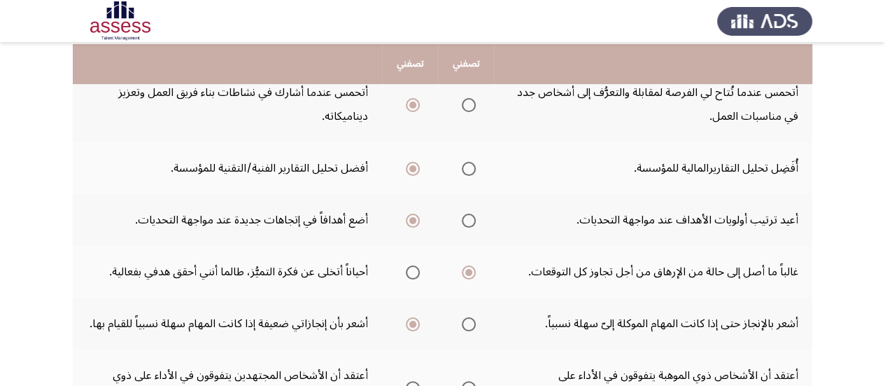
scroll to position [192, 0]
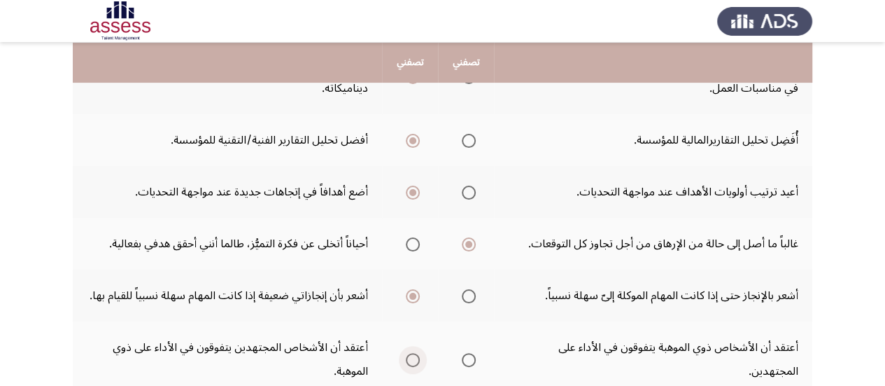
click at [415, 358] on span "Select an option" at bounding box center [413, 360] width 14 height 14
click at [415, 358] on input "Select an option" at bounding box center [413, 360] width 14 height 14
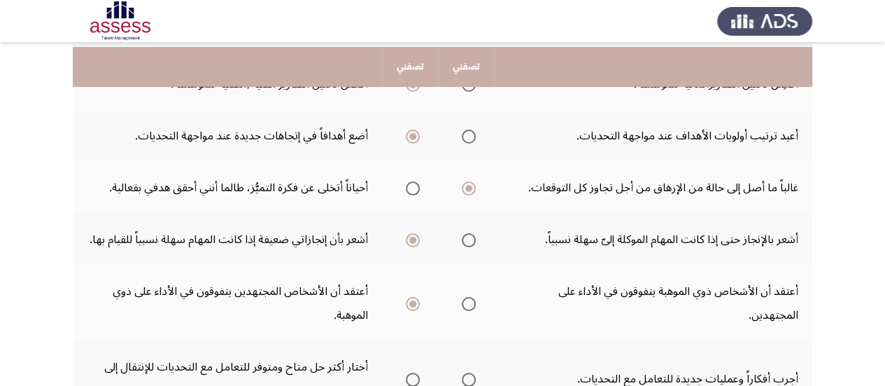
scroll to position [276, 0]
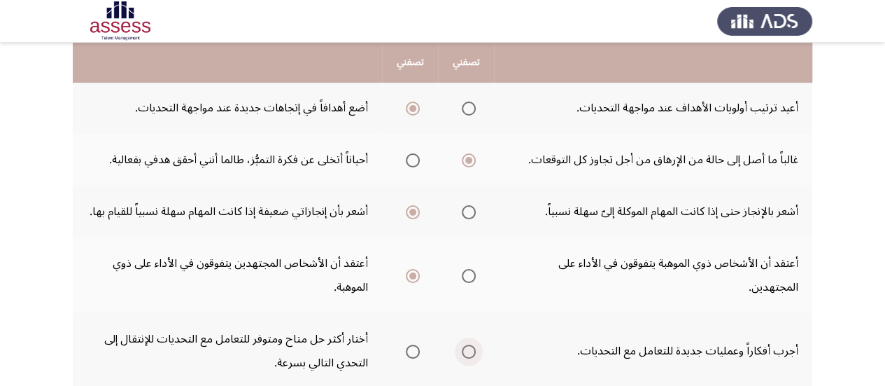
click at [472, 353] on span "Select an option" at bounding box center [469, 351] width 14 height 14
click at [472, 353] on input "Select an option" at bounding box center [469, 351] width 14 height 14
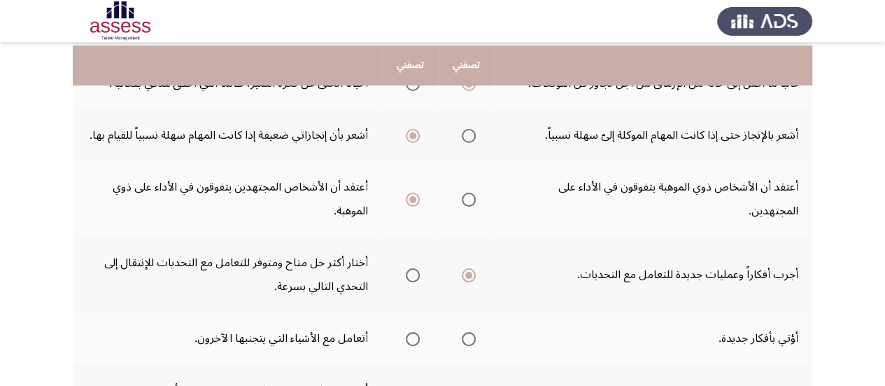
scroll to position [360, 0]
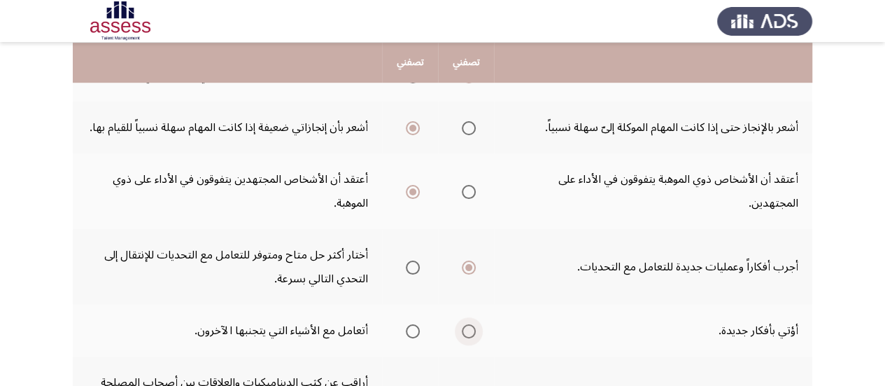
click at [468, 331] on span "Select an option" at bounding box center [469, 331] width 14 height 14
click at [468, 331] on input "Select an option" at bounding box center [469, 331] width 14 height 14
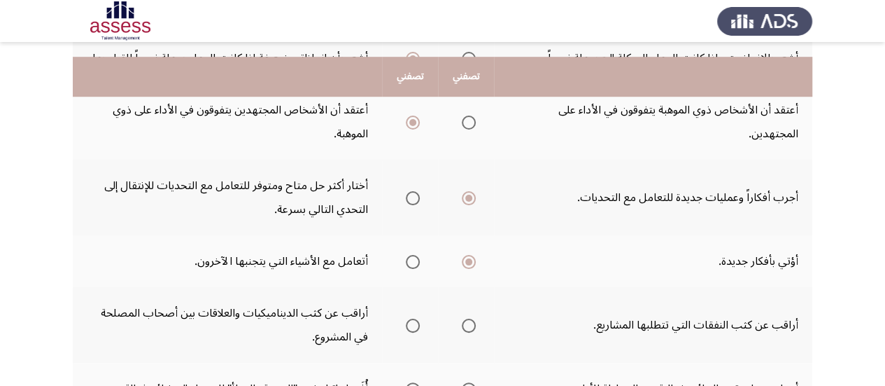
scroll to position [444, 0]
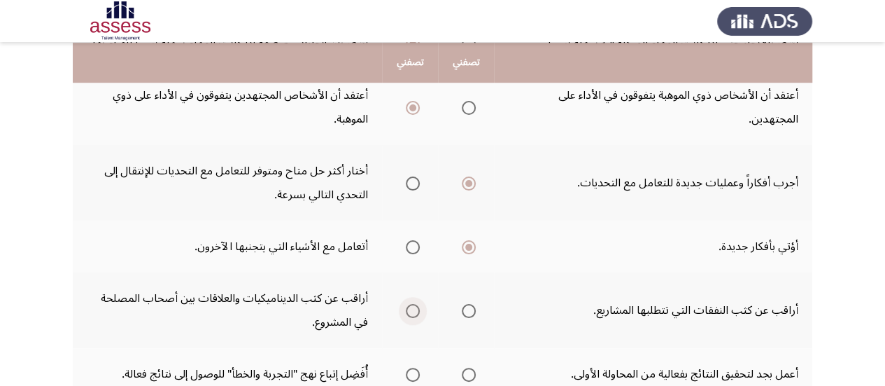
click at [414, 310] on span "Select an option" at bounding box center [413, 311] width 14 height 14
click at [414, 310] on input "Select an option" at bounding box center [413, 311] width 14 height 14
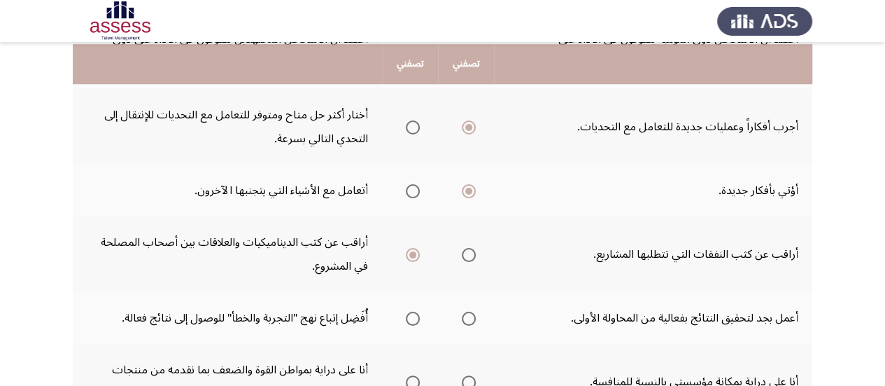
scroll to position [528, 0]
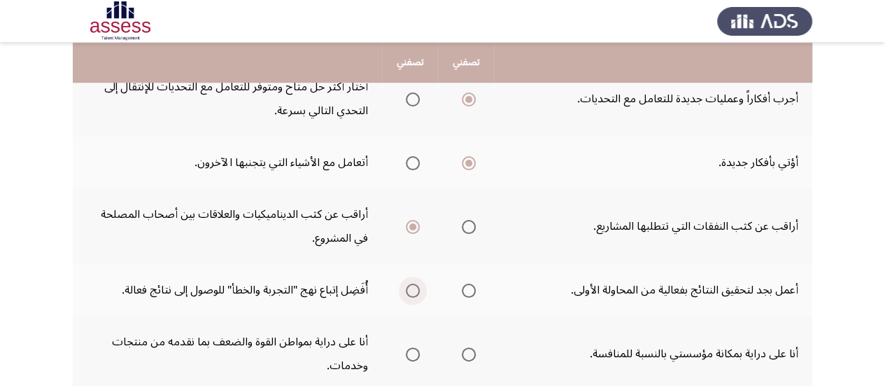
click at [412, 292] on span "Select an option" at bounding box center [413, 290] width 14 height 14
click at [412, 292] on input "Select an option" at bounding box center [413, 290] width 14 height 14
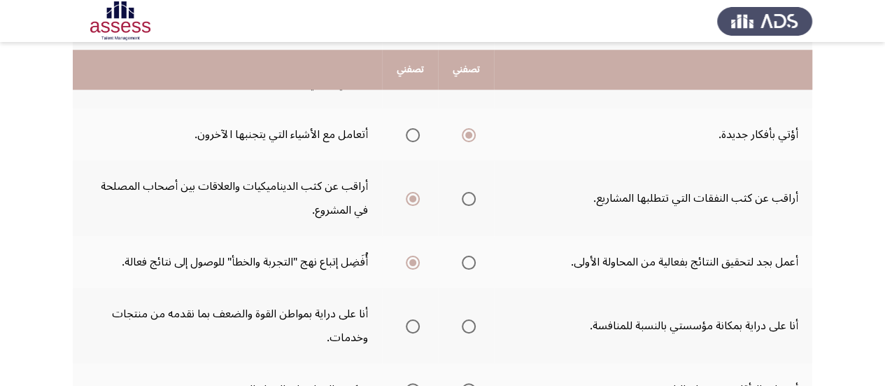
scroll to position [584, 0]
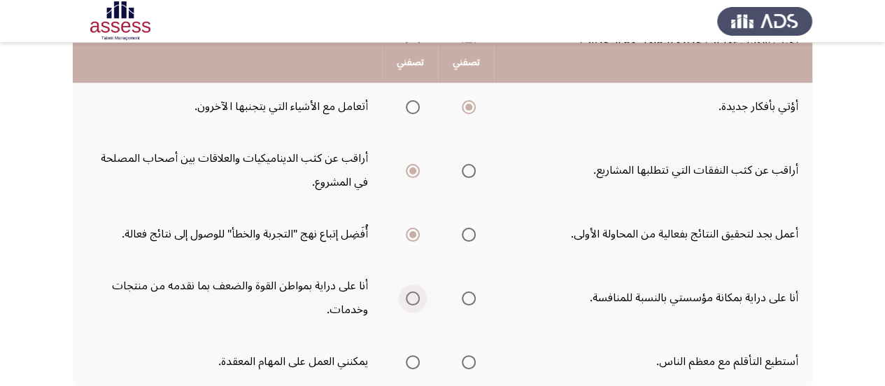
click at [414, 295] on span "Select an option" at bounding box center [413, 298] width 14 height 14
click at [414, 295] on input "Select an option" at bounding box center [413, 298] width 14 height 14
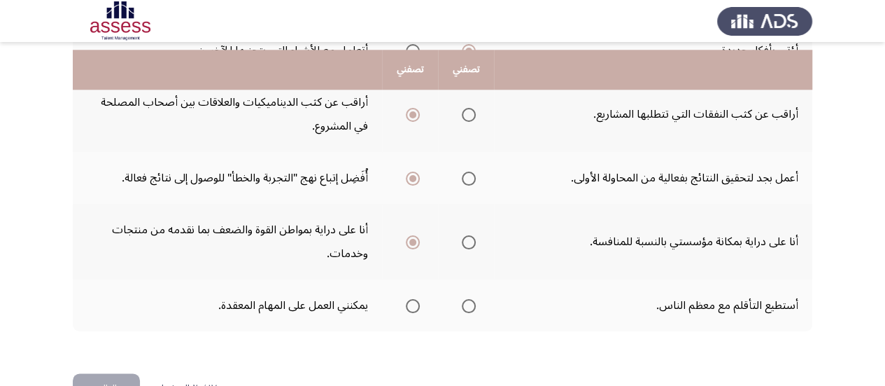
scroll to position [668, 0]
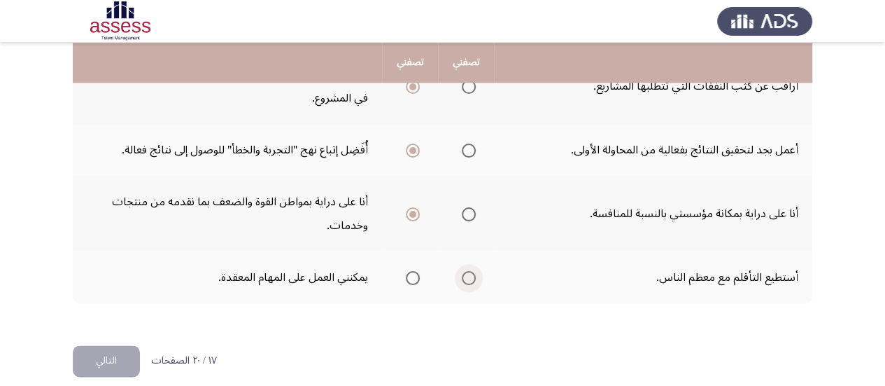
click at [466, 274] on span "Select an option" at bounding box center [469, 278] width 14 height 14
click at [466, 274] on input "Select an option" at bounding box center [469, 278] width 14 height 14
click at [108, 356] on button "التالي" at bounding box center [106, 360] width 67 height 31
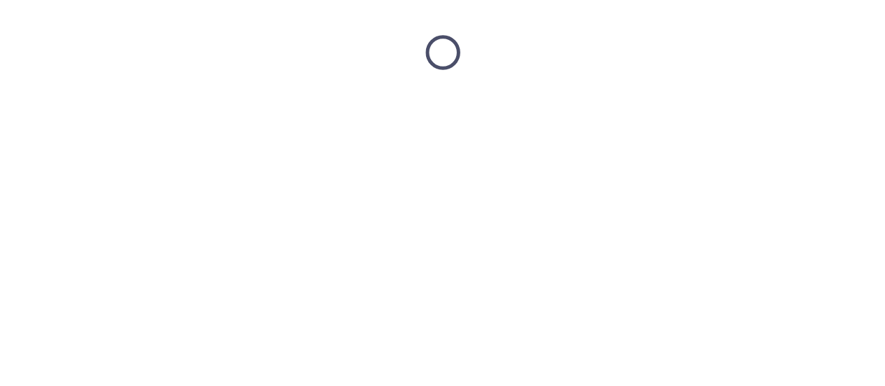
scroll to position [0, 0]
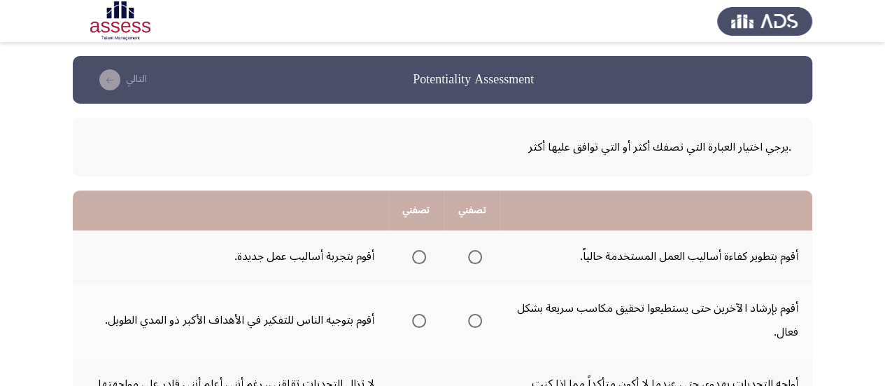
click at [419, 258] on span "Select an option" at bounding box center [419, 257] width 14 height 14
click at [419, 258] on input "Select an option" at bounding box center [419, 257] width 14 height 14
click at [417, 321] on span "Select an option" at bounding box center [419, 321] width 14 height 14
click at [417, 321] on input "Select an option" at bounding box center [419, 321] width 14 height 14
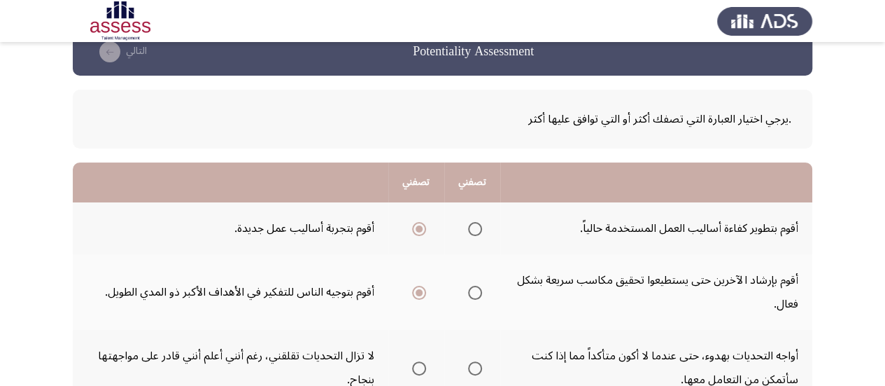
scroll to position [56, 0]
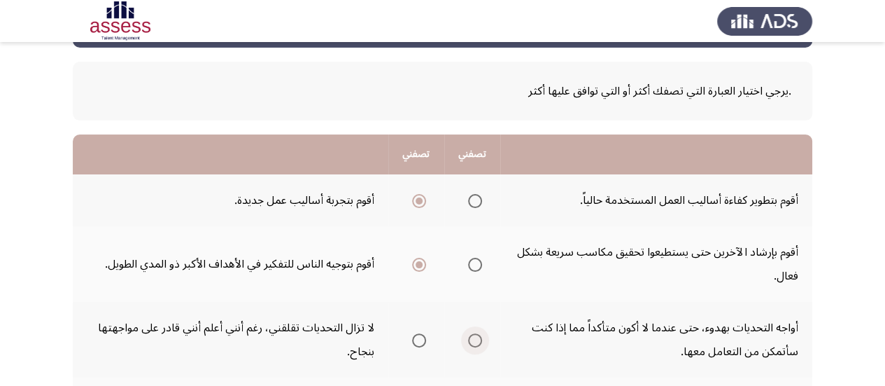
click at [476, 342] on span "Select an option" at bounding box center [475, 340] width 14 height 14
click at [476, 342] on input "Select an option" at bounding box center [475, 340] width 14 height 14
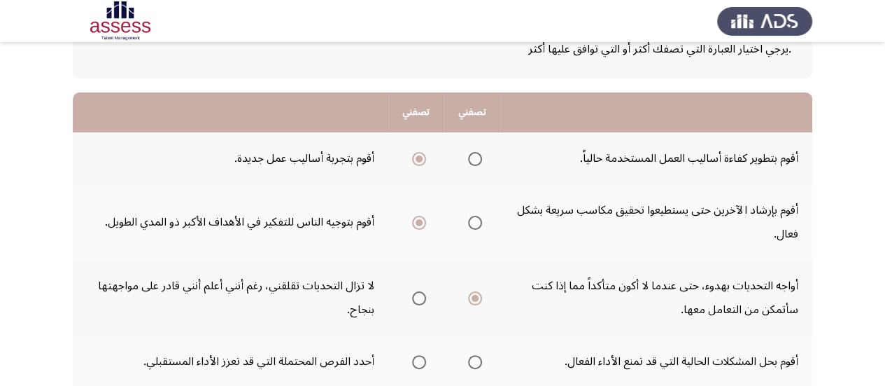
scroll to position [112, 0]
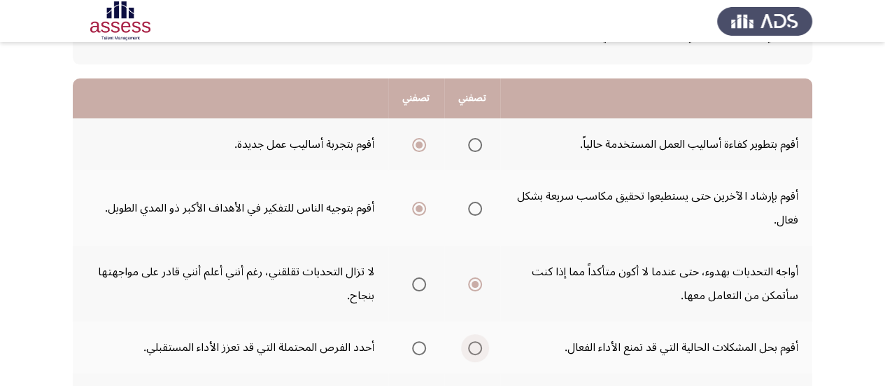
click at [476, 349] on span "Select an option" at bounding box center [475, 348] width 14 height 14
click at [476, 349] on input "Select an option" at bounding box center [475, 348] width 14 height 14
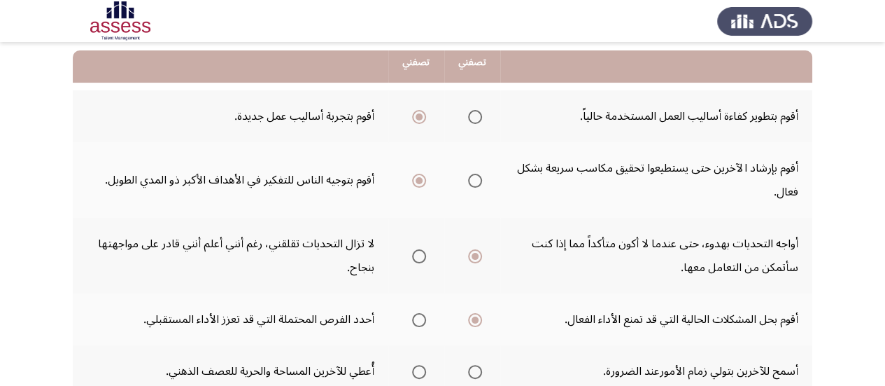
scroll to position [168, 0]
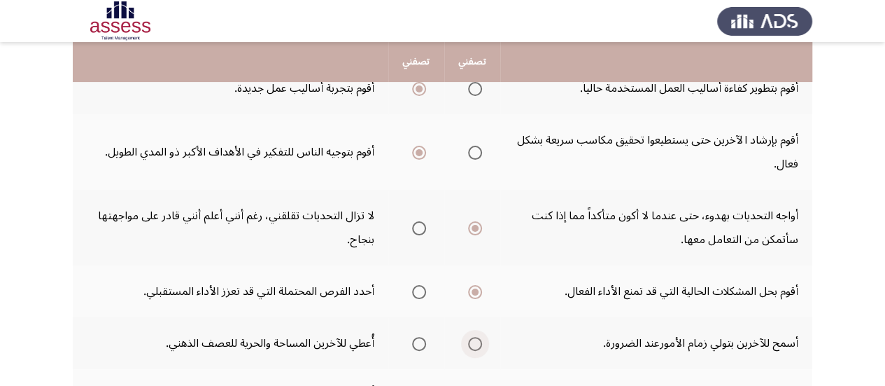
click at [476, 345] on span "Select an option" at bounding box center [475, 344] width 14 height 14
click at [476, 345] on input "Select an option" at bounding box center [475, 344] width 14 height 14
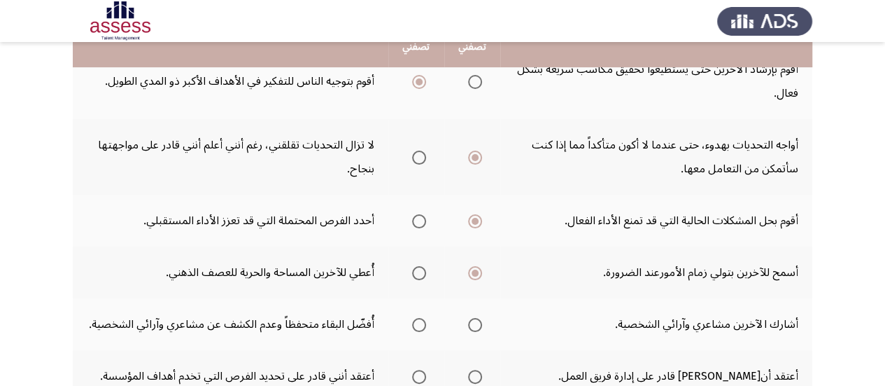
scroll to position [252, 0]
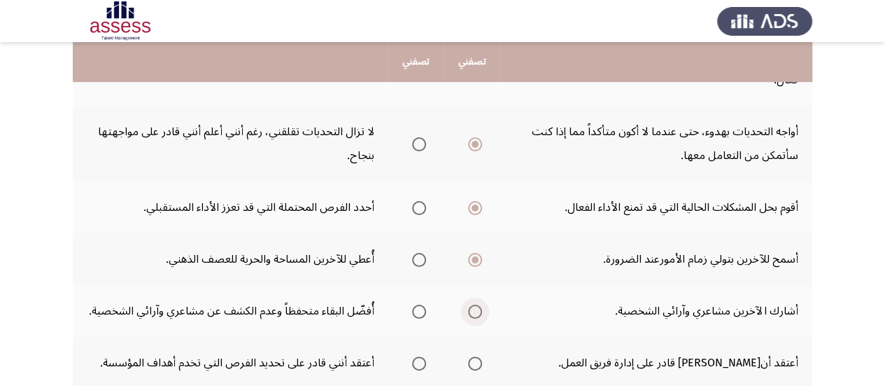
click at [475, 311] on span "Select an option" at bounding box center [475, 311] width 14 height 14
click at [475, 311] on input "Select an option" at bounding box center [475, 311] width 14 height 14
click at [476, 365] on span "Select an option" at bounding box center [475, 363] width 14 height 14
click at [476, 365] on input "Select an option" at bounding box center [475, 363] width 14 height 14
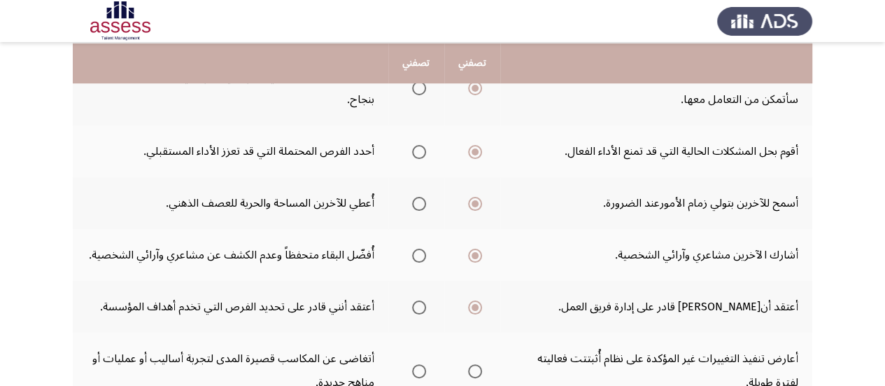
scroll to position [336, 0]
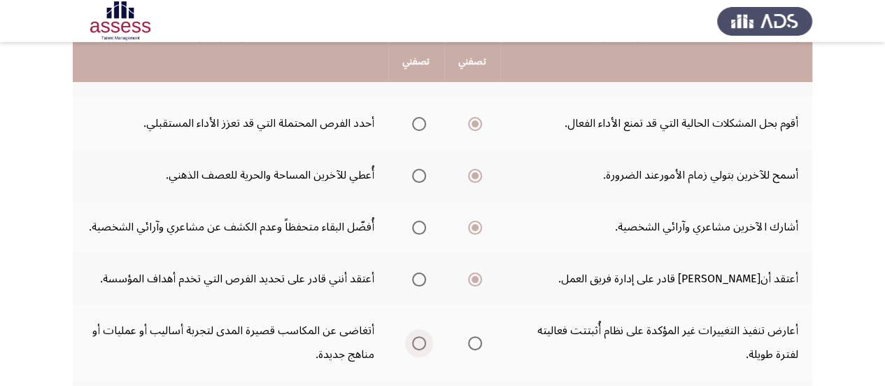
click at [421, 339] on span "Select an option" at bounding box center [419, 343] width 14 height 14
click at [421, 339] on input "Select an option" at bounding box center [419, 343] width 14 height 14
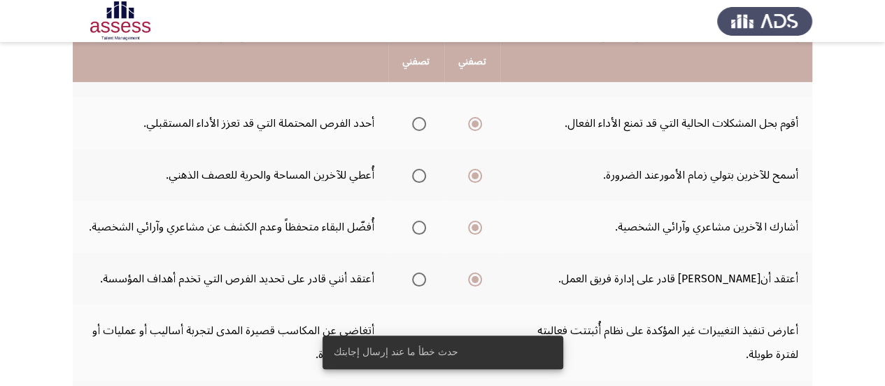
click at [748, 311] on td "أعارض تنفيذ التغييرات غير المؤكدة على نظام أُثبتتت فعاليته لفترة طويلة." at bounding box center [656, 342] width 312 height 76
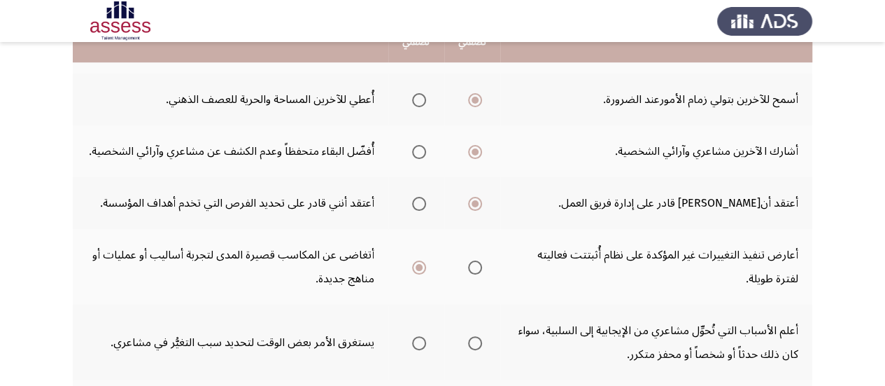
scroll to position [420, 0]
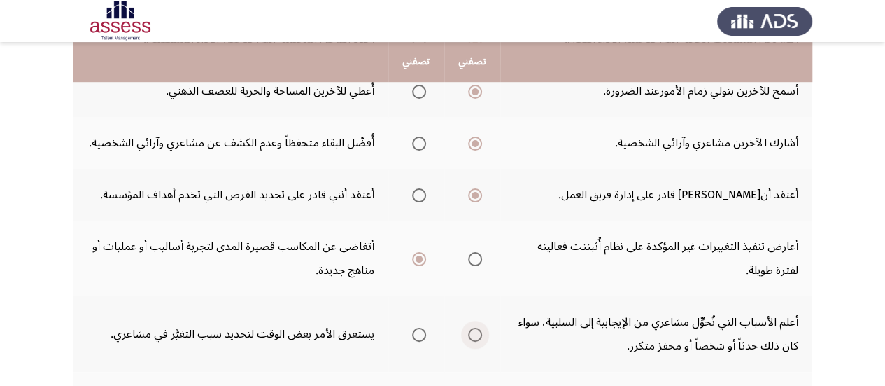
click at [477, 335] on span "Select an option" at bounding box center [475, 335] width 14 height 14
click at [477, 335] on input "Select an option" at bounding box center [475, 335] width 14 height 14
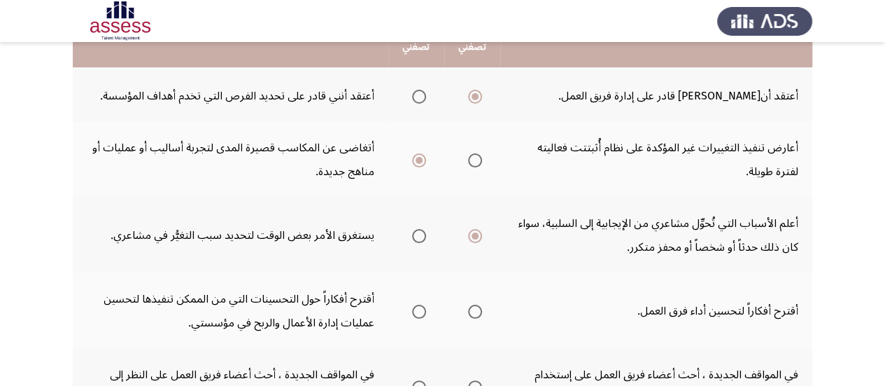
scroll to position [532, 0]
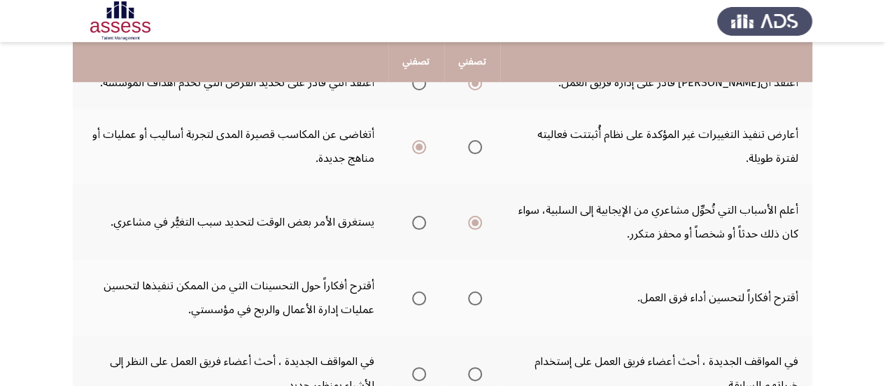
click at [479, 302] on span "Select an option" at bounding box center [475, 298] width 14 height 14
click at [479, 302] on input "Select an option" at bounding box center [475, 298] width 14 height 14
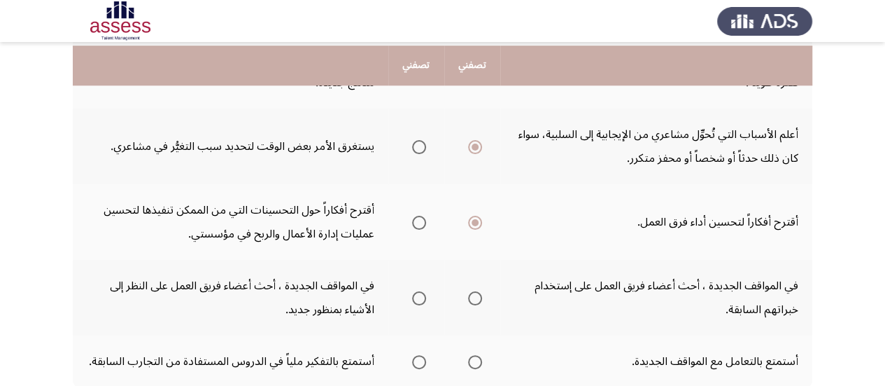
scroll to position [616, 0]
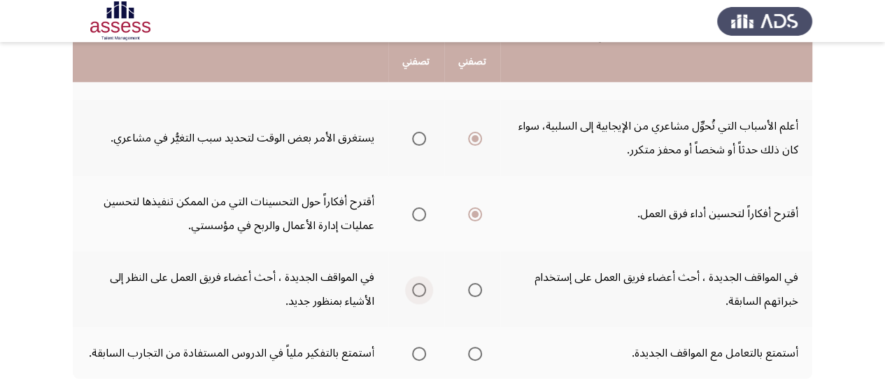
click at [415, 289] on span "Select an option" at bounding box center [419, 290] width 14 height 14
click at [415, 289] on input "Select an option" at bounding box center [419, 290] width 14 height 14
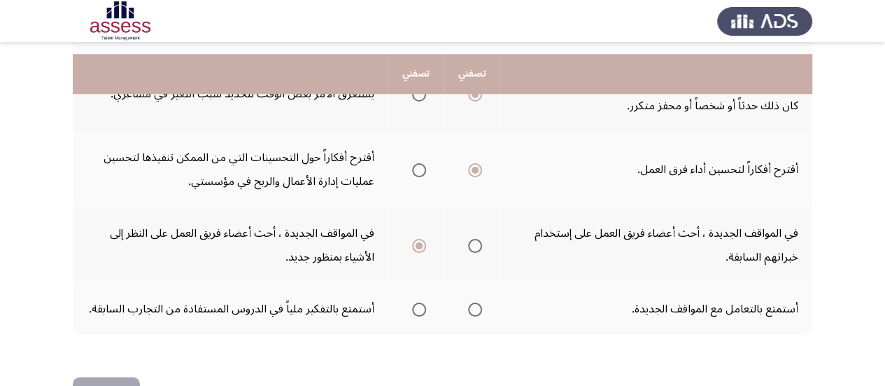
scroll to position [672, 0]
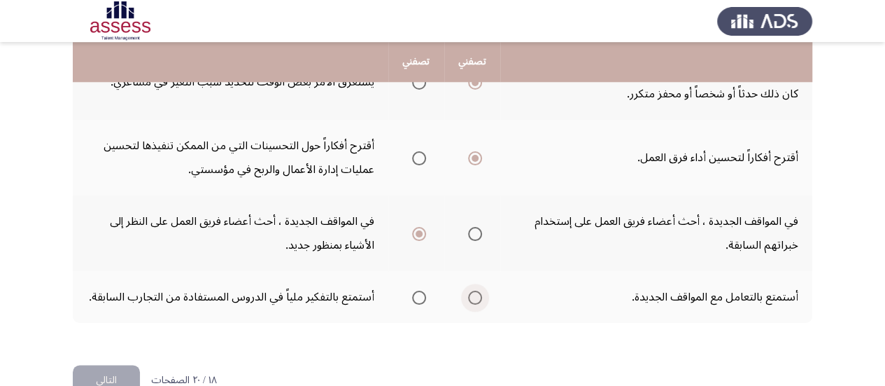
click at [477, 300] on span "Select an option" at bounding box center [475, 297] width 14 height 14
click at [477, 300] on input "Select an option" at bounding box center [475, 297] width 14 height 14
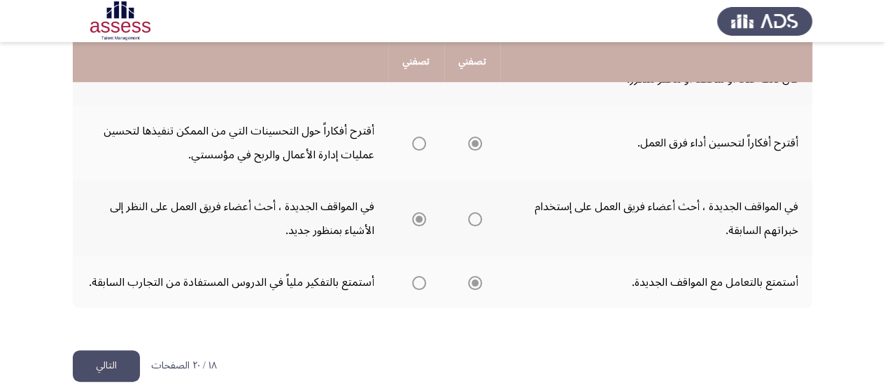
scroll to position [700, 0]
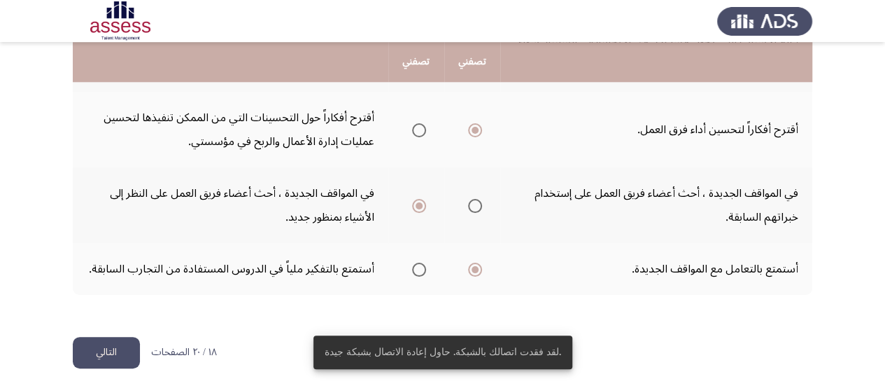
click at [103, 352] on button "التالي" at bounding box center [106, 352] width 67 height 31
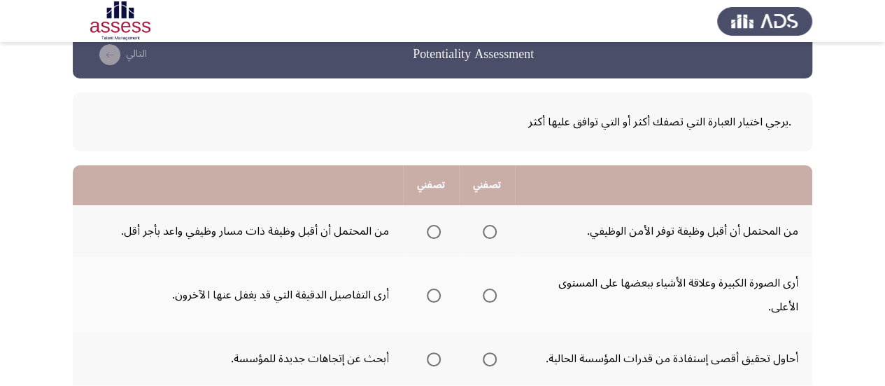
scroll to position [63, 0]
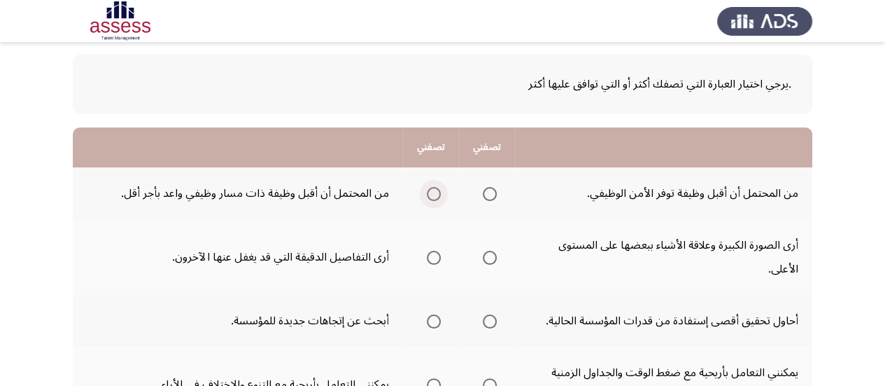
click at [432, 195] on span "Select an option" at bounding box center [434, 194] width 14 height 14
click at [432, 195] on input "Select an option" at bounding box center [434, 194] width 14 height 14
click at [493, 261] on span "Select an option" at bounding box center [490, 258] width 14 height 14
click at [493, 261] on input "Select an option" at bounding box center [490, 258] width 14 height 14
click at [437, 323] on span "Select an option" at bounding box center [434, 321] width 14 height 14
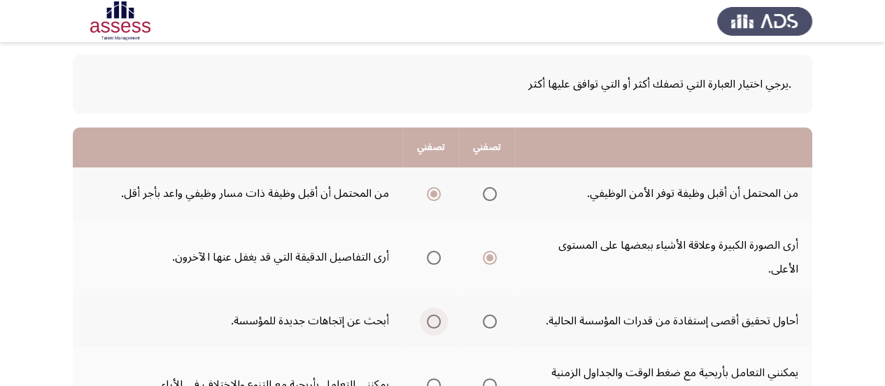
click at [437, 323] on input "Select an option" at bounding box center [434, 321] width 14 height 14
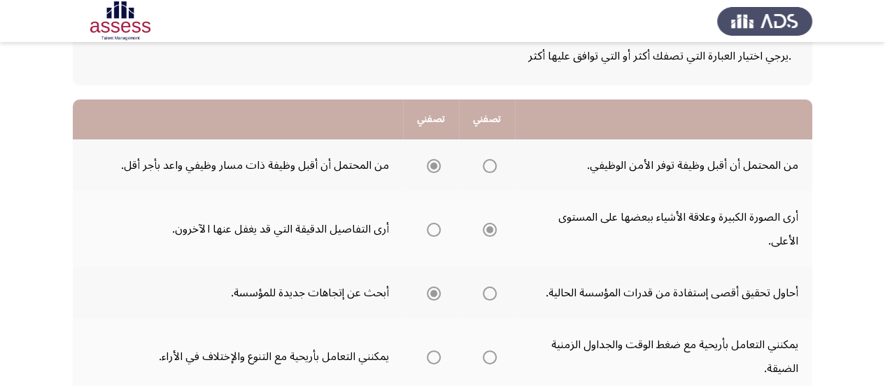
scroll to position [119, 0]
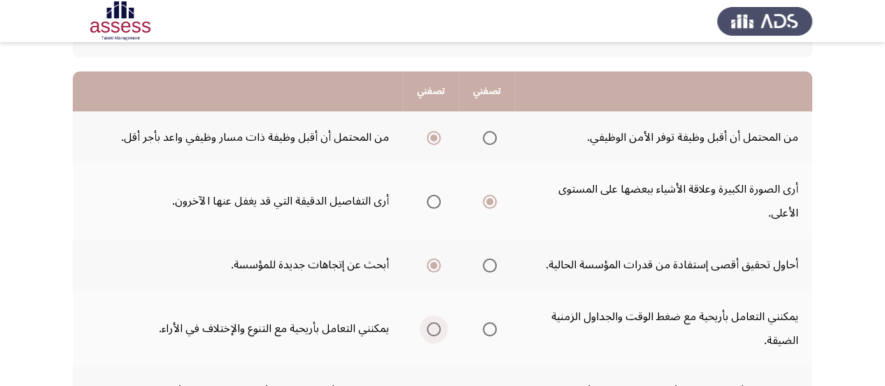
click at [436, 331] on span "Select an option" at bounding box center [434, 329] width 14 height 14
click at [436, 331] on input "Select an option" at bounding box center [434, 329] width 14 height 14
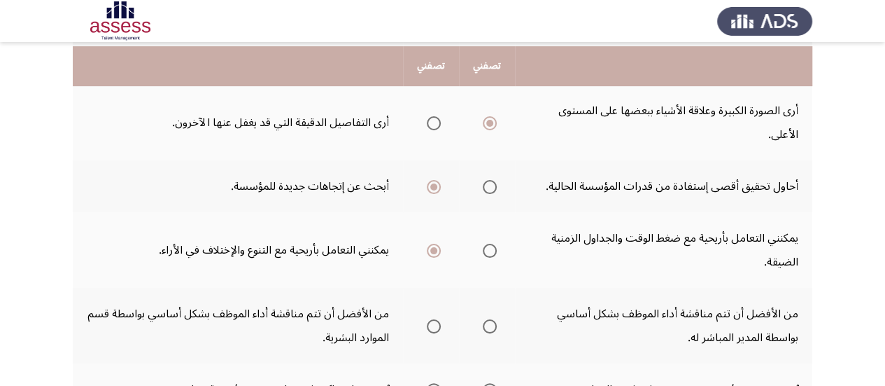
scroll to position [203, 0]
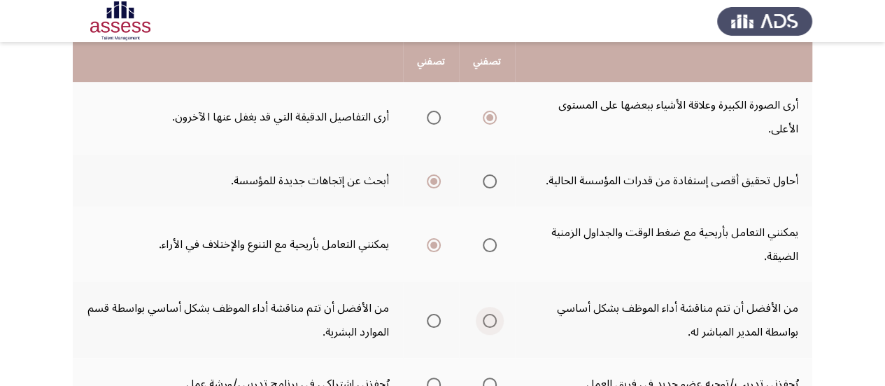
click at [490, 321] on span "Select an option" at bounding box center [490, 321] width 14 height 14
click at [490, 321] on input "Select an option" at bounding box center [490, 321] width 14 height 14
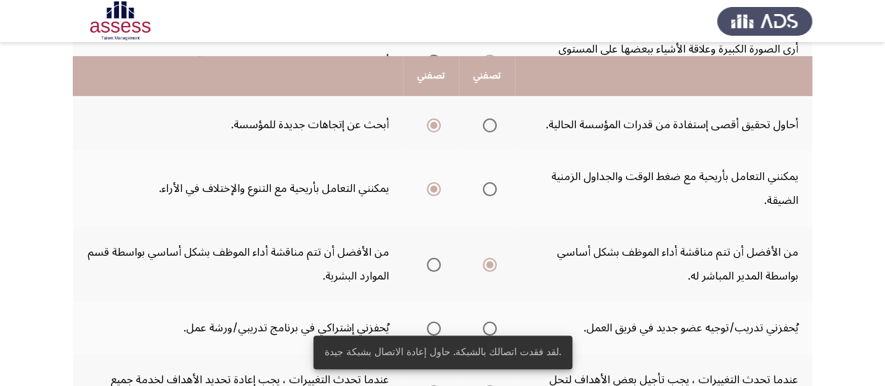
scroll to position [287, 0]
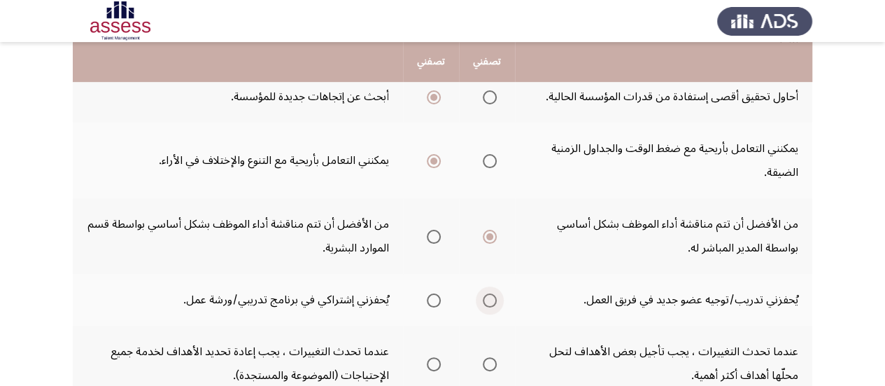
click at [489, 302] on span "Select an option" at bounding box center [490, 300] width 14 height 14
click at [489, 302] on input "Select an option" at bounding box center [490, 300] width 14 height 14
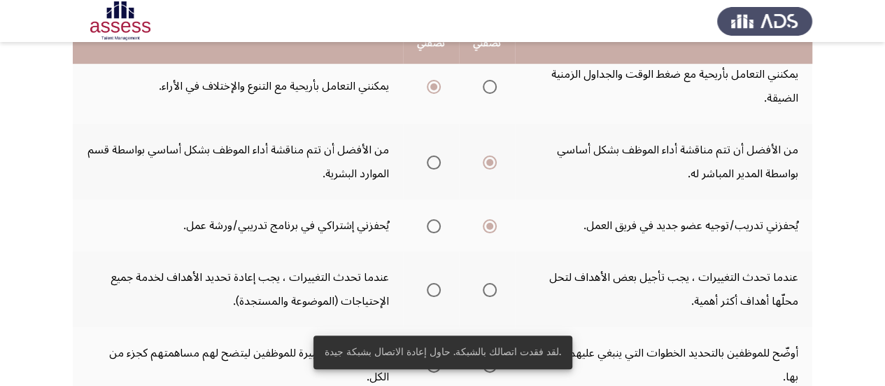
scroll to position [371, 0]
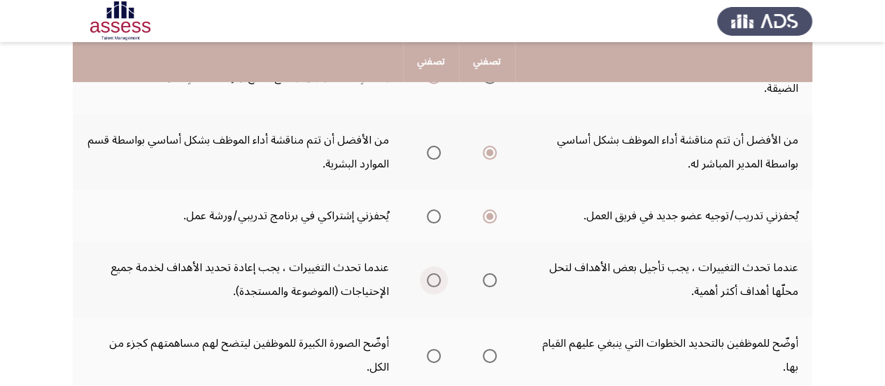
click at [431, 283] on span "Select an option" at bounding box center [434, 280] width 14 height 14
click at [431, 283] on input "Select an option" at bounding box center [434, 280] width 14 height 14
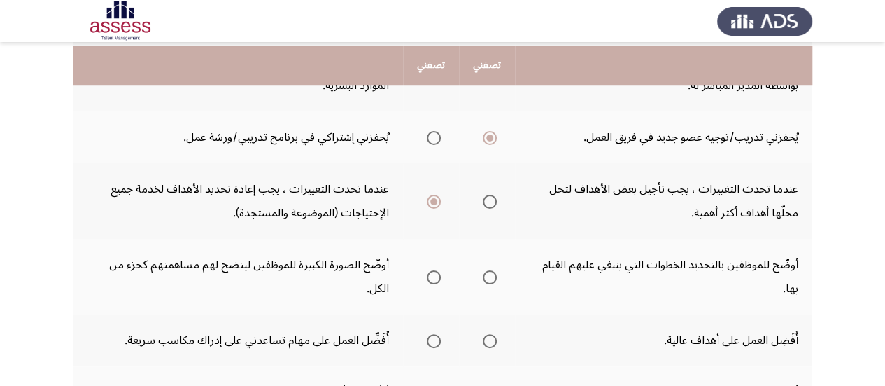
scroll to position [455, 0]
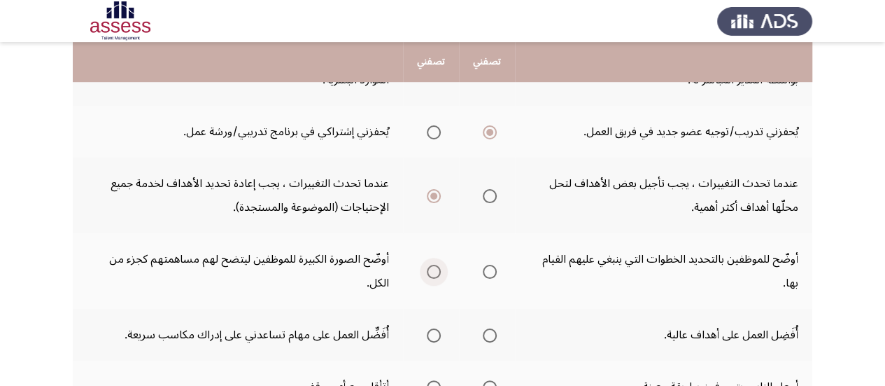
click at [431, 272] on span "Select an option" at bounding box center [434, 272] width 14 height 14
click at [431, 272] on input "Select an option" at bounding box center [434, 272] width 14 height 14
click at [491, 332] on span "Select an option" at bounding box center [490, 335] width 14 height 14
click at [491, 332] on input "Select an option" at bounding box center [490, 335] width 14 height 14
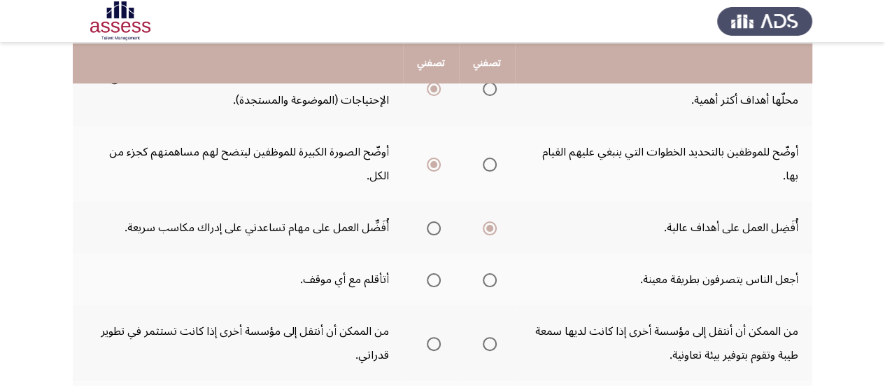
scroll to position [566, 0]
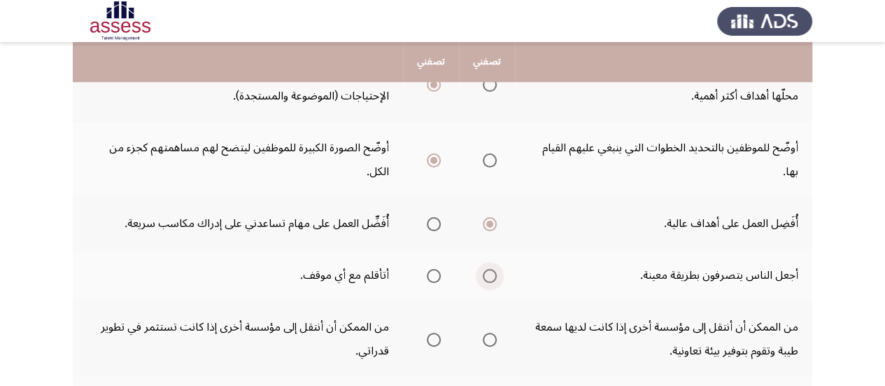
click at [487, 278] on span "Select an option" at bounding box center [490, 276] width 14 height 14
click at [487, 278] on input "Select an option" at bounding box center [490, 276] width 14 height 14
click at [433, 339] on span "Select an option" at bounding box center [434, 339] width 14 height 14
click at [433, 339] on input "Select an option" at bounding box center [434, 339] width 14 height 14
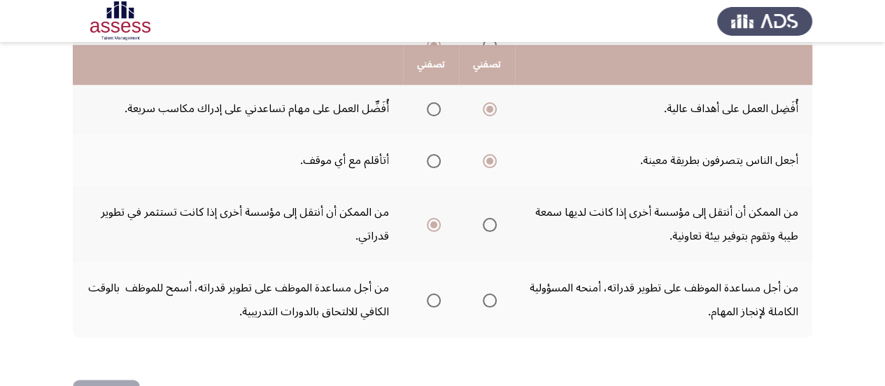
scroll to position [684, 0]
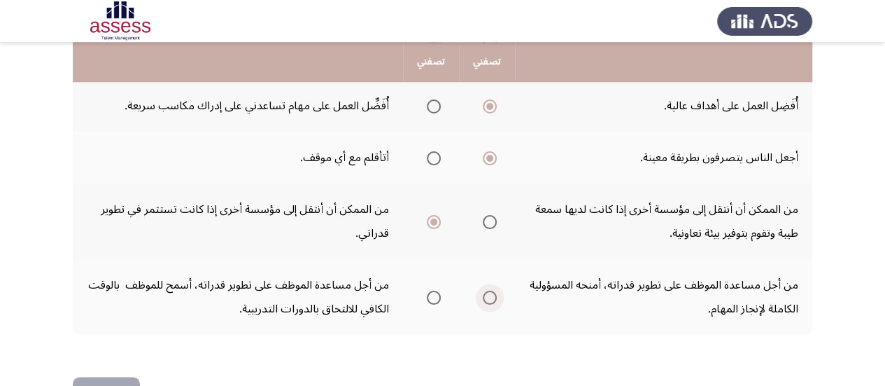
click at [488, 297] on span "Select an option" at bounding box center [490, 297] width 14 height 14
click at [488, 297] on input "Select an option" at bounding box center [490, 297] width 14 height 14
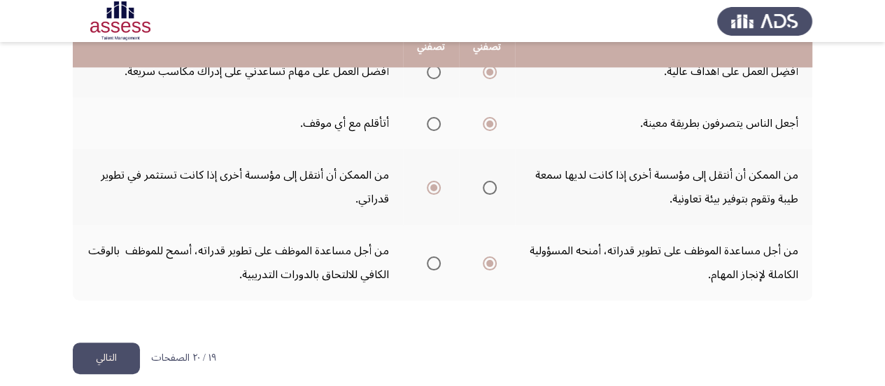
scroll to position [730, 0]
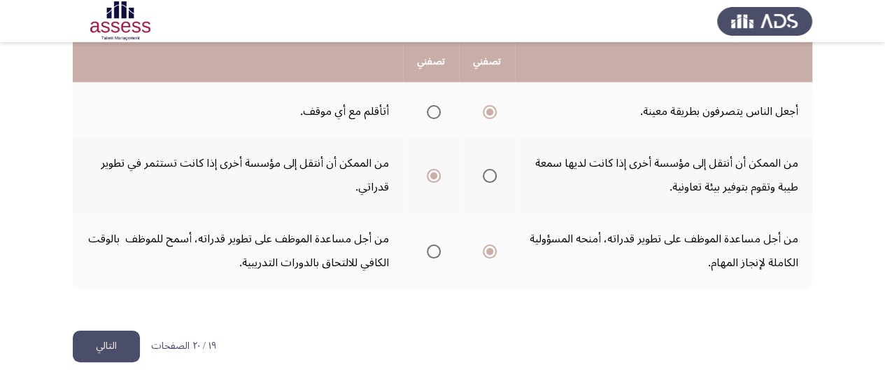
click at [102, 345] on button "التالي" at bounding box center [106, 345] width 67 height 31
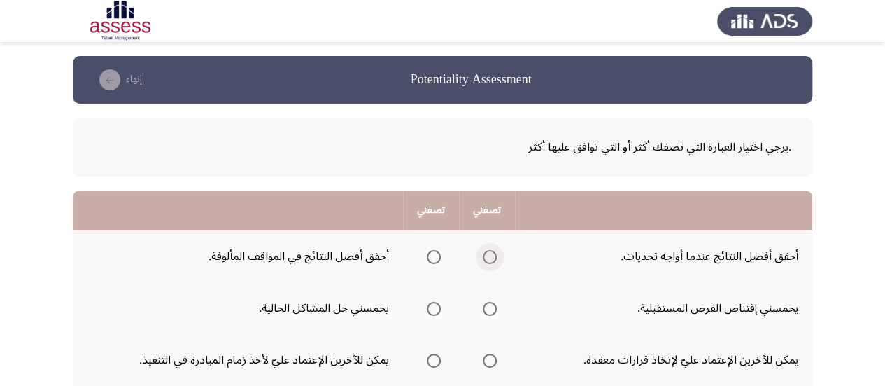
click at [495, 256] on span "Select an option" at bounding box center [490, 257] width 14 height 14
click at [495, 256] on input "Select an option" at bounding box center [490, 257] width 14 height 14
click at [493, 306] on span "Select an option" at bounding box center [490, 309] width 14 height 14
click at [493, 306] on input "Select an option" at bounding box center [490, 309] width 14 height 14
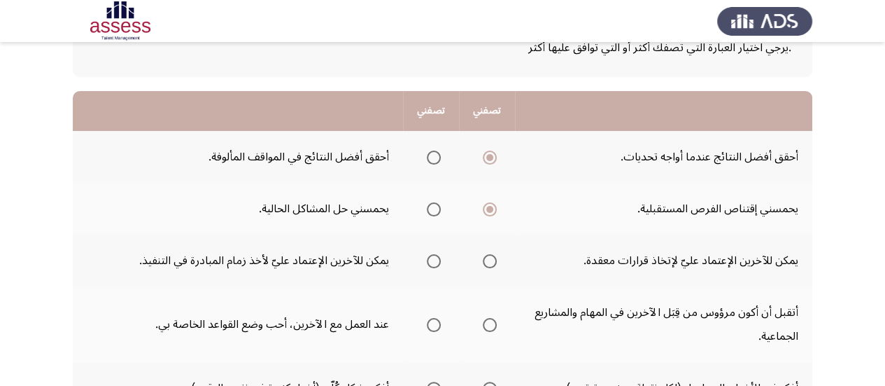
scroll to position [121, 0]
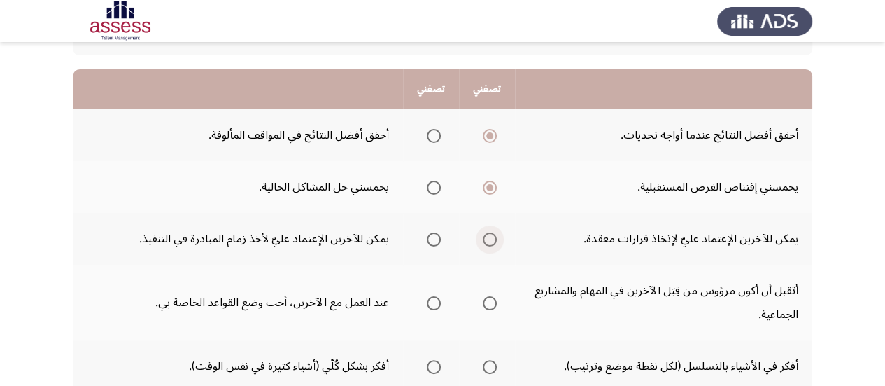
click at [490, 241] on span "Select an option" at bounding box center [490, 239] width 14 height 14
click at [490, 241] on input "Select an option" at bounding box center [490, 239] width 14 height 14
click at [492, 304] on span "Select an option" at bounding box center [490, 303] width 14 height 14
click at [492, 304] on input "Select an option" at bounding box center [490, 303] width 14 height 14
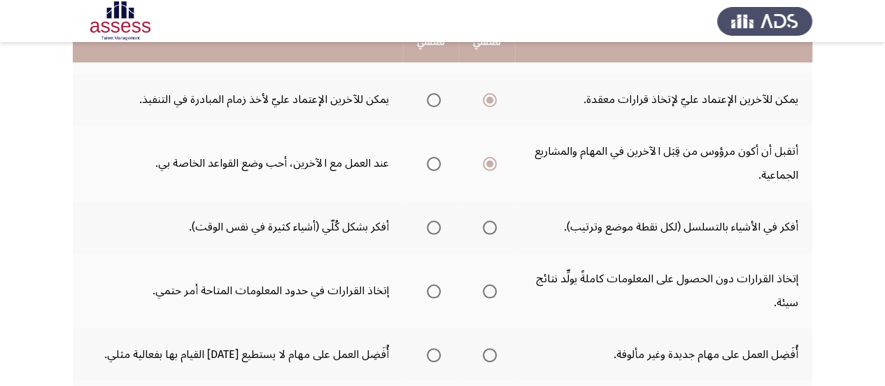
scroll to position [261, 0]
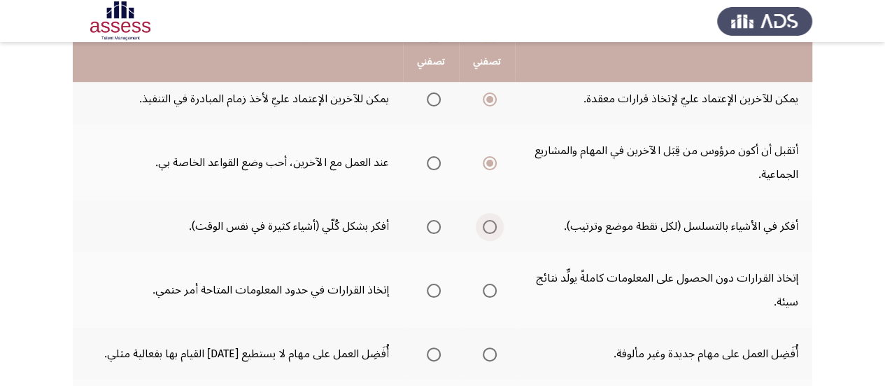
click at [492, 226] on span "Select an option" at bounding box center [490, 227] width 14 height 14
click at [492, 226] on input "Select an option" at bounding box center [490, 227] width 14 height 14
click at [490, 289] on span "Select an option" at bounding box center [490, 290] width 14 height 14
click at [490, 289] on input "Select an option" at bounding box center [490, 290] width 14 height 14
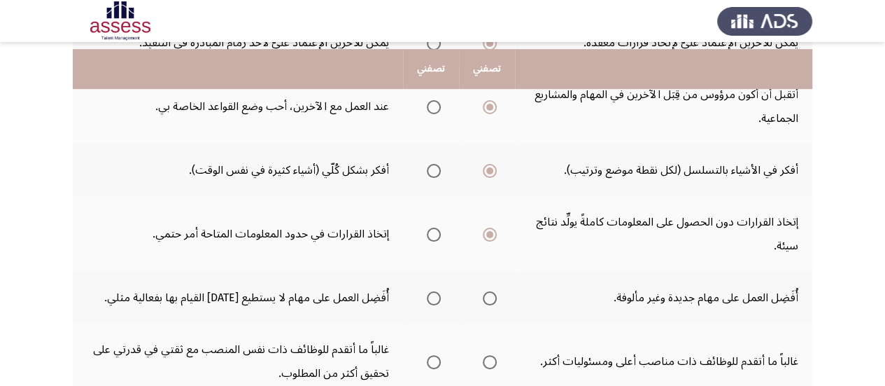
scroll to position [345, 0]
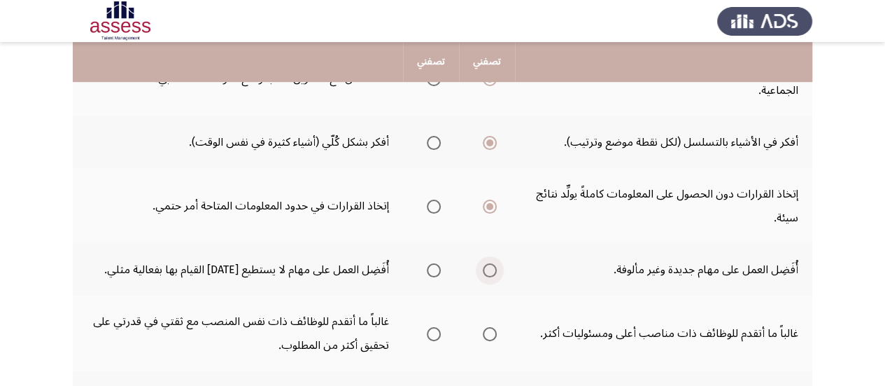
click at [490, 274] on span "Select an option" at bounding box center [490, 270] width 14 height 14
click at [490, 274] on input "Select an option" at bounding box center [490, 270] width 14 height 14
click at [496, 331] on span "Select an option" at bounding box center [490, 334] width 14 height 14
click at [496, 331] on input "Select an option" at bounding box center [490, 334] width 14 height 14
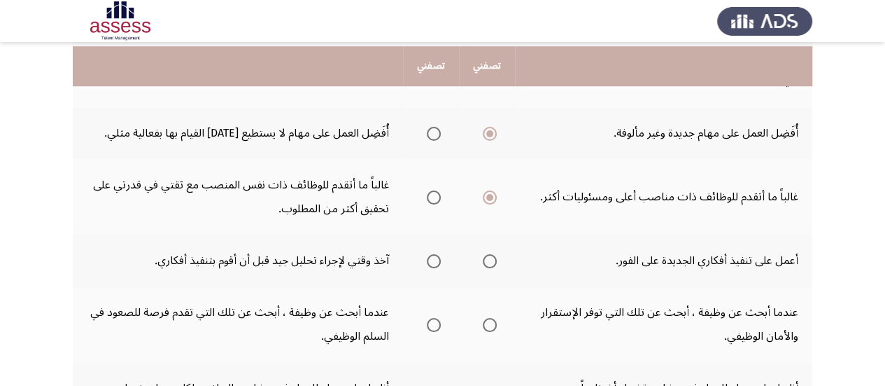
scroll to position [487, 0]
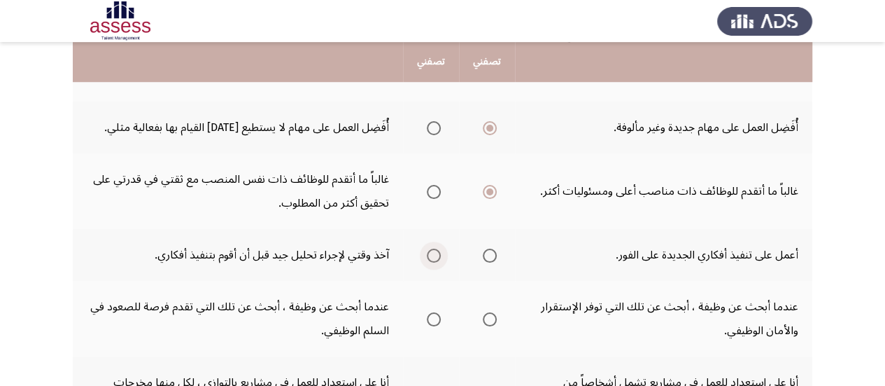
click at [435, 256] on span "Select an option" at bounding box center [434, 255] width 14 height 14
click at [435, 256] on input "Select an option" at bounding box center [434, 255] width 14 height 14
click at [431, 317] on span "Select an option" at bounding box center [434, 319] width 14 height 14
click at [431, 317] on input "Select an option" at bounding box center [434, 319] width 14 height 14
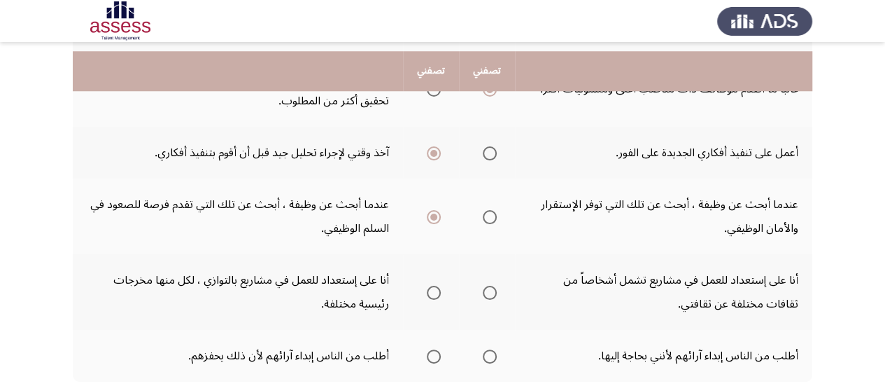
scroll to position [599, 0]
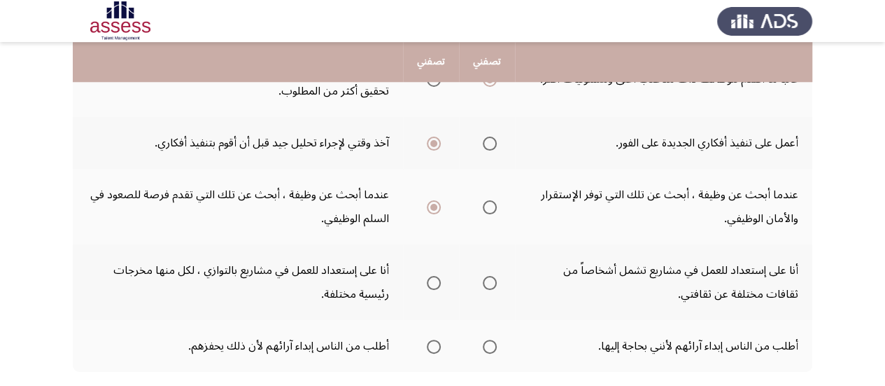
click at [435, 287] on span "Select an option" at bounding box center [434, 283] width 14 height 14
click at [435, 287] on input "Select an option" at bounding box center [434, 283] width 14 height 14
click at [435, 349] on span "Select an option" at bounding box center [434, 346] width 14 height 14
click at [435, 349] on input "Select an option" at bounding box center [434, 346] width 14 height 14
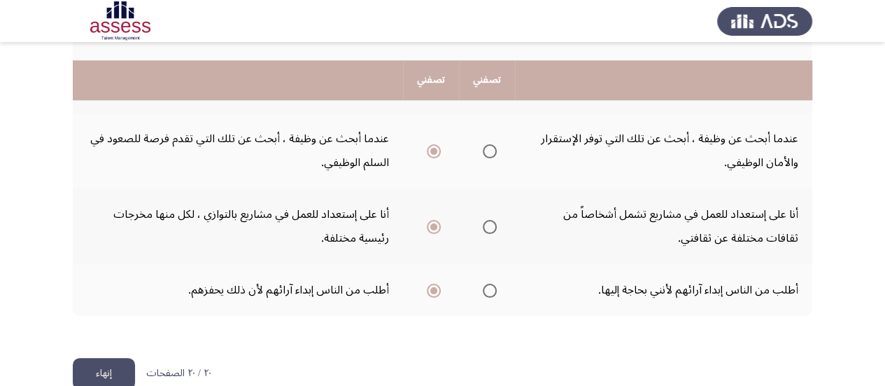
scroll to position [682, 0]
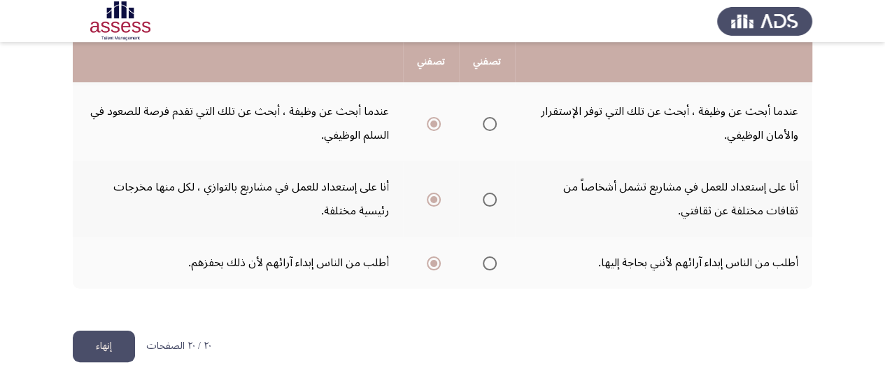
click at [106, 339] on button "إنهاء" at bounding box center [104, 345] width 62 height 31
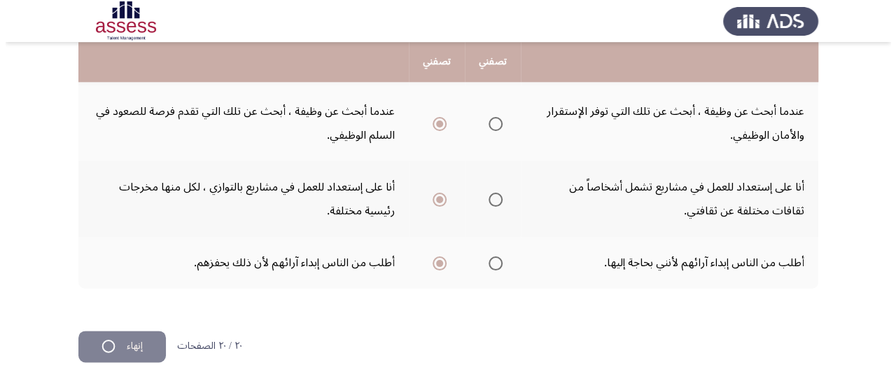
scroll to position [0, 0]
